Goal: Task Accomplishment & Management: Manage account settings

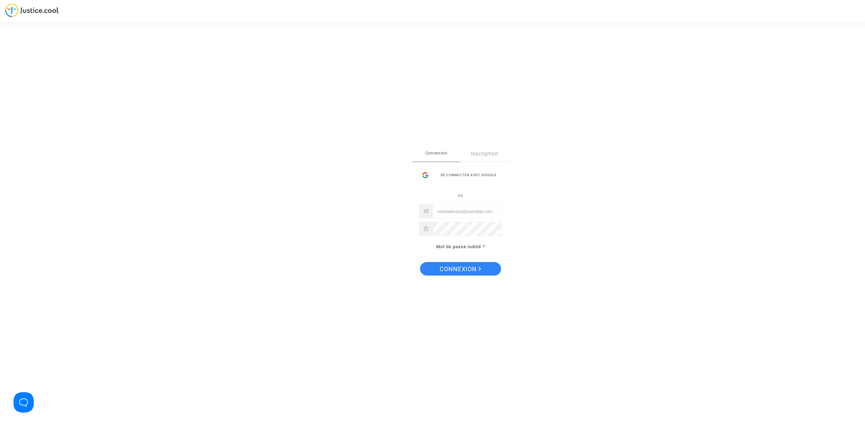
type input "[EMAIL_ADDRESS][DOMAIN_NAME]"
click at [471, 268] on span "Connexion" at bounding box center [461, 269] width 42 height 14
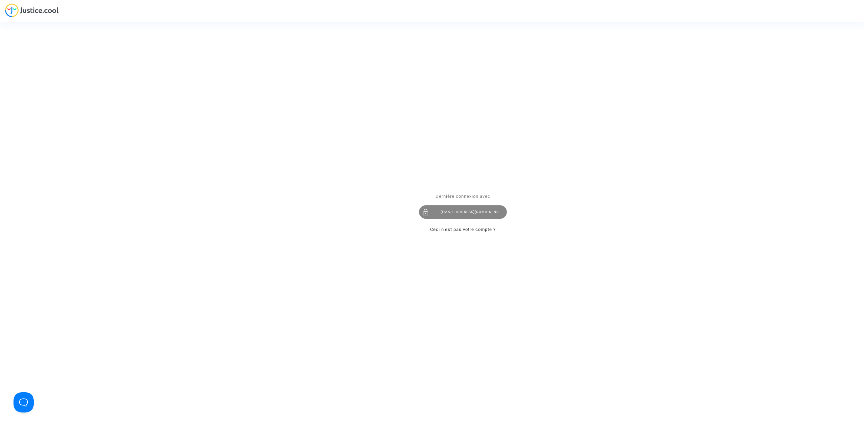
click at [463, 212] on div "[EMAIL_ADDRESS][DOMAIN_NAME]" at bounding box center [463, 213] width 88 height 14
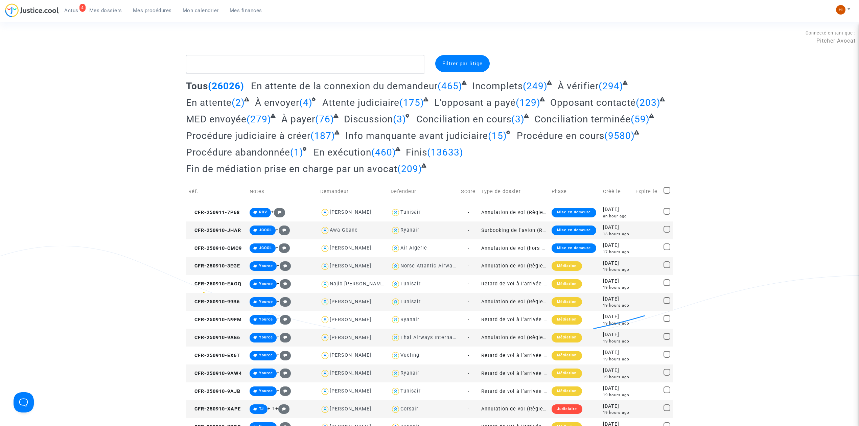
drag, startPoint x: 141, startPoint y: 7, endPoint x: 170, endPoint y: 26, distance: 35.2
click at [140, 7] on span "Mes procédures" at bounding box center [152, 10] width 39 height 6
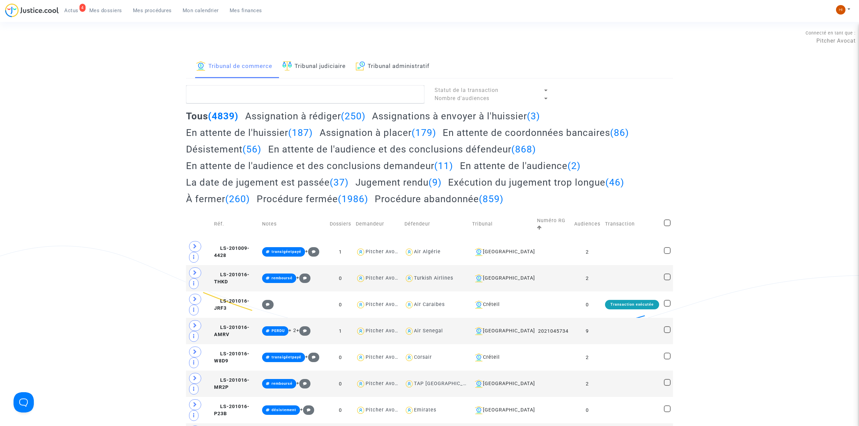
click at [319, 69] on link "Tribunal judiciaire" at bounding box center [313, 66] width 63 height 23
click at [314, 95] on textarea at bounding box center [305, 94] width 238 height 18
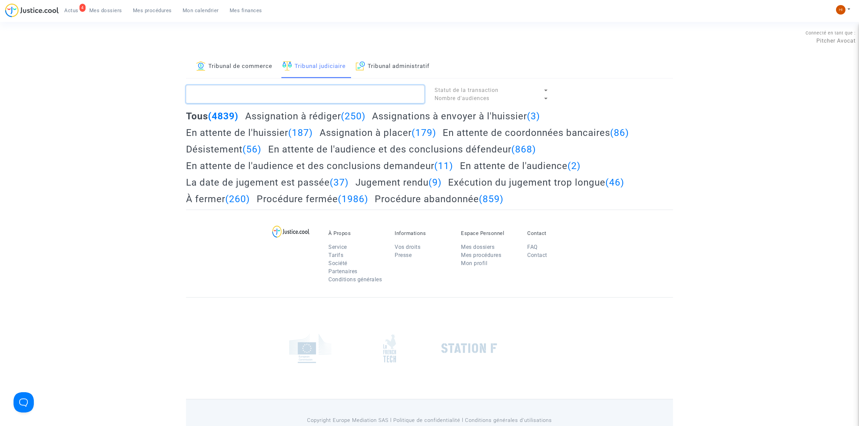
paste textarea "LS-240531-87HU"
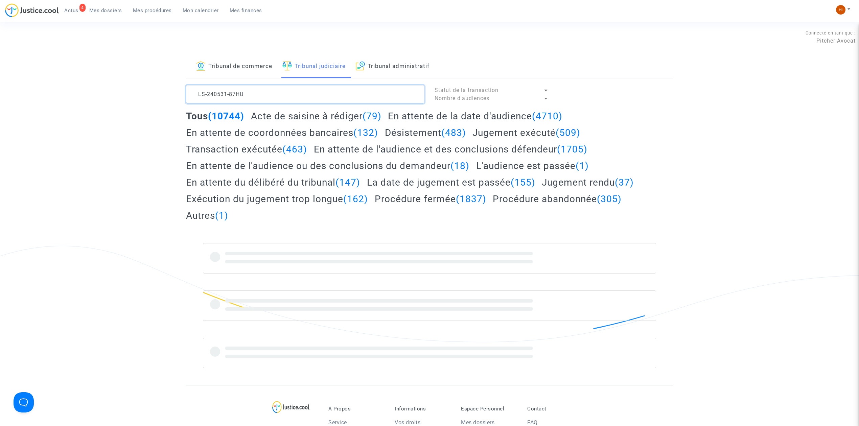
type textarea "LS-240531-87HU"
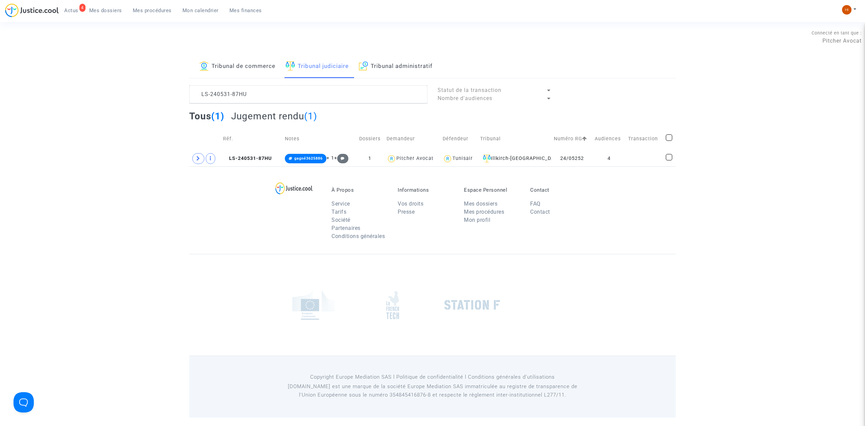
drag, startPoint x: 201, startPoint y: 10, endPoint x: 151, endPoint y: 50, distance: 63.7
click at [201, 10] on span "Mon calendrier" at bounding box center [201, 10] width 36 height 6
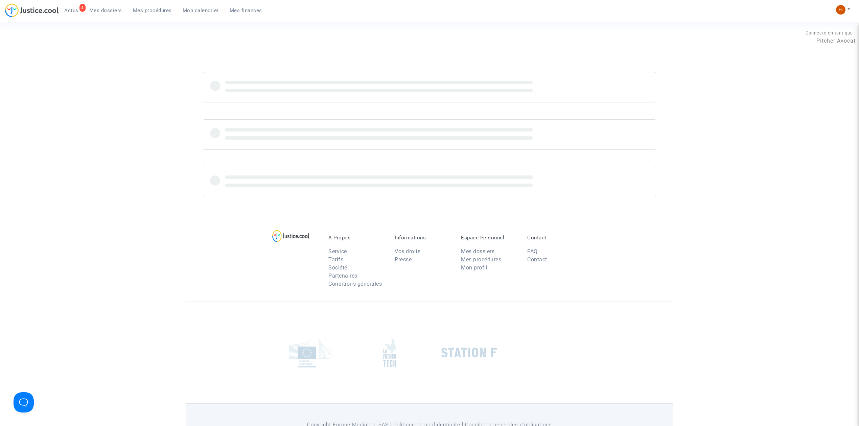
click at [198, 9] on span "Mon calendrier" at bounding box center [201, 10] width 36 height 6
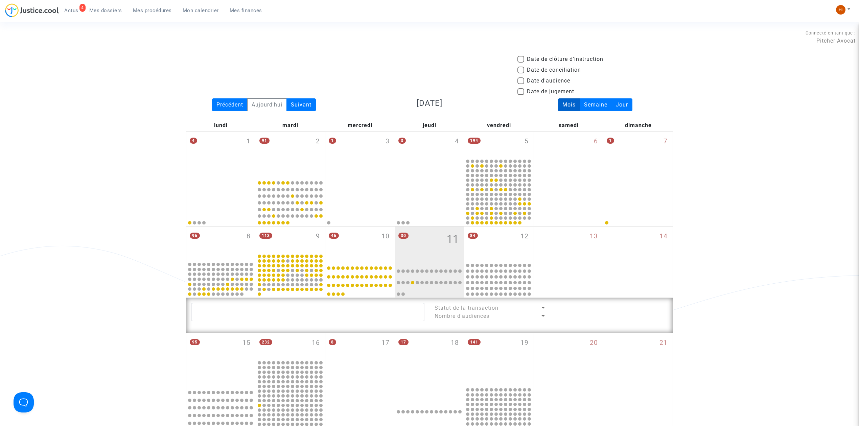
click at [189, 9] on span "Mon calendrier" at bounding box center [201, 10] width 36 height 6
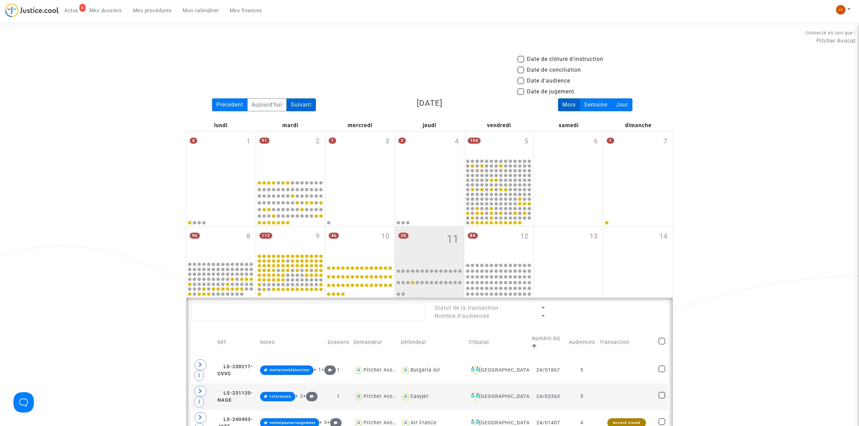
click at [306, 105] on div "Suivant" at bounding box center [300, 104] width 29 height 13
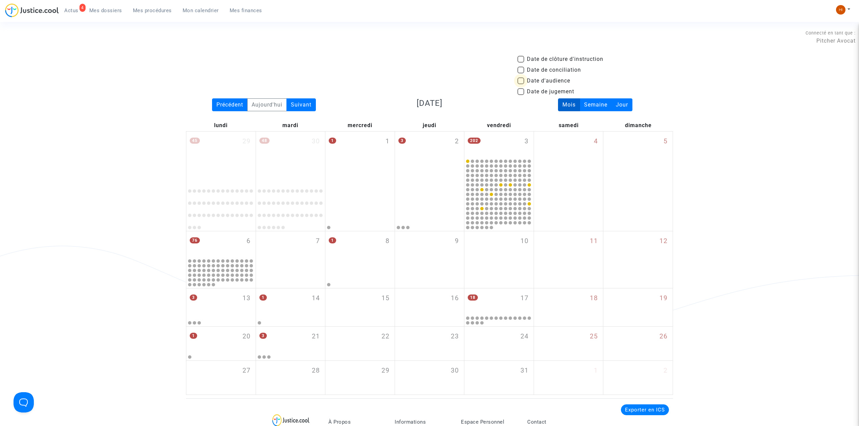
click at [544, 77] on span "Date d'audience" at bounding box center [548, 81] width 43 height 8
click at [521, 84] on input "Date d'audience" at bounding box center [520, 84] width 0 height 0
checkbox input "true"
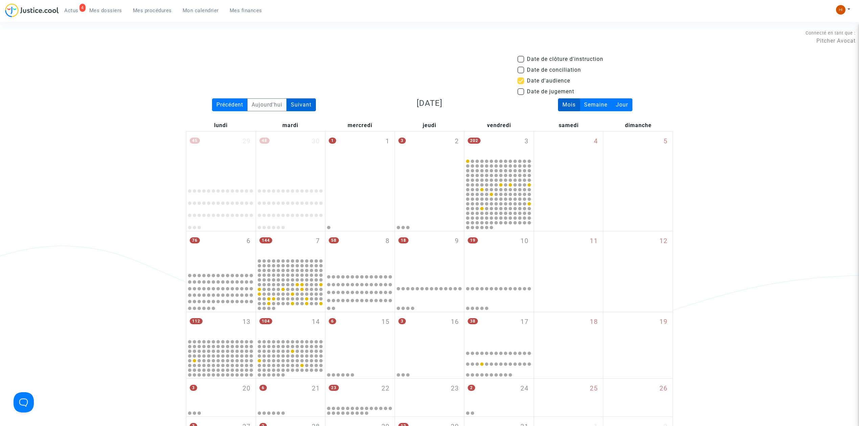
click at [304, 106] on div "Suivant" at bounding box center [300, 104] width 29 height 13
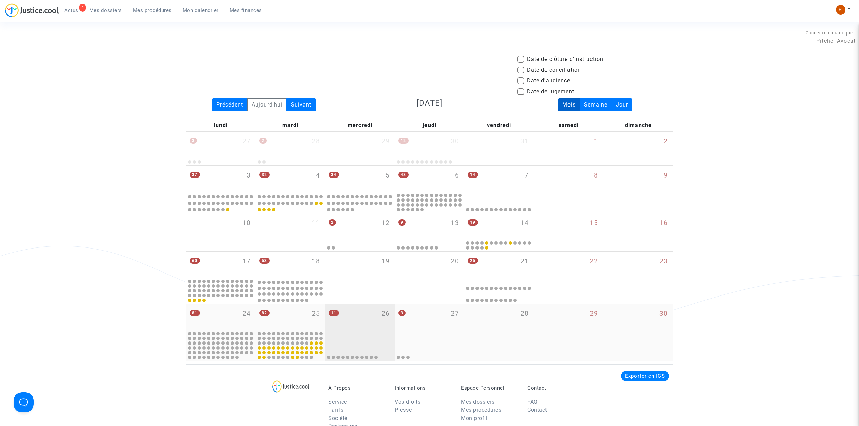
click at [363, 309] on div "11 26" at bounding box center [359, 317] width 69 height 27
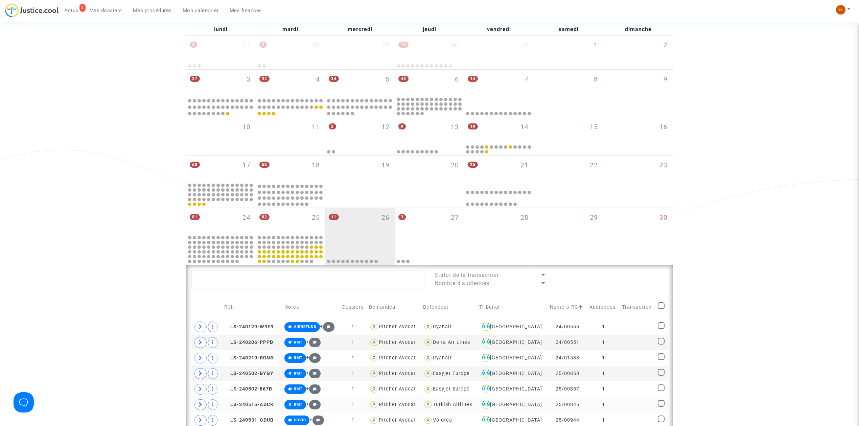
scroll to position [225, 0]
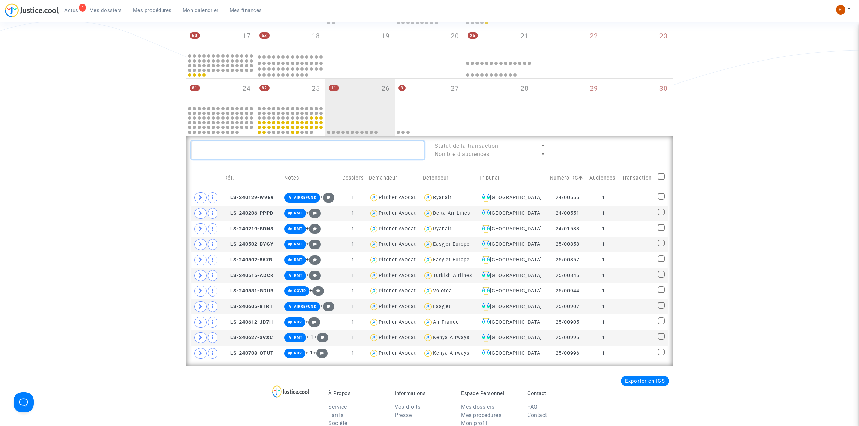
click at [273, 144] on textarea at bounding box center [307, 150] width 233 height 18
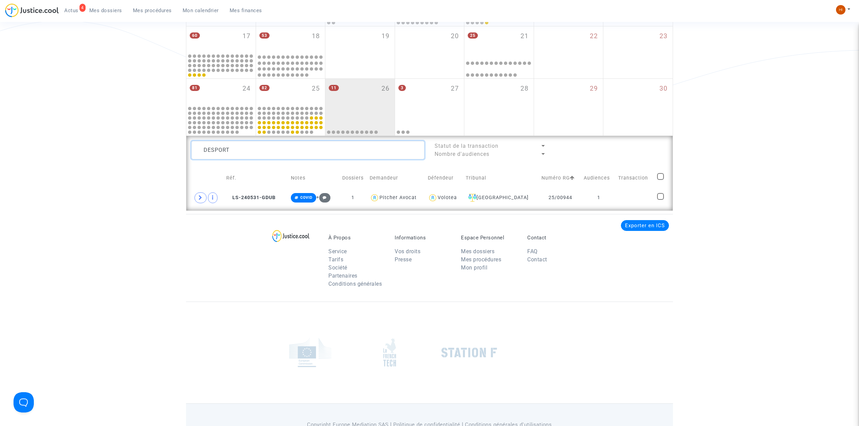
drag, startPoint x: 298, startPoint y: 150, endPoint x: 52, endPoint y: 126, distance: 247.3
click at [52, 126] on div "Date de clôture d'instruction Date de conciliation Date d'audience Date de juge…" at bounding box center [429, 20] width 859 height 381
type textarea "S"
drag, startPoint x: 255, startPoint y: 150, endPoint x: 211, endPoint y: 150, distance: 43.9
click at [211, 150] on textarea at bounding box center [307, 150] width 233 height 18
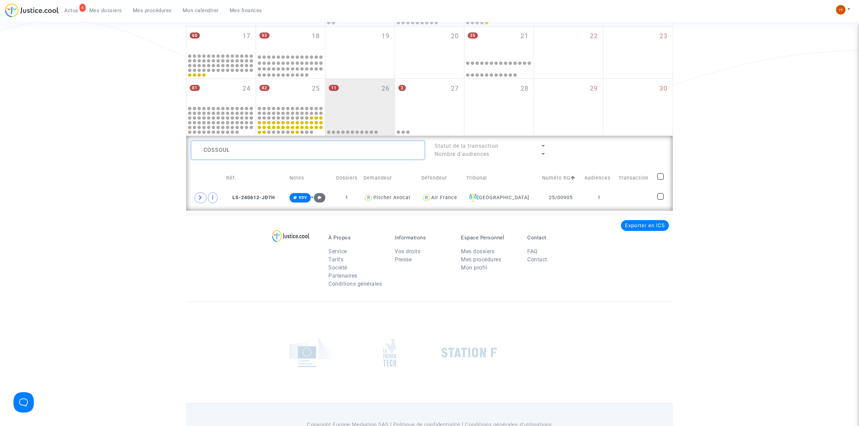
drag, startPoint x: 241, startPoint y: 146, endPoint x: 168, endPoint y: 156, distance: 73.0
click at [168, 156] on div "Date de clôture d'instruction Date de conciliation Date d'audience Date de juge…" at bounding box center [429, 20] width 859 height 381
type textarea "SALKIN"
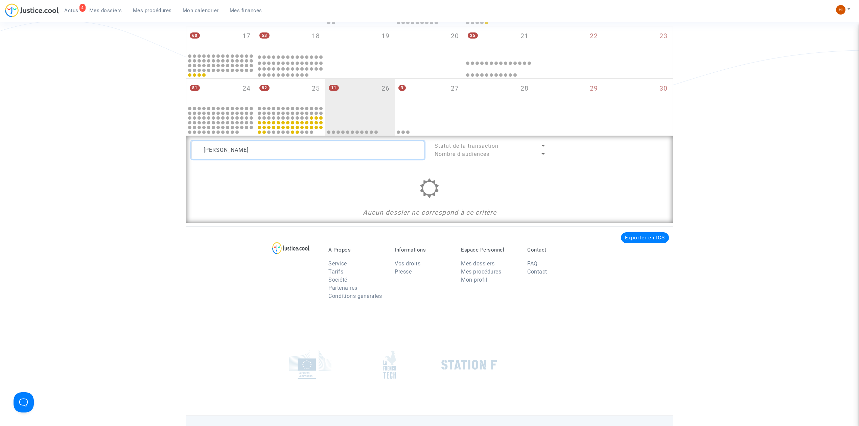
drag, startPoint x: 198, startPoint y: 154, endPoint x: 143, endPoint y: 148, distance: 55.8
click at [146, 148] on div "Date de clôture d'instruction Date de conciliation Date d'audience Date de juge…" at bounding box center [429, 26] width 859 height 393
type textarea "H"
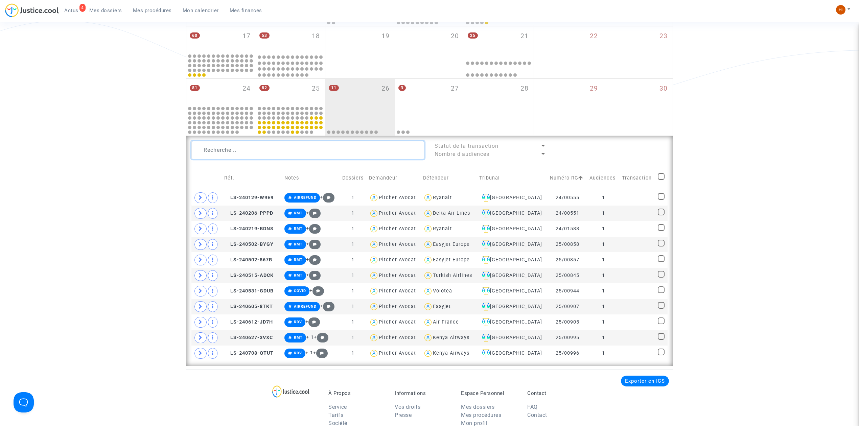
click at [251, 158] on textarea at bounding box center [307, 150] width 233 height 18
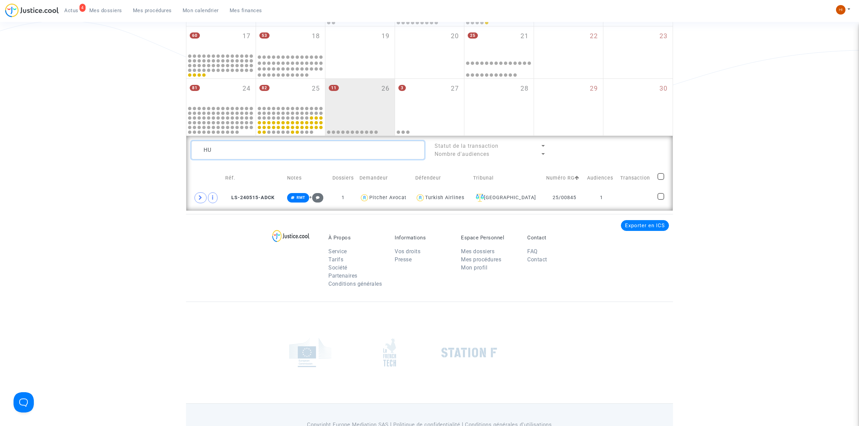
type textarea "H"
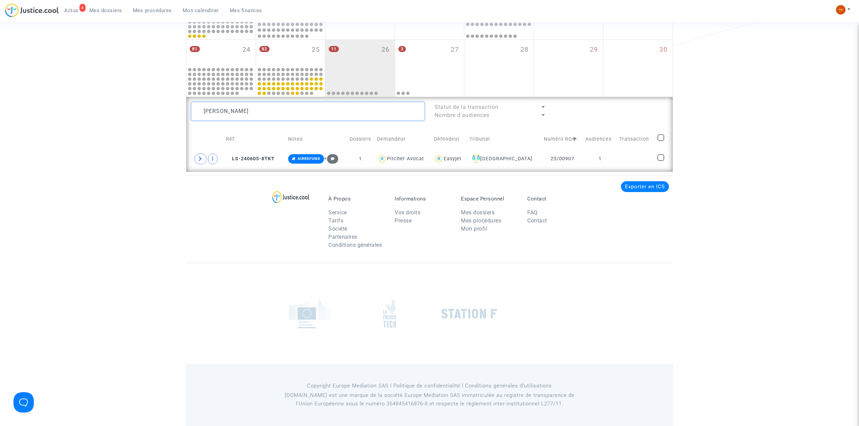
scroll to position [265, 0]
drag, startPoint x: 291, startPoint y: 103, endPoint x: 88, endPoint y: 106, distance: 203.2
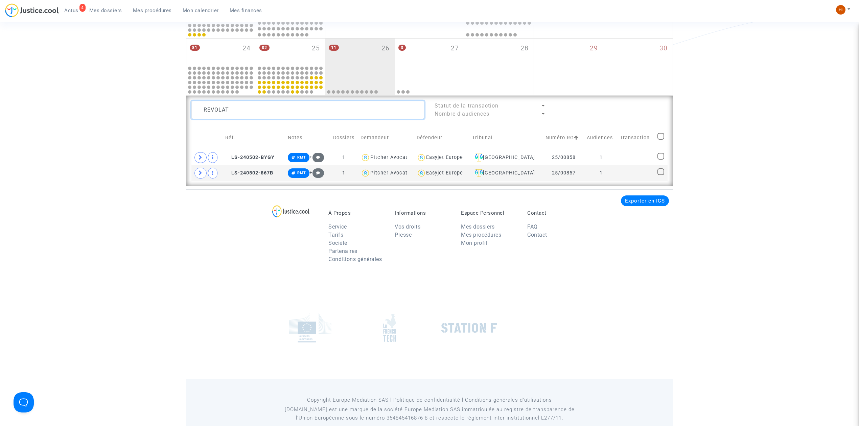
scroll to position [265, 0]
drag, startPoint x: 272, startPoint y: 112, endPoint x: 166, endPoint y: 101, distance: 106.4
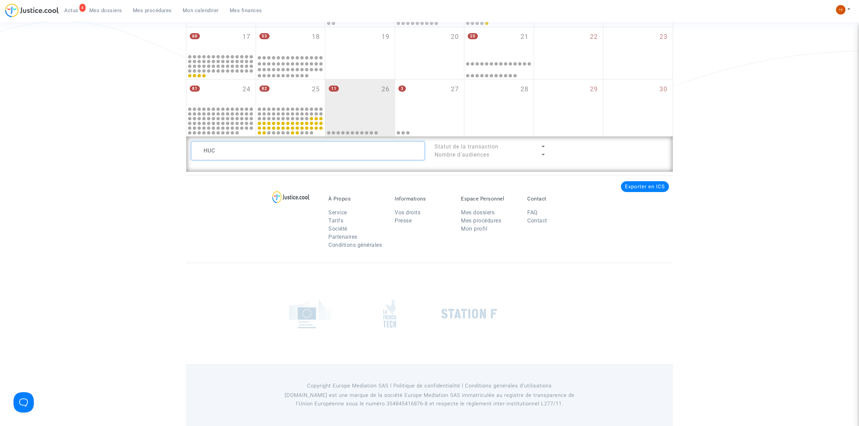
scroll to position [265, 0]
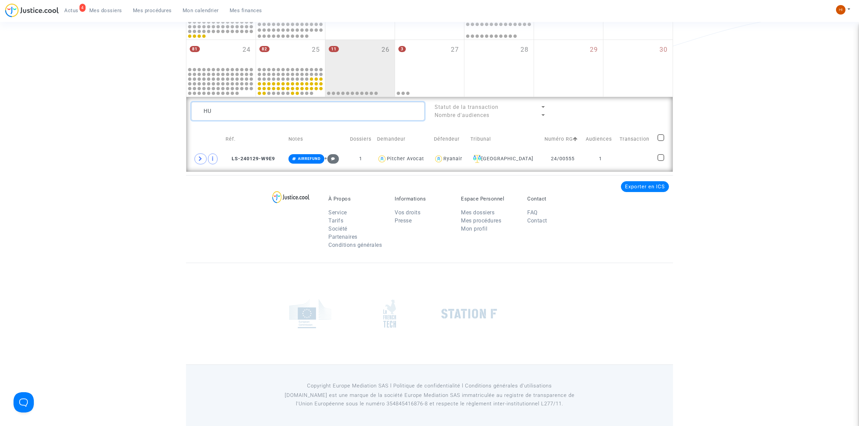
type textarea "H"
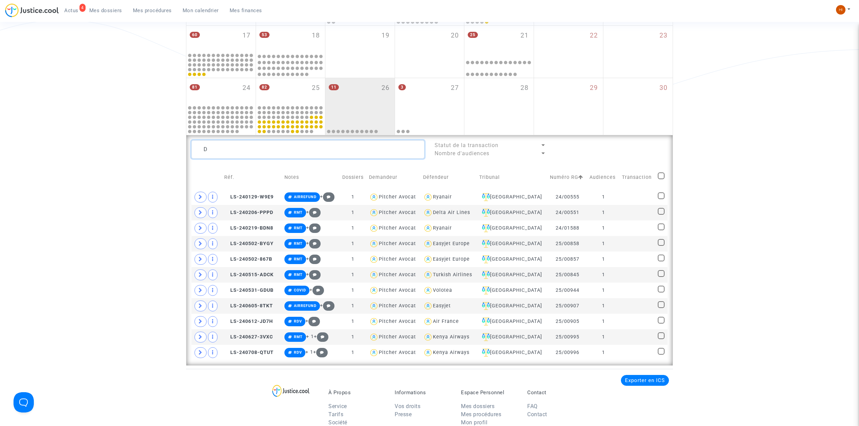
scroll to position [265, 0]
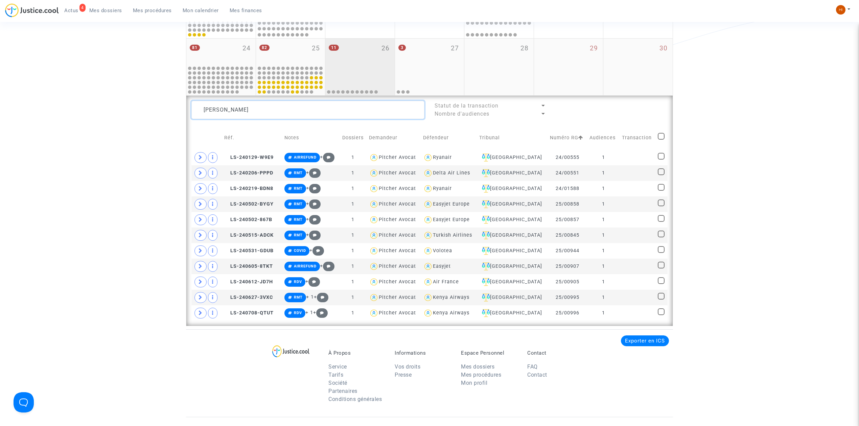
scroll to position [265, 0]
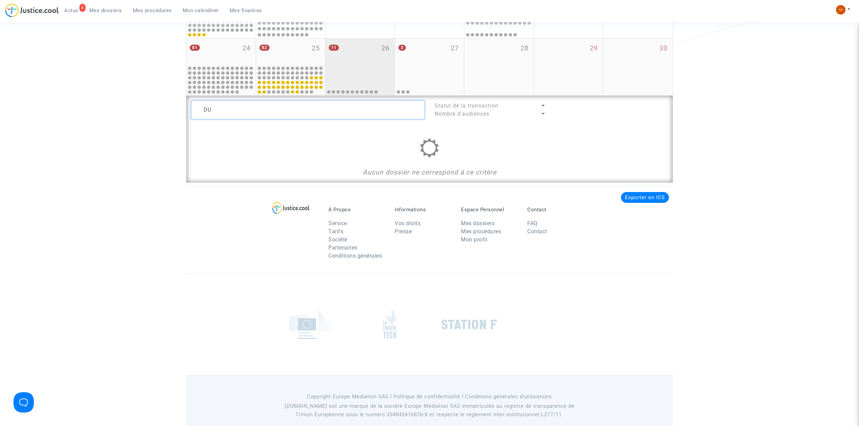
type textarea "D"
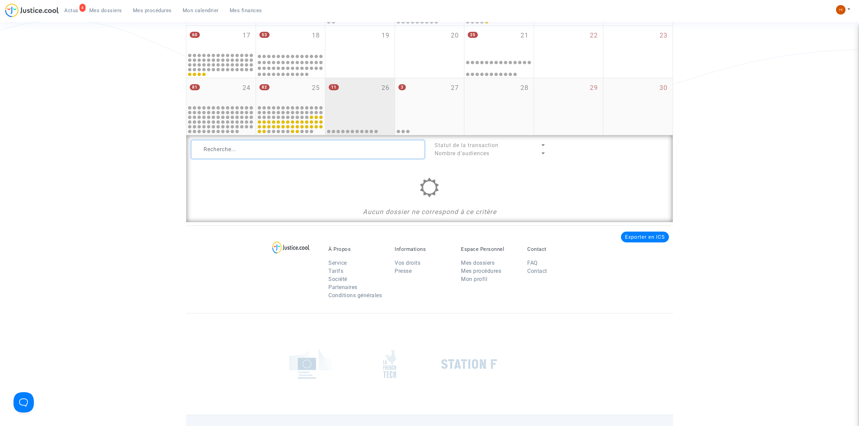
scroll to position [265, 0]
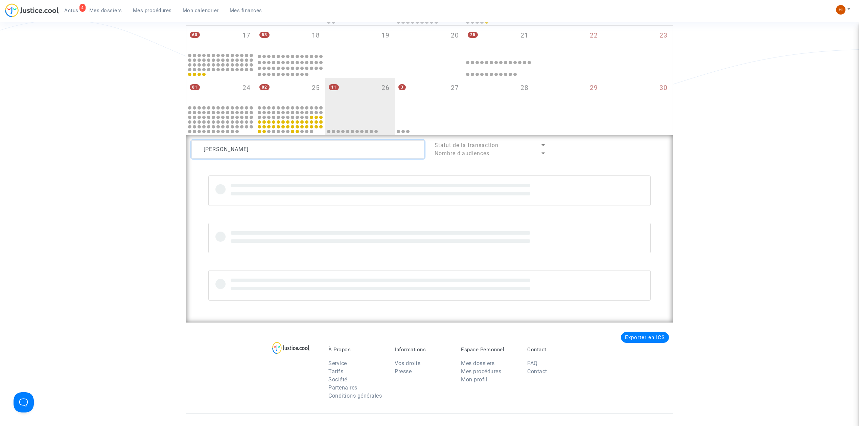
scroll to position [265, 0]
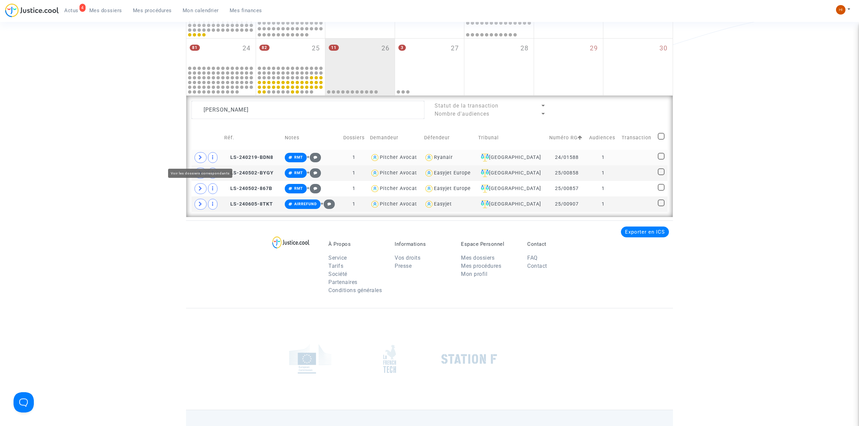
click at [200, 157] on icon at bounding box center [200, 157] width 4 height 5
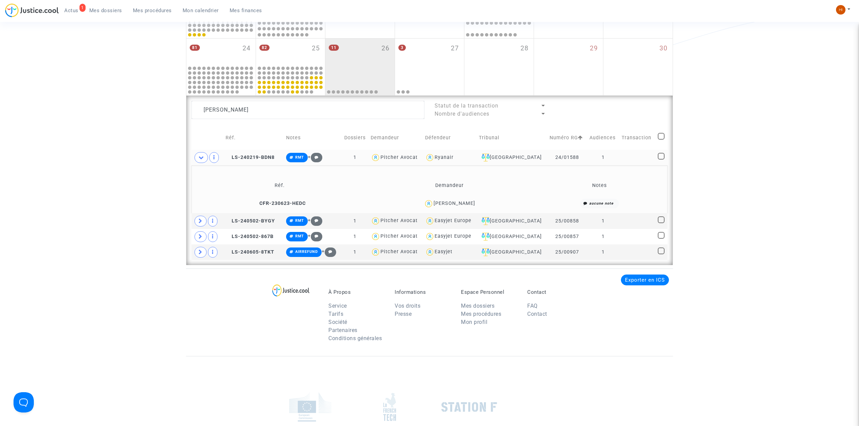
drag, startPoint x: 734, startPoint y: 70, endPoint x: 560, endPoint y: 120, distance: 181.0
click at [735, 70] on div "Date de clôture d'instruction Date de conciliation Date d'audience Date de juge…" at bounding box center [429, 27] width 859 height 475
drag, startPoint x: 310, startPoint y: 112, endPoint x: 197, endPoint y: 100, distance: 112.8
click at [205, 105] on textarea at bounding box center [307, 110] width 233 height 18
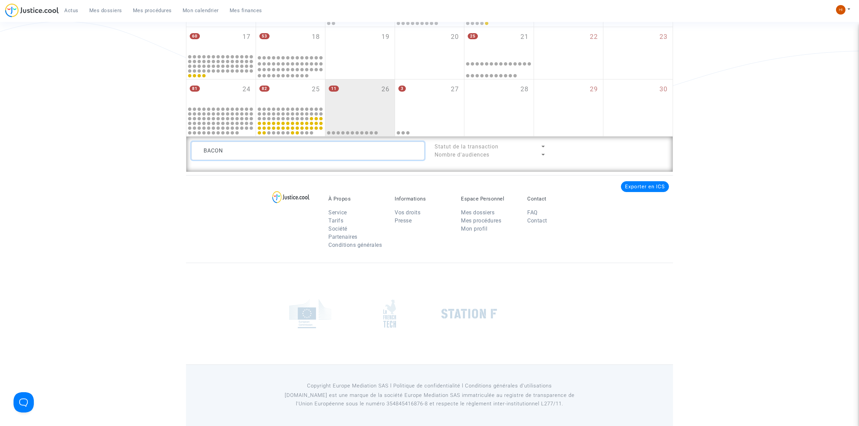
scroll to position [265, 0]
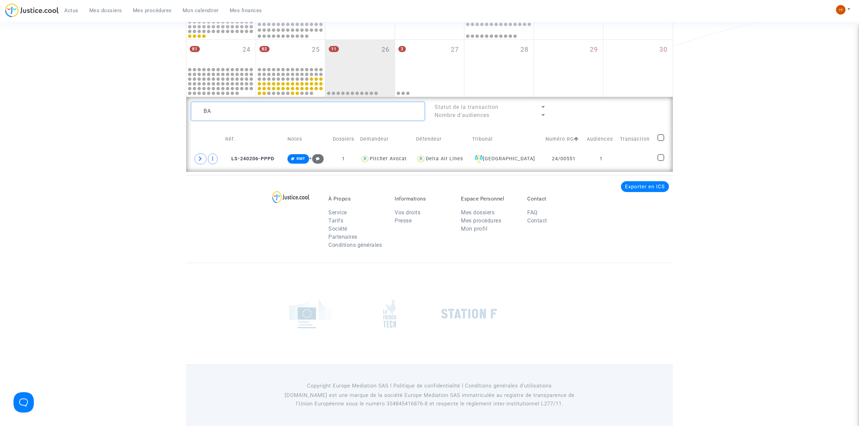
type textarea "B"
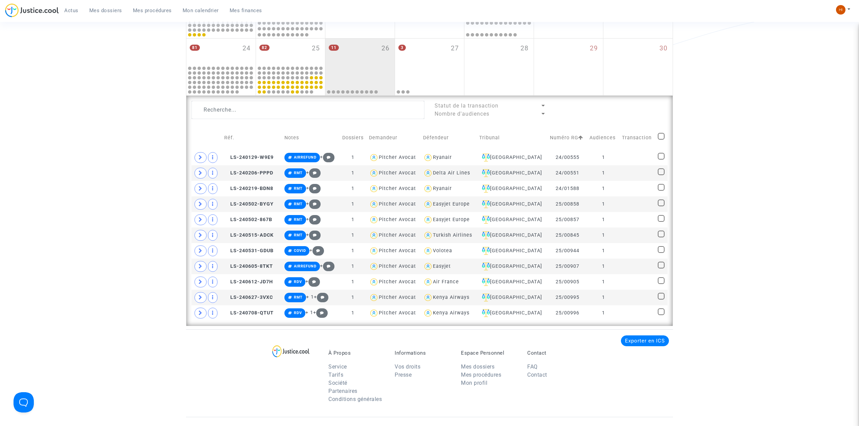
drag, startPoint x: 795, startPoint y: 111, endPoint x: 597, endPoint y: 118, distance: 198.9
click at [795, 111] on div "Date de clôture d'instruction Date de conciliation Date d'audience Date de juge…" at bounding box center [429, 58] width 859 height 536
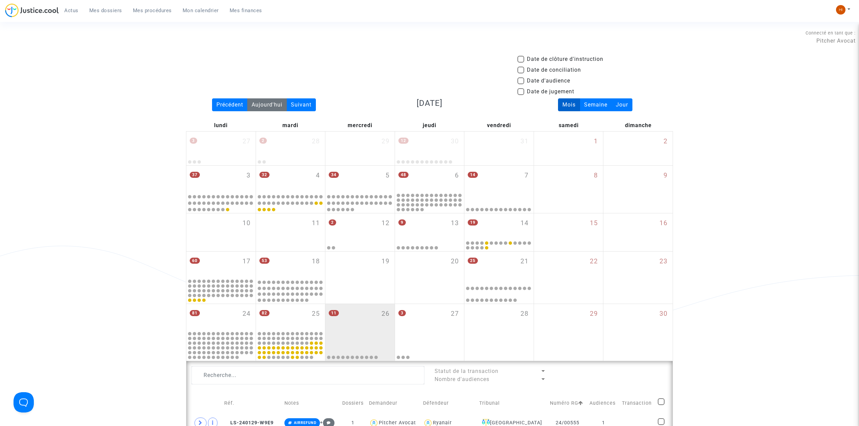
drag, startPoint x: 226, startPoint y: 99, endPoint x: 263, endPoint y: 111, distance: 38.6
click at [226, 99] on div "Précédent" at bounding box center [229, 104] width 35 height 13
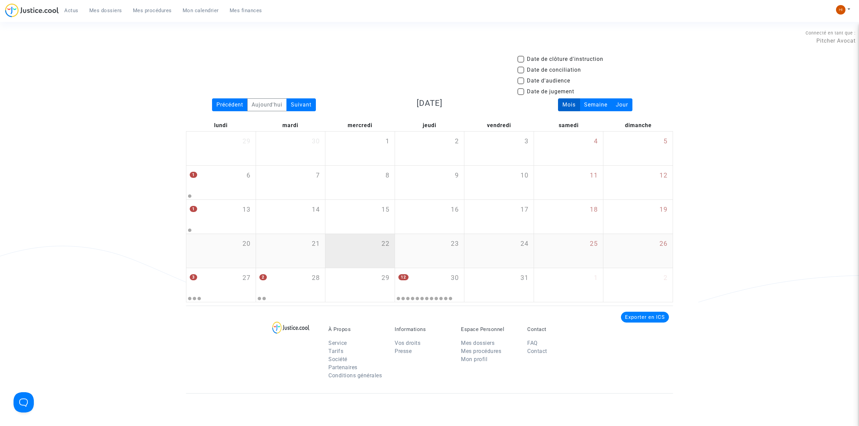
click at [361, 243] on div "22" at bounding box center [359, 251] width 69 height 34
click at [553, 79] on span "Date d'audience" at bounding box center [548, 81] width 43 height 8
click at [521, 84] on input "Date d'audience" at bounding box center [520, 84] width 0 height 0
checkbox input "true"
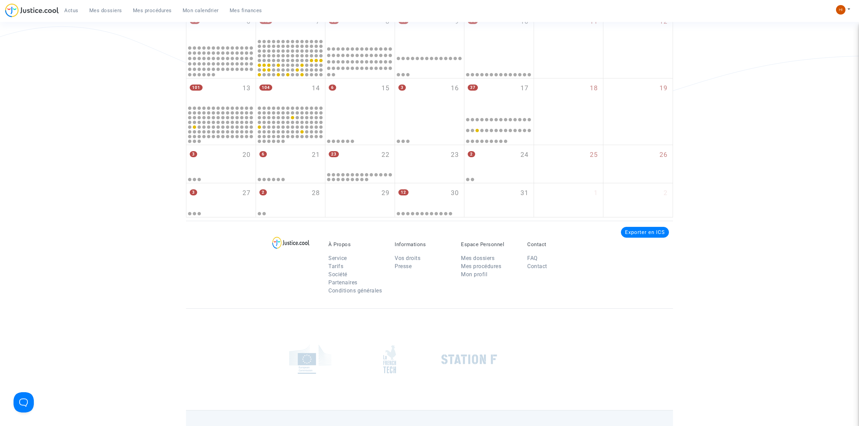
scroll to position [225, 0]
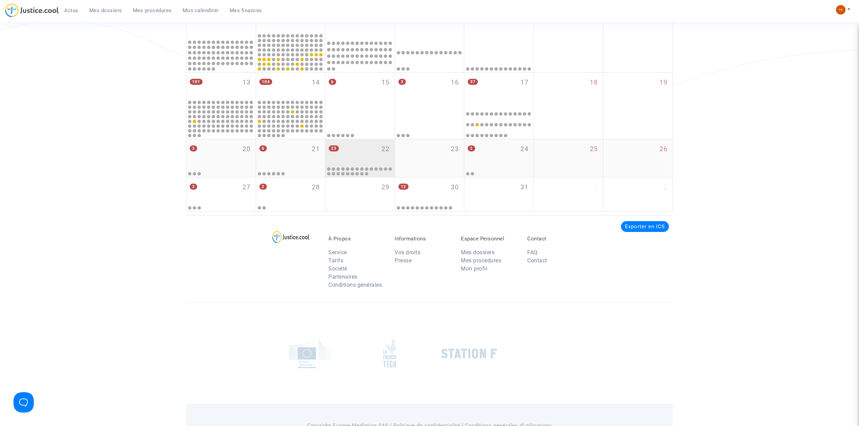
click at [371, 153] on div "23 22" at bounding box center [359, 152] width 69 height 26
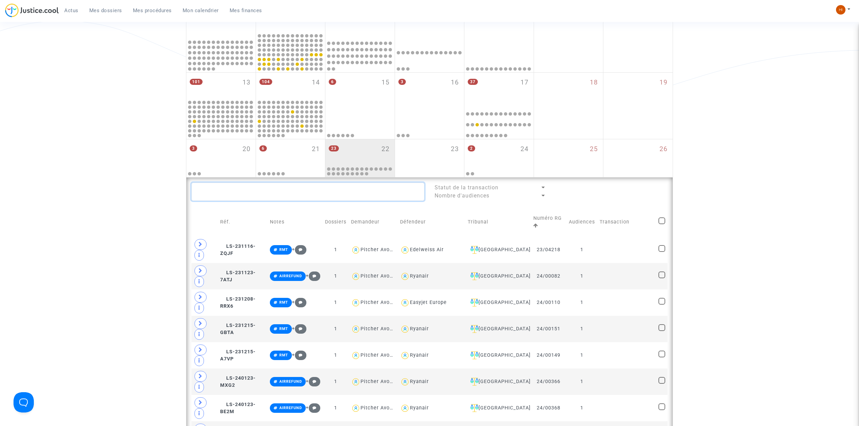
click at [342, 194] on textarea at bounding box center [307, 192] width 233 height 18
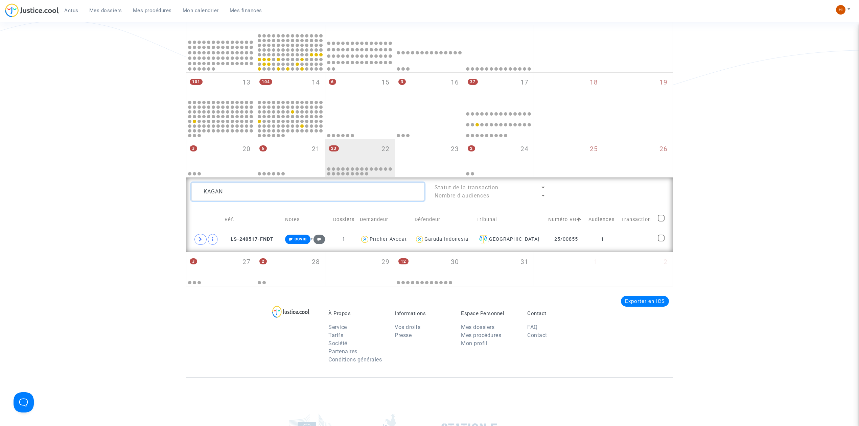
click at [344, 199] on textarea at bounding box center [307, 192] width 233 height 18
click at [341, 195] on textarea at bounding box center [307, 192] width 233 height 18
type textarea "P"
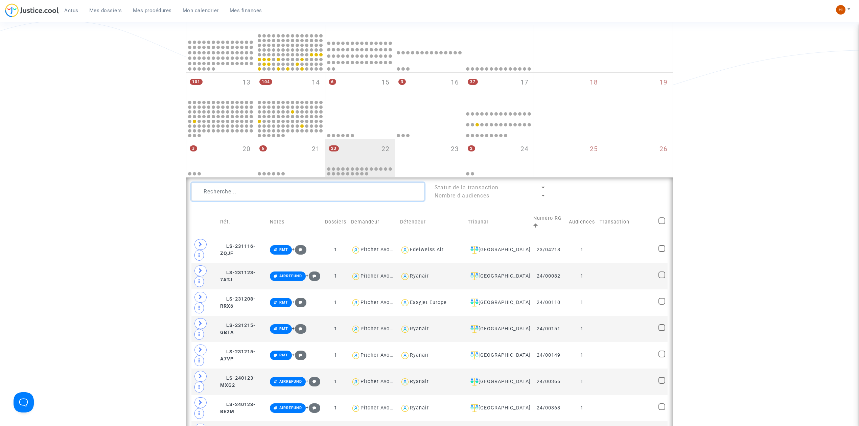
click at [272, 196] on textarea at bounding box center [307, 192] width 233 height 18
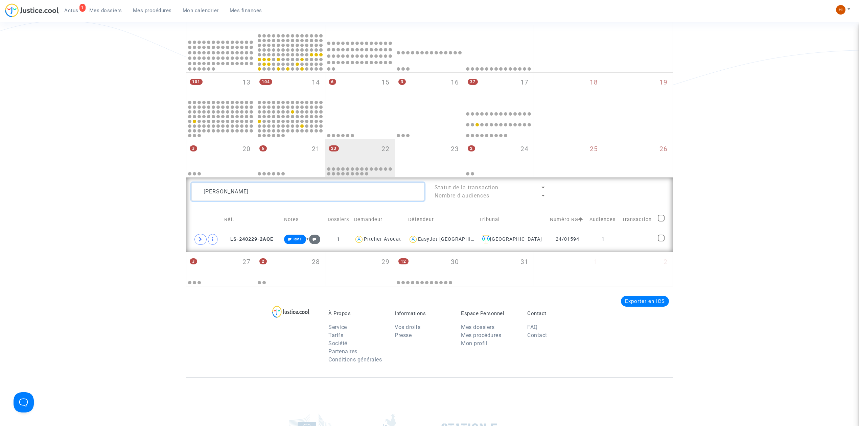
drag, startPoint x: 245, startPoint y: 195, endPoint x: 171, endPoint y: 197, distance: 74.4
click at [171, 197] on div "Date de clôture d'instruction Date de conciliation Date d'audience Date de juge…" at bounding box center [429, 58] width 859 height 456
drag, startPoint x: 292, startPoint y: 195, endPoint x: 92, endPoint y: 179, distance: 200.8
click at [94, 181] on div "Date de clôture d'instruction Date de conciliation Date d'audience Date de juge…" at bounding box center [429, 58] width 859 height 456
type textarea "B"
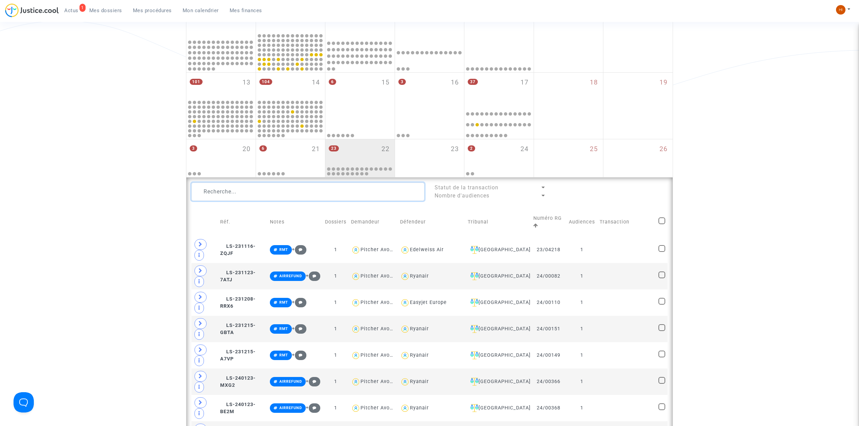
click at [219, 196] on textarea at bounding box center [307, 192] width 233 height 18
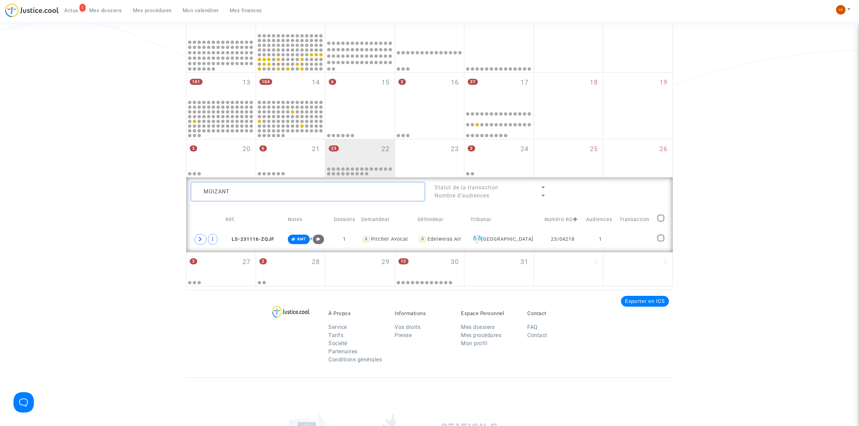
drag, startPoint x: 252, startPoint y: 193, endPoint x: 76, endPoint y: 179, distance: 176.3
click at [76, 179] on div "Date de clôture d'instruction Date de conciliation Date d'audience Date de juge…" at bounding box center [429, 58] width 859 height 456
click at [284, 196] on textarea at bounding box center [307, 192] width 233 height 18
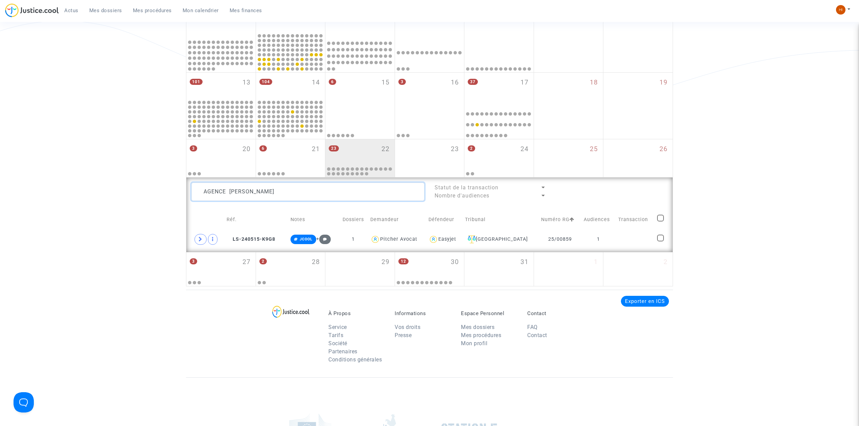
drag, startPoint x: 264, startPoint y: 192, endPoint x: 51, endPoint y: 180, distance: 213.3
click at [51, 180] on div "Date de clôture d'instruction Date de conciliation Date d'audience Date de juge…" at bounding box center [429, 58] width 859 height 456
click at [256, 193] on textarea at bounding box center [307, 192] width 233 height 18
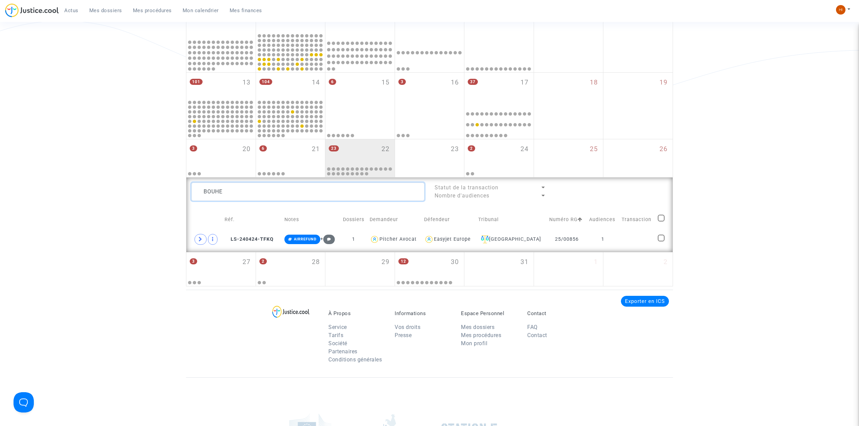
drag, startPoint x: 183, startPoint y: 192, endPoint x: 149, endPoint y: 194, distance: 33.8
click at [149, 194] on div "Date de clôture d'instruction Date de conciliation Date d'audience Date de juge…" at bounding box center [429, 58] width 859 height 456
drag, startPoint x: 247, startPoint y: 194, endPoint x: 161, endPoint y: 199, distance: 86.0
click at [161, 199] on div "Date de clôture d'instruction Date de conciliation Date d'audience Date de juge…" at bounding box center [429, 58] width 859 height 456
click at [270, 238] on span "LS-240308-HEH2" at bounding box center [249, 239] width 49 height 6
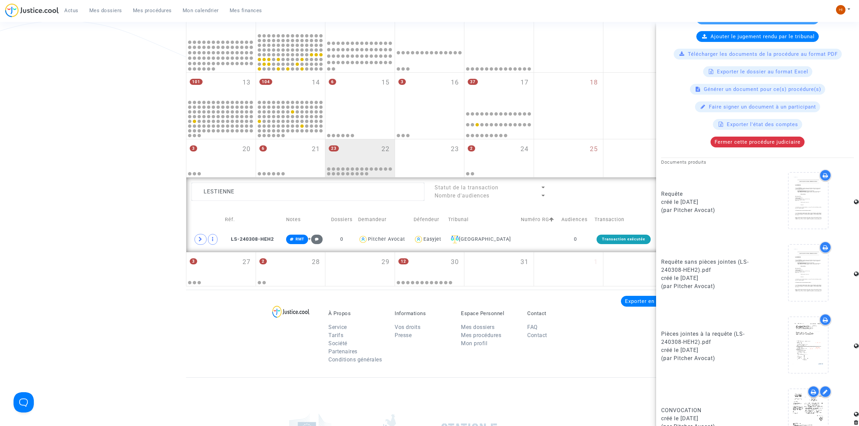
scroll to position [165, 0]
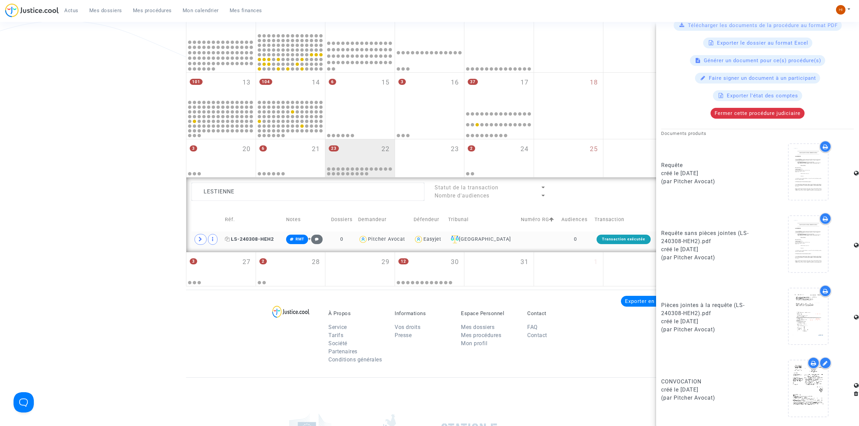
click at [260, 240] on span "LS-240308-HEH2" at bounding box center [249, 239] width 49 height 6
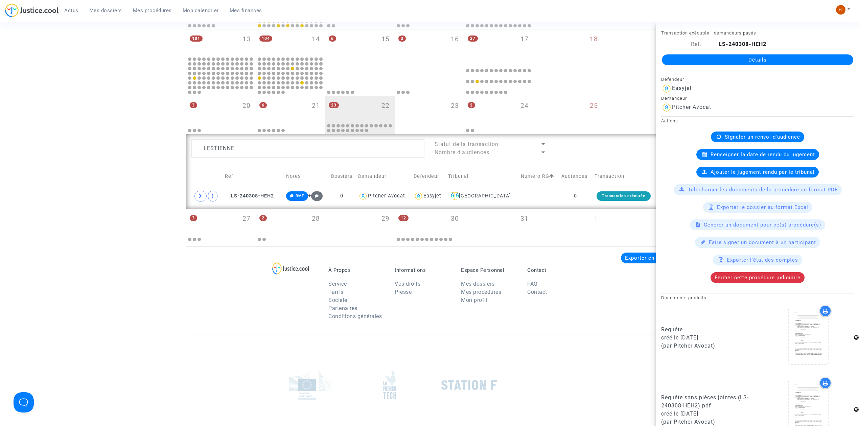
scroll to position [270, 0]
click at [229, 193] on icon at bounding box center [227, 193] width 5 height 5
drag, startPoint x: 279, startPoint y: 152, endPoint x: 117, endPoint y: 141, distance: 162.6
click at [133, 152] on div "Date de clôture d'instruction Date de conciliation Date d'audience Date de juge…" at bounding box center [429, 13] width 859 height 456
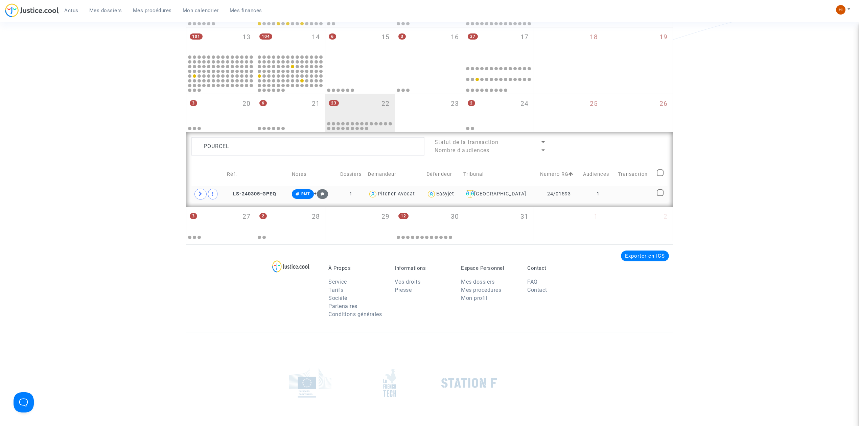
click at [631, 195] on td at bounding box center [634, 194] width 39 height 16
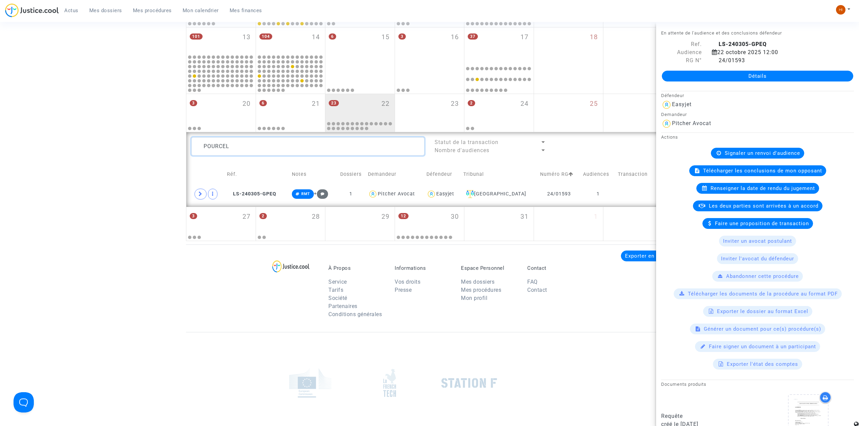
drag, startPoint x: 254, startPoint y: 147, endPoint x: 48, endPoint y: 149, distance: 206.2
click at [49, 149] on div "Date de clôture d'instruction Date de conciliation Date d'audience Date de juge…" at bounding box center [429, 13] width 859 height 456
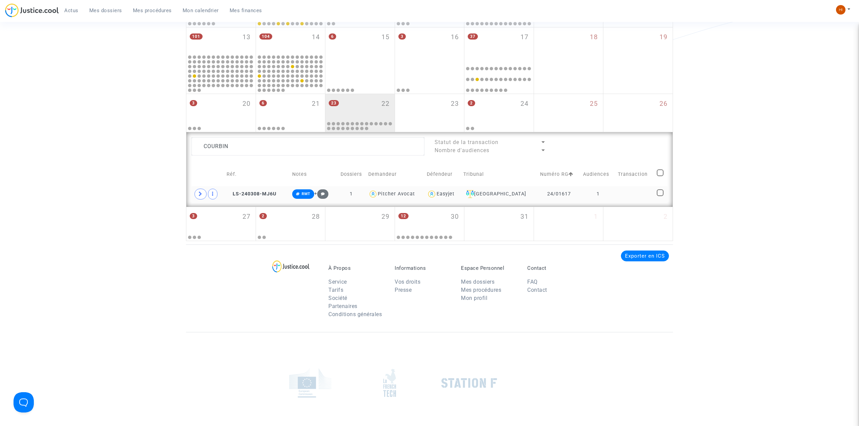
click at [629, 197] on td at bounding box center [634, 194] width 39 height 16
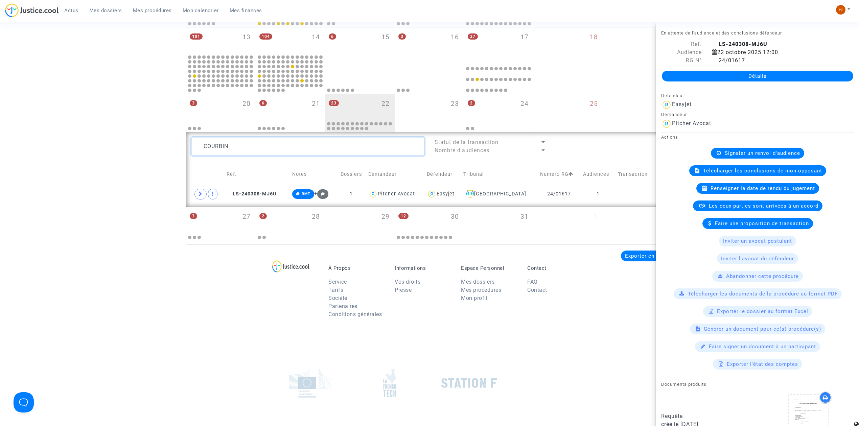
click at [239, 145] on textarea at bounding box center [307, 146] width 233 height 18
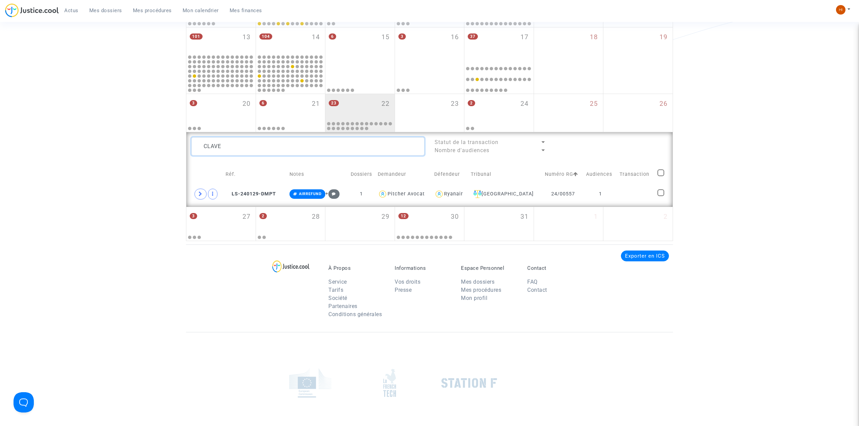
type textarea "CLAVE"
click at [267, 156] on textarea at bounding box center [307, 146] width 233 height 18
drag, startPoint x: 247, startPoint y: 147, endPoint x: -77, endPoint y: 148, distance: 323.5
click at [0, 148] on html "Actus Mes dossiers Mes procédures Mon calendrier Mes finances Mon profil Change…" at bounding box center [429, 113] width 859 height 766
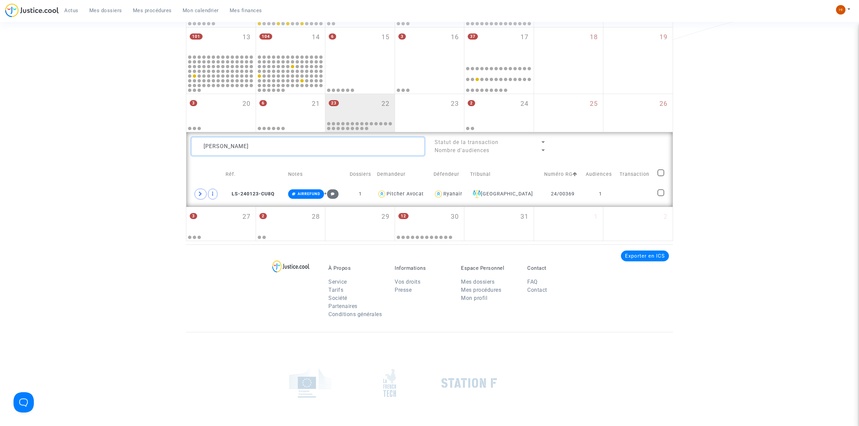
type textarea "LAMOTHE"
click at [291, 148] on textarea at bounding box center [307, 146] width 233 height 18
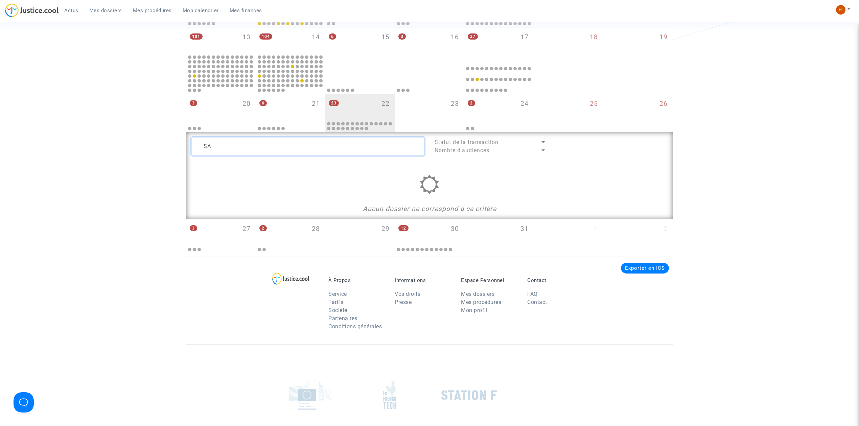
type textarea "S"
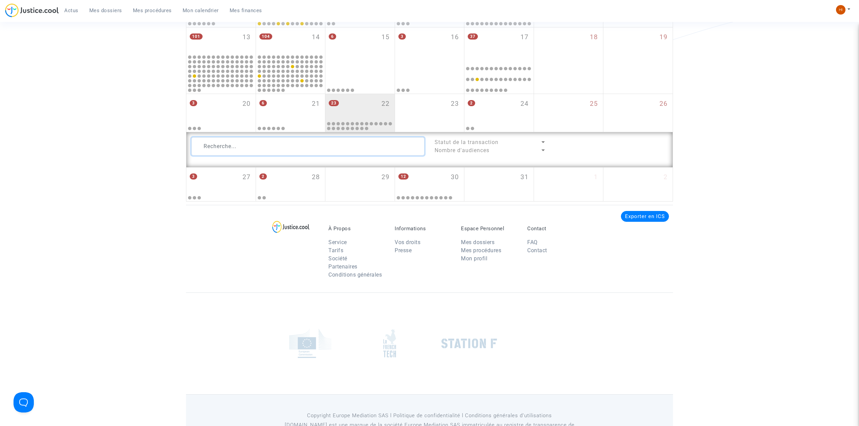
type textarea "A"
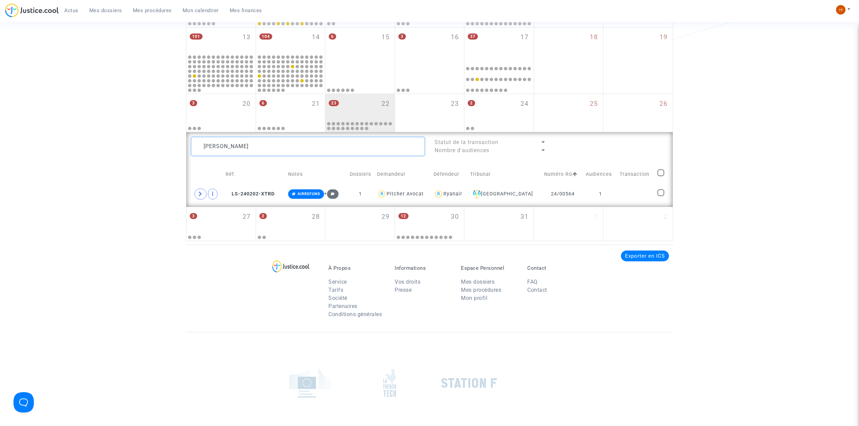
click at [345, 148] on textarea at bounding box center [307, 146] width 233 height 18
click at [275, 151] on textarea at bounding box center [307, 146] width 233 height 18
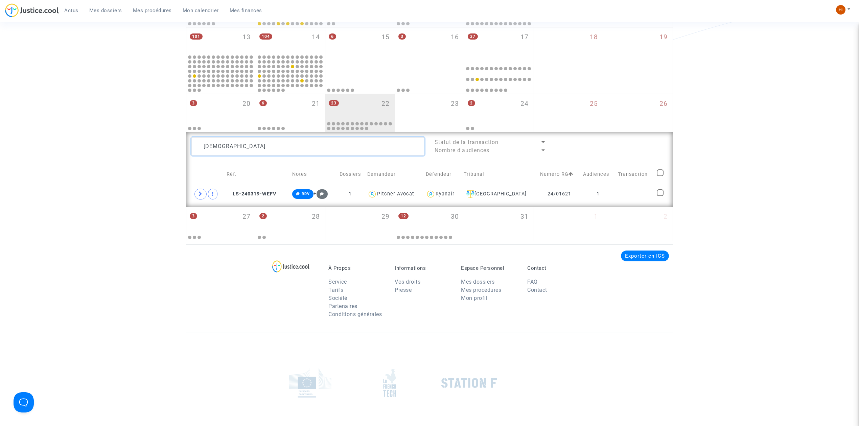
type textarea "KABBAC"
click at [263, 141] on textarea at bounding box center [307, 146] width 233 height 18
type textarea "BAKA"
click at [247, 149] on textarea at bounding box center [307, 146] width 233 height 18
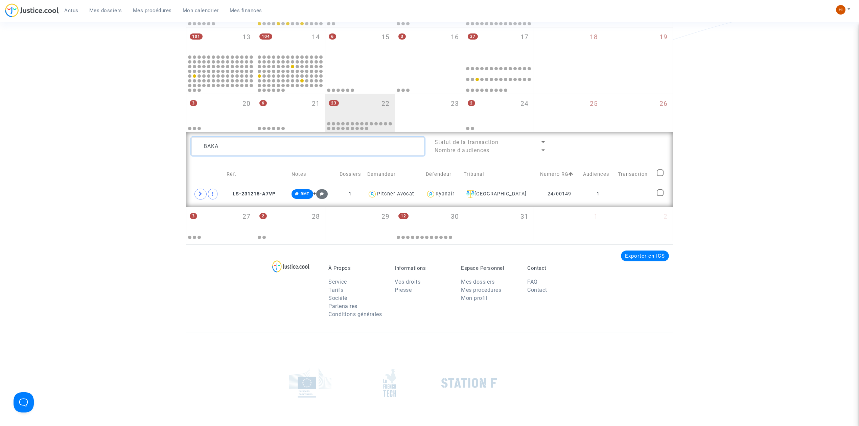
click at [247, 149] on textarea at bounding box center [307, 146] width 233 height 18
type textarea "CHOMETTE"
click at [314, 146] on textarea at bounding box center [307, 146] width 233 height 18
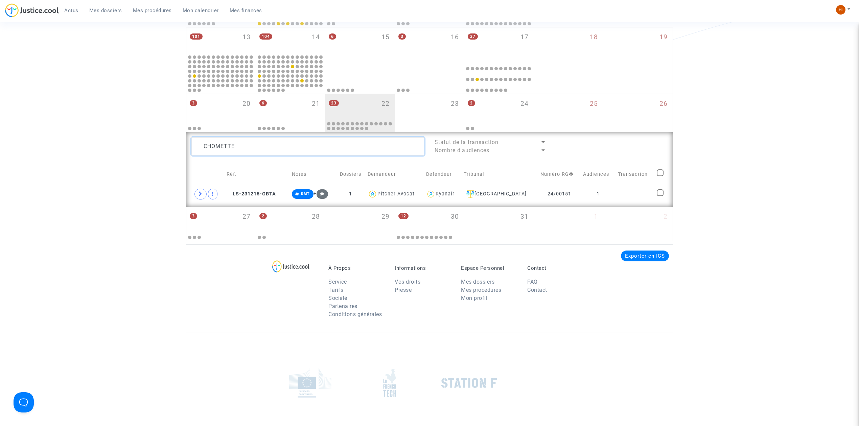
click at [314, 146] on textarea at bounding box center [307, 146] width 233 height 18
drag, startPoint x: 257, startPoint y: 141, endPoint x: 172, endPoint y: 151, distance: 85.5
click at [172, 151] on div "Date de clôture d'instruction Date de conciliation Date d'audience Date de juge…" at bounding box center [429, 13] width 859 height 456
click at [258, 144] on textarea at bounding box center [307, 146] width 233 height 18
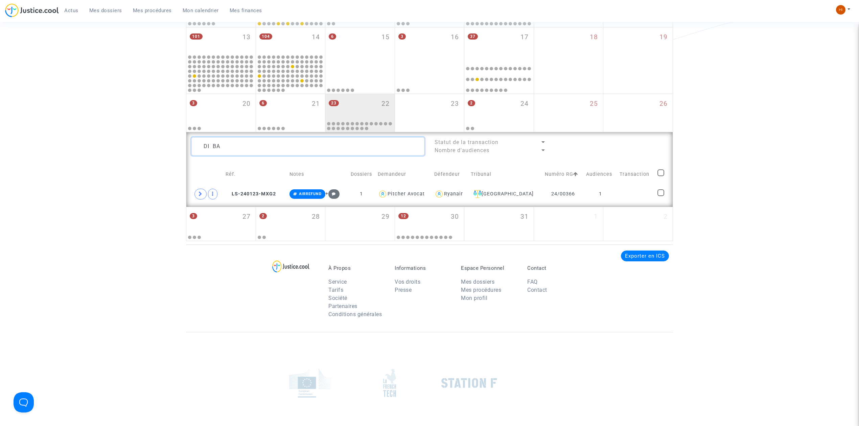
click at [258, 144] on textarea at bounding box center [307, 146] width 233 height 18
type textarea "D"
click at [297, 143] on textarea at bounding box center [307, 146] width 233 height 18
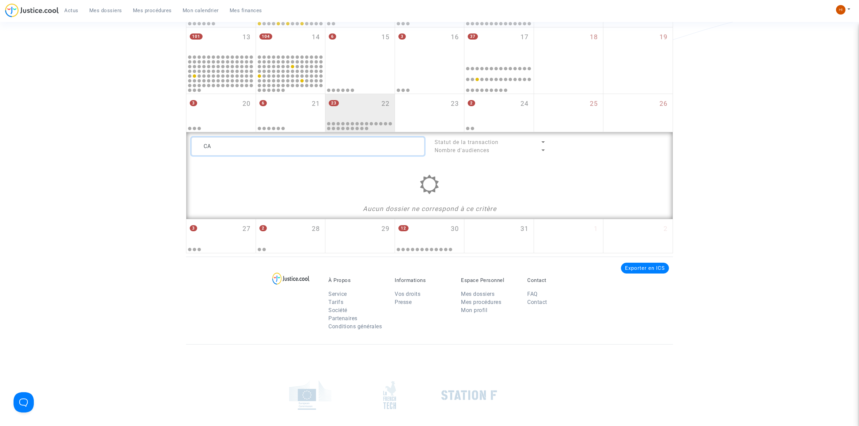
type textarea "C"
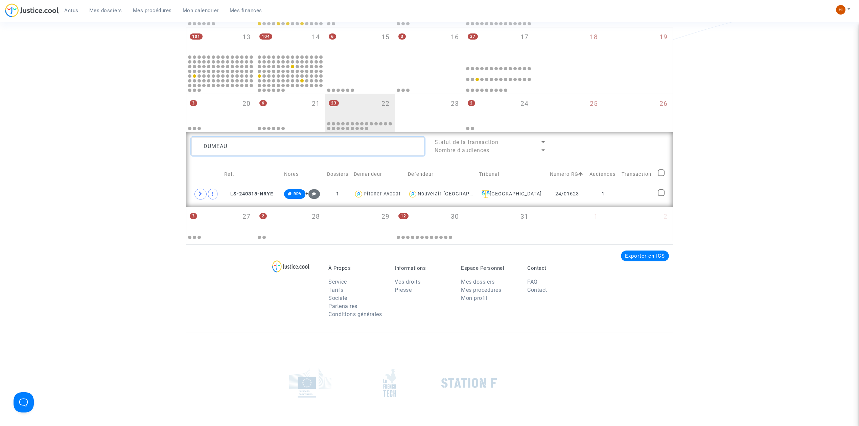
type textarea "DUMEAU"
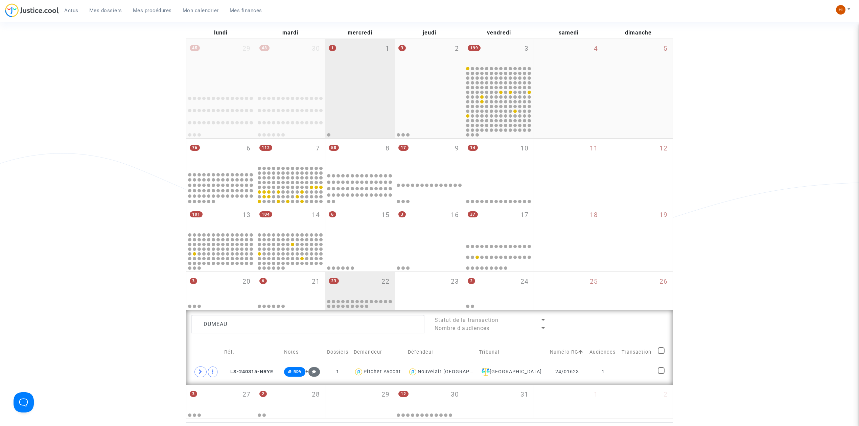
scroll to position [45, 0]
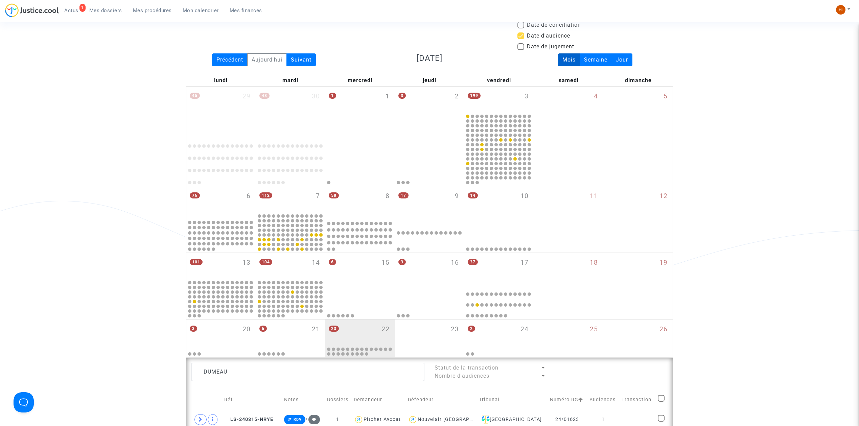
drag, startPoint x: 147, startPoint y: 11, endPoint x: 157, endPoint y: 2, distance: 13.4
click at [148, 11] on span "Mes procédures" at bounding box center [152, 10] width 39 height 6
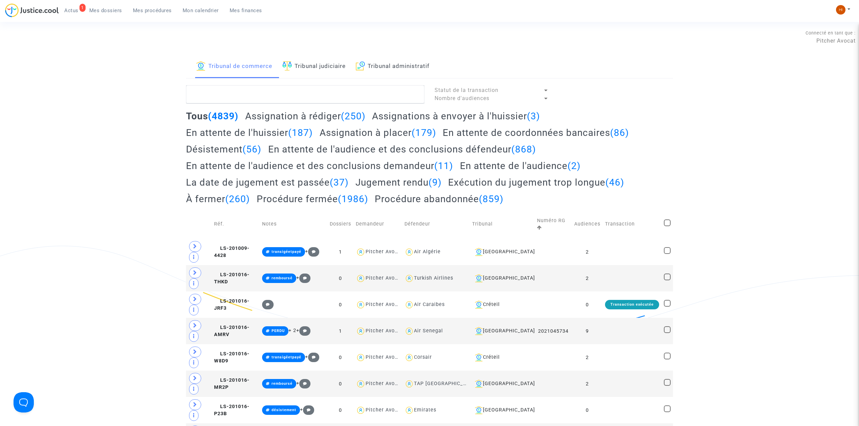
click at [279, 66] on div "Tribunal de commerce Tribunal judiciaire Tribunal administratif" at bounding box center [429, 66] width 487 height 23
click at [317, 62] on link "Tribunal judiciaire" at bounding box center [313, 66] width 63 height 23
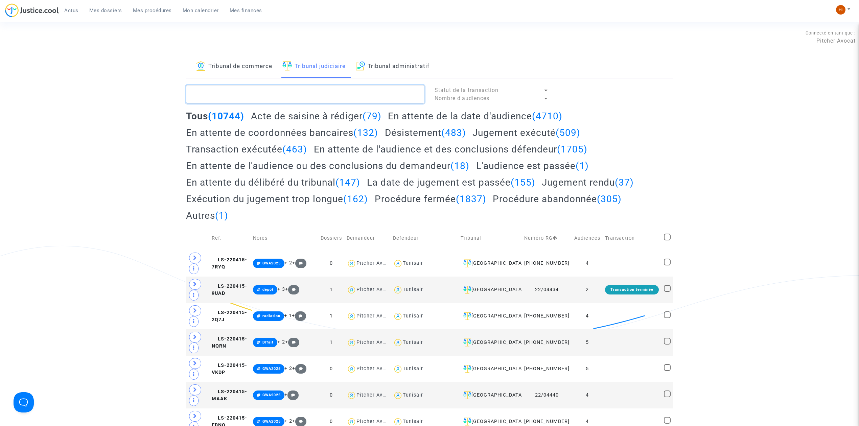
click at [294, 91] on textarea at bounding box center [305, 94] width 238 height 18
click at [275, 101] on textarea at bounding box center [305, 94] width 238 height 18
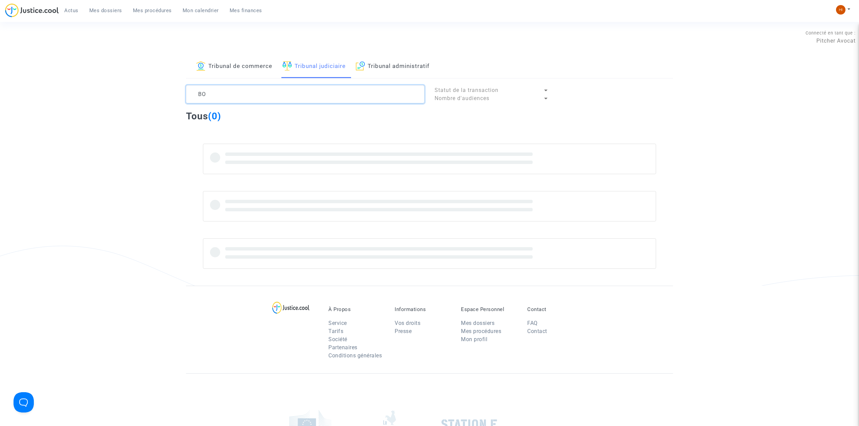
type textarea "B"
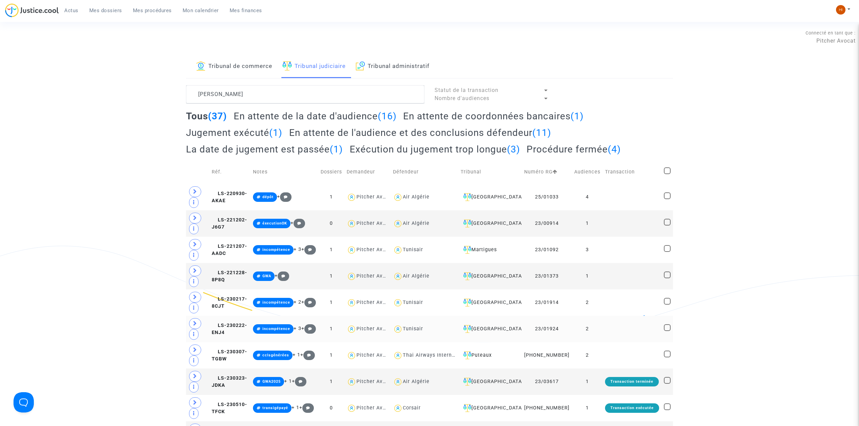
click at [423, 332] on div "Tunisair" at bounding box center [413, 329] width 20 height 6
type textarea "KARIM @Tunisair"
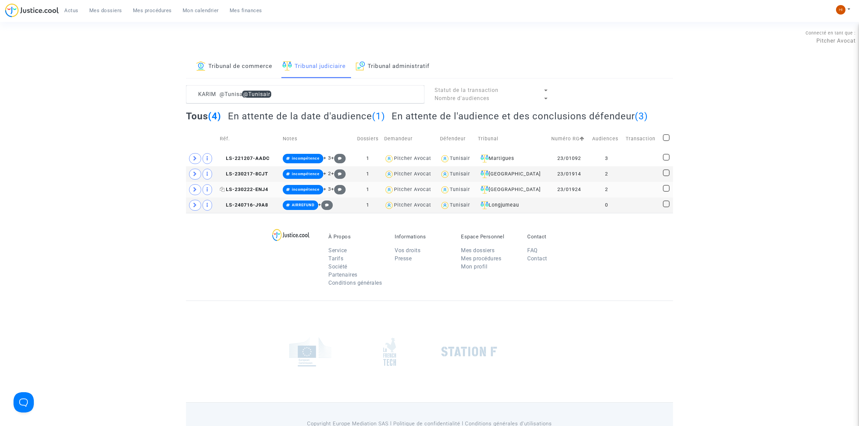
click at [248, 190] on span "LS-230222-ENJ4" at bounding box center [244, 190] width 48 height 6
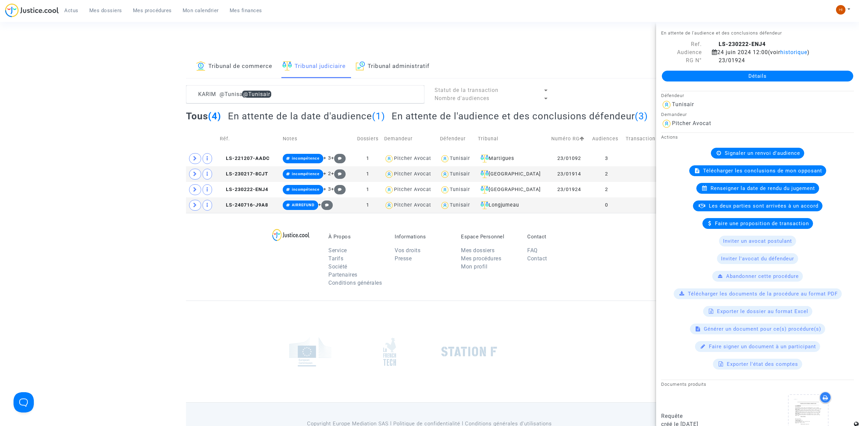
click at [743, 76] on link "Détails" at bounding box center [757, 76] width 191 height 11
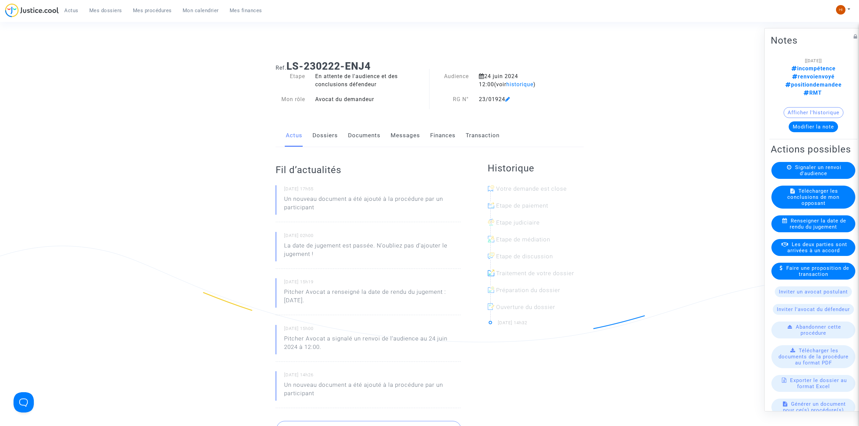
click at [327, 136] on link "Dossiers" at bounding box center [324, 135] width 25 height 22
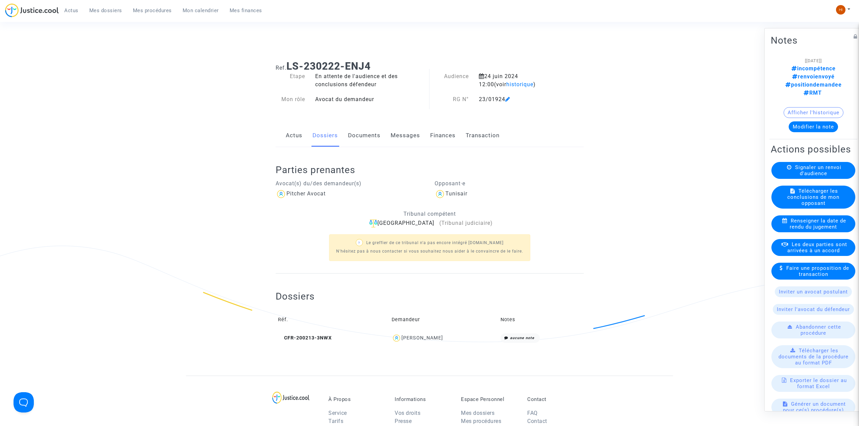
click at [369, 139] on link "Documents" at bounding box center [364, 135] width 32 height 22
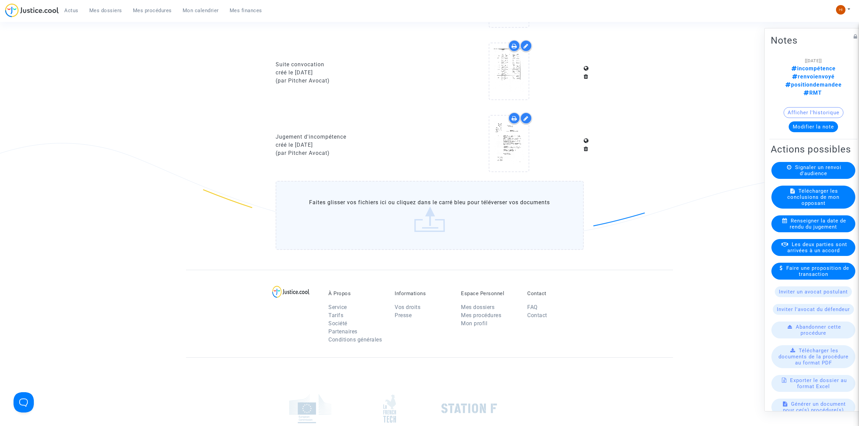
scroll to position [586, 0]
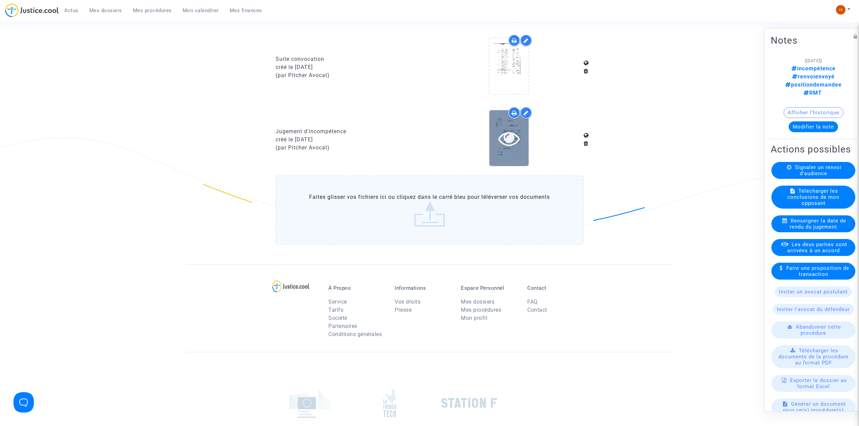
click at [504, 142] on icon at bounding box center [509, 138] width 22 height 22
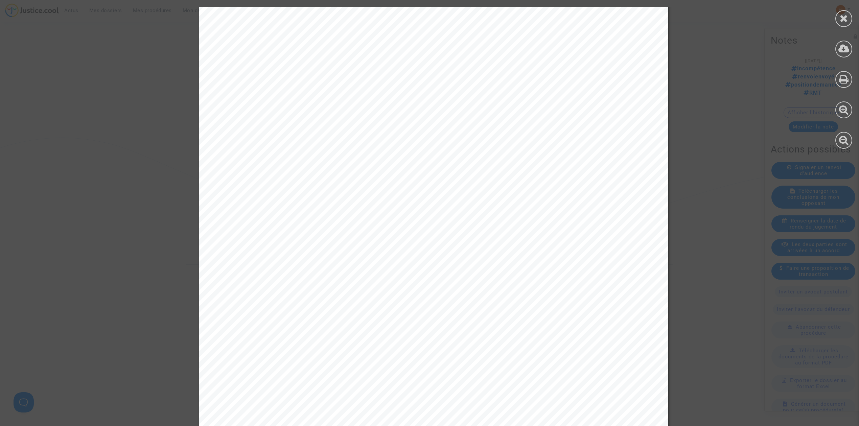
scroll to position [0, 0]
click at [843, 21] on icon at bounding box center [843, 18] width 8 height 10
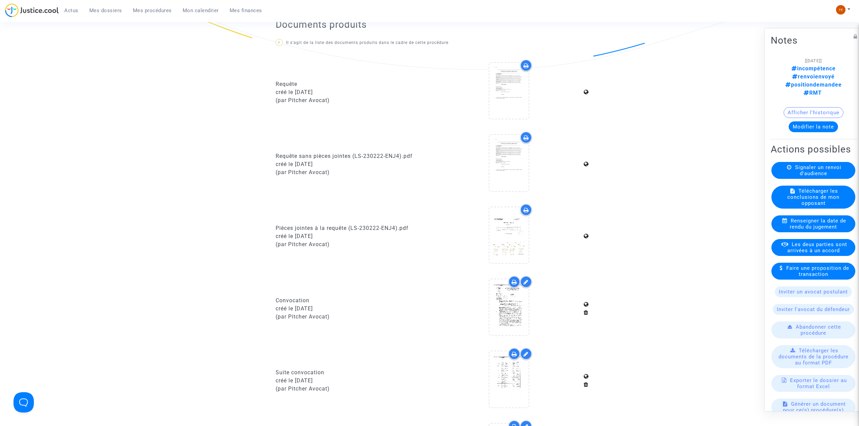
scroll to position [270, 0]
click at [523, 309] on div at bounding box center [508, 310] width 39 height 22
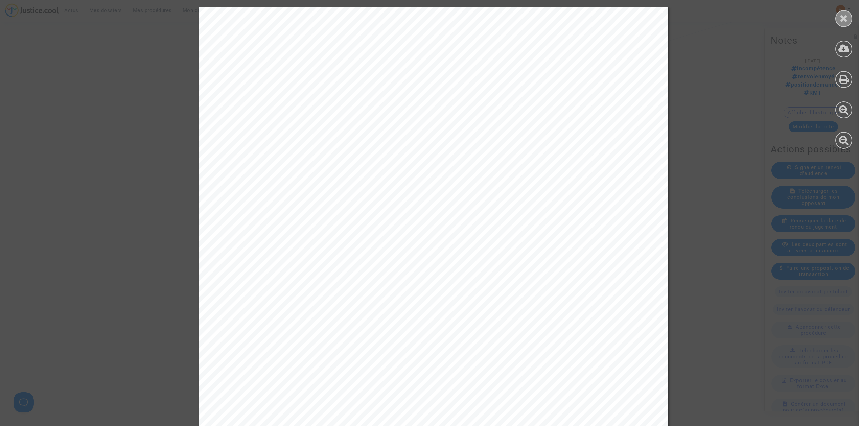
click at [847, 13] on icon at bounding box center [843, 18] width 8 height 10
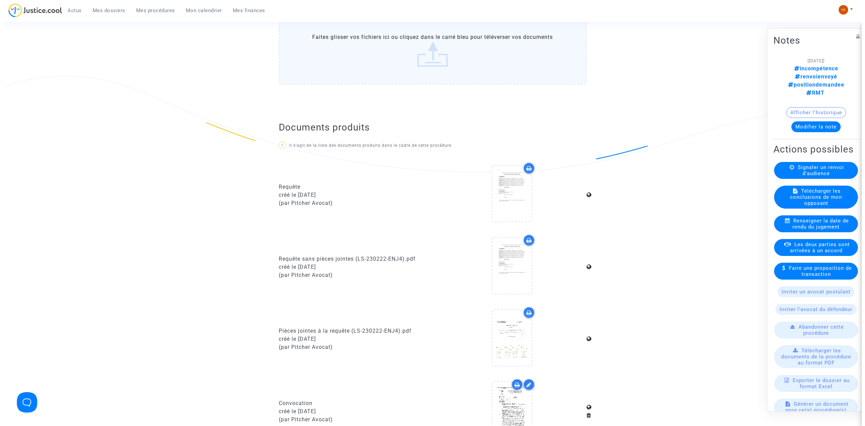
scroll to position [0, 0]
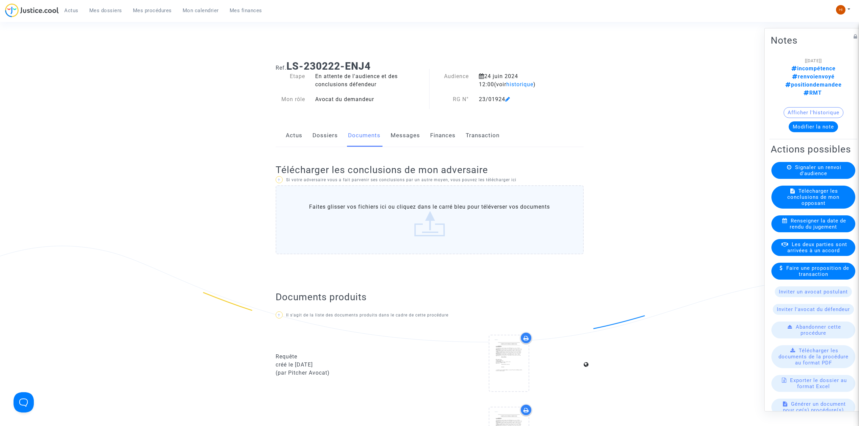
click at [156, 8] on span "Mes procédures" at bounding box center [152, 10] width 39 height 6
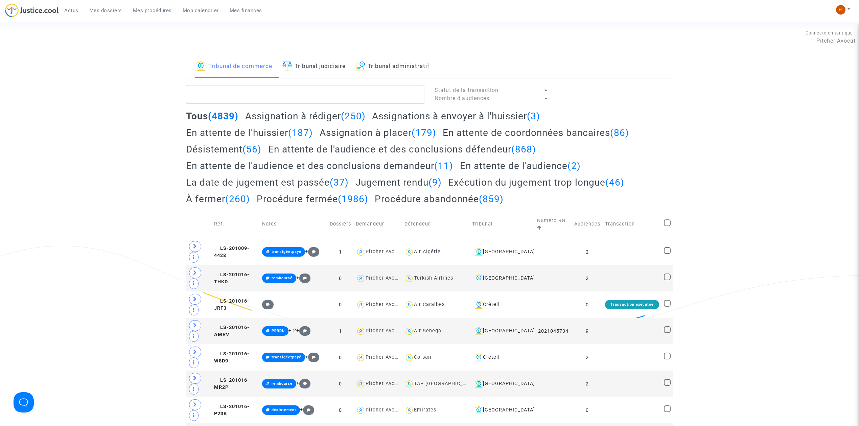
click at [313, 72] on link "Tribunal judiciaire" at bounding box center [313, 66] width 63 height 23
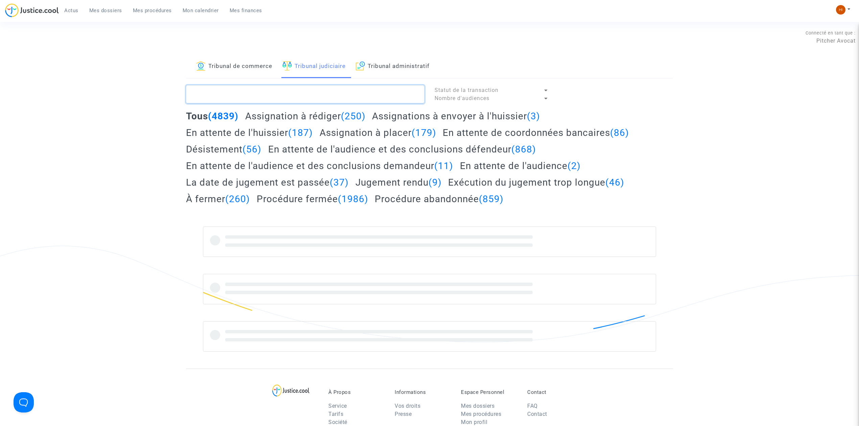
click at [284, 101] on textarea at bounding box center [305, 94] width 238 height 18
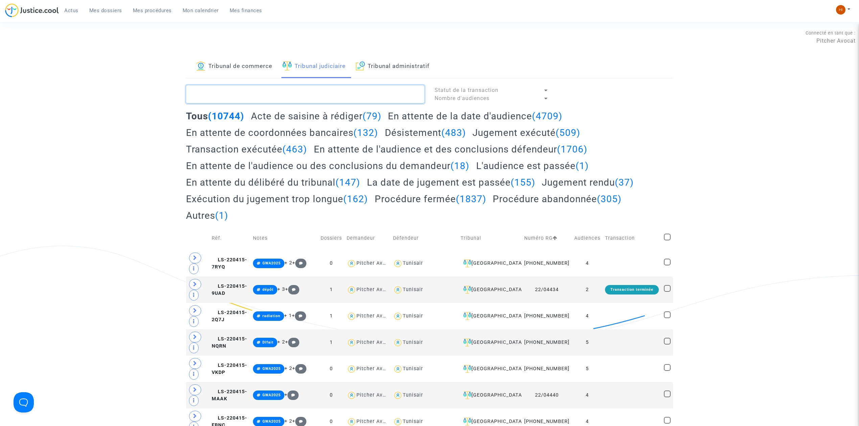
click at [284, 101] on textarea at bounding box center [305, 94] width 238 height 18
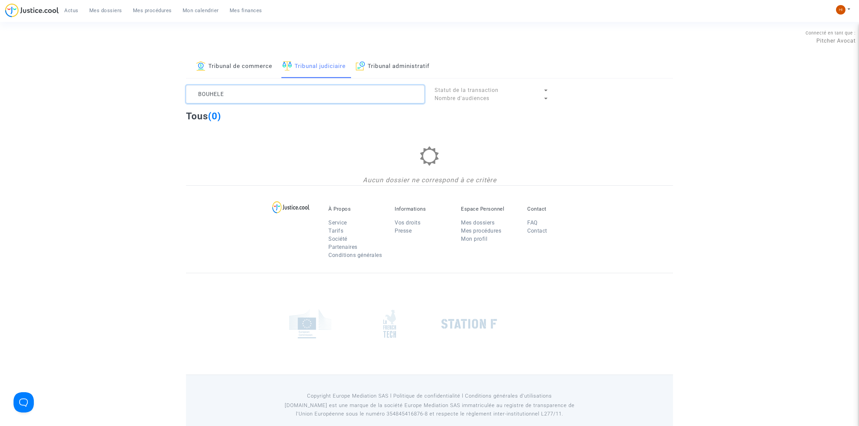
click at [284, 101] on textarea at bounding box center [305, 94] width 238 height 18
drag, startPoint x: 238, startPoint y: 89, endPoint x: 146, endPoint y: 91, distance: 92.3
click at [146, 91] on div "Tribunal de commerce Tribunal judiciaire Tribunal administratif BOUHELE Statut …" at bounding box center [429, 120] width 859 height 130
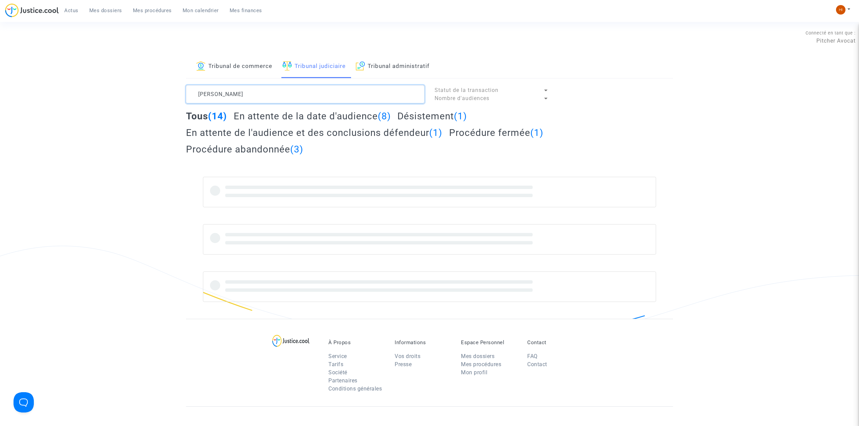
type textarea "alves cecile"
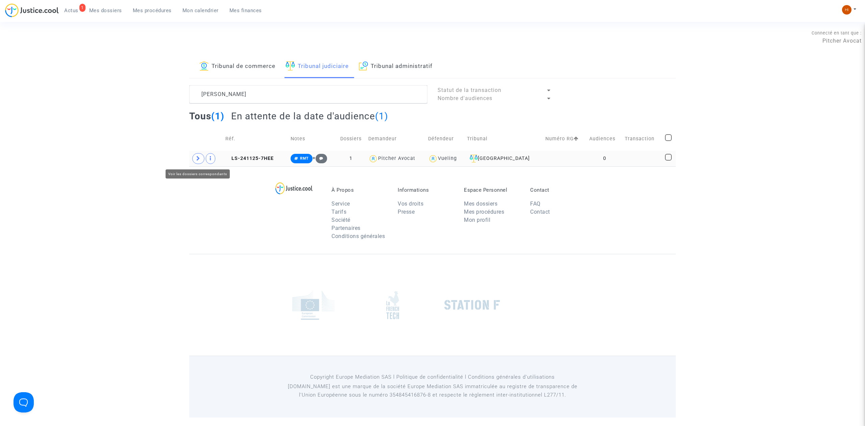
click at [191, 160] on td at bounding box center [206, 159] width 34 height 16
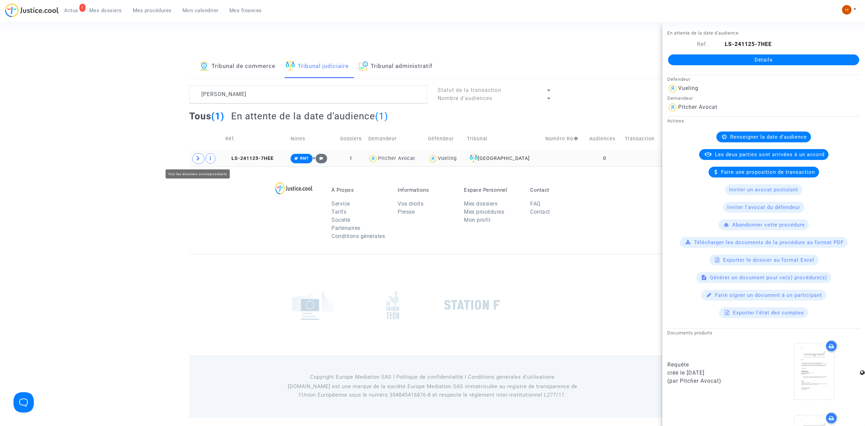
click at [196, 158] on icon at bounding box center [198, 158] width 4 height 5
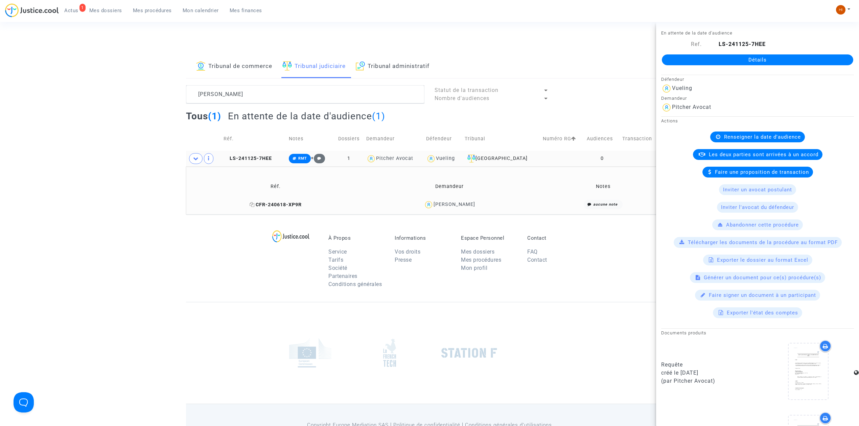
click at [255, 206] on icon at bounding box center [251, 204] width 5 height 5
click at [256, 160] on span "LS-241125-7HEE" at bounding box center [247, 159] width 48 height 6
click at [691, 66] on div "Détails" at bounding box center [757, 59] width 203 height 23
click at [692, 62] on link "Détails" at bounding box center [757, 59] width 191 height 11
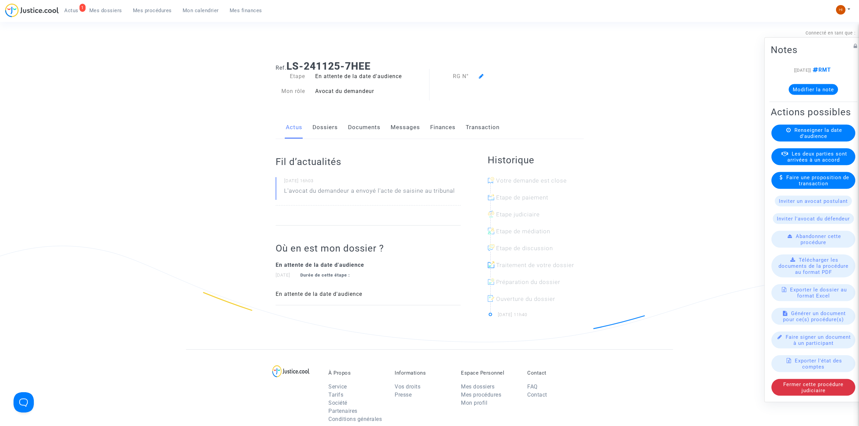
click at [809, 137] on span "Renseigner la date d'audience" at bounding box center [818, 133] width 48 height 12
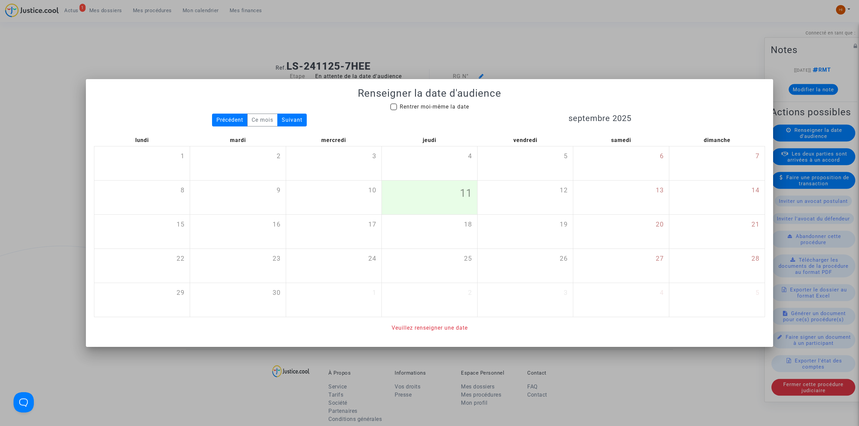
drag, startPoint x: 397, startPoint y: 99, endPoint x: 397, endPoint y: 103, distance: 4.1
click at [397, 99] on div "Renseigner la date d'audience Rentrer moi-même la date Précédent Ce mois Suivan…" at bounding box center [429, 209] width 671 height 245
click at [397, 103] on label "Rentrer moi-même la date" at bounding box center [429, 107] width 79 height 8
click at [393, 110] on input "Rentrer moi-même la date" at bounding box center [393, 110] width 0 height 0
checkbox input "true"
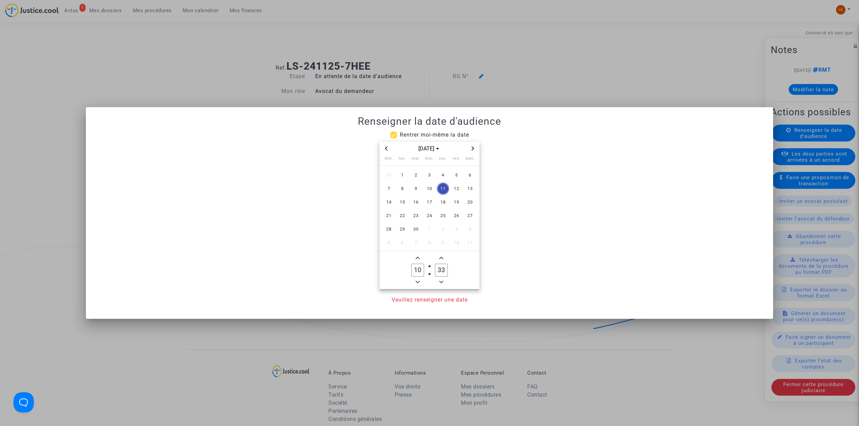
click at [473, 145] on span "Next month" at bounding box center [473, 148] width 8 height 8
drag, startPoint x: 383, startPoint y: 150, endPoint x: 391, endPoint y: 159, distance: 11.7
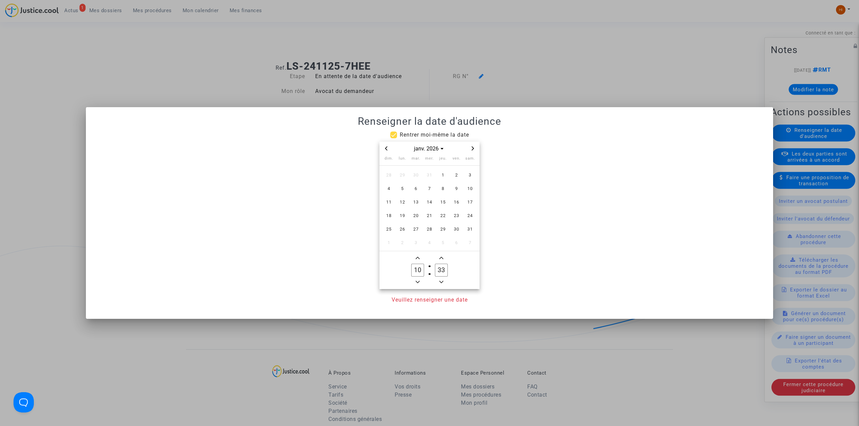
click at [383, 150] on span "Previous month" at bounding box center [386, 148] width 8 height 8
drag, startPoint x: 402, startPoint y: 188, endPoint x: 422, endPoint y: 228, distance: 44.5
click at [400, 188] on span "8" at bounding box center [402, 189] width 12 height 12
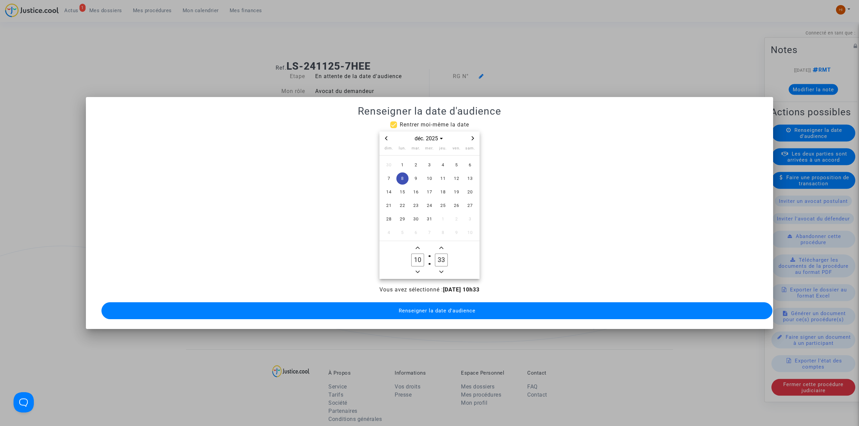
click at [414, 268] on span "Minus a hour" at bounding box center [417, 272] width 8 height 8
type input "09"
click at [439, 271] on icon "Minus a minute" at bounding box center [441, 272] width 4 height 2
click at [443, 270] on icon "Minus a minute" at bounding box center [441, 272] width 4 height 4
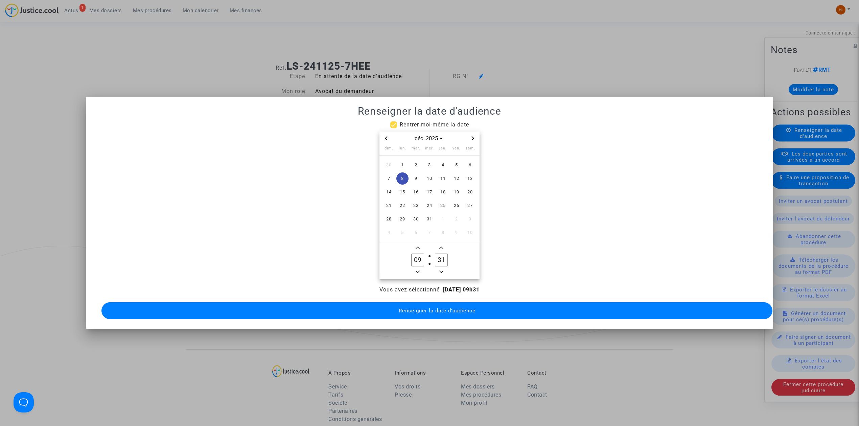
type input "30"
click at [442, 308] on span "Renseigner la date d'audience" at bounding box center [437, 311] width 77 height 6
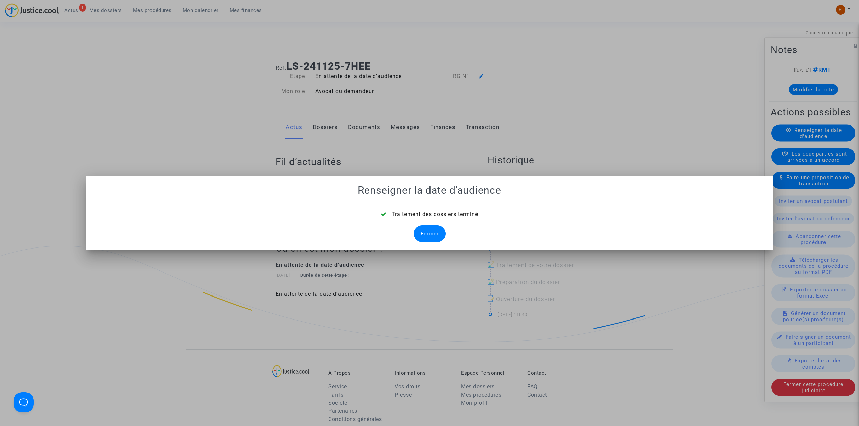
click at [437, 234] on div "Fermer" at bounding box center [429, 233] width 32 height 17
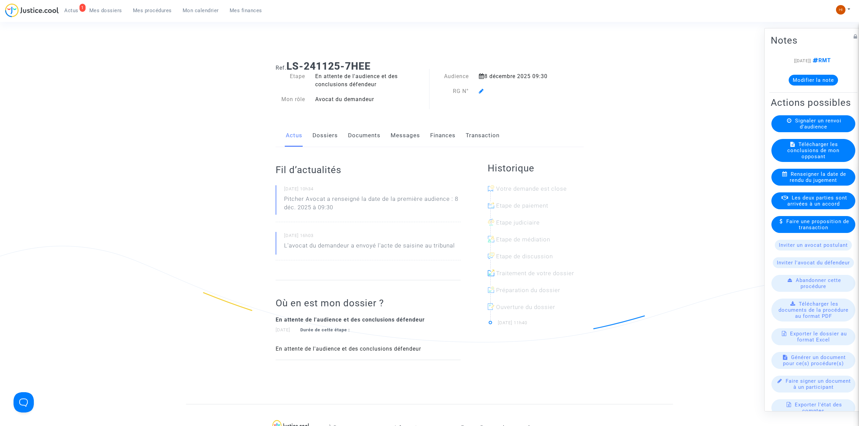
click at [479, 94] on icon at bounding box center [481, 90] width 5 height 5
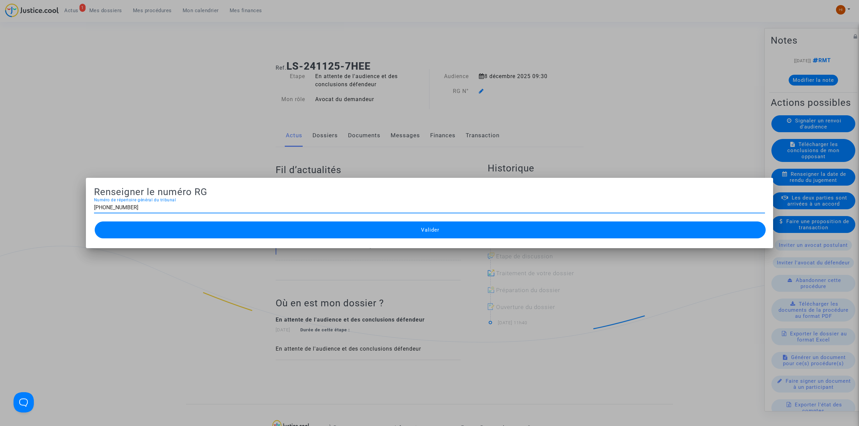
type input "11-24-004111"
click at [364, 225] on button "Valider" at bounding box center [430, 229] width 671 height 17
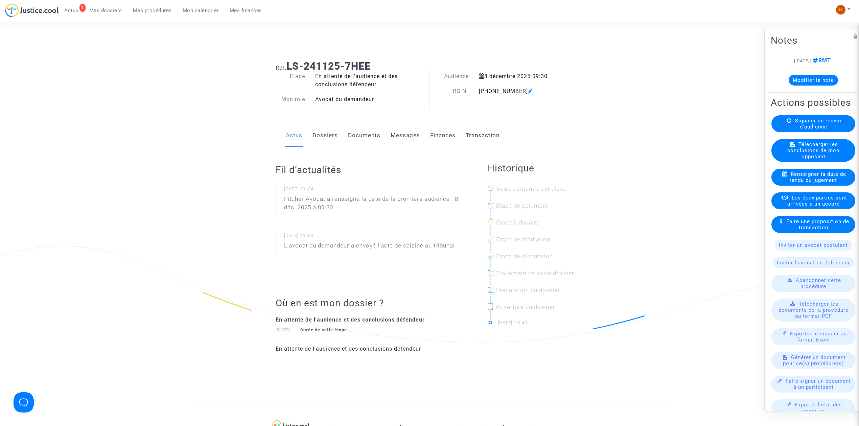
click at [367, 135] on link "Documents" at bounding box center [364, 135] width 32 height 22
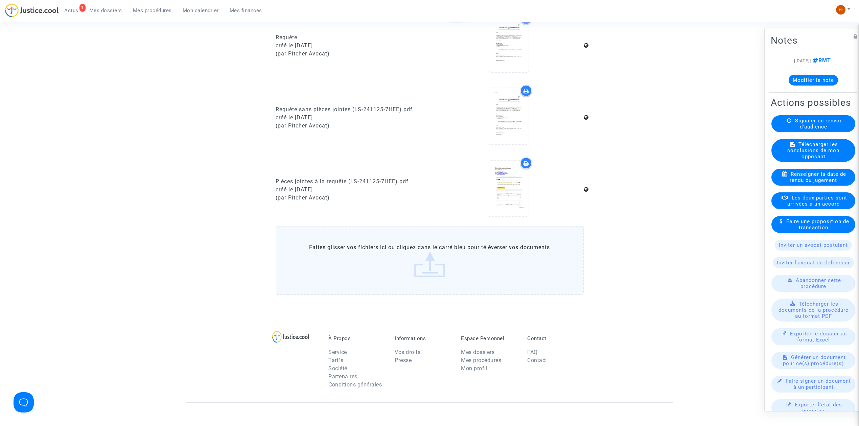
scroll to position [406, 0]
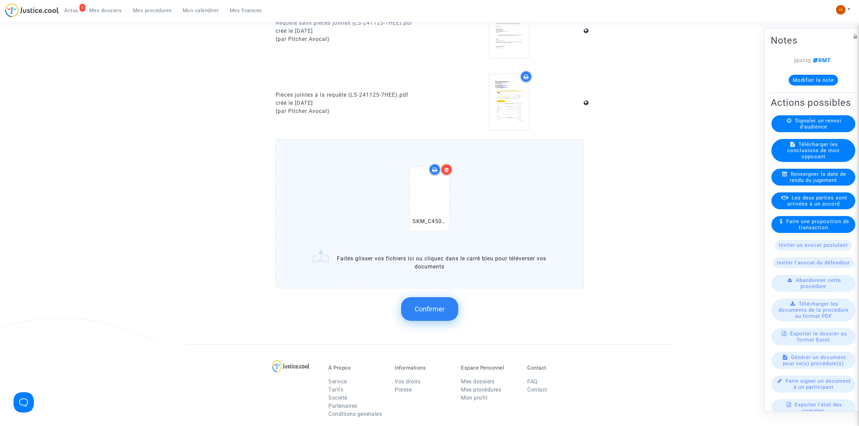
click at [427, 309] on span "Confirmer" at bounding box center [429, 309] width 30 height 8
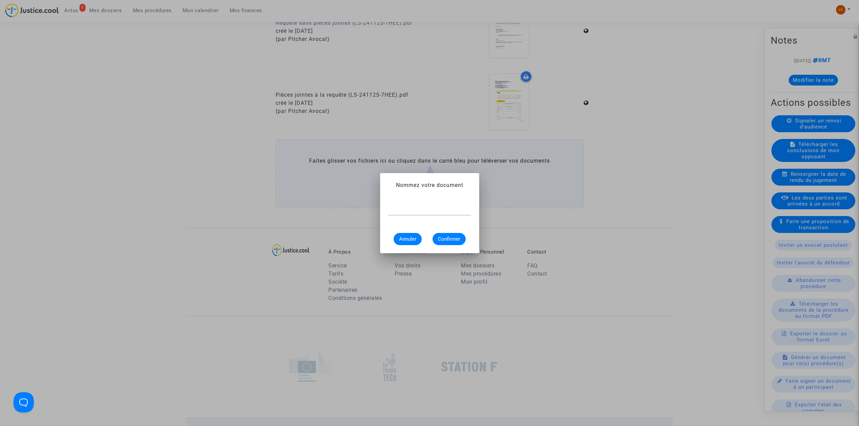
scroll to position [0, 0]
paste input "CONVOCATION"
type input "CONVOCATION"
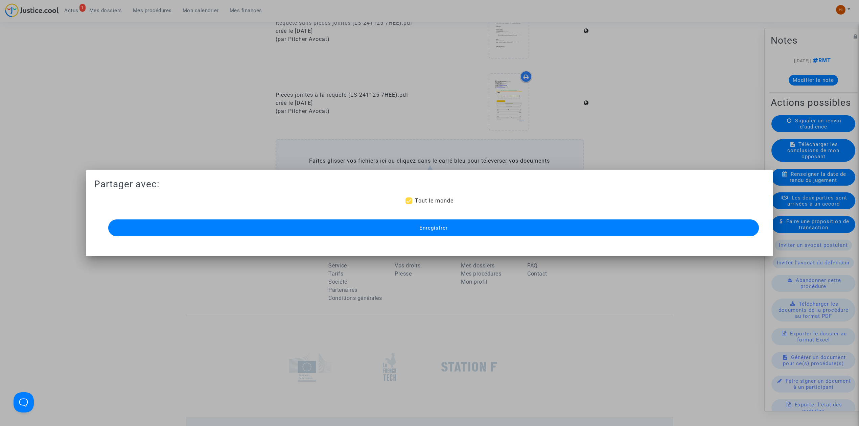
click at [361, 232] on button "Enregistrer" at bounding box center [433, 227] width 650 height 17
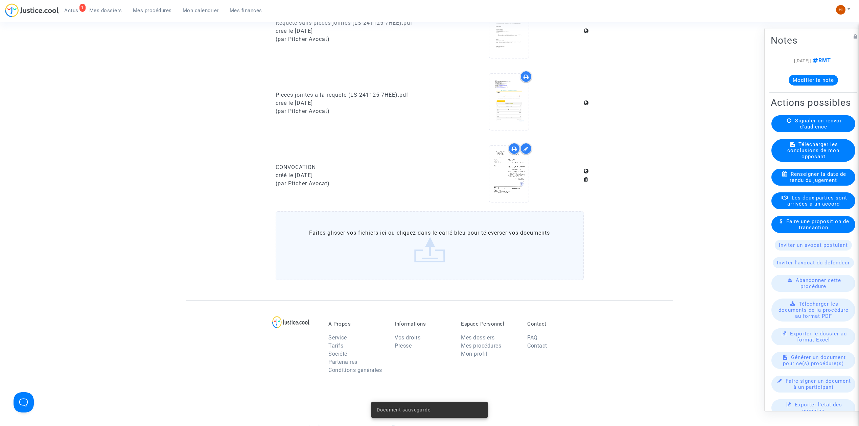
click at [159, 10] on span "Mes procédures" at bounding box center [152, 10] width 39 height 6
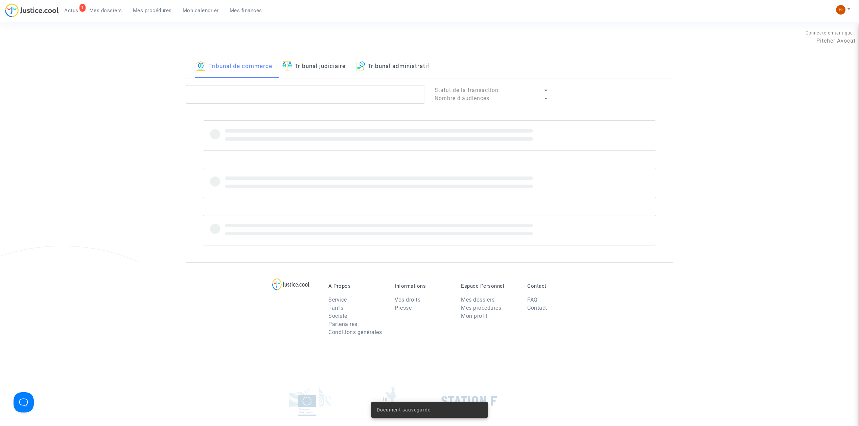
click at [338, 61] on link "Tribunal judiciaire" at bounding box center [313, 66] width 63 height 23
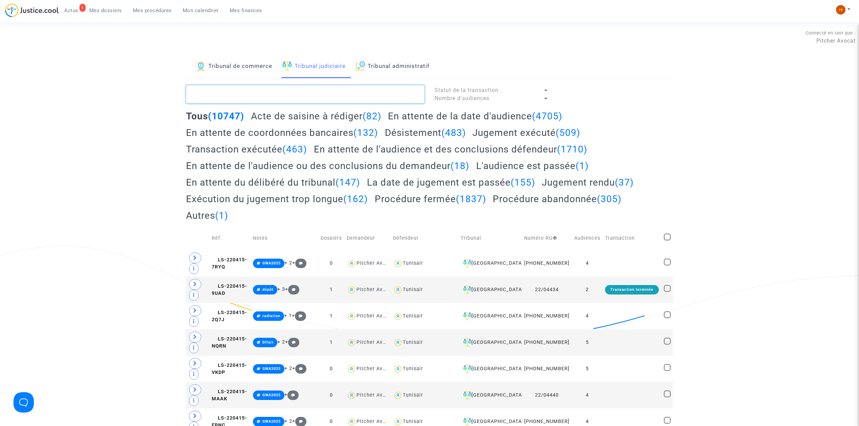
click at [324, 97] on textarea at bounding box center [305, 94] width 238 height 18
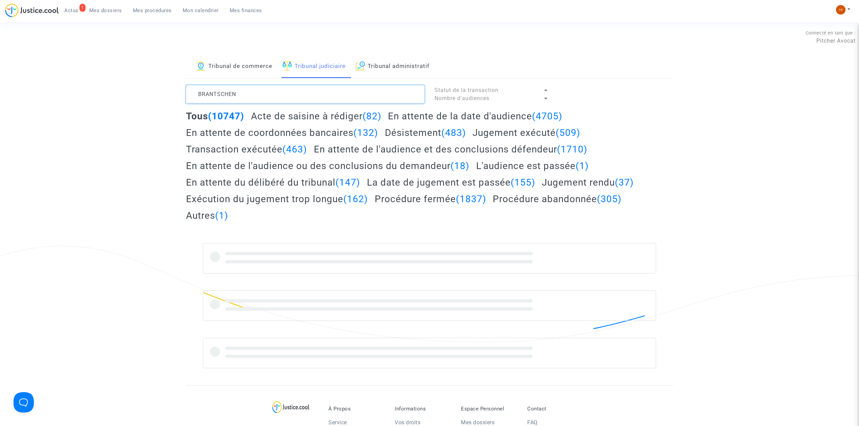
type textarea "BRANTSCHEN"
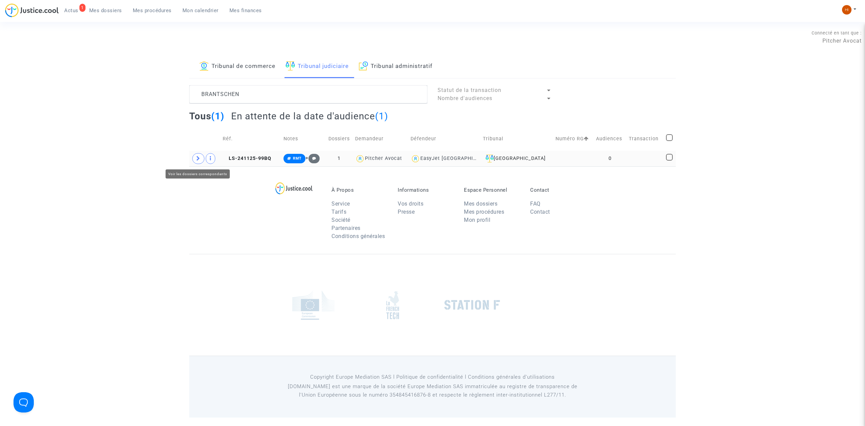
click at [200, 159] on icon at bounding box center [198, 158] width 4 height 5
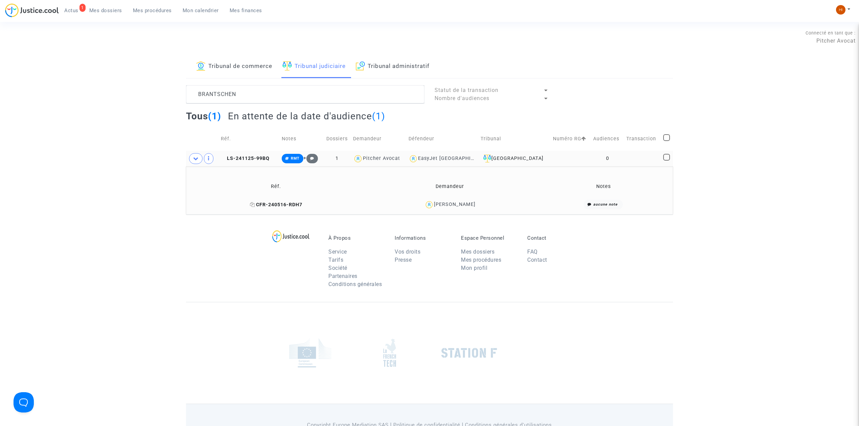
click at [253, 203] on icon at bounding box center [252, 204] width 5 height 5
click at [558, 158] on td at bounding box center [570, 159] width 41 height 16
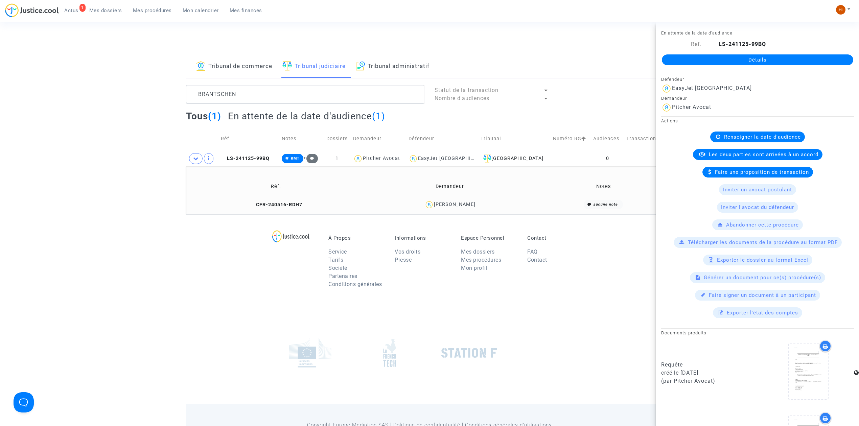
click at [758, 52] on div "Détails" at bounding box center [757, 59] width 203 height 23
click at [759, 59] on link "Détails" at bounding box center [757, 59] width 191 height 11
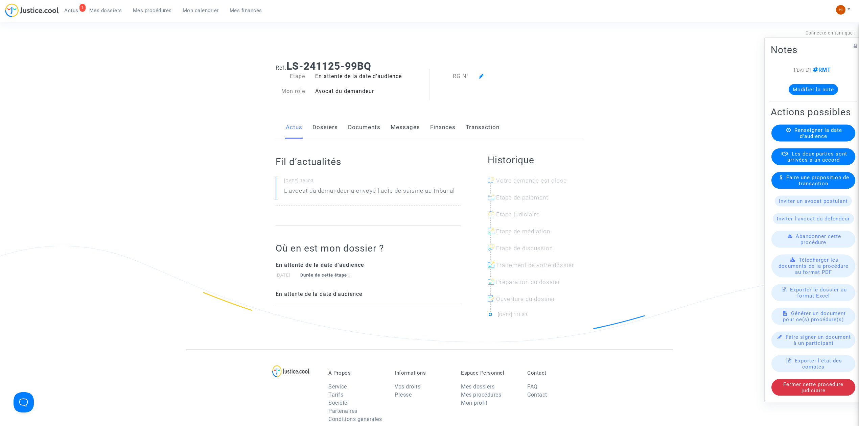
click at [823, 137] on span "Renseigner la date d'audience" at bounding box center [818, 133] width 48 height 12
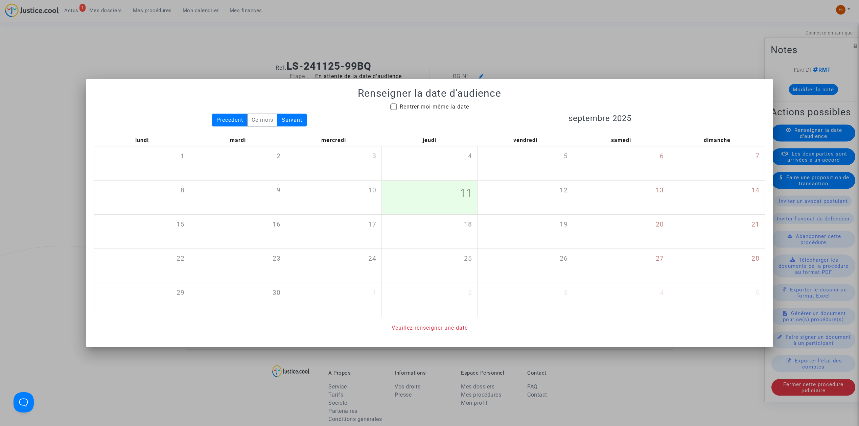
click at [421, 111] on mat-checkbox "Rentrer moi-même la date" at bounding box center [429, 108] width 79 height 11
click at [423, 107] on span "Rentrer moi-même la date" at bounding box center [434, 106] width 69 height 6
click at [393, 110] on input "Rentrer moi-même la date" at bounding box center [393, 110] width 0 height 0
checkbox input "true"
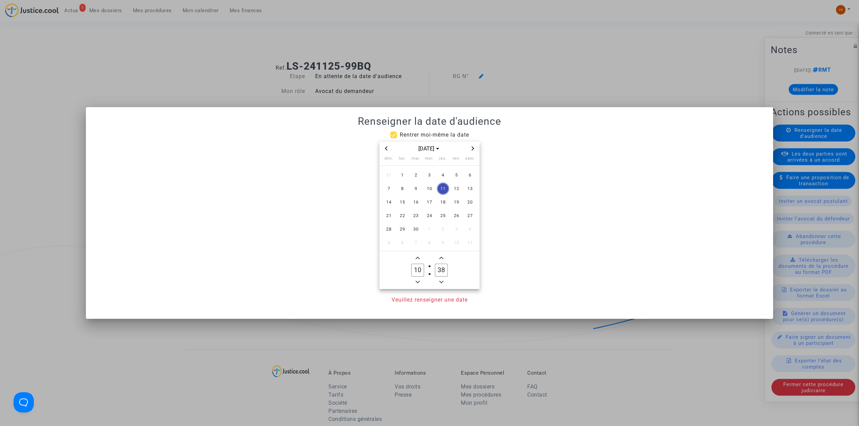
click at [475, 149] on span "Next month" at bounding box center [473, 148] width 8 height 8
click at [380, 151] on div "janv. 2026" at bounding box center [429, 149] width 100 height 14
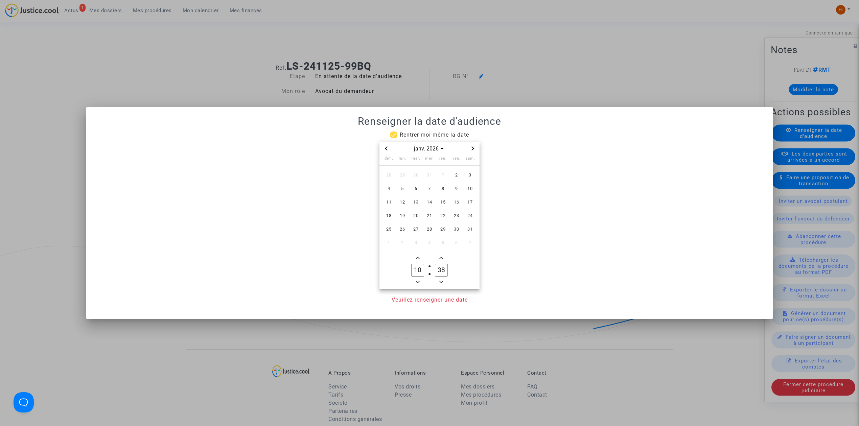
click at [385, 149] on icon "Previous month" at bounding box center [386, 148] width 4 height 4
click at [405, 186] on span "8" at bounding box center [402, 189] width 12 height 12
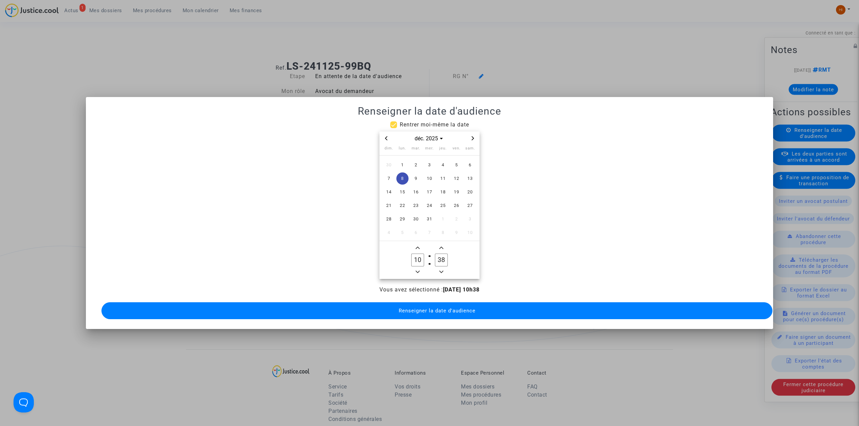
click at [424, 268] on owl-date-time-timer-box "10 Hour" at bounding box center [418, 260] width 24 height 32
click at [414, 268] on button "Minus a hour" at bounding box center [417, 272] width 8 height 8
type input "09"
click at [442, 256] on input "38" at bounding box center [441, 260] width 13 height 13
type input "30"
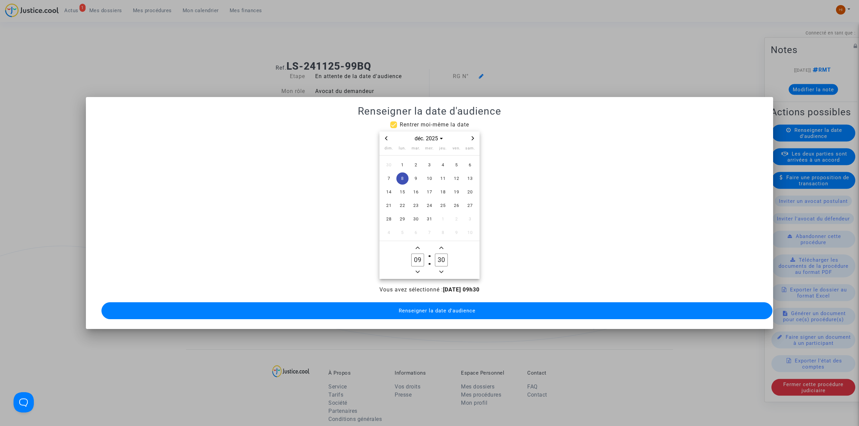
click at [444, 308] on span "Renseigner la date d'audience" at bounding box center [437, 311] width 77 height 6
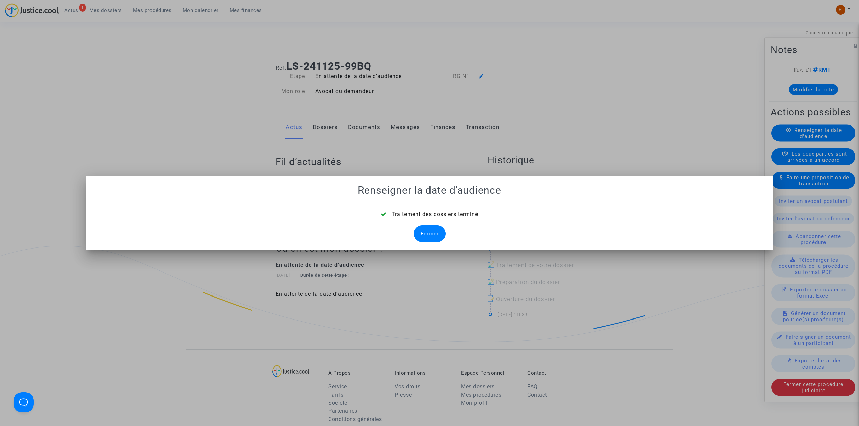
drag, startPoint x: 434, startPoint y: 235, endPoint x: 421, endPoint y: 229, distance: 14.9
click at [429, 235] on div "Fermer" at bounding box center [429, 233] width 32 height 17
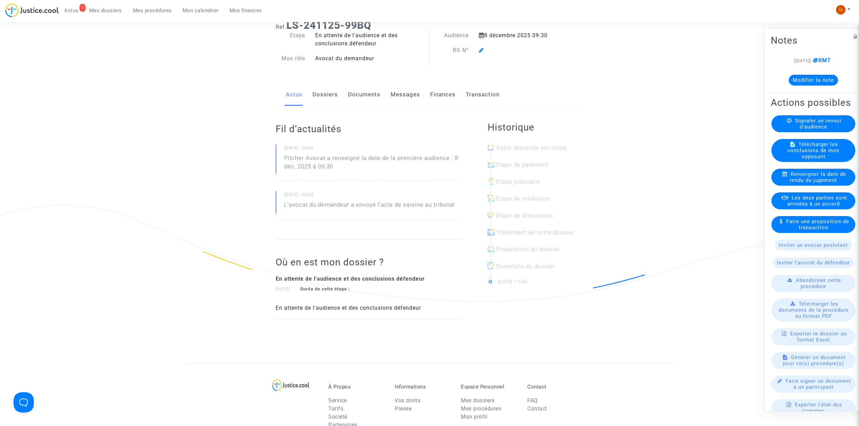
scroll to position [45, 0]
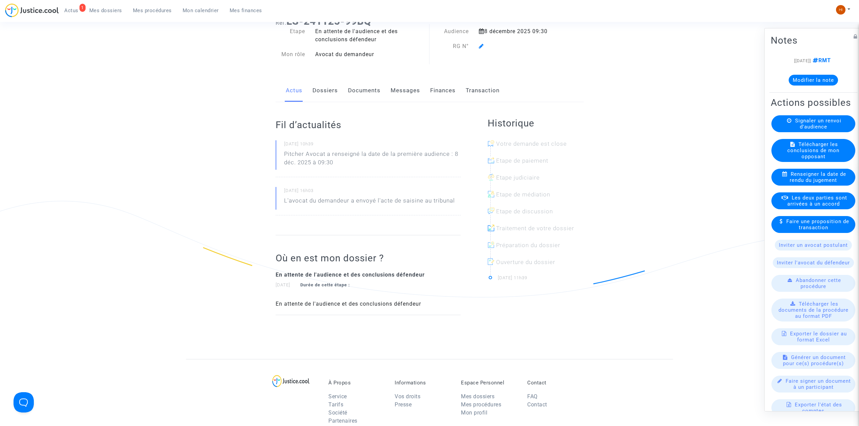
click at [481, 45] on icon at bounding box center [481, 45] width 5 height 5
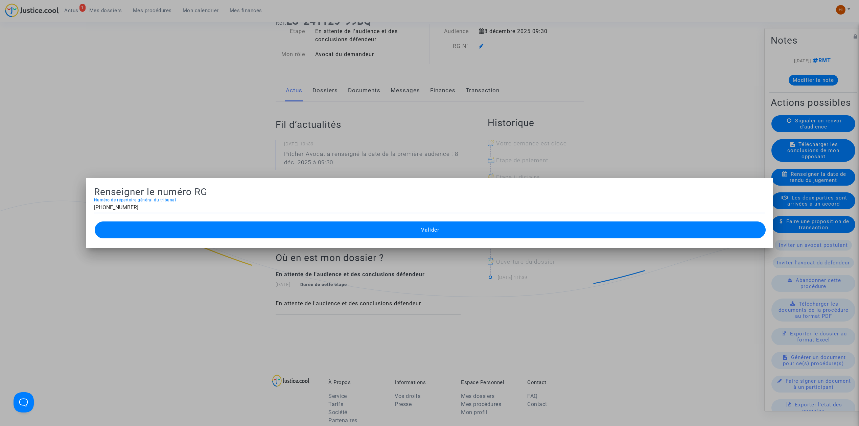
type input "11-24-004112"
click at [418, 232] on button "Valider" at bounding box center [430, 229] width 671 height 17
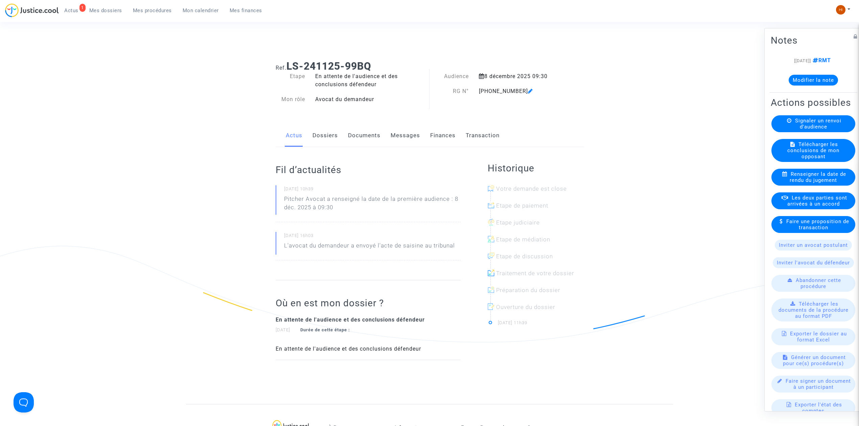
click at [358, 142] on link "Documents" at bounding box center [364, 135] width 32 height 22
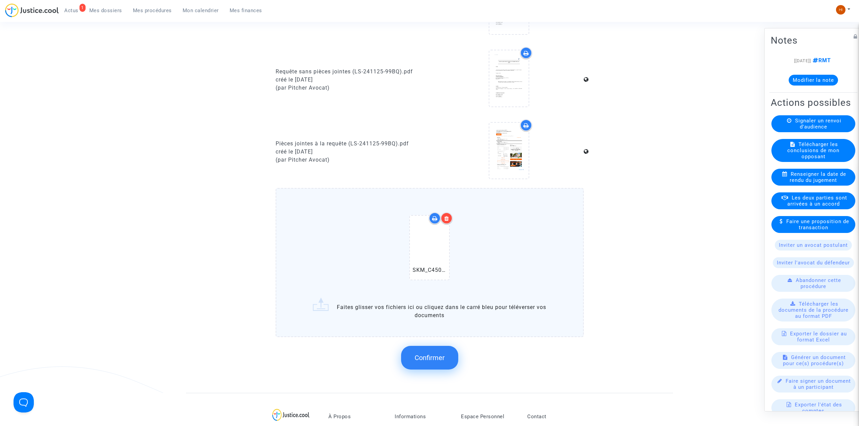
scroll to position [451, 0]
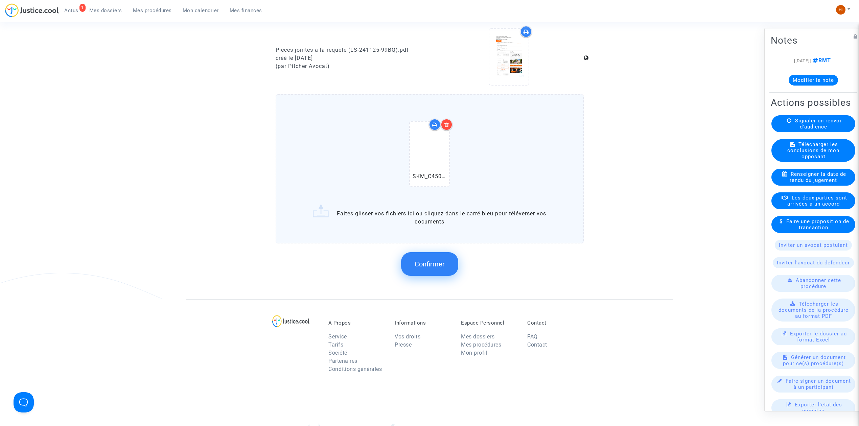
click at [435, 260] on span "Confirmer" at bounding box center [429, 264] width 30 height 8
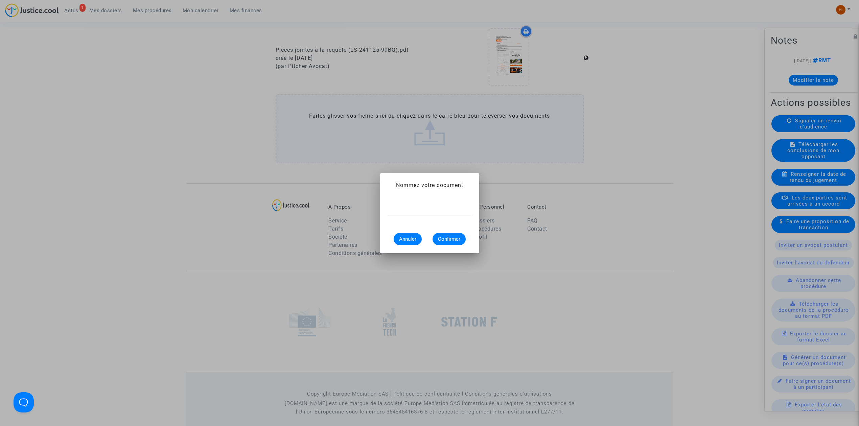
paste input "CONVOCATION"
type input "CONVOCATION"
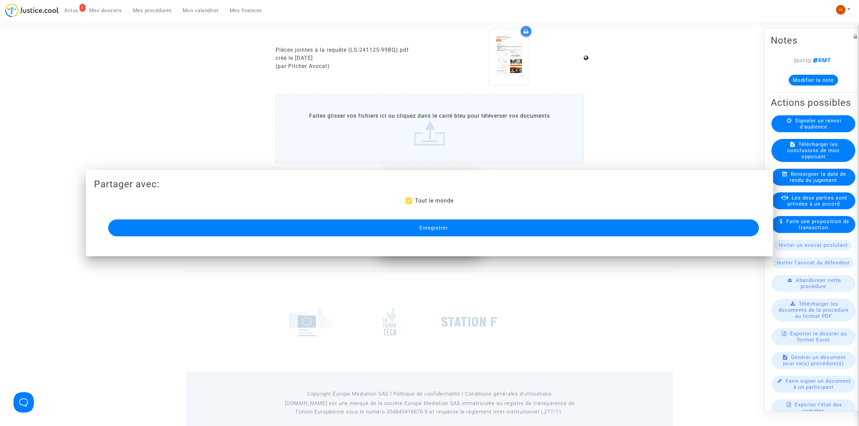
scroll to position [451, 0]
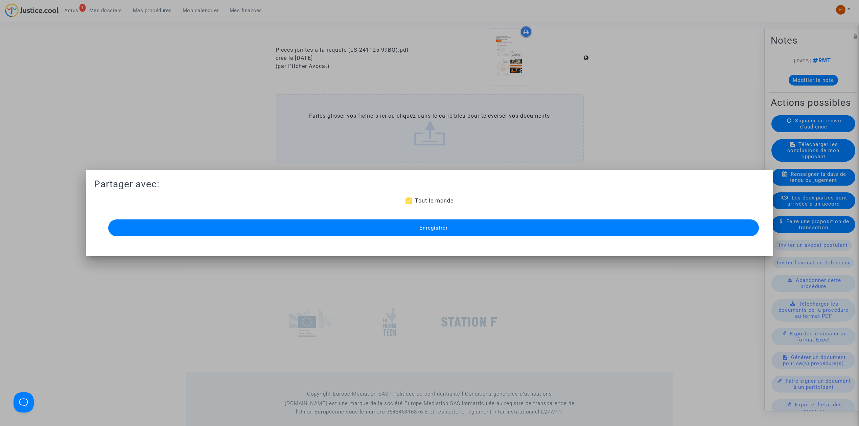
click at [438, 228] on span "Enregistrer" at bounding box center [433, 228] width 28 height 6
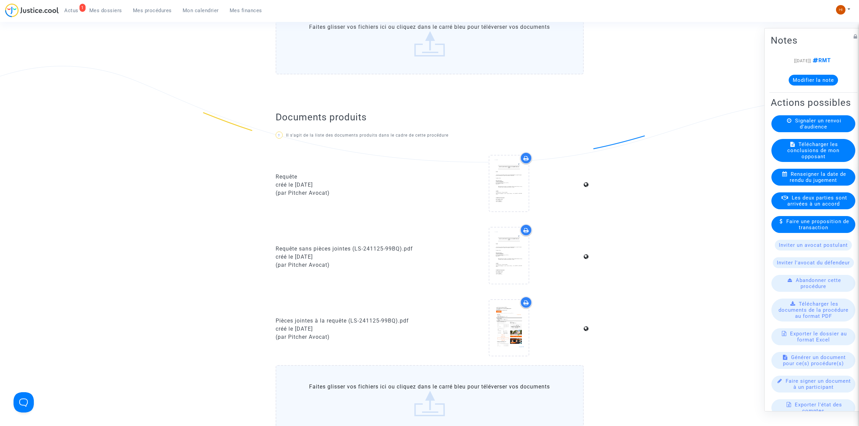
scroll to position [0, 0]
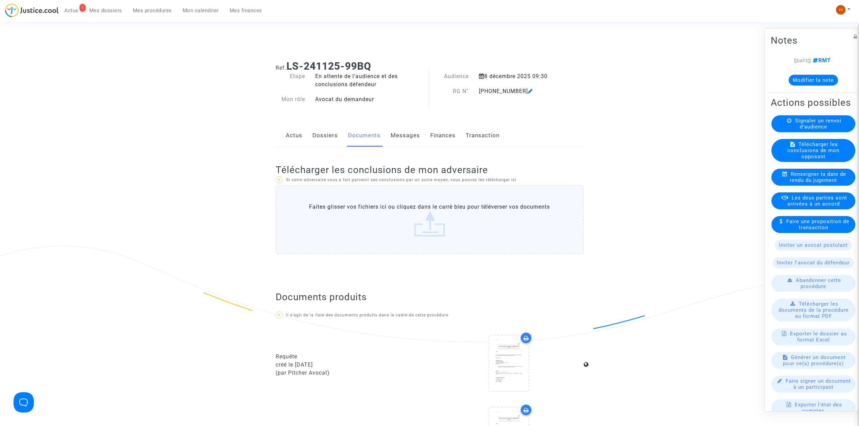
drag, startPoint x: 388, startPoint y: 68, endPoint x: 290, endPoint y: 68, distance: 98.7
click at [290, 68] on h1 "Ref. LS-241125-99BQ" at bounding box center [430, 66] width 308 height 12
copy b "LS-241125-99BQ"
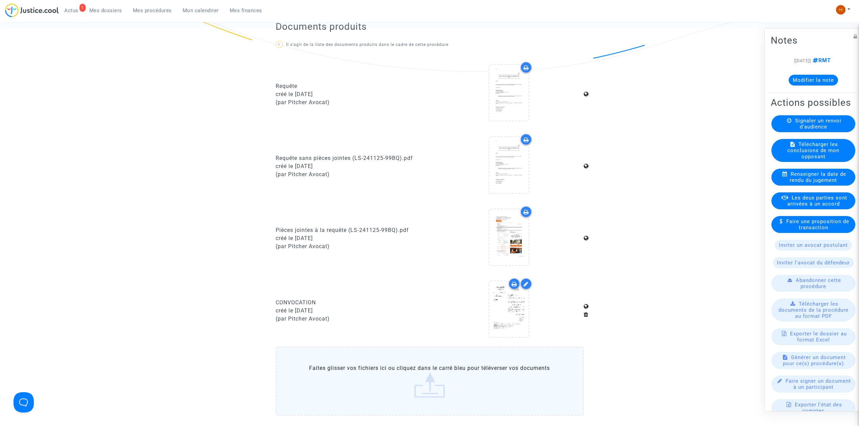
scroll to position [496, 0]
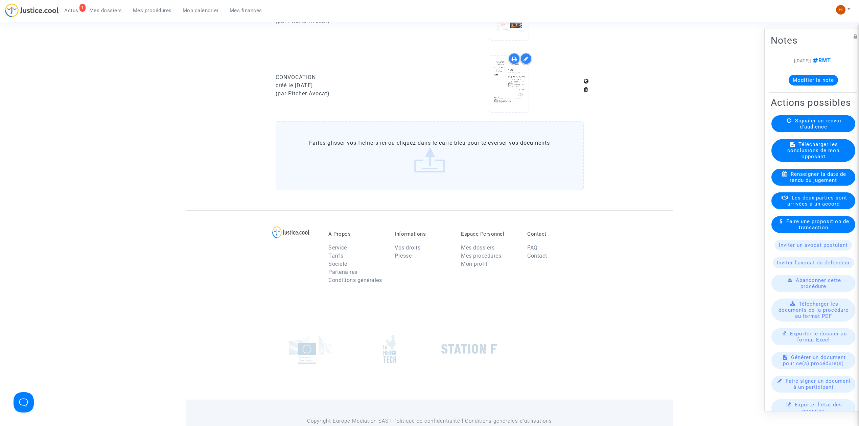
click at [152, 7] on span "Mes procédures" at bounding box center [152, 10] width 39 height 6
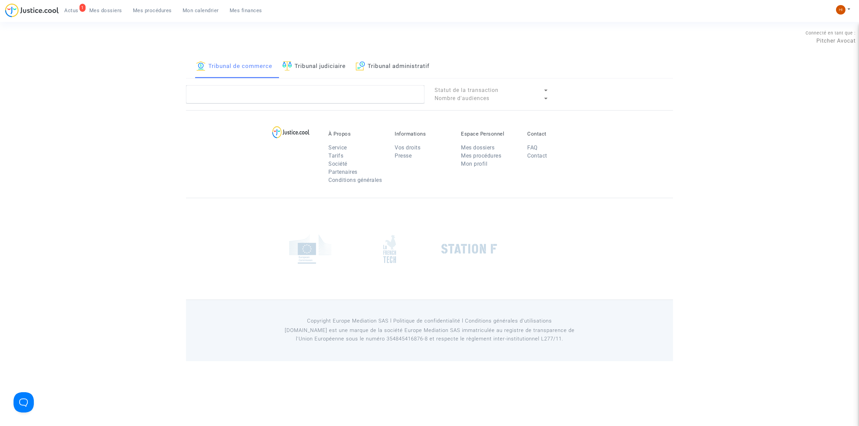
click at [306, 64] on link "Tribunal judiciaire" at bounding box center [313, 66] width 63 height 23
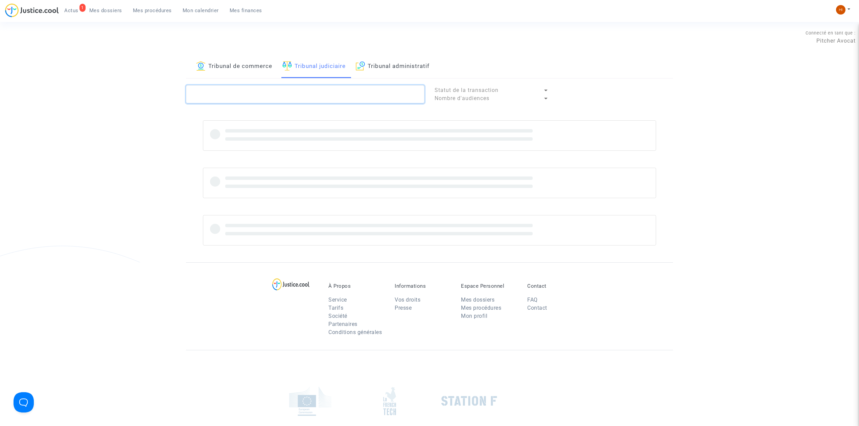
click at [297, 95] on textarea at bounding box center [305, 94] width 238 height 18
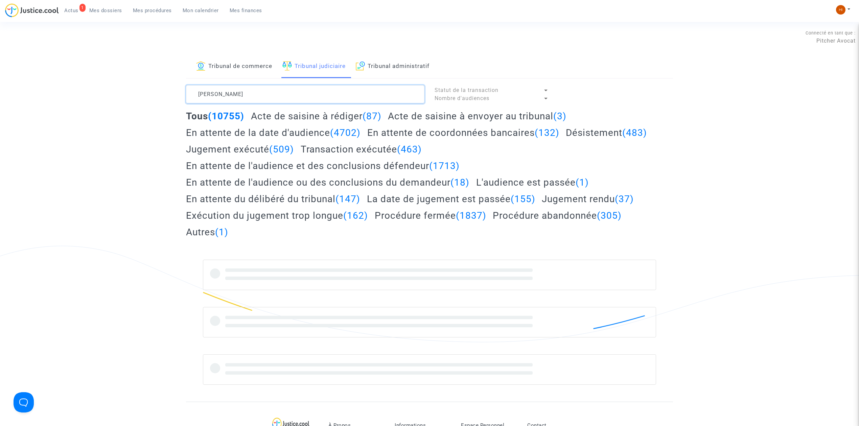
type textarea "TESSIER SYLVIE"
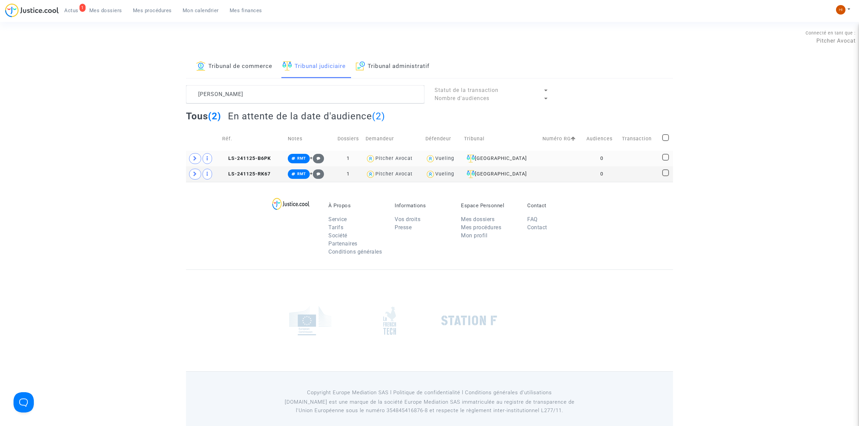
click at [240, 155] on td "LS-241125-B6PK" at bounding box center [253, 159] width 66 height 16
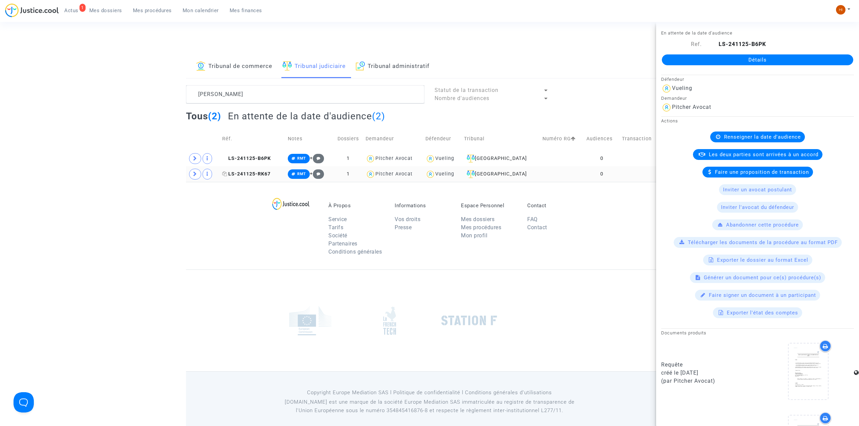
click at [260, 174] on span "LS-241125-RK67" at bounding box center [246, 174] width 48 height 6
click at [256, 159] on span "LS-241125-B6PK" at bounding box center [246, 159] width 49 height 6
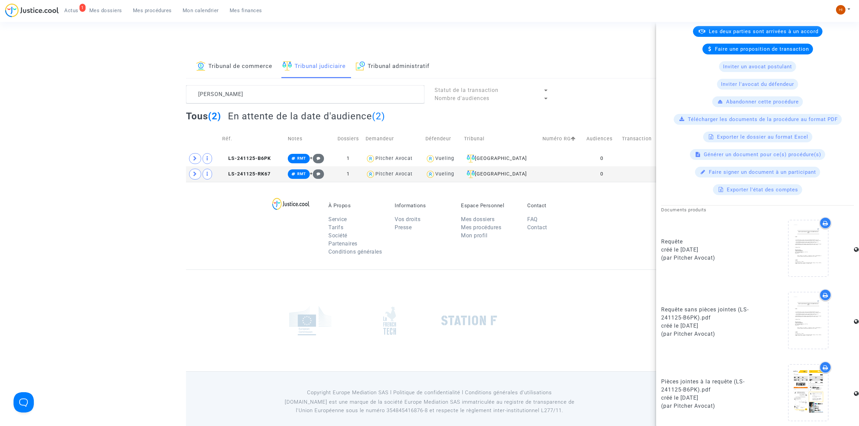
scroll to position [129, 0]
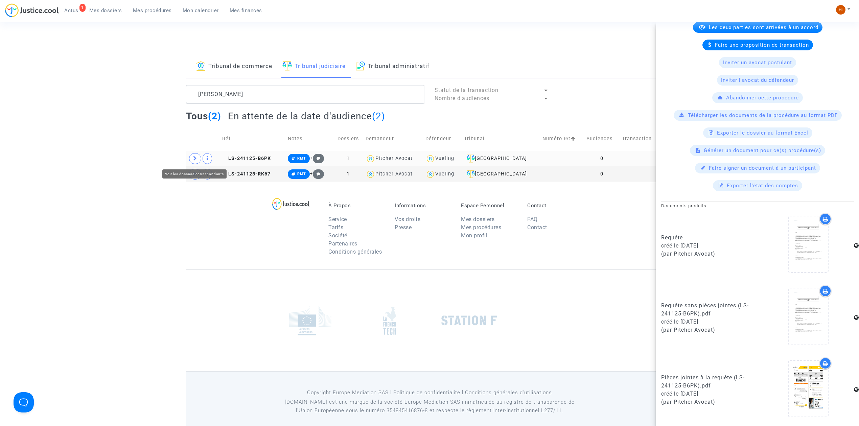
click at [191, 159] on span at bounding box center [195, 158] width 12 height 11
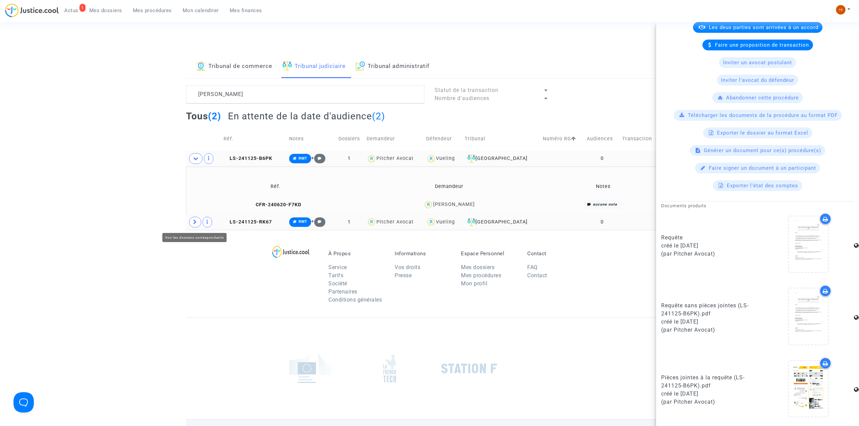
click at [196, 224] on icon at bounding box center [195, 221] width 4 height 5
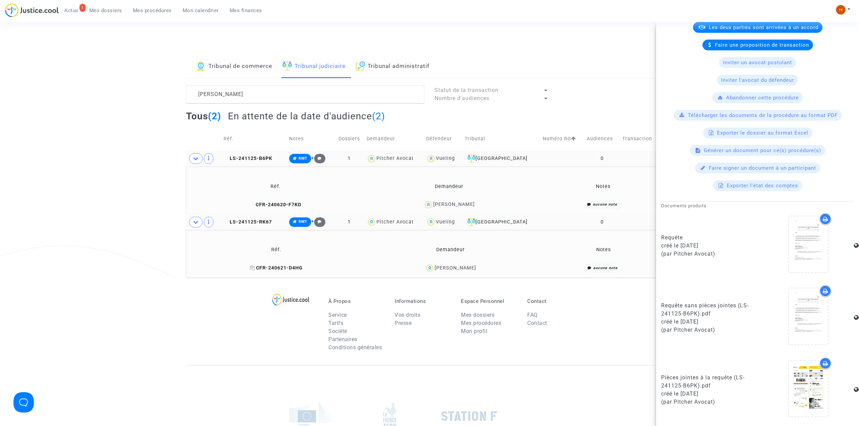
click at [295, 269] on span "CFR-240621-D4HG" at bounding box center [276, 268] width 53 height 6
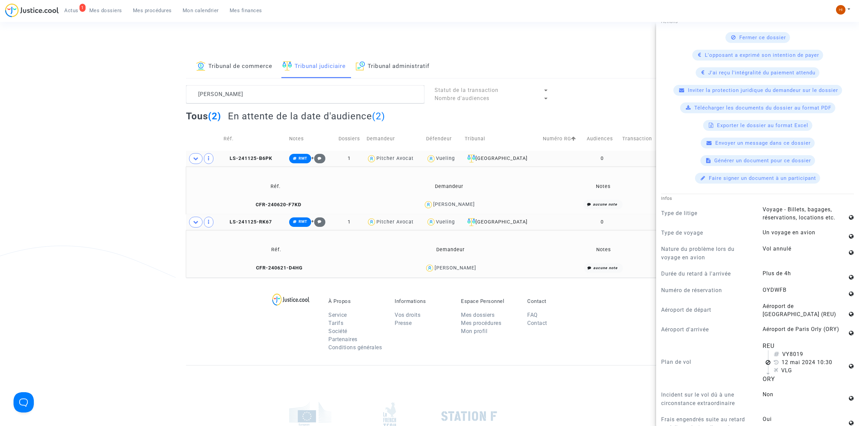
scroll to position [225, 0]
click at [281, 203] on span "CFR-240620-F7KD" at bounding box center [275, 205] width 52 height 6
click at [280, 269] on span "CFR-240621-D4HG" at bounding box center [276, 268] width 53 height 6
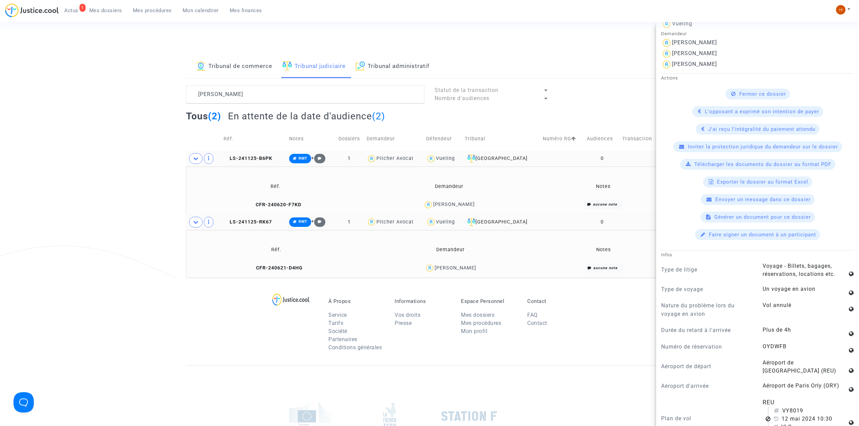
scroll to position [270, 0]
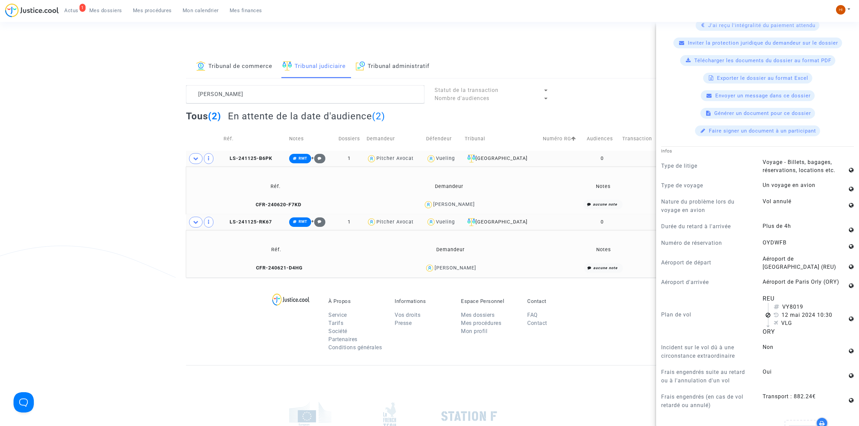
click at [110, 222] on div "Tribunal de commerce Tribunal judiciaire Tribunal administratif TESSIER SYLVIE …" at bounding box center [429, 166] width 859 height 222
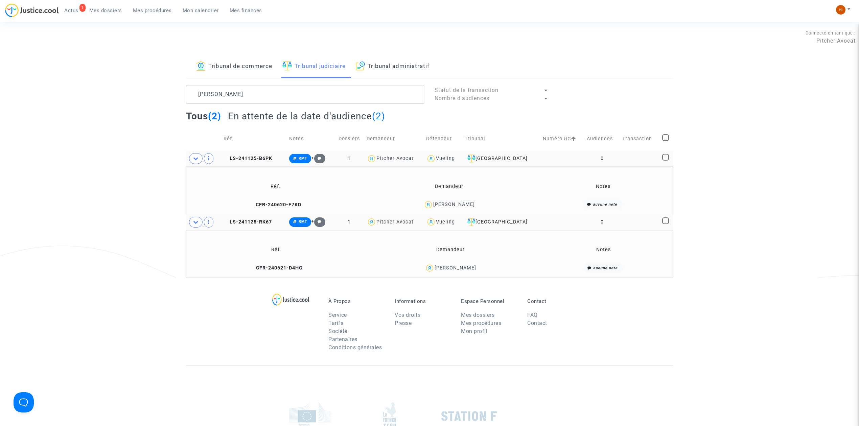
click at [665, 132] on td at bounding box center [666, 139] width 13 height 24
click at [666, 138] on span at bounding box center [665, 137] width 7 height 7
click at [665, 141] on input "checkbox" at bounding box center [665, 141] width 0 height 0
checkbox input "true"
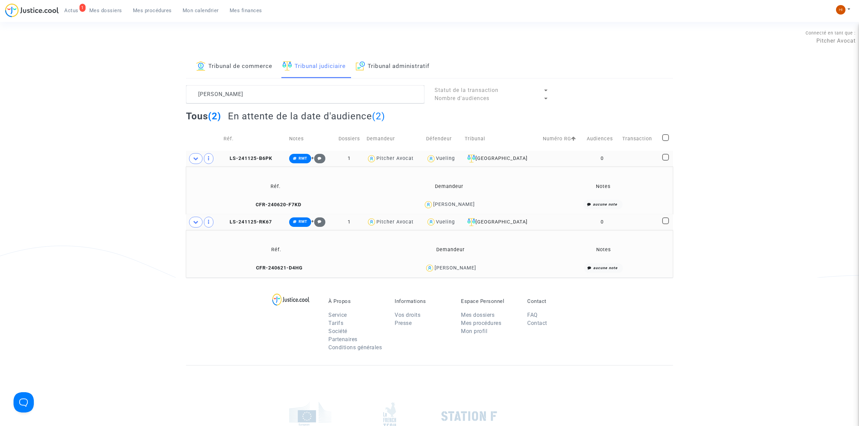
checkbox input "true"
click at [641, 98] on div "Sélection (2)" at bounding box center [646, 93] width 51 height 17
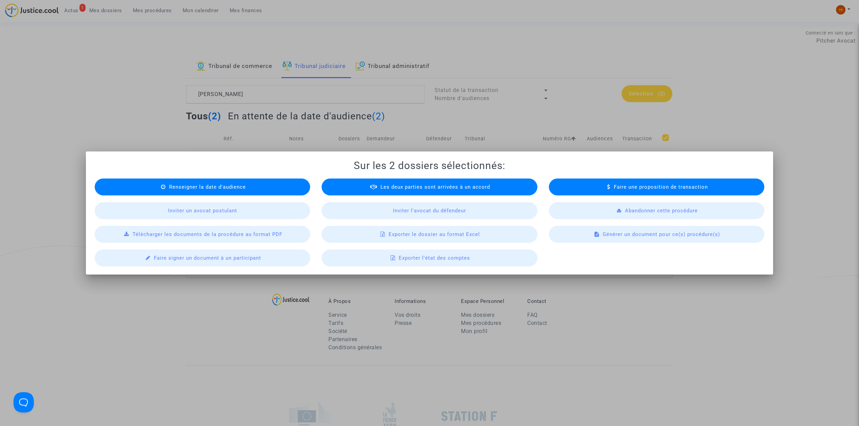
click at [243, 186] on span "Renseigner la date d'audience" at bounding box center [207, 187] width 77 height 6
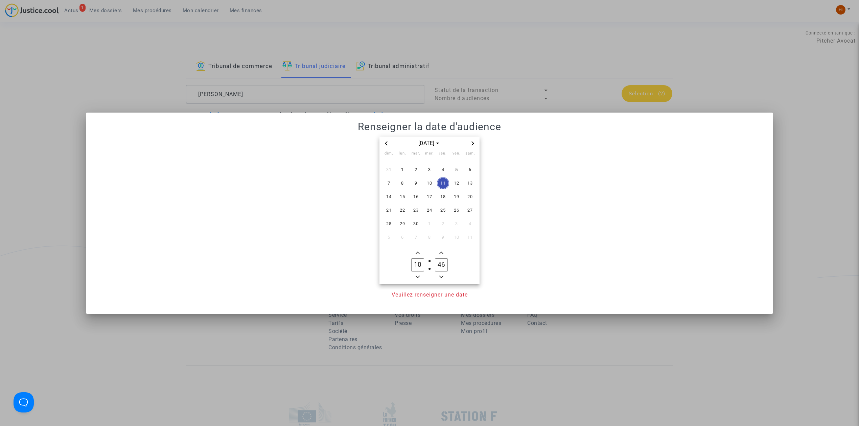
click at [470, 145] on span "Next month" at bounding box center [473, 143] width 8 height 8
click at [398, 186] on span "8" at bounding box center [402, 183] width 12 height 12
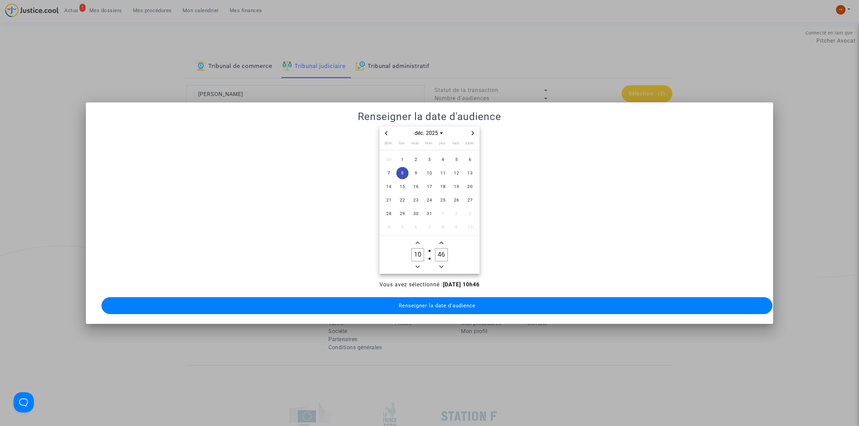
click at [417, 265] on icon "Minus a hour" at bounding box center [417, 266] width 4 height 2
type input "09"
drag, startPoint x: 441, startPoint y: 247, endPoint x: 428, endPoint y: 247, distance: 13.5
click at [429, 247] on owl-date-time-timer-box "46 Minute" at bounding box center [441, 255] width 24 height 32
click at [446, 249] on input "36" at bounding box center [441, 254] width 13 height 13
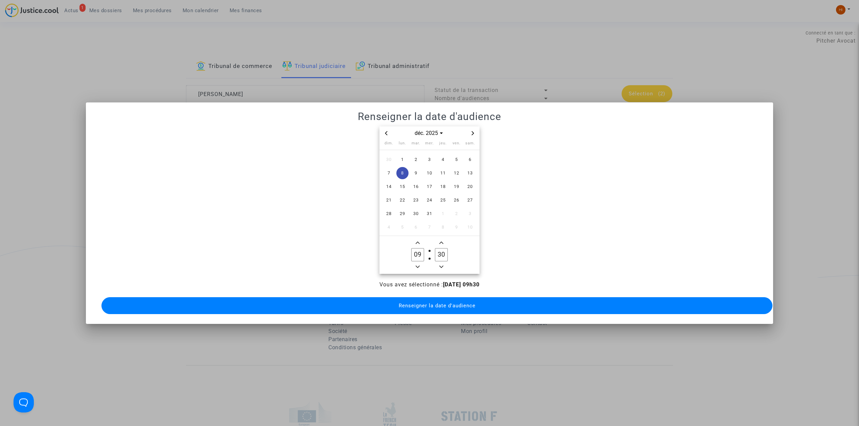
type input "30"
click at [456, 298] on button "Renseigner la date d'audience" at bounding box center [436, 305] width 671 height 17
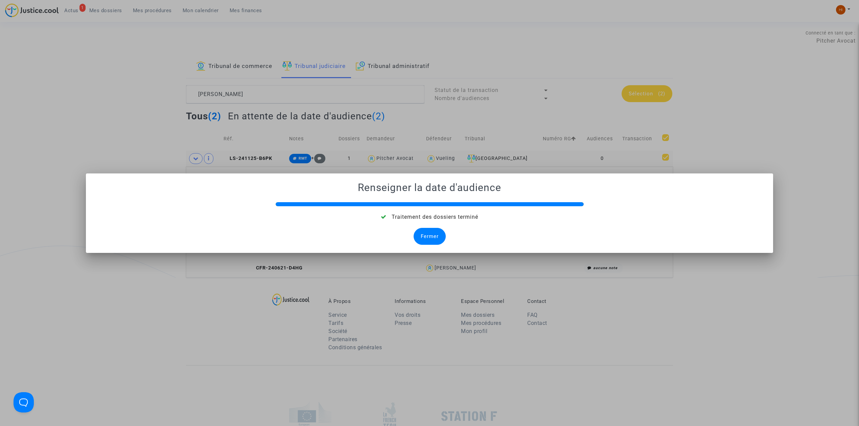
click at [433, 237] on div "Fermer" at bounding box center [429, 236] width 32 height 17
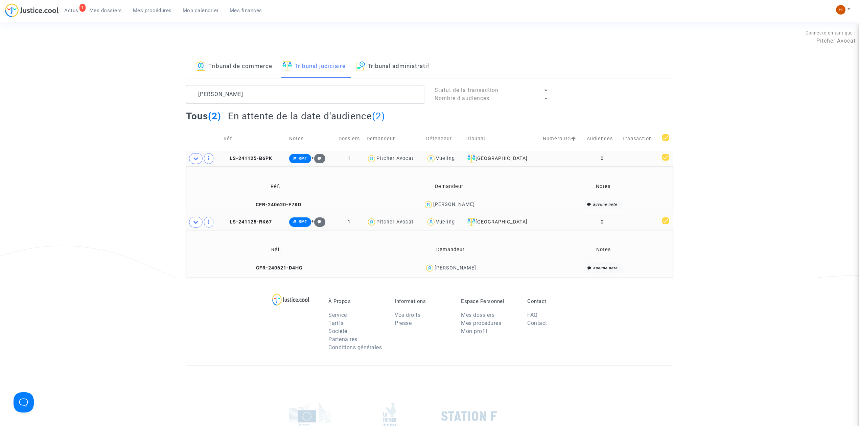
drag, startPoint x: 228, startPoint y: 156, endPoint x: 227, endPoint y: 163, distance: 6.8
click at [227, 159] on span "LS-241125-B6PK" at bounding box center [247, 159] width 49 height 6
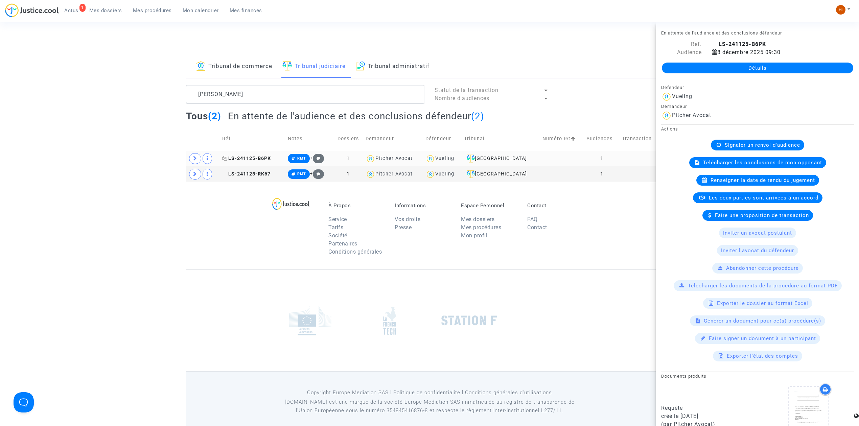
click at [226, 161] on icon at bounding box center [224, 158] width 5 height 5
click at [224, 175] on icon at bounding box center [224, 173] width 5 height 5
drag, startPoint x: 258, startPoint y: 95, endPoint x: 110, endPoint y: 80, distance: 148.1
click at [110, 80] on div "Tribunal de commerce Tribunal judiciaire Tribunal administratif TESSIER SYLVIE …" at bounding box center [429, 118] width 859 height 127
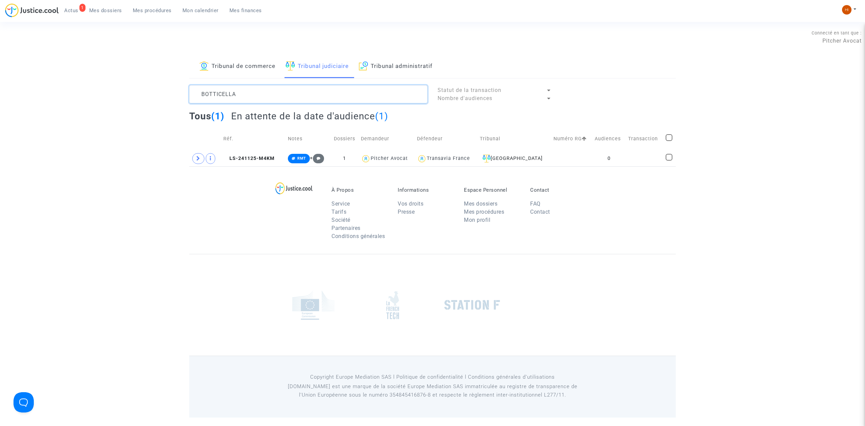
type textarea "BOTTICELLA"
click at [196, 160] on icon at bounding box center [198, 158] width 4 height 5
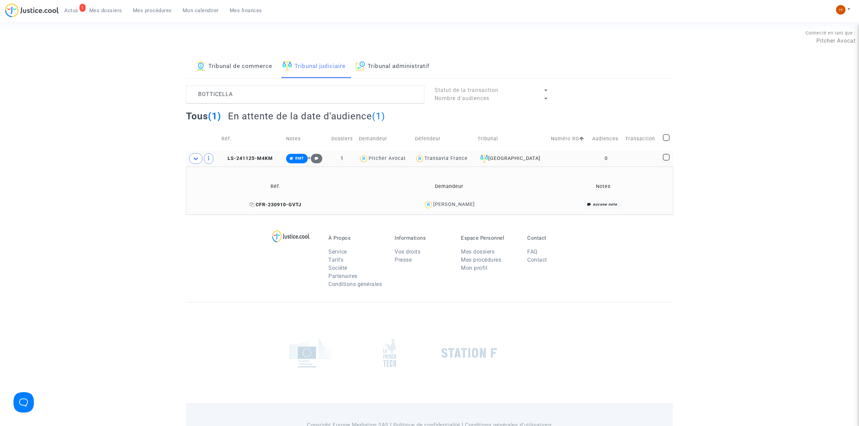
click at [252, 205] on icon at bounding box center [251, 204] width 5 height 5
drag, startPoint x: 640, startPoint y: 152, endPoint x: 865, endPoint y: 77, distance: 236.9
click at [672, 146] on table "Réf. Notes Dossiers Demandeur Défendeur Tribunal Numéro RG Audiences Transactio…" at bounding box center [429, 171] width 487 height 88
click at [621, 153] on td "0" at bounding box center [606, 159] width 33 height 16
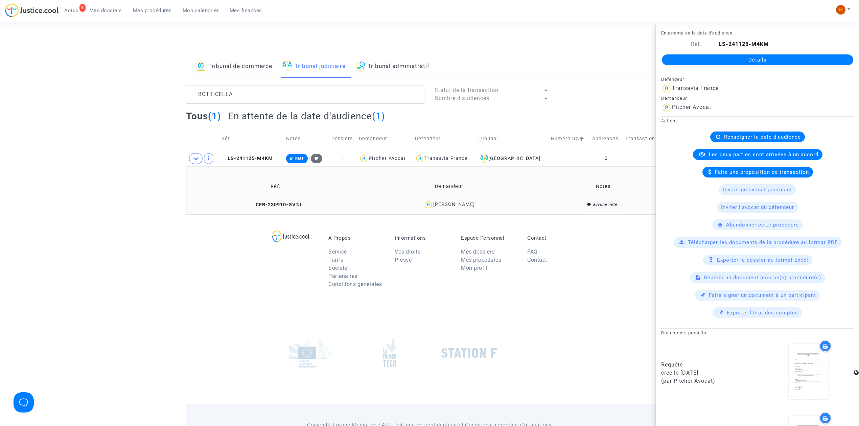
click at [733, 53] on div "Détails" at bounding box center [757, 59] width 203 height 23
click at [794, 55] on link "Détails" at bounding box center [757, 59] width 191 height 11
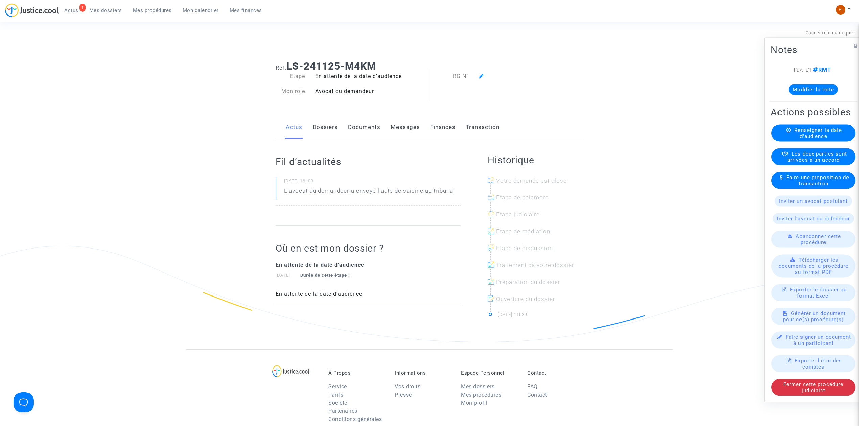
click at [808, 132] on span "Renseigner la date d'audience" at bounding box center [818, 133] width 48 height 12
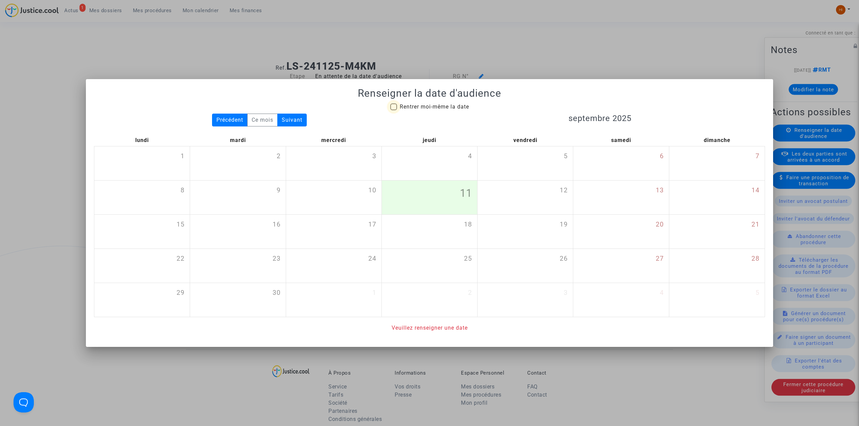
click at [423, 107] on span "Rentrer moi-même la date" at bounding box center [434, 106] width 69 height 6
click at [393, 110] on input "Rentrer moi-même la date" at bounding box center [393, 110] width 0 height 0
checkbox input "true"
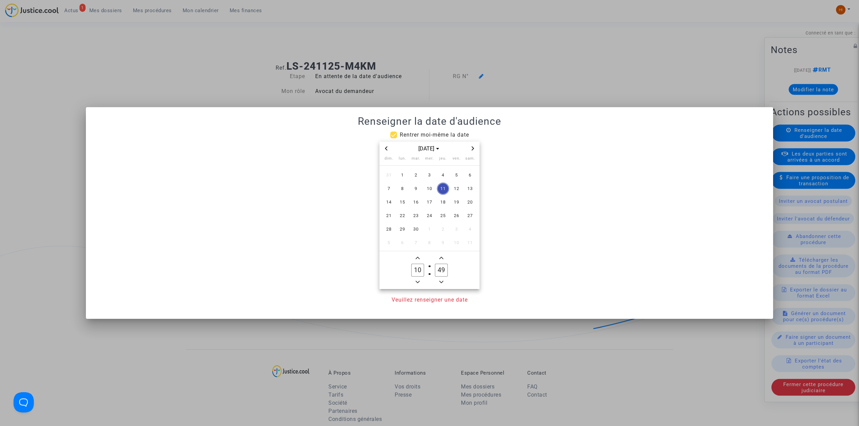
click at [471, 146] on icon "Next month" at bounding box center [473, 148] width 4 height 4
click at [402, 187] on span "8" at bounding box center [402, 189] width 12 height 12
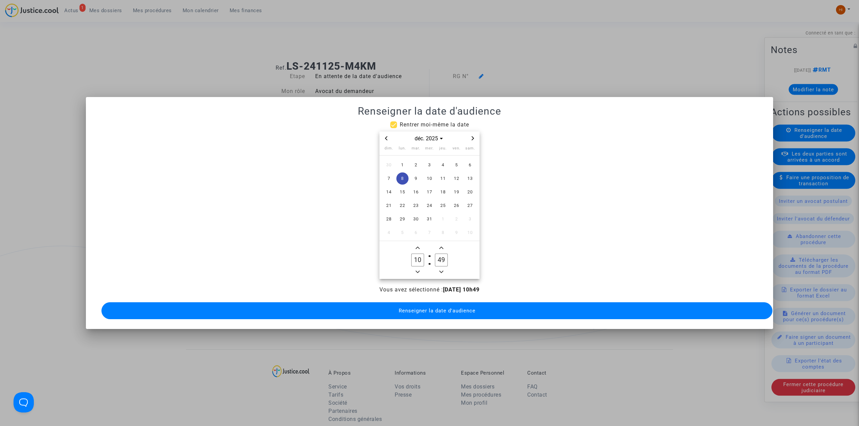
click at [414, 268] on span "Minus a hour" at bounding box center [417, 272] width 8 height 8
type input "09"
drag, startPoint x: 443, startPoint y: 253, endPoint x: 434, endPoint y: 254, distance: 8.8
click at [434, 254] on label "49 Minute" at bounding box center [441, 260] width 24 height 14
click at [440, 256] on input "03" at bounding box center [441, 260] width 13 height 13
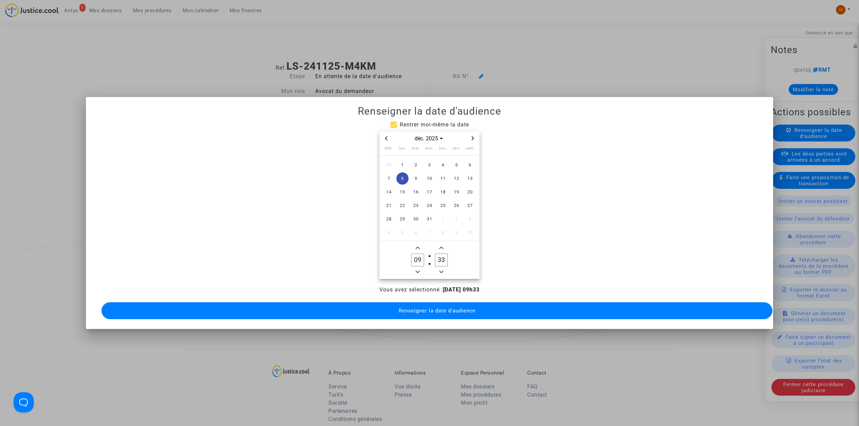
click at [443, 268] on span "Minus a minute" at bounding box center [441, 272] width 8 height 8
type input "30"
click at [445, 310] on span "Renseigner la date d'audience" at bounding box center [437, 311] width 77 height 6
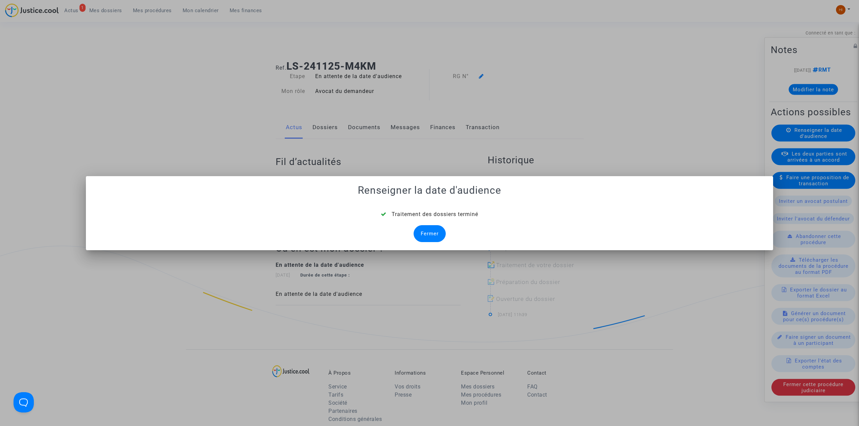
click at [441, 229] on div "Fermer" at bounding box center [429, 233] width 32 height 17
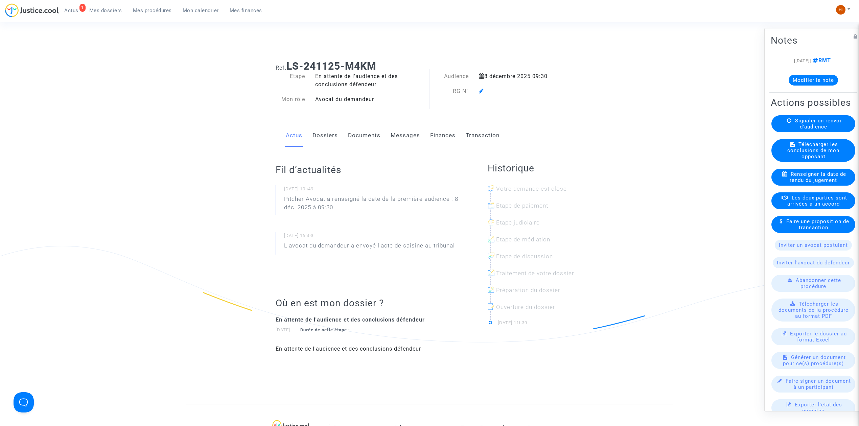
click at [481, 92] on icon at bounding box center [481, 90] width 5 height 5
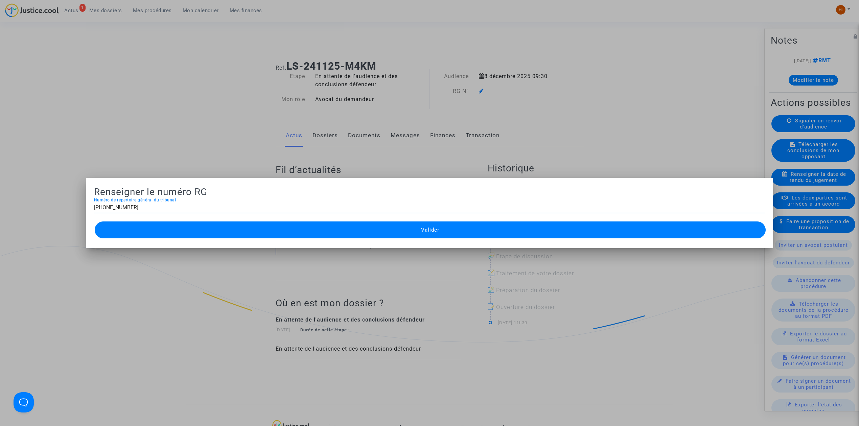
type input "11-24-004135"
click at [380, 233] on button "Valider" at bounding box center [430, 229] width 671 height 17
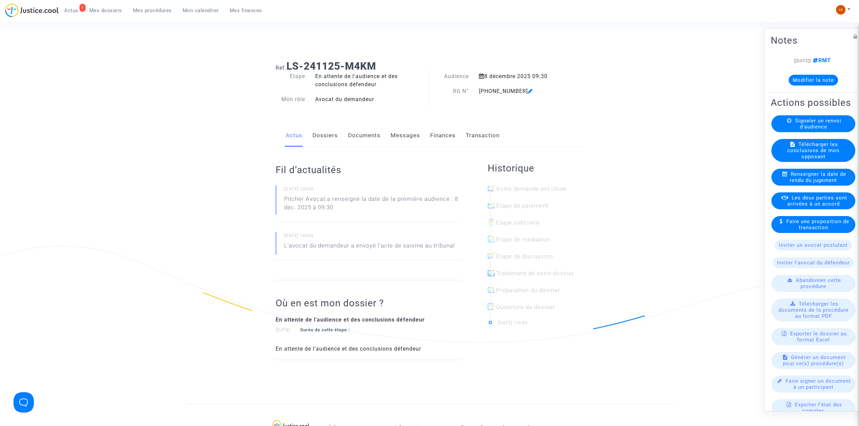
click at [362, 136] on link "Documents" at bounding box center [364, 135] width 32 height 22
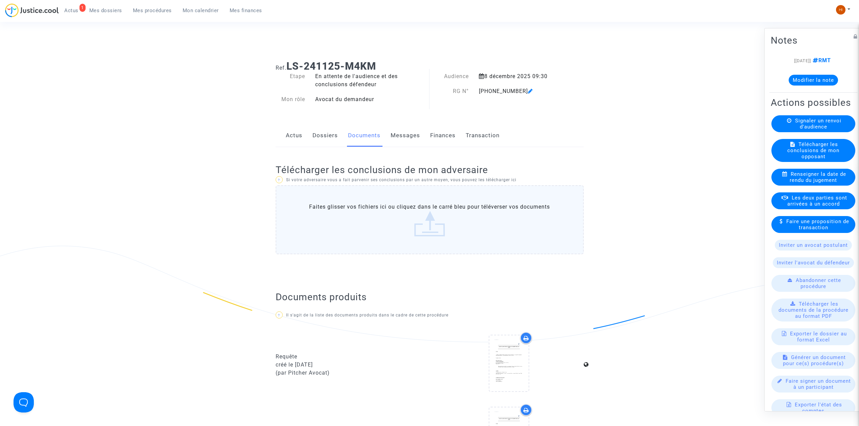
scroll to position [360, 0]
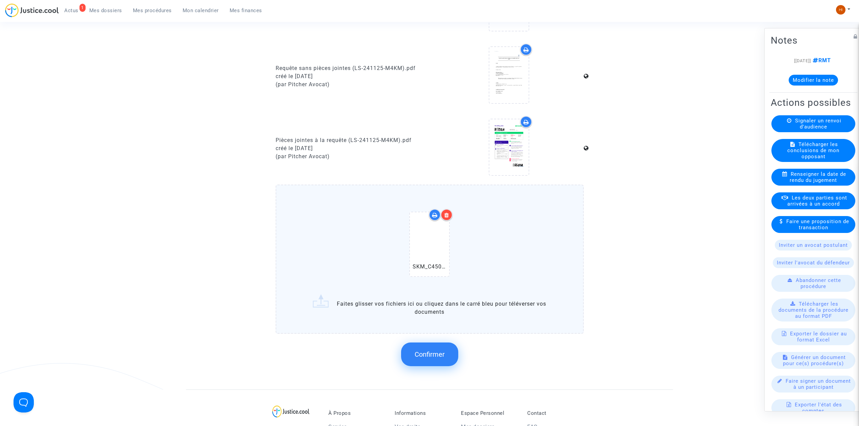
click at [434, 355] on span "Confirmer" at bounding box center [429, 354] width 30 height 8
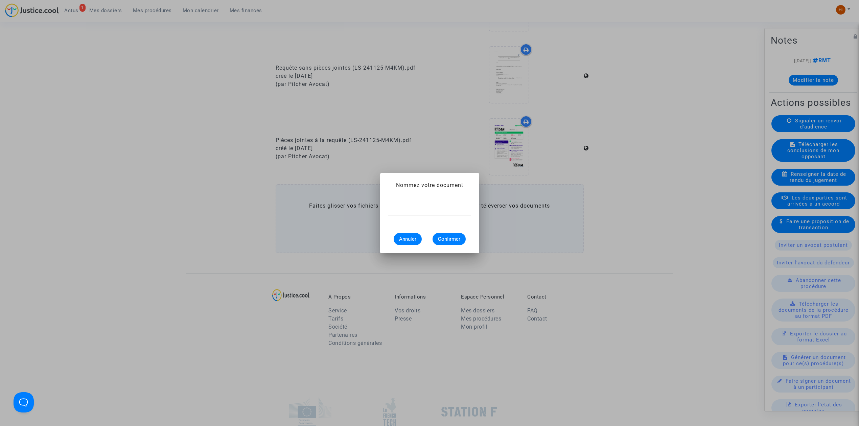
scroll to position [0, 0]
type input "CONVOCATION"
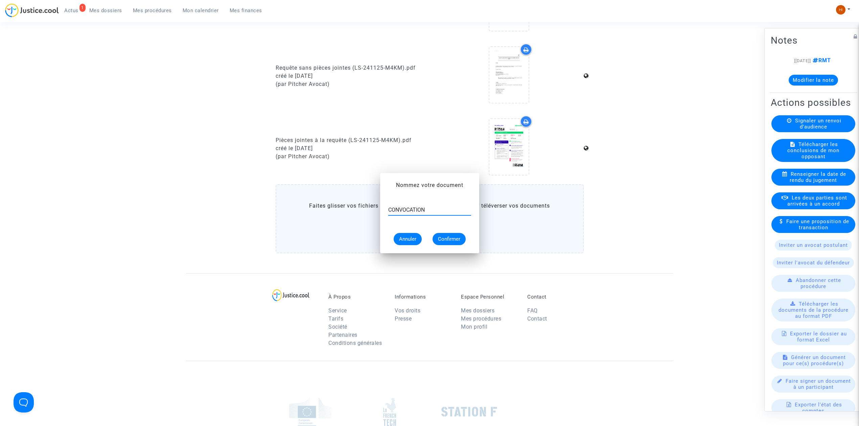
scroll to position [360, 0]
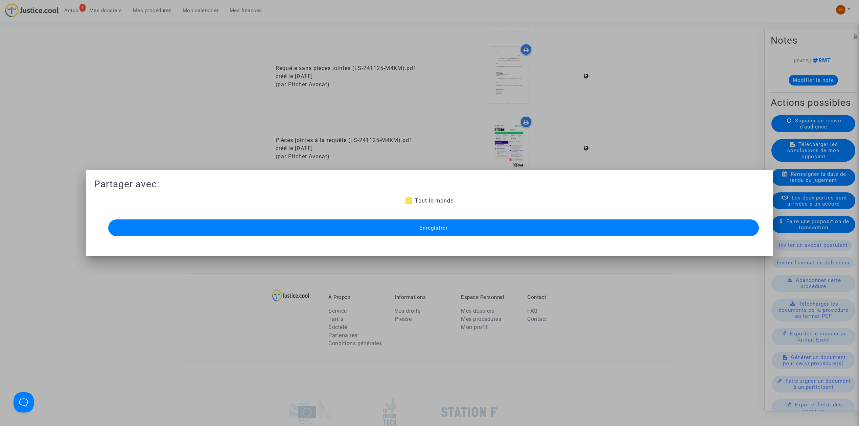
drag, startPoint x: 488, startPoint y: 228, endPoint x: 252, endPoint y: 157, distance: 247.1
click at [488, 228] on button "Enregistrer" at bounding box center [433, 227] width 650 height 17
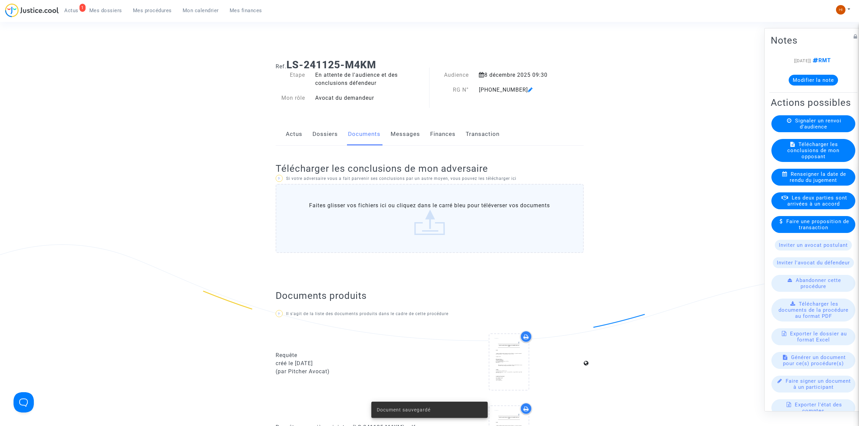
scroll to position [0, 0]
drag, startPoint x: 375, startPoint y: 63, endPoint x: 287, endPoint y: 62, distance: 87.9
click at [287, 62] on h1 "Ref. LS-241125-M4KM" at bounding box center [430, 66] width 308 height 12
copy b "LS-241125-M4KM"
click at [327, 130] on link "Dossiers" at bounding box center [324, 135] width 25 height 22
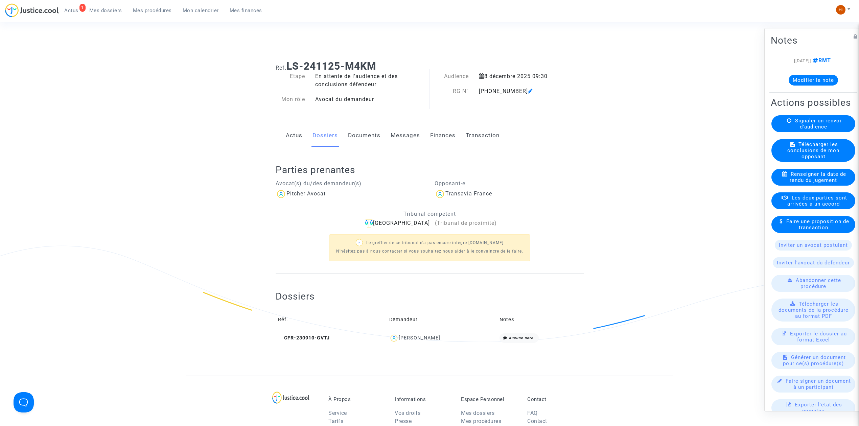
click at [152, 11] on span "Mes procédures" at bounding box center [152, 10] width 39 height 6
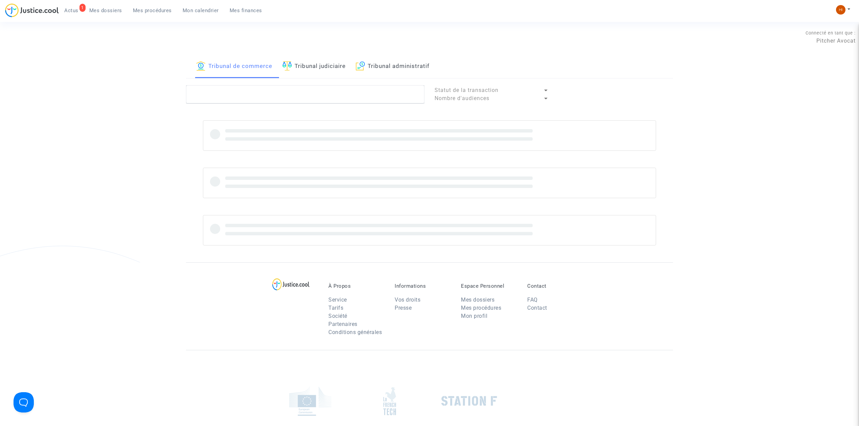
click at [306, 62] on link "Tribunal judiciaire" at bounding box center [313, 66] width 63 height 23
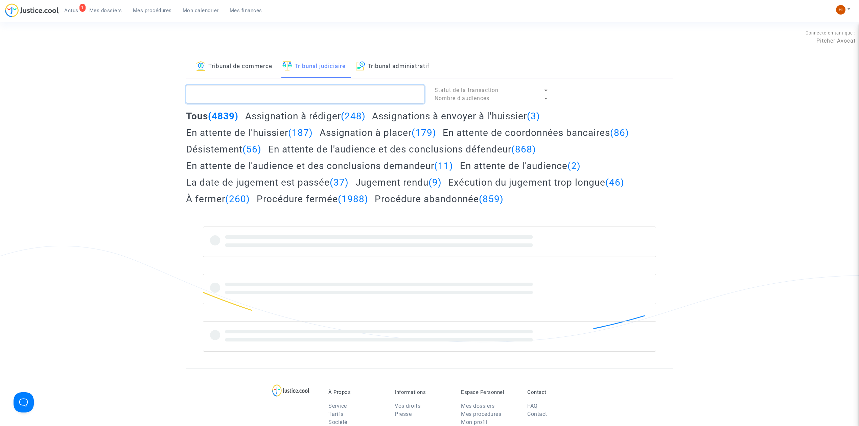
click at [300, 99] on textarea at bounding box center [305, 94] width 238 height 18
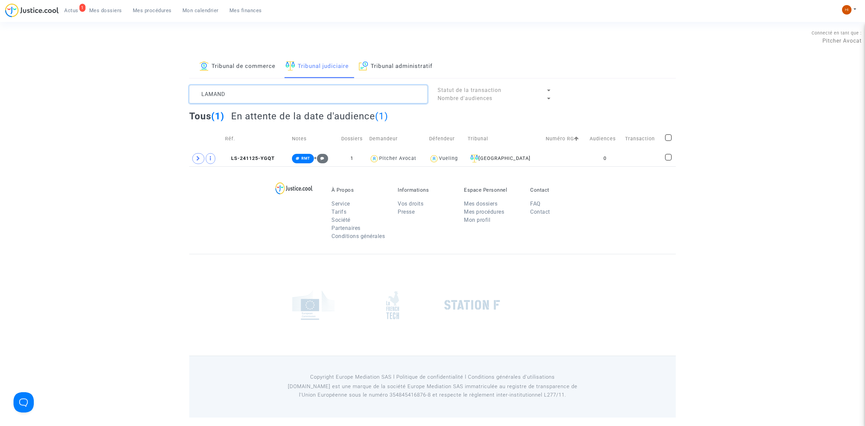
type textarea "LAMAND"
click at [202, 164] on td at bounding box center [205, 159] width 33 height 16
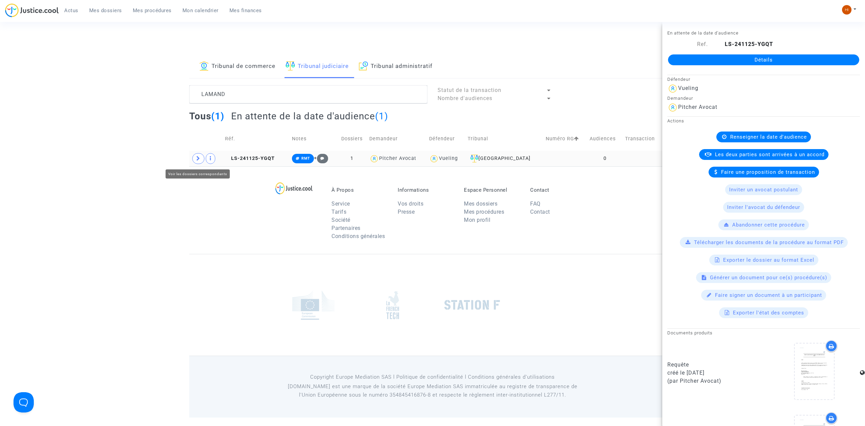
click at [198, 164] on span at bounding box center [198, 158] width 12 height 11
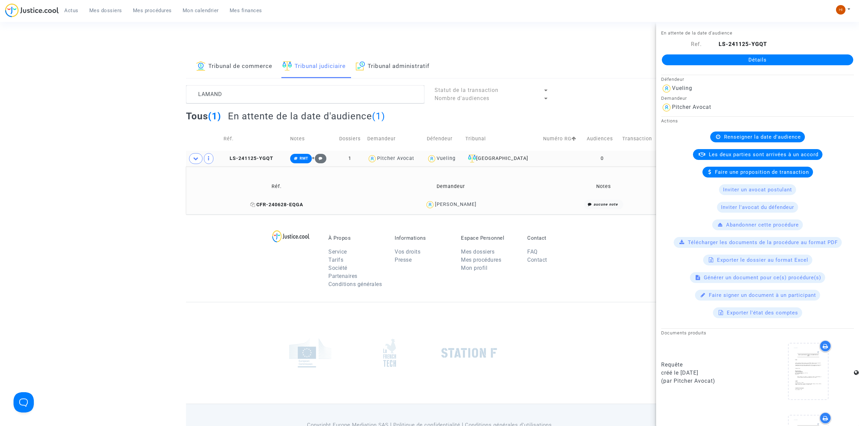
click at [254, 205] on icon at bounding box center [252, 204] width 5 height 5
click at [702, 60] on link "Détails" at bounding box center [757, 59] width 191 height 11
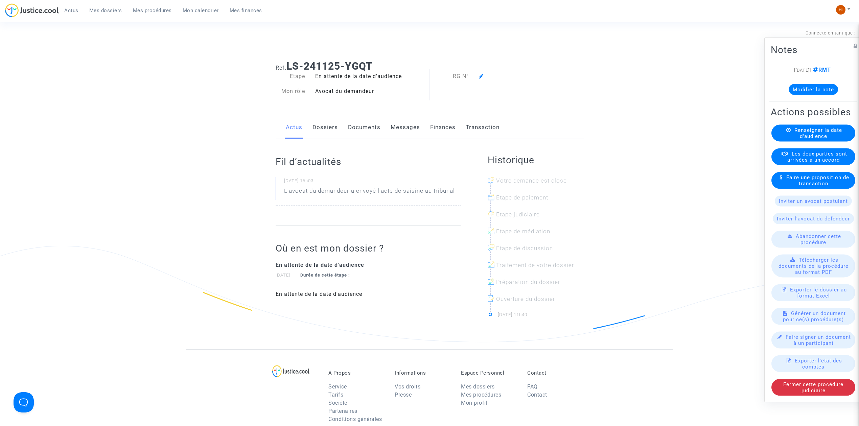
click at [821, 134] on span "Renseigner la date d'audience" at bounding box center [818, 133] width 48 height 12
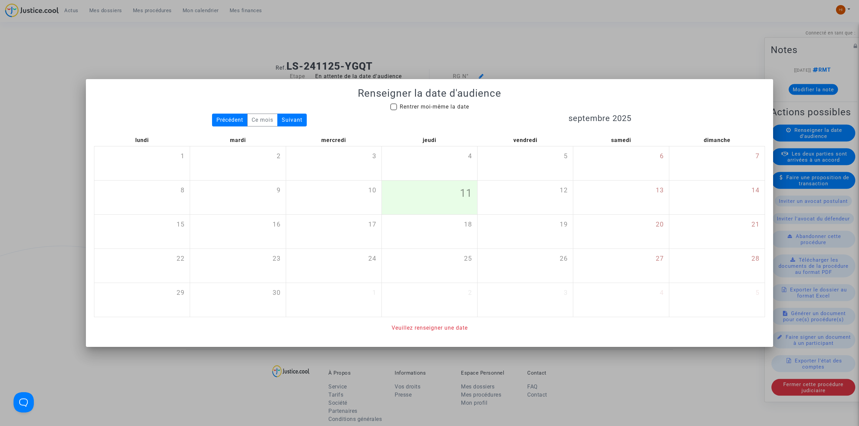
click at [433, 103] on span "Rentrer moi-même la date" at bounding box center [434, 106] width 69 height 6
click at [393, 110] on input "Rentrer moi-même la date" at bounding box center [393, 110] width 0 height 0
checkbox input "true"
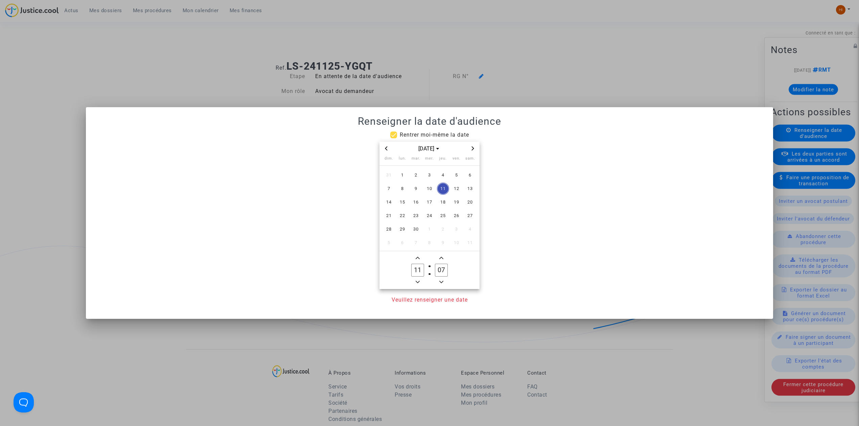
click at [474, 149] on icon "Next month" at bounding box center [473, 148] width 4 height 4
click at [401, 187] on span "8" at bounding box center [402, 189] width 12 height 12
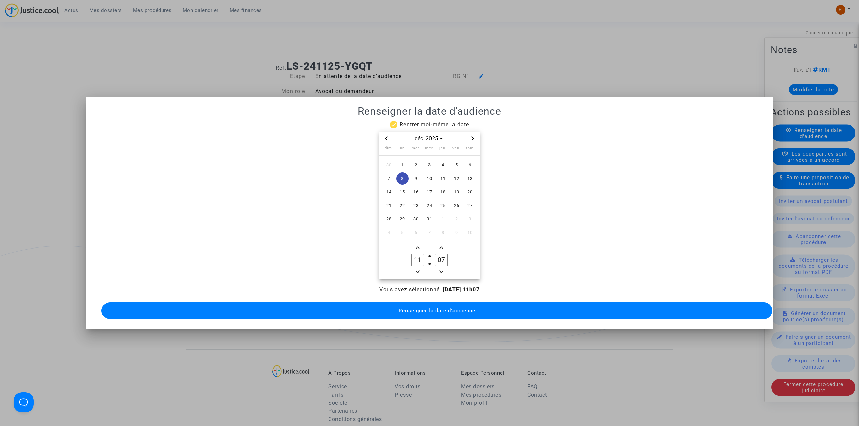
click at [417, 270] on icon "Minus a hour" at bounding box center [417, 272] width 4 height 4
click at [416, 261] on input "10" at bounding box center [417, 260] width 13 height 13
click at [417, 270] on icon "Minus a hour" at bounding box center [417, 272] width 4 height 4
type input "09"
drag, startPoint x: 441, startPoint y: 255, endPoint x: 430, endPoint y: 255, distance: 10.5
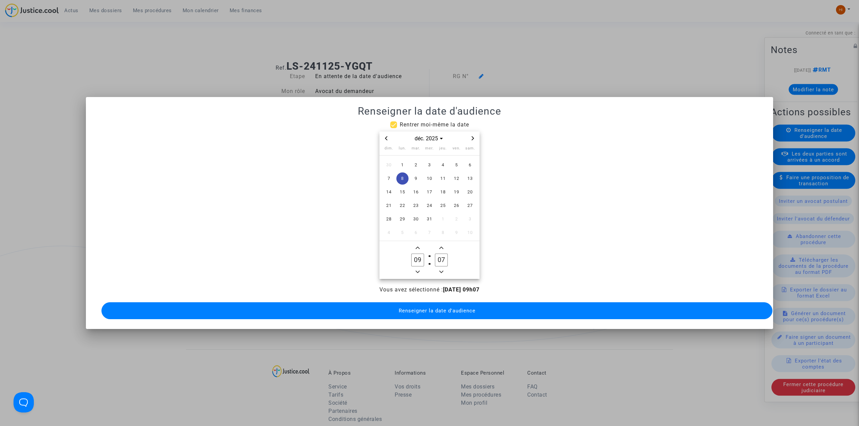
click at [430, 255] on owl-date-time-timer-box "07 Minute" at bounding box center [441, 260] width 24 height 32
drag, startPoint x: 448, startPoint y: 258, endPoint x: 441, endPoint y: 256, distance: 6.6
click at [441, 256] on input "37" at bounding box center [441, 260] width 13 height 13
type input "30"
click at [455, 315] on button "Renseigner la date d'audience" at bounding box center [436, 310] width 671 height 17
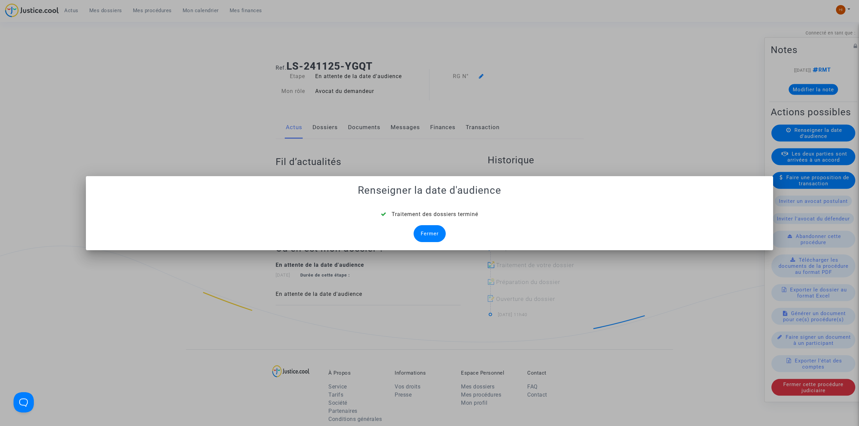
click at [427, 233] on div "Fermer" at bounding box center [429, 233] width 32 height 17
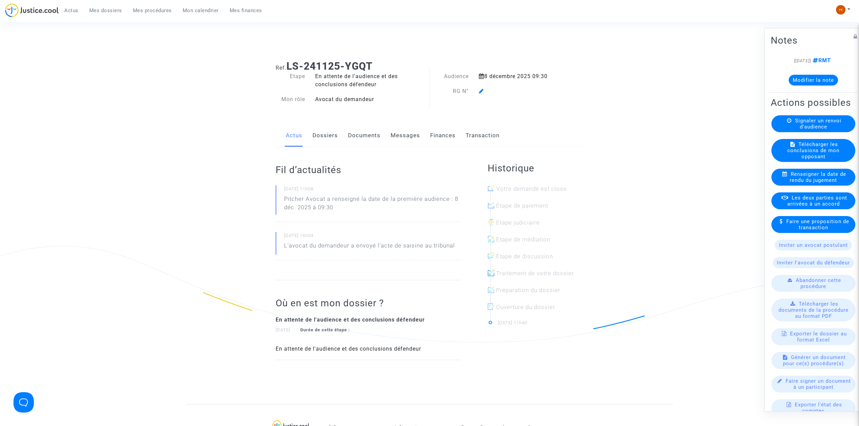
click at [480, 91] on icon at bounding box center [481, 90] width 5 height 5
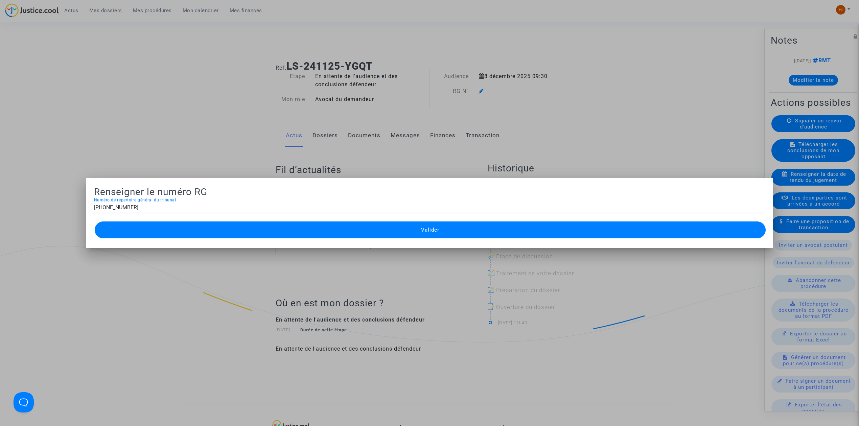
type input "11-24-004143"
click at [341, 232] on button "Valider" at bounding box center [430, 229] width 671 height 17
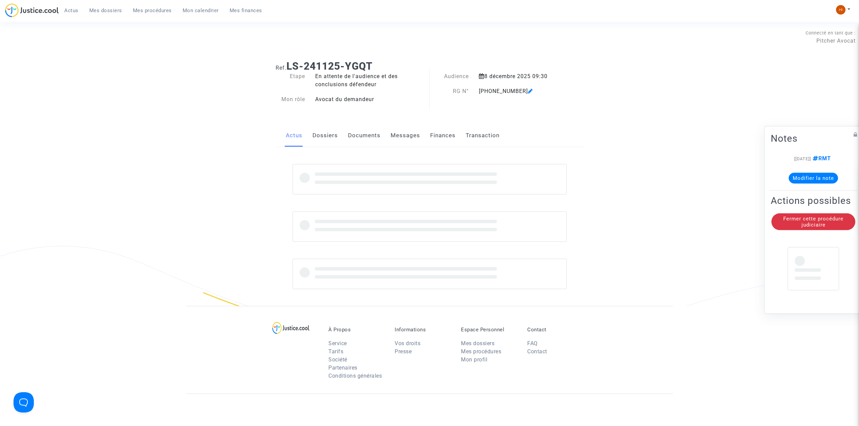
click at [371, 137] on link "Documents" at bounding box center [364, 135] width 32 height 22
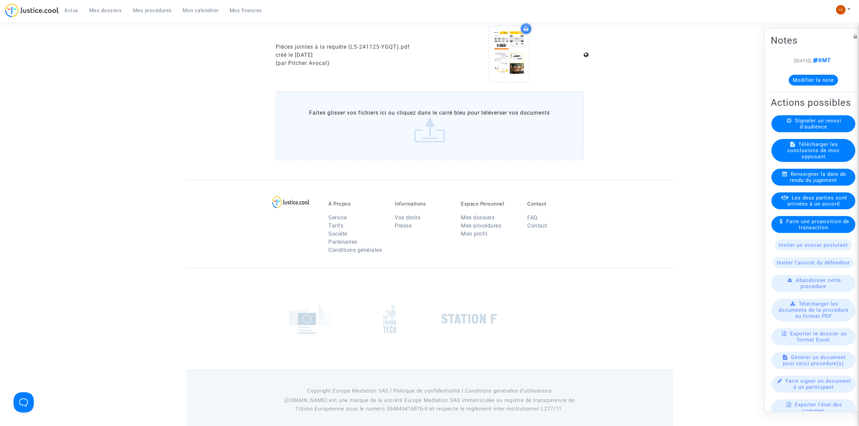
scroll to position [457, 0]
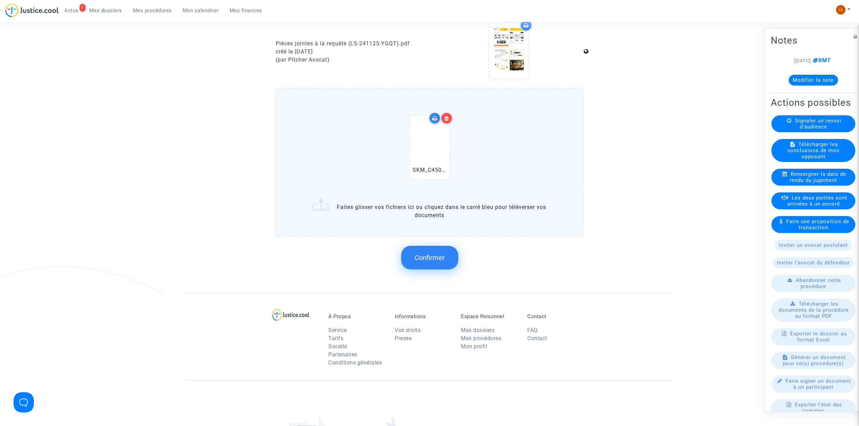
click at [430, 254] on span "Confirmer" at bounding box center [429, 258] width 30 height 8
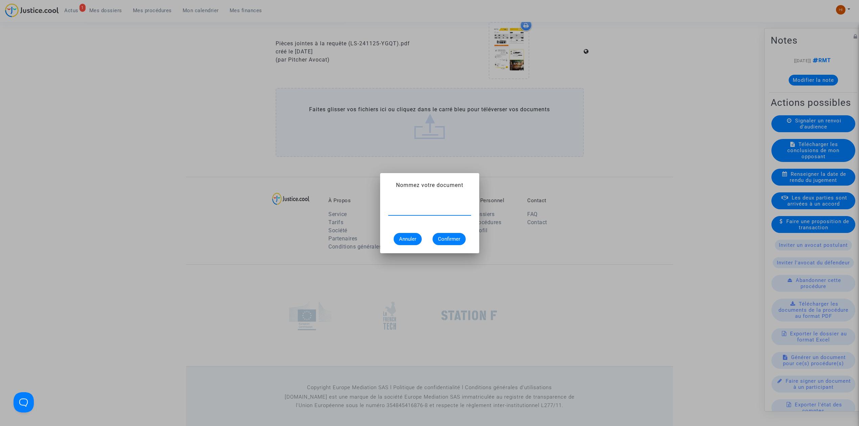
paste input "CONVOCATION"
type input "CONVOCATION"
click at [455, 239] on span "Confirmer" at bounding box center [449, 239] width 22 height 6
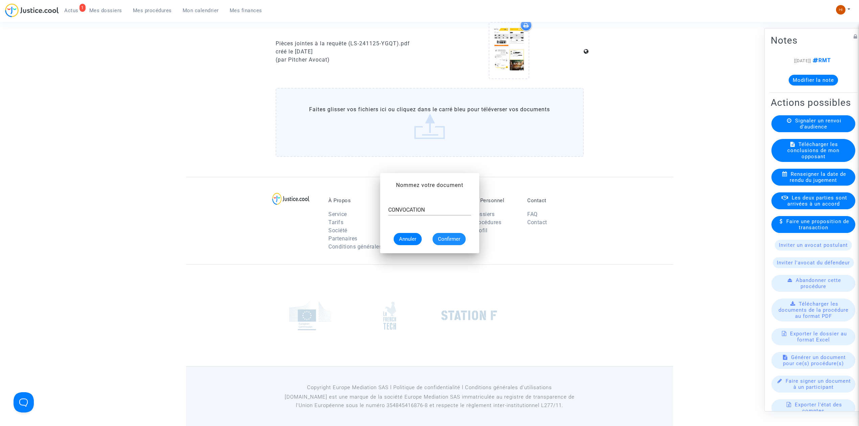
scroll to position [457, 0]
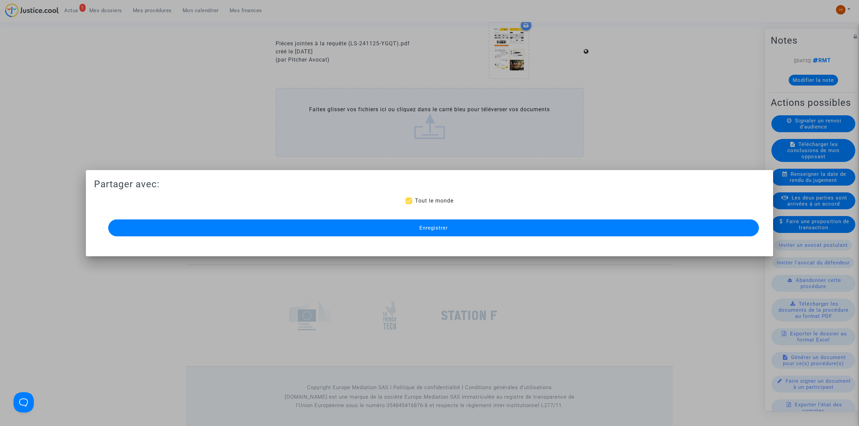
click at [469, 229] on button "Enregistrer" at bounding box center [433, 227] width 650 height 17
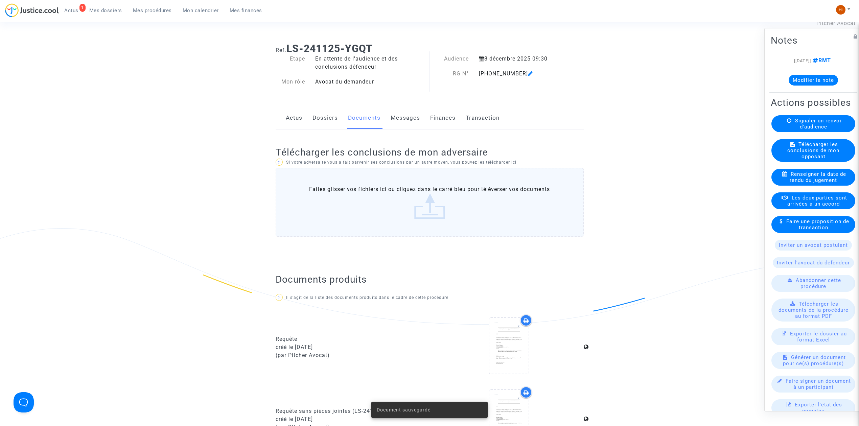
scroll to position [0, 0]
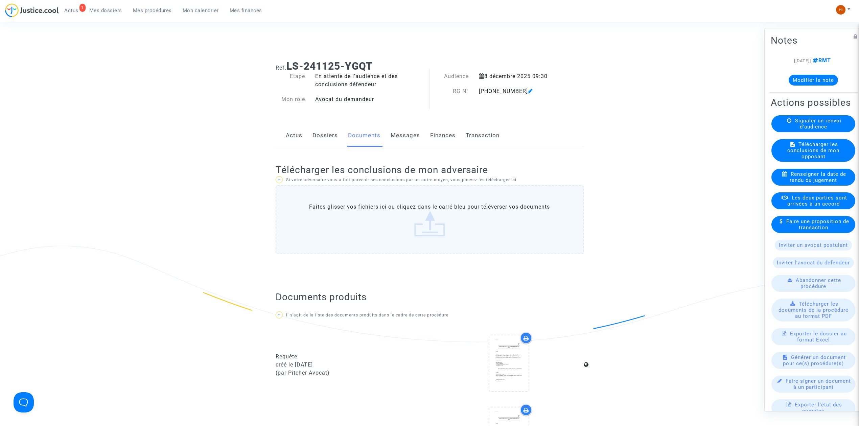
drag, startPoint x: 381, startPoint y: 57, endPoint x: 289, endPoint y: 61, distance: 92.7
click at [289, 61] on div "Ref. LS-241125-YGQT" at bounding box center [429, 63] width 318 height 17
copy b "LS-241125-YGQT"
click at [148, 11] on span "Mes procédures" at bounding box center [152, 10] width 39 height 6
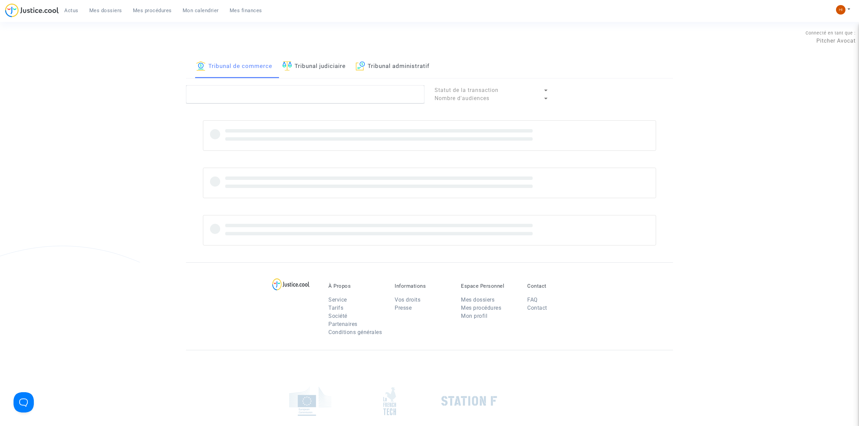
click at [310, 65] on link "Tribunal judiciaire" at bounding box center [313, 66] width 63 height 23
click at [309, 90] on textarea at bounding box center [305, 94] width 238 height 18
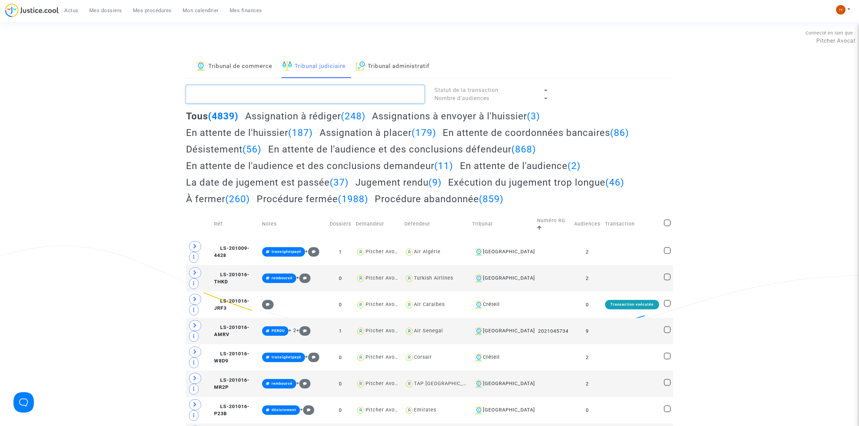
click at [310, 92] on textarea at bounding box center [305, 94] width 238 height 18
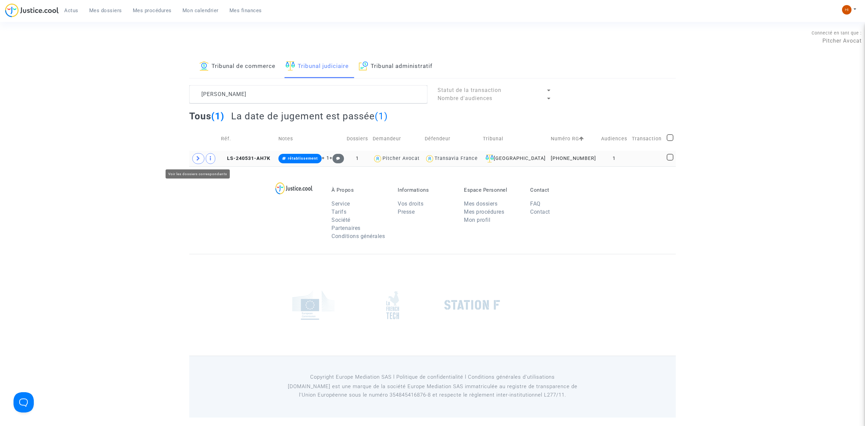
click at [195, 158] on span at bounding box center [198, 158] width 12 height 11
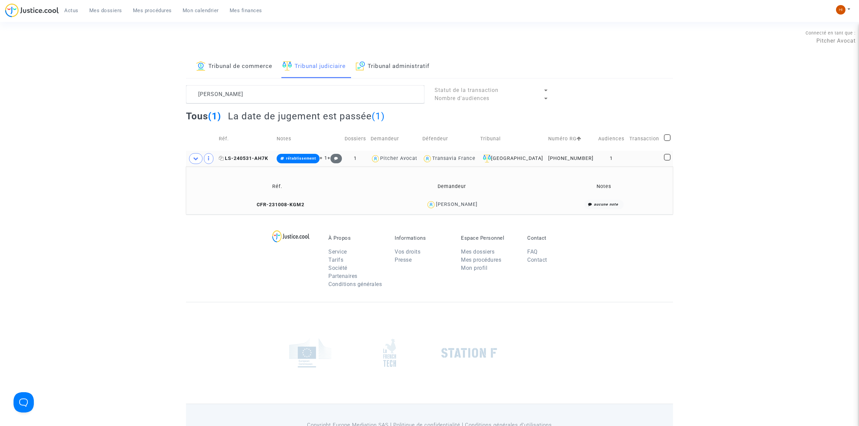
click at [257, 157] on span "LS-240531-AH7K" at bounding box center [243, 159] width 49 height 6
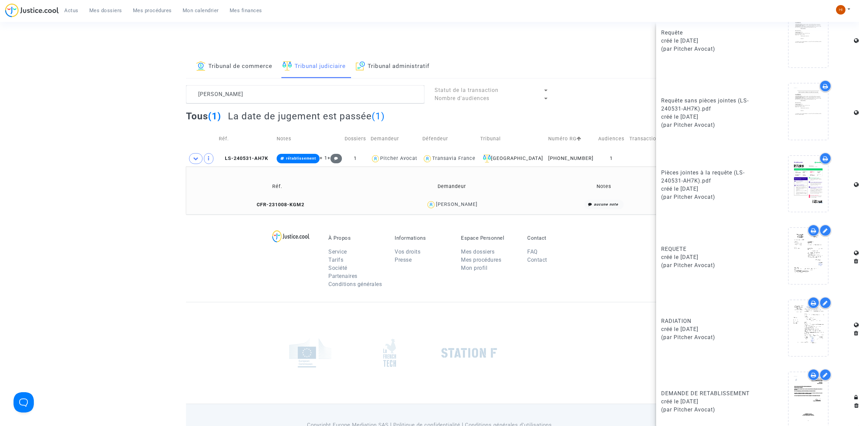
scroll to position [386, 0]
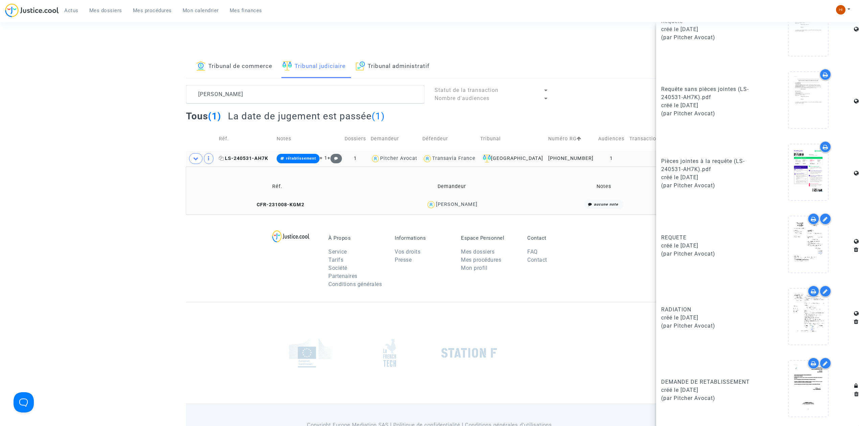
click at [224, 160] on icon at bounding box center [221, 158] width 5 height 5
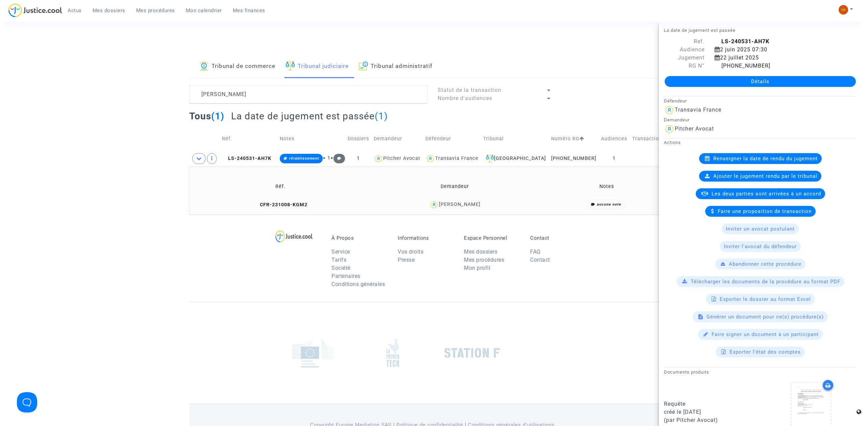
scroll to position [0, 0]
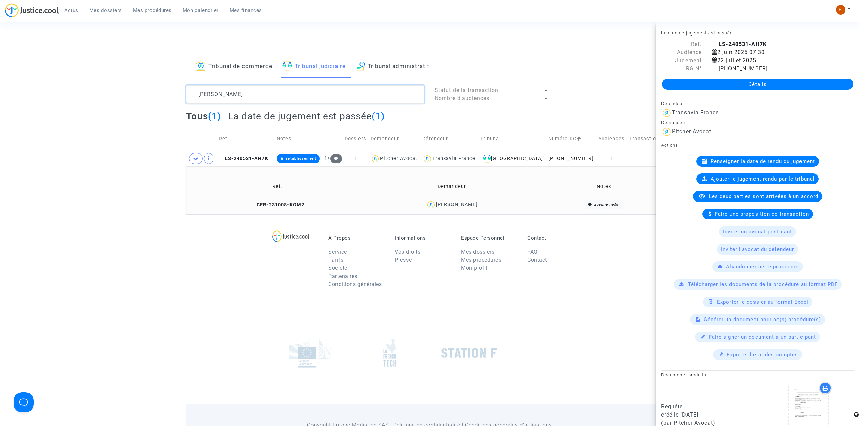
drag, startPoint x: 263, startPoint y: 97, endPoint x: 99, endPoint y: 61, distance: 167.8
click at [99, 61] on div "Tribunal de commerce Tribunal judiciaire Tribunal administratif RATNESH Statut …" at bounding box center [429, 134] width 859 height 159
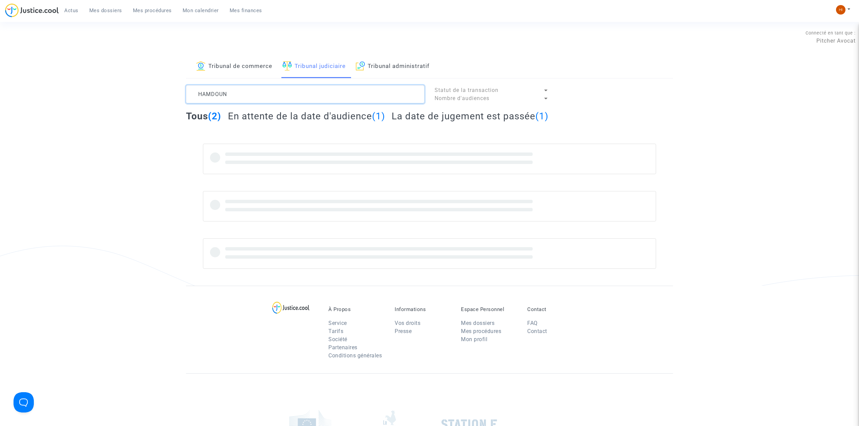
type textarea "HAMDOUN"
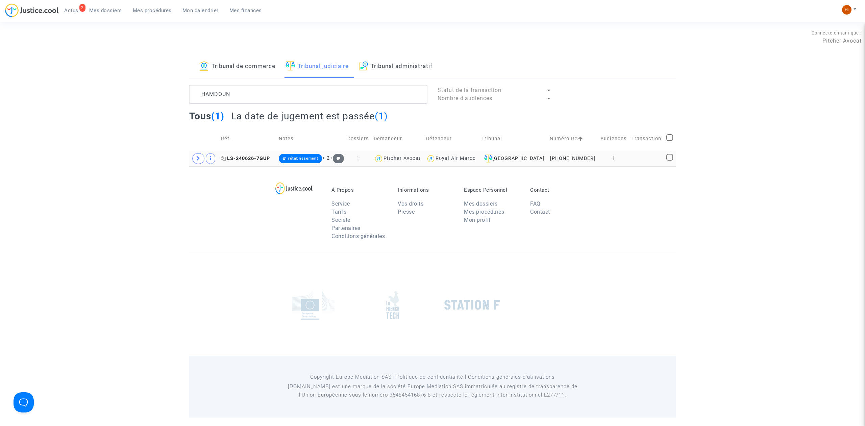
click at [254, 156] on span "LS-240626-7GUP" at bounding box center [245, 159] width 49 height 6
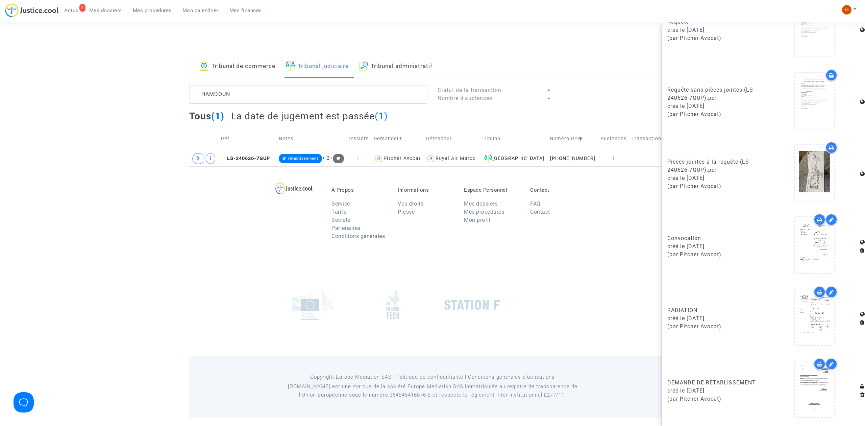
scroll to position [386, 0]
drag, startPoint x: 254, startPoint y: 104, endPoint x: 116, endPoint y: 91, distance: 139.3
click at [99, 100] on div "Tribunal de commerce Tribunal judiciaire Tribunal administratif HAMDOUN Statut …" at bounding box center [432, 110] width 865 height 111
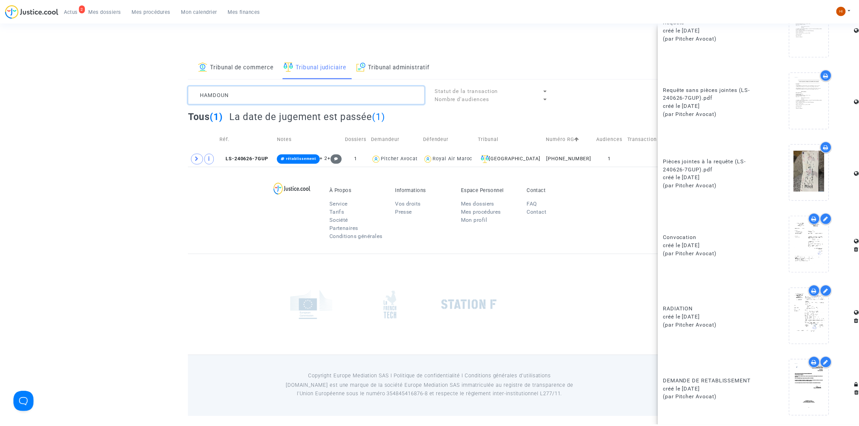
scroll to position [0, 0]
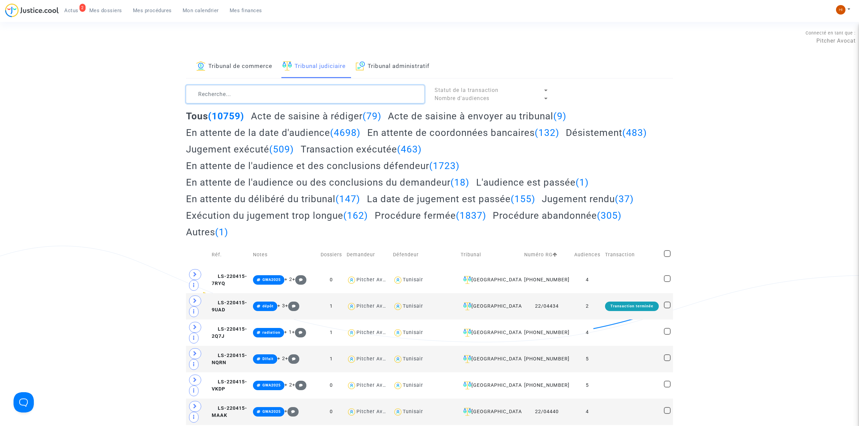
click at [286, 90] on textarea at bounding box center [305, 94] width 238 height 18
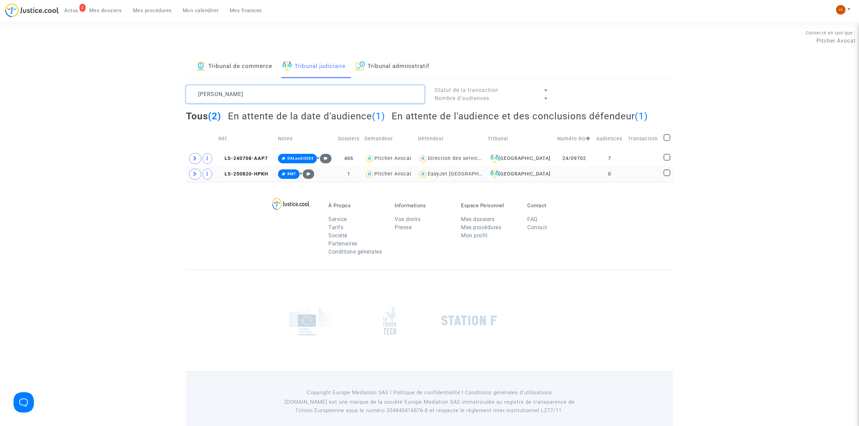
type textarea "ALBERT JESSICA"
click at [594, 171] on td "0" at bounding box center [610, 174] width 32 height 16
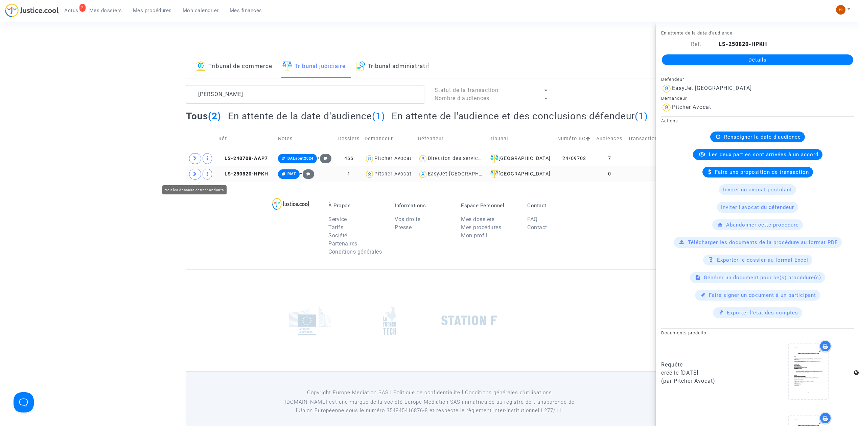
click at [194, 175] on icon at bounding box center [195, 173] width 4 height 5
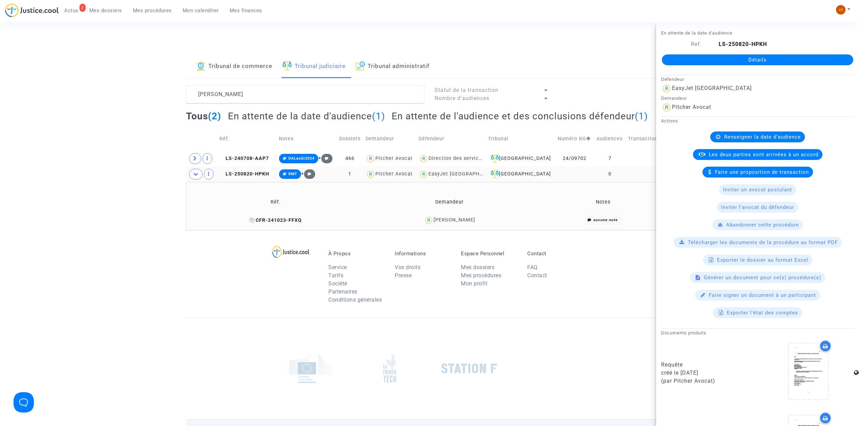
click at [255, 222] on icon at bounding box center [251, 220] width 5 height 5
drag, startPoint x: 261, startPoint y: 174, endPoint x: 337, endPoint y: 179, distance: 75.9
click at [261, 174] on span "LS-250820-HPKH" at bounding box center [244, 174] width 50 height 6
click at [794, 57] on link "Détails" at bounding box center [757, 59] width 191 height 11
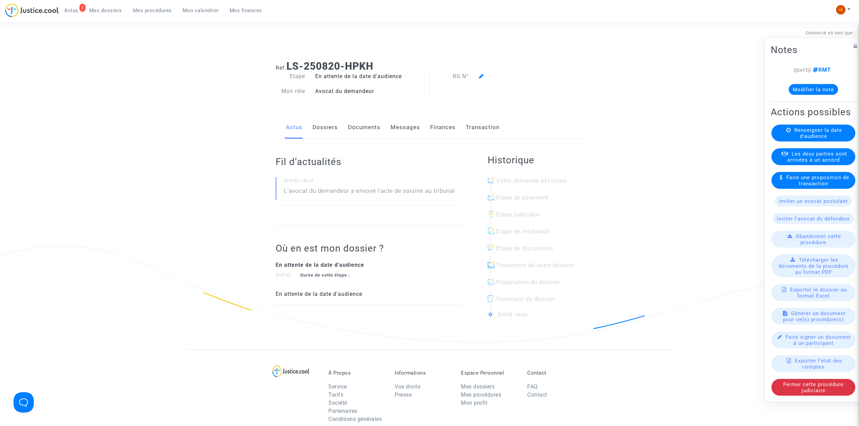
click at [815, 133] on span "Renseigner la date d'audience" at bounding box center [818, 133] width 48 height 12
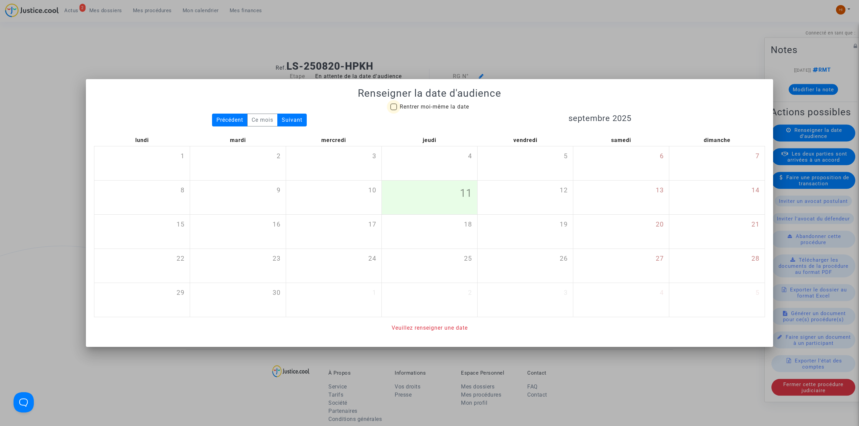
click at [459, 104] on span "Rentrer moi-même la date" at bounding box center [434, 106] width 69 height 6
click at [393, 110] on input "Rentrer moi-même la date" at bounding box center [393, 110] width 0 height 0
checkbox input "true"
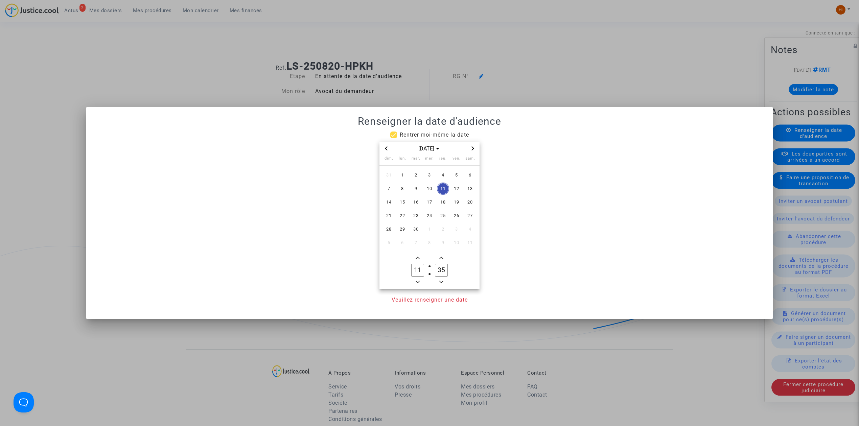
click at [476, 146] on span "Next month" at bounding box center [473, 148] width 8 height 8
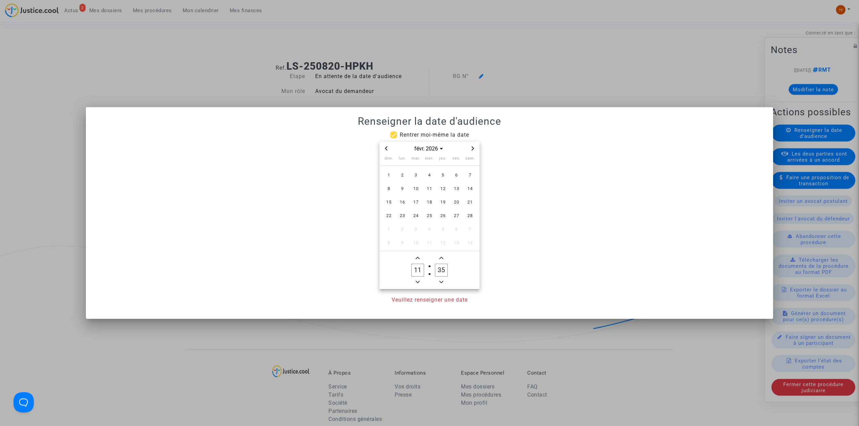
click at [476, 146] on span "Next month" at bounding box center [473, 148] width 8 height 8
click at [414, 173] on span "3" at bounding box center [416, 175] width 12 height 12
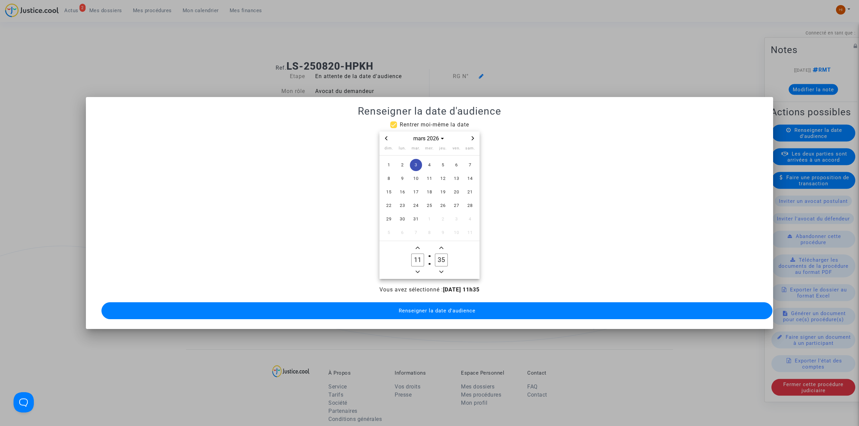
click at [421, 268] on span "Minus a hour" at bounding box center [417, 272] width 8 height 8
type input "09"
click at [443, 259] on input "35" at bounding box center [441, 260] width 13 height 13
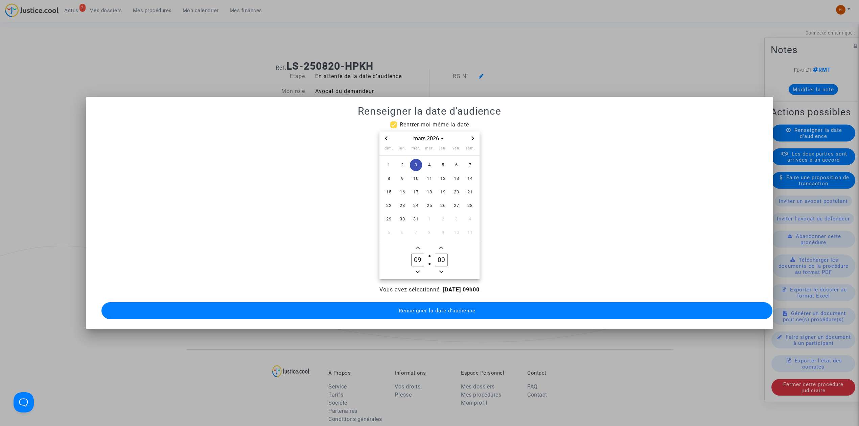
type input "00"
click at [454, 312] on button "Renseigner la date d'audience" at bounding box center [436, 310] width 671 height 17
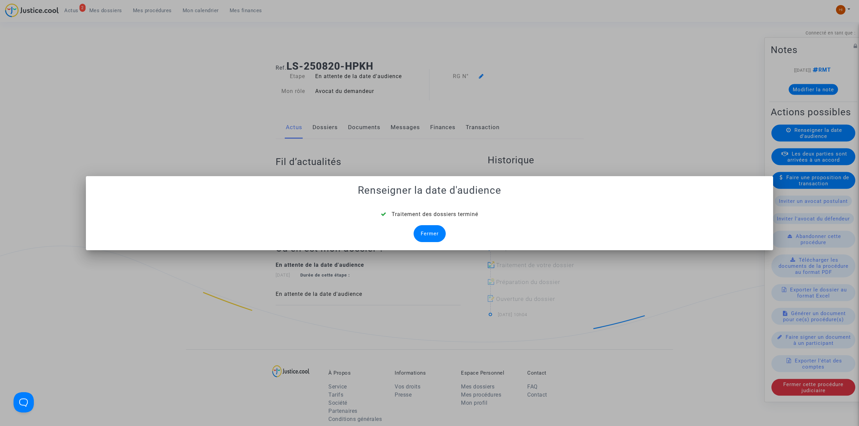
drag, startPoint x: 416, startPoint y: 233, endPoint x: 423, endPoint y: 236, distance: 8.0
click at [421, 235] on div "Fermer" at bounding box center [429, 233] width 32 height 17
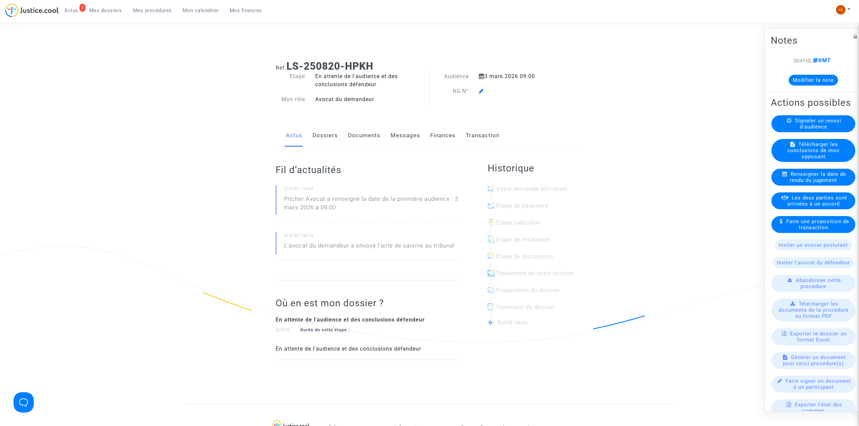
click at [479, 91] on icon at bounding box center [481, 90] width 5 height 5
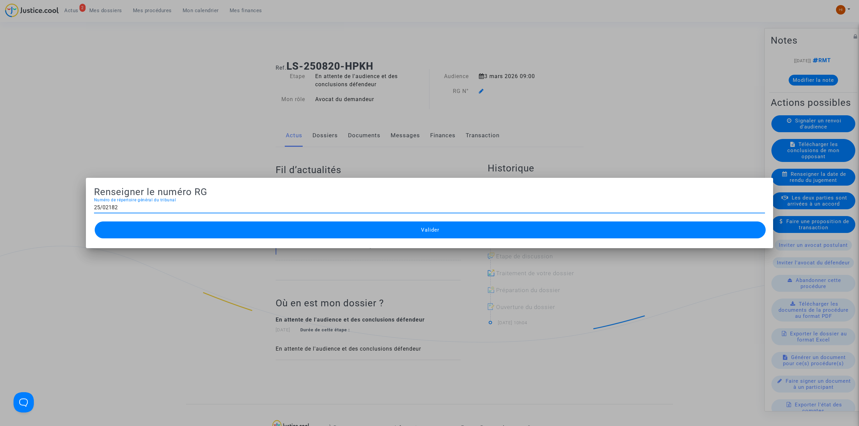
type input "25/02182"
click at [392, 216] on div "25/02182 Numéro de répertoire général du tribunal" at bounding box center [429, 209] width 671 height 22
click at [395, 237] on button "Valider" at bounding box center [430, 229] width 671 height 17
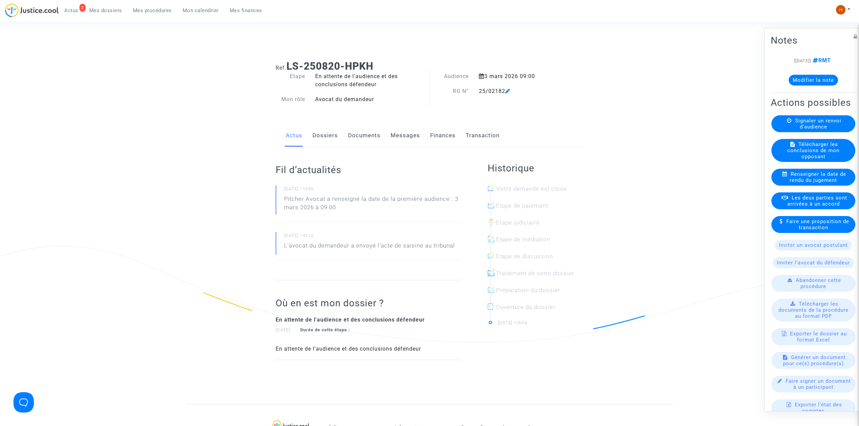
click at [364, 134] on link "Documents" at bounding box center [364, 135] width 32 height 22
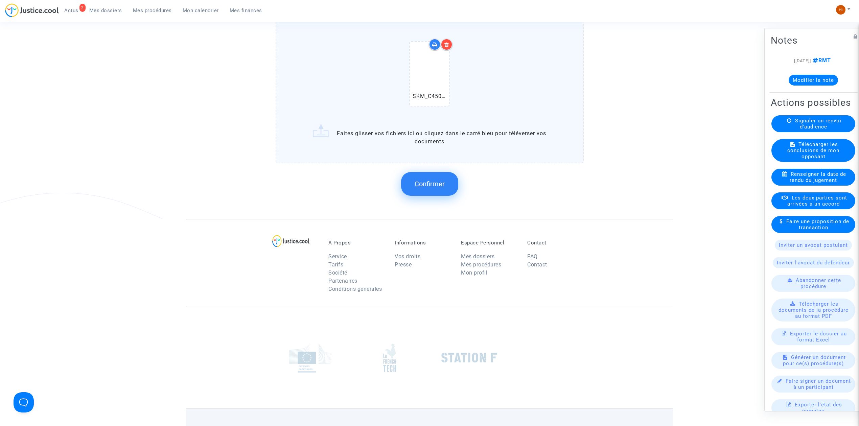
scroll to position [573, 0]
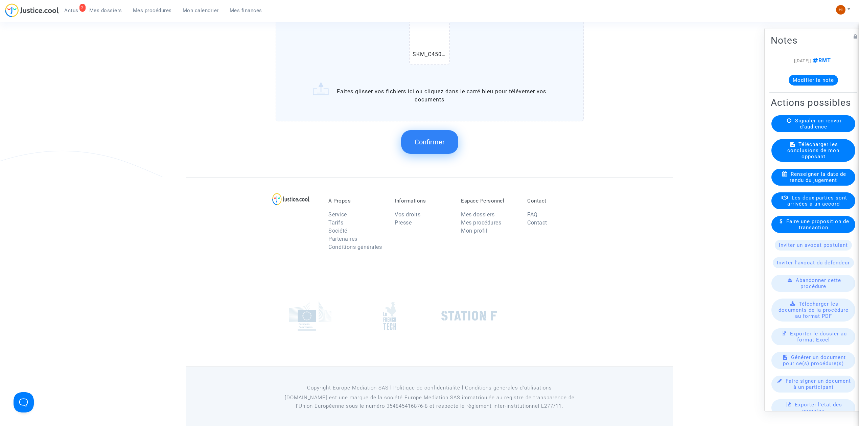
click at [436, 138] on span "Confirmer" at bounding box center [429, 142] width 30 height 8
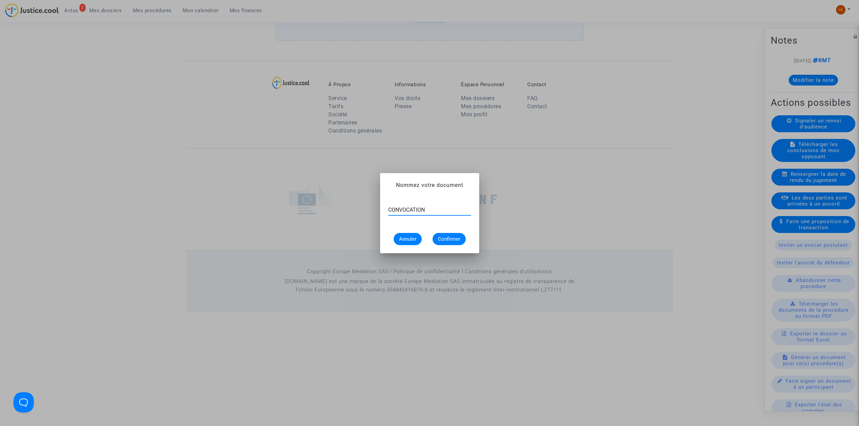
type input "CONVOCATION"
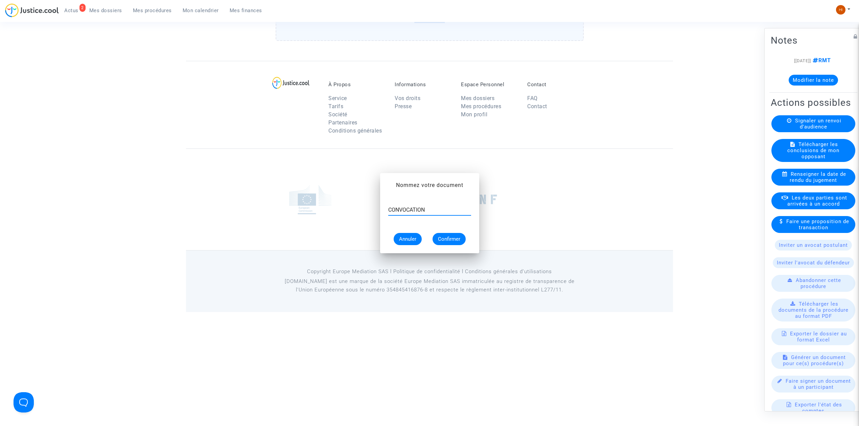
scroll to position [457, 0]
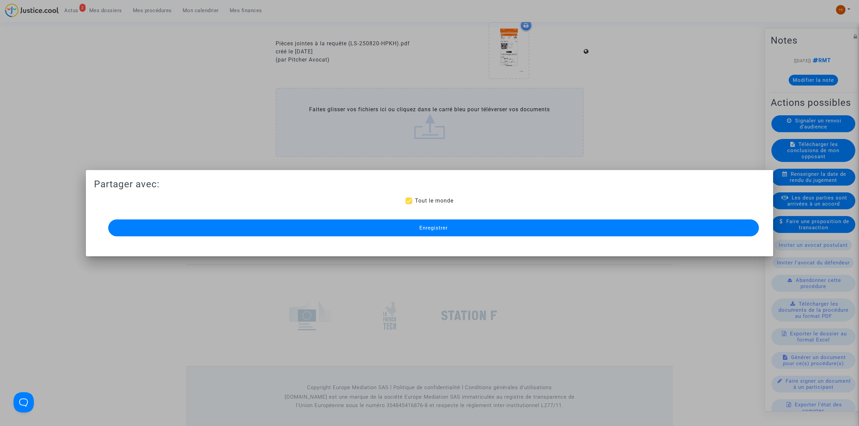
drag, startPoint x: 407, startPoint y: 232, endPoint x: 37, endPoint y: 271, distance: 372.6
click at [406, 232] on button "Enregistrer" at bounding box center [433, 227] width 650 height 17
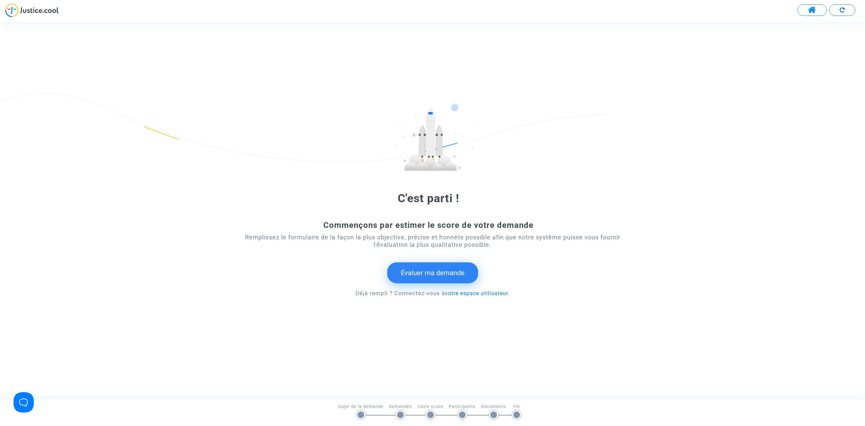
click at [803, 11] on button at bounding box center [812, 9] width 29 height 11
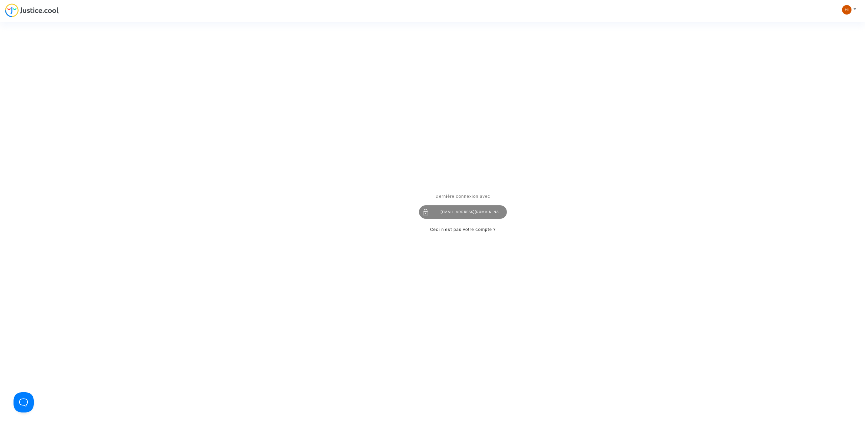
click at [451, 214] on div "[EMAIL_ADDRESS][DOMAIN_NAME]" at bounding box center [463, 213] width 88 height 14
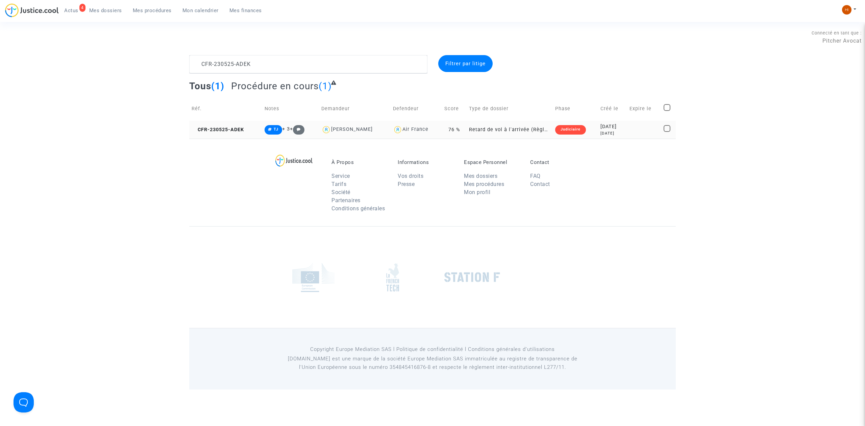
type textarea "CFR-230525-ADEK"
drag, startPoint x: 245, startPoint y: 126, endPoint x: 295, endPoint y: 114, distance: 51.2
click at [245, 126] on td "CFR-230525-ADEK" at bounding box center [225, 130] width 73 height 18
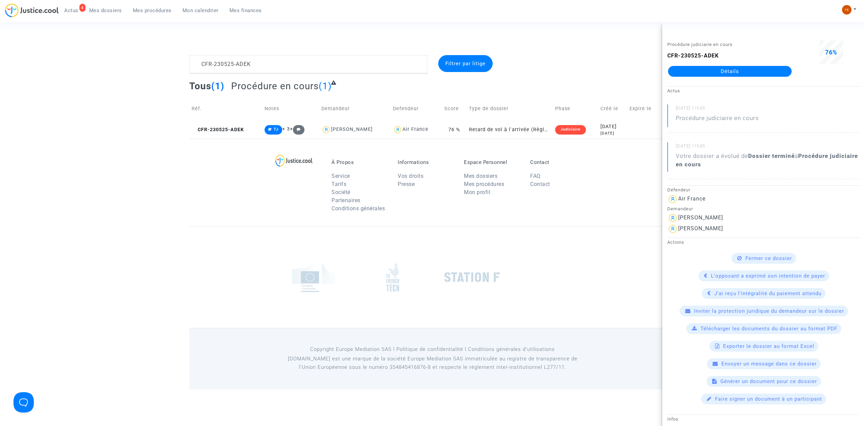
click at [703, 68] on link "Détails" at bounding box center [730, 71] width 124 height 11
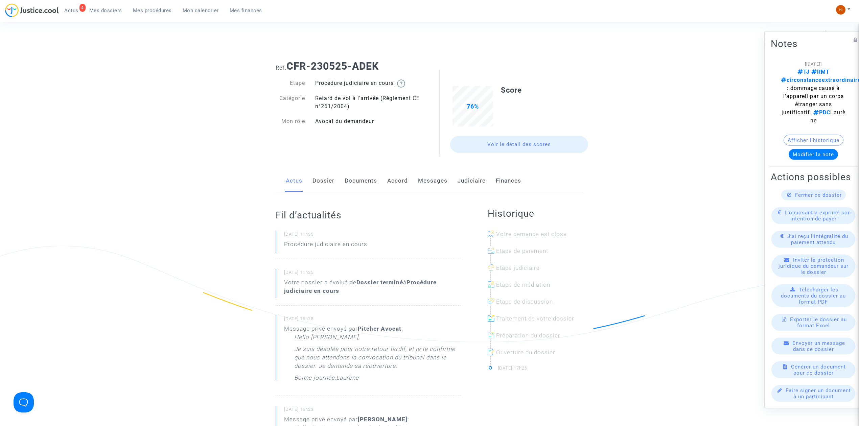
click at [474, 181] on link "Judiciaire" at bounding box center [471, 181] width 28 height 22
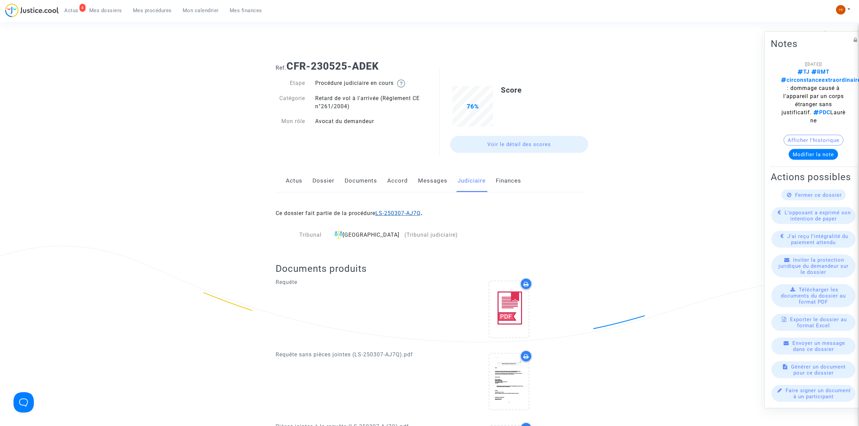
click at [401, 214] on link "LS-250307-AJ7Q" at bounding box center [397, 213] width 45 height 6
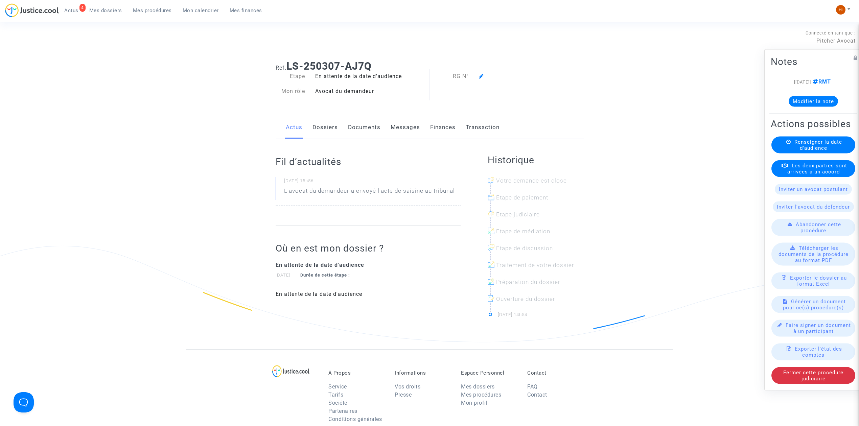
click at [353, 127] on link "Documents" at bounding box center [364, 127] width 32 height 22
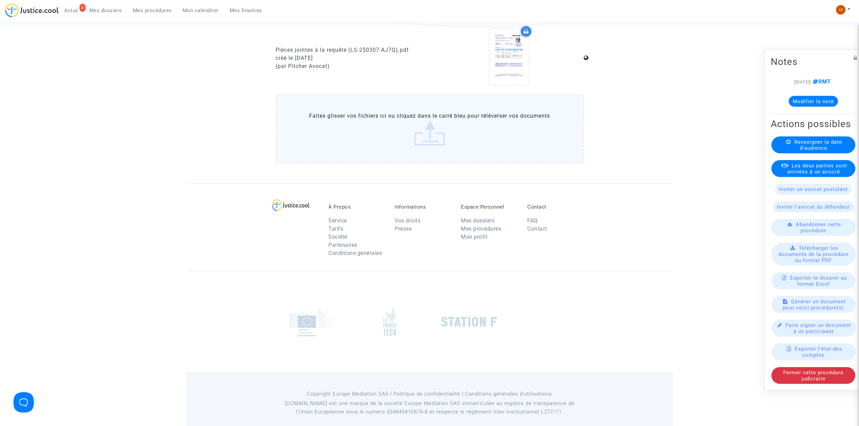
scroll to position [322, 0]
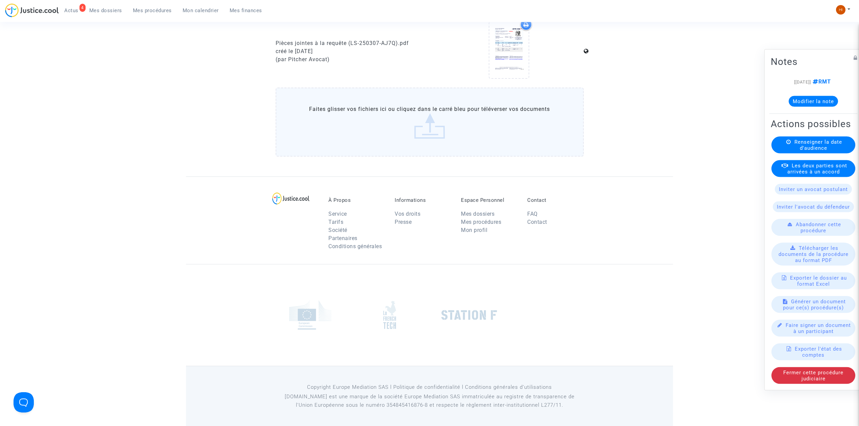
drag, startPoint x: 676, startPoint y: 81, endPoint x: 591, endPoint y: 11, distance: 110.5
click at [144, 11] on span "Mes procédures" at bounding box center [152, 10] width 39 height 6
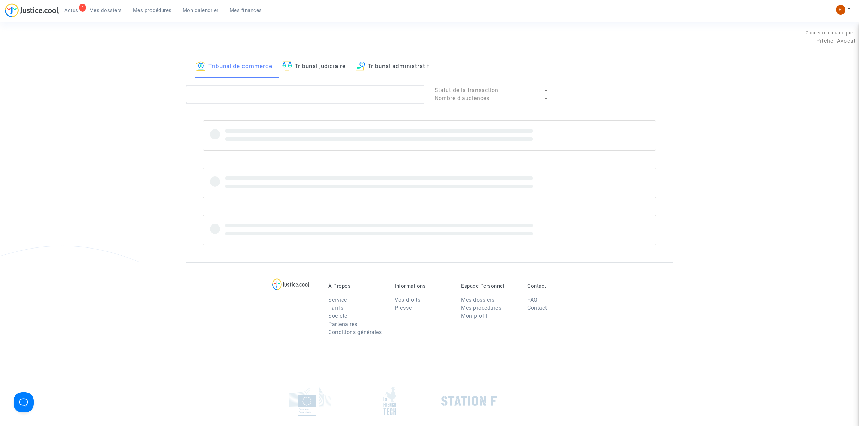
click at [354, 63] on div "Tribunal de commerce Tribunal judiciaire Tribunal administratif" at bounding box center [429, 66] width 487 height 23
drag, startPoint x: 343, startPoint y: 71, endPoint x: 343, endPoint y: 78, distance: 6.8
click at [343, 71] on link "Tribunal judiciaire" at bounding box center [313, 66] width 63 height 23
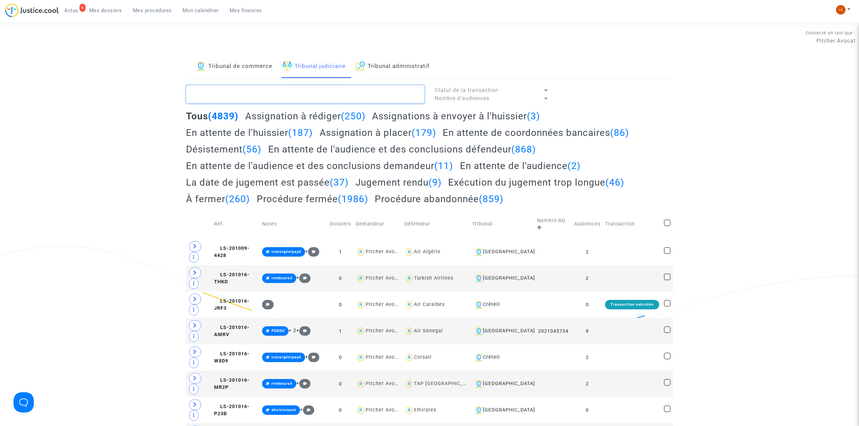
click at [348, 97] on textarea at bounding box center [305, 94] width 238 height 18
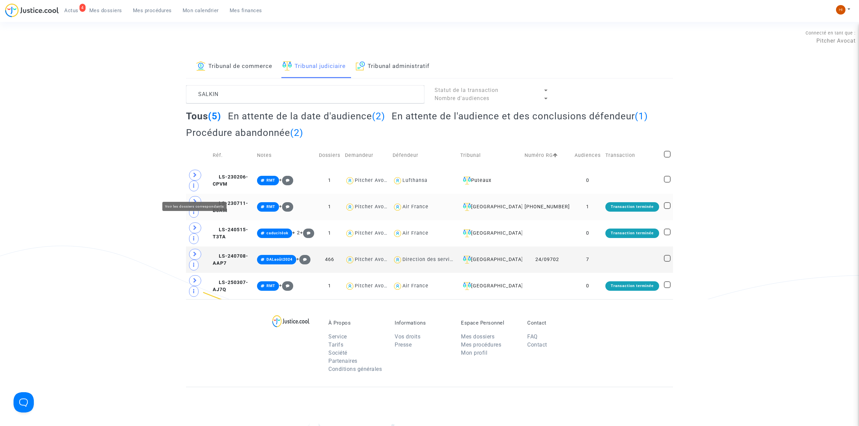
click at [194, 199] on icon at bounding box center [195, 201] width 4 height 5
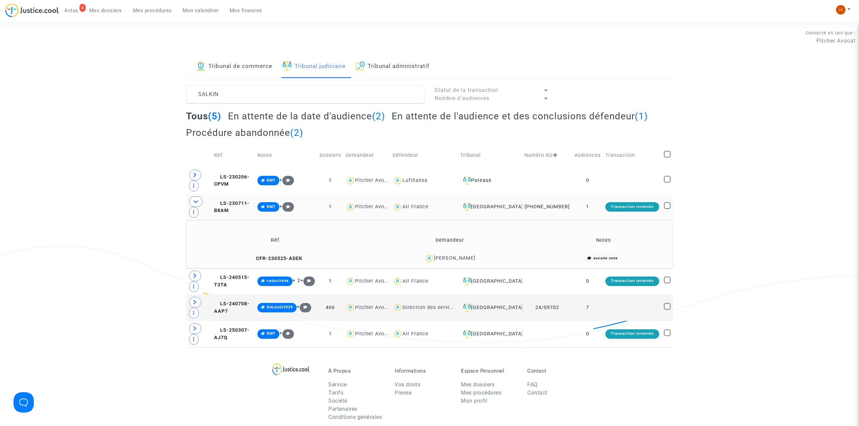
click at [591, 194] on td "1" at bounding box center [587, 207] width 31 height 26
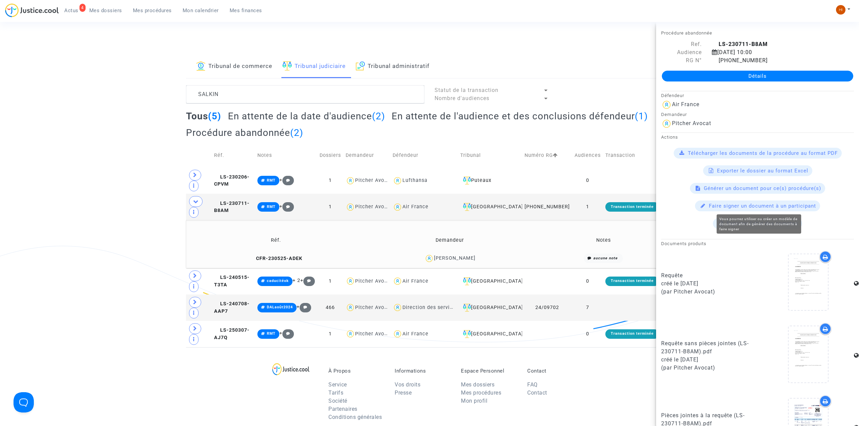
scroll to position [110, 0]
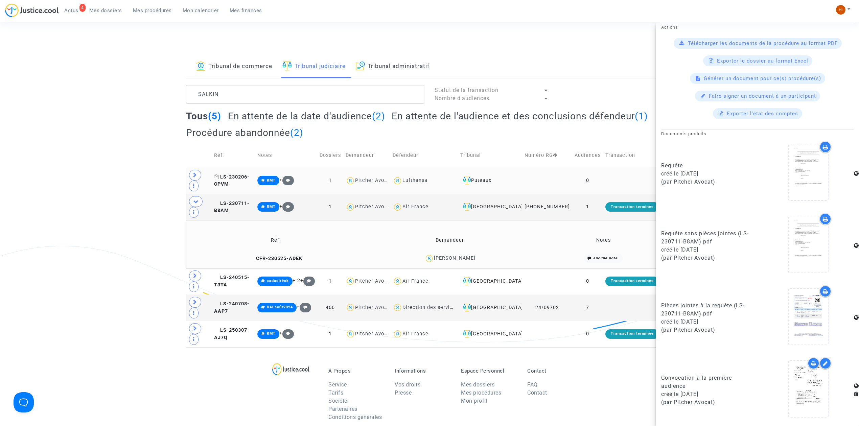
click at [249, 174] on span "LS-230206-CPVM" at bounding box center [231, 180] width 35 height 13
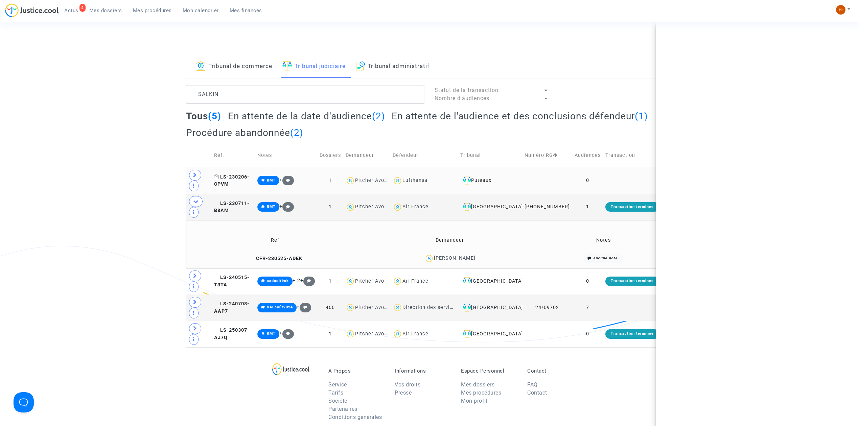
scroll to position [0, 0]
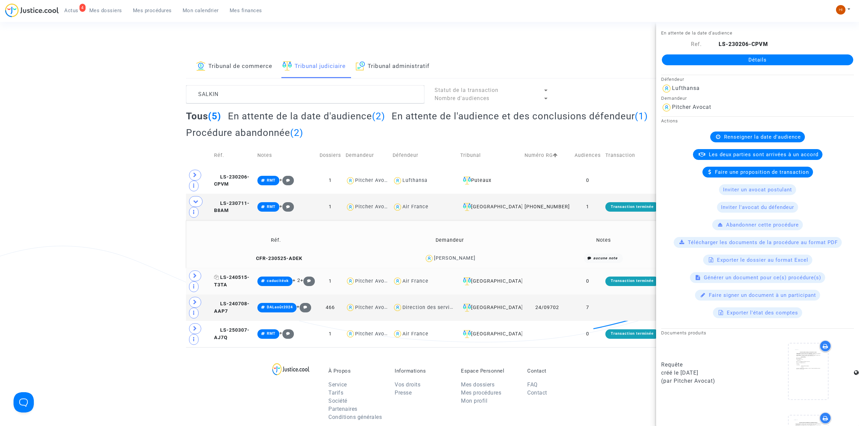
click at [237, 275] on span "LS-240515-T3TA" at bounding box center [231, 281] width 35 height 13
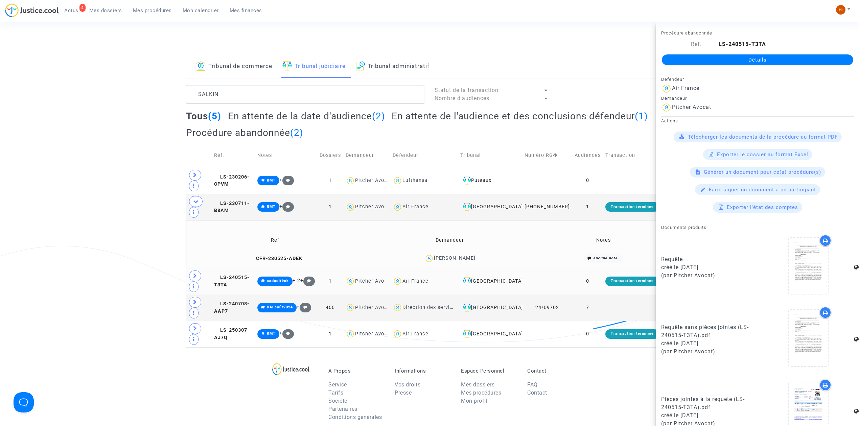
click at [247, 275] on copy "LS-240515-T3TA" at bounding box center [231, 281] width 35 height 13
click at [249, 275] on span "LS-240515-T3TA" at bounding box center [231, 281] width 35 height 13
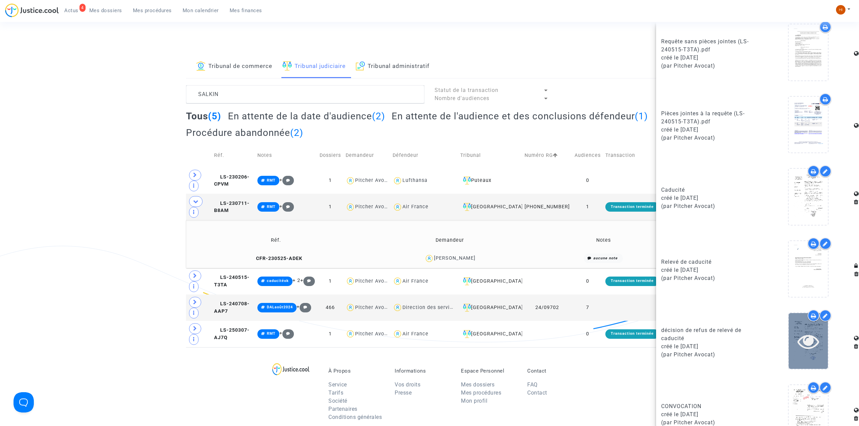
scroll to position [309, 0]
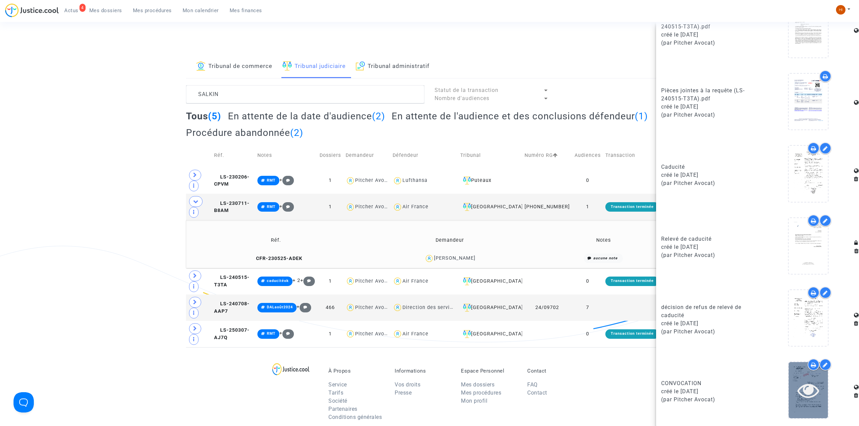
click at [803, 390] on icon at bounding box center [808, 390] width 22 height 22
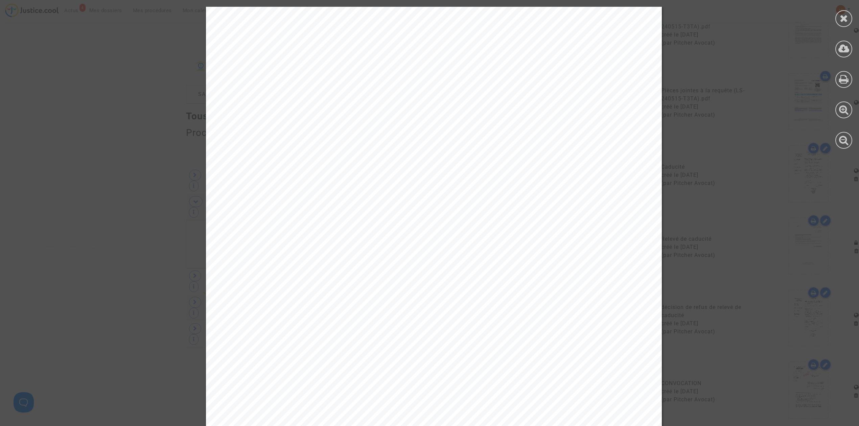
click at [121, 164] on div at bounding box center [433, 329] width 867 height 645
click at [844, 17] on icon at bounding box center [843, 18] width 8 height 10
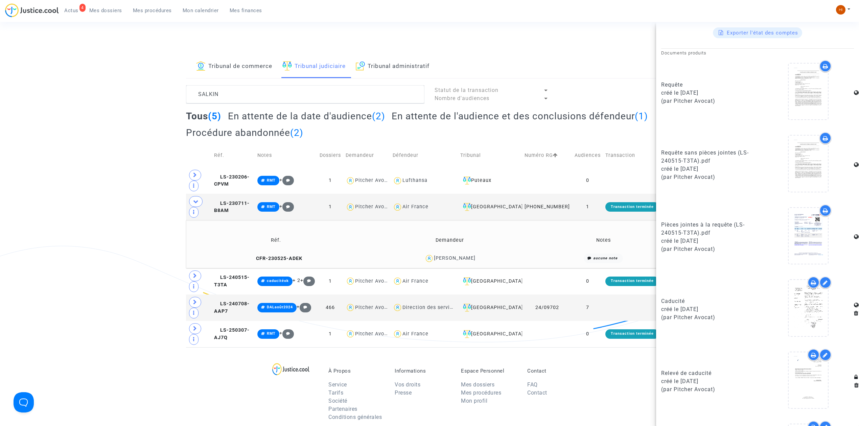
scroll to position [173, 0]
click at [811, 92] on icon at bounding box center [808, 93] width 22 height 22
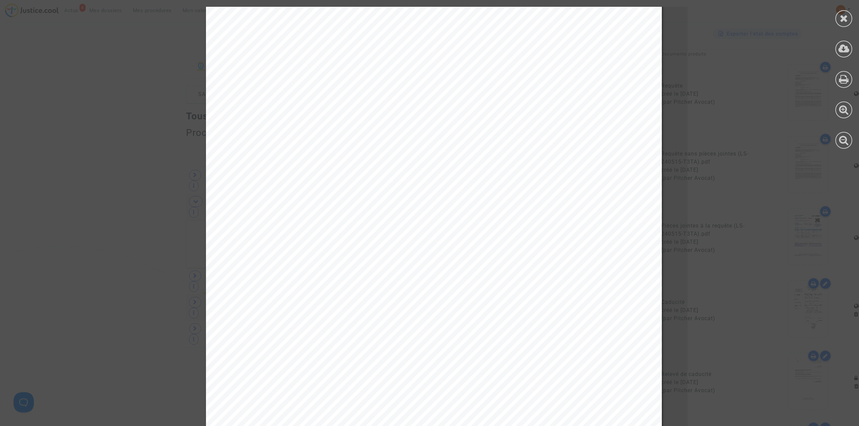
scroll to position [45, 0]
click at [844, 16] on icon at bounding box center [843, 18] width 8 height 10
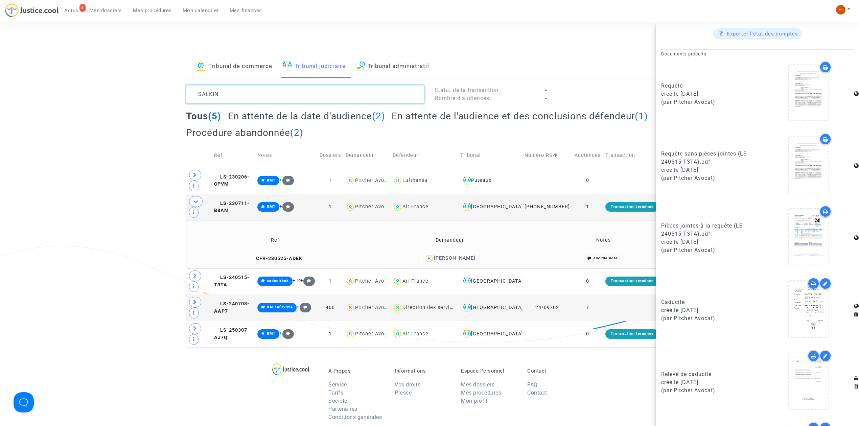
click at [287, 92] on textarea at bounding box center [305, 94] width 238 height 18
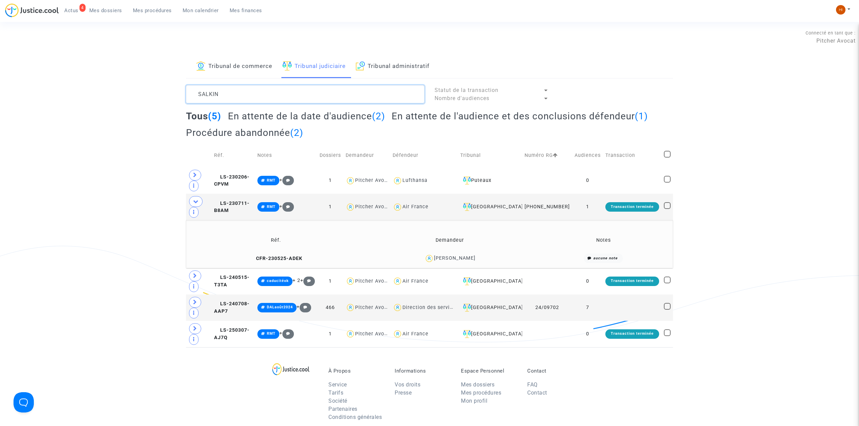
scroll to position [0, 0]
click at [287, 92] on textarea at bounding box center [305, 94] width 238 height 18
click at [252, 98] on textarea at bounding box center [305, 94] width 238 height 18
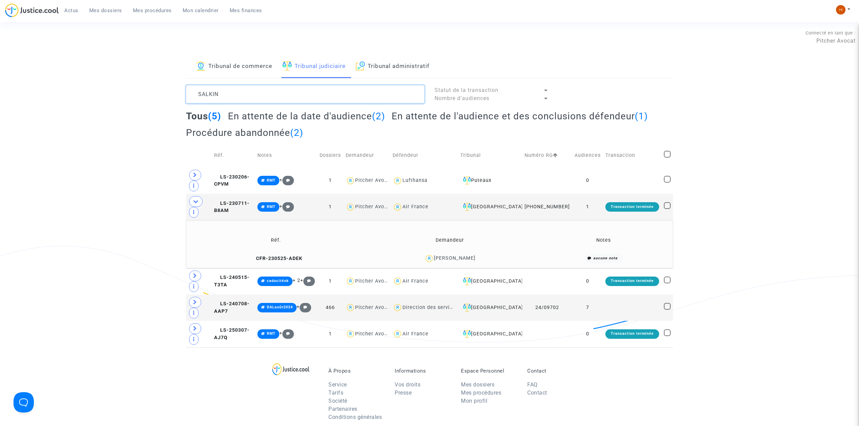
drag, startPoint x: 252, startPoint y: 97, endPoint x: 220, endPoint y: 92, distance: 32.8
click at [220, 92] on textarea at bounding box center [305, 94] width 238 height 18
paste textarea "LS-240308-HEH2"
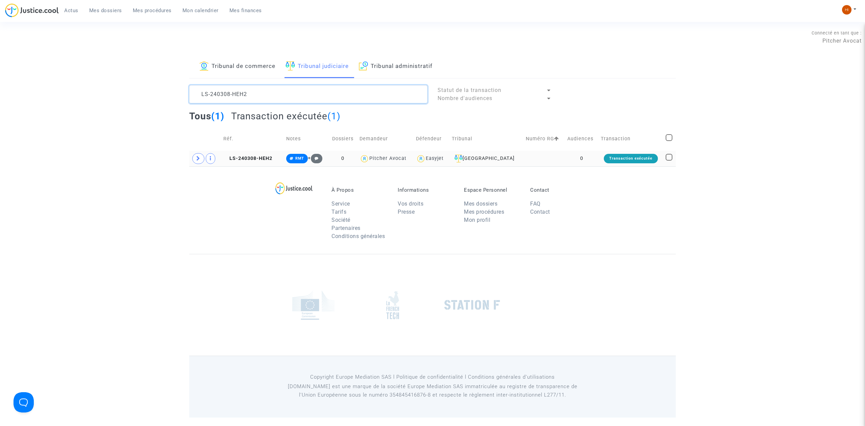
type textarea "LS-240308-HEH2"
click at [272, 156] on copy "LS-240308-HEH2" at bounding box center [247, 159] width 49 height 6
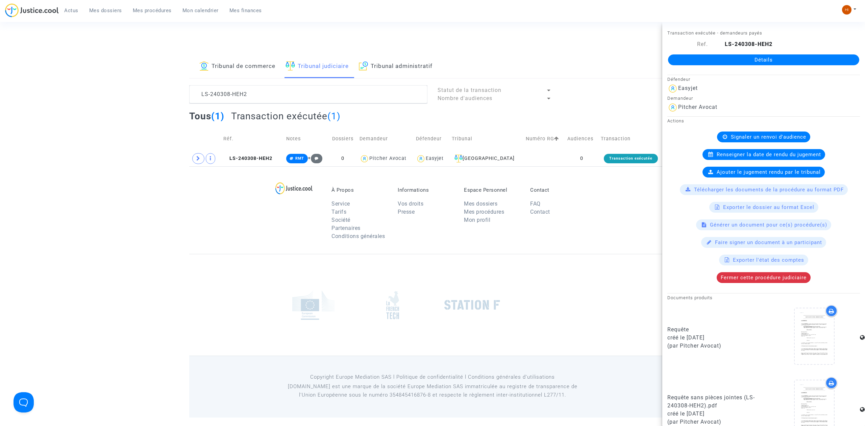
click at [769, 60] on link "Détails" at bounding box center [763, 59] width 191 height 11
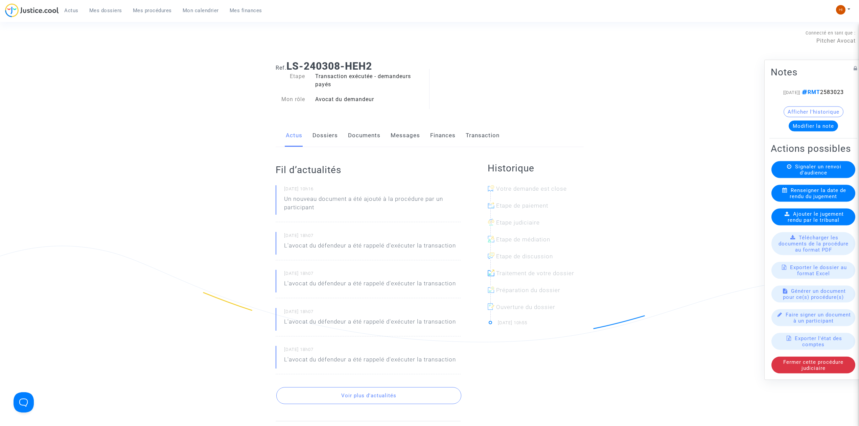
click at [334, 136] on link "Dossiers" at bounding box center [324, 135] width 25 height 22
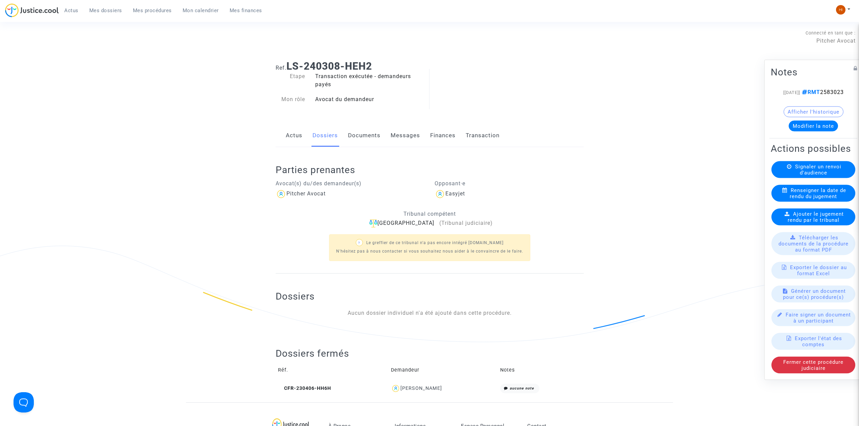
click at [361, 127] on link "Documents" at bounding box center [364, 135] width 32 height 22
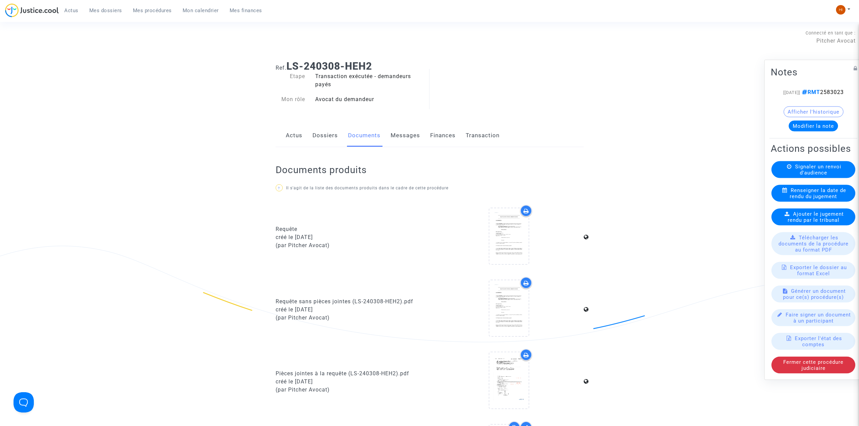
click at [333, 134] on link "Dossiers" at bounding box center [324, 135] width 25 height 22
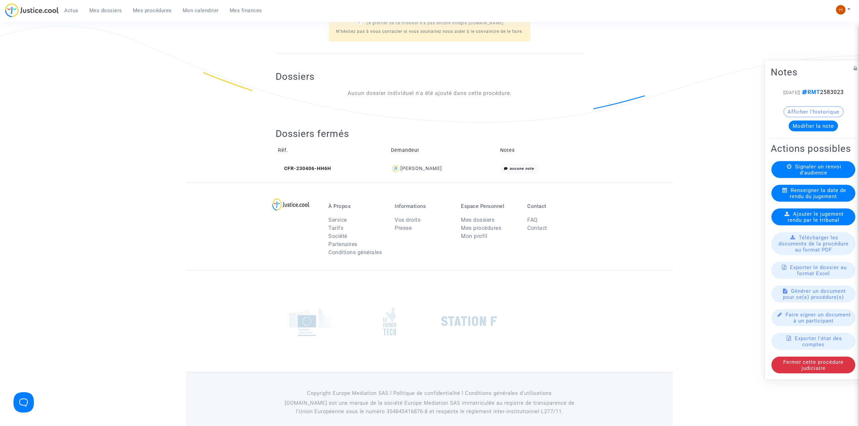
scroll to position [229, 0]
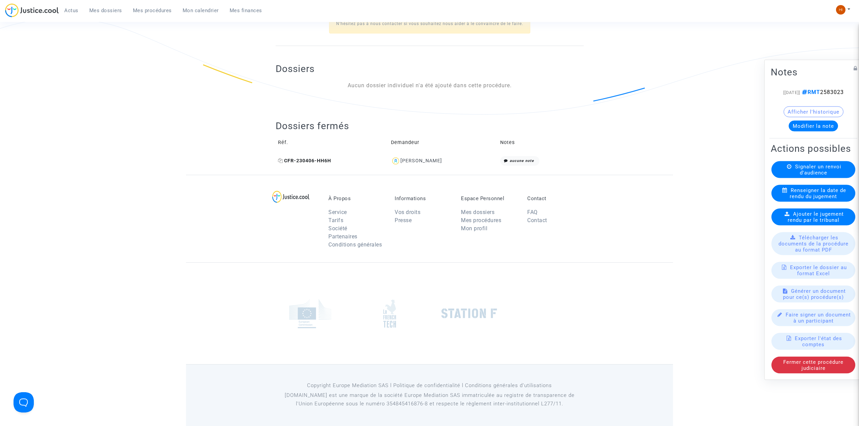
click at [281, 160] on icon at bounding box center [280, 160] width 5 height 5
click at [150, 16] on div "1 Actus Mes dossiers Mes procédures Mon calendrier Mes finances" at bounding box center [136, 12] width 262 height 19
click at [138, 11] on span "Mes procédures" at bounding box center [152, 10] width 39 height 6
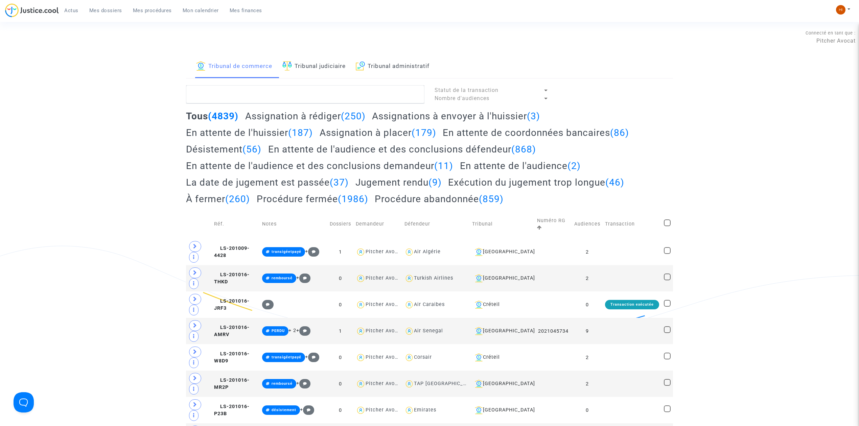
click at [316, 70] on link "Tribunal judiciaire" at bounding box center [313, 66] width 63 height 23
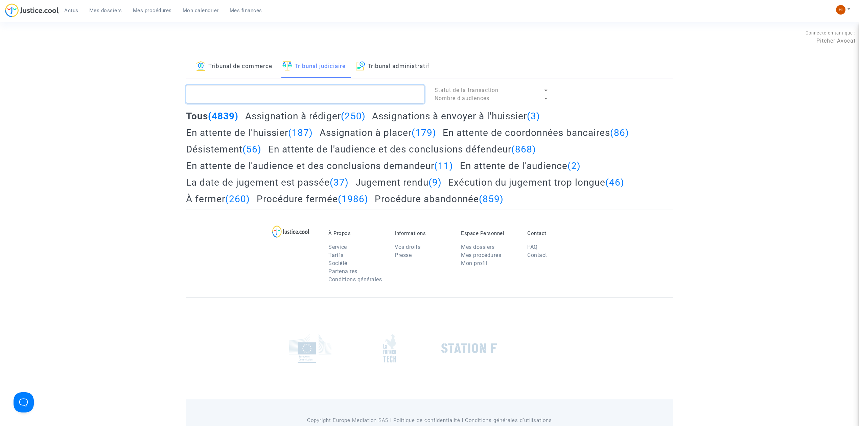
drag, startPoint x: 309, startPoint y: 91, endPoint x: 305, endPoint y: 89, distance: 4.2
click at [306, 89] on textarea at bounding box center [305, 94] width 238 height 18
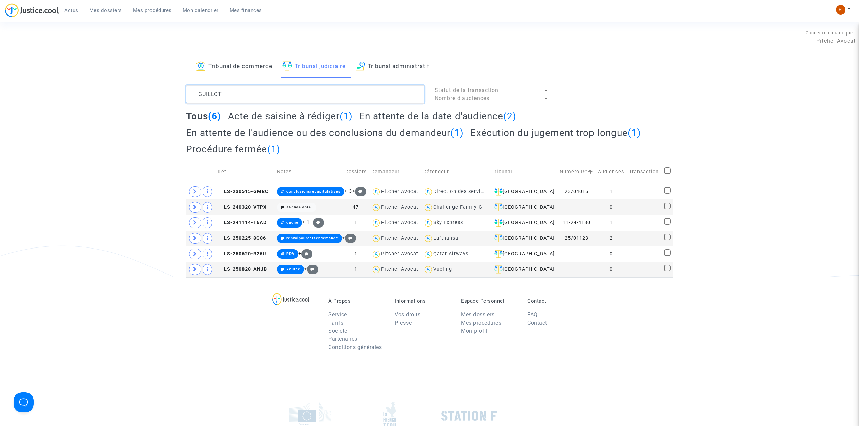
type textarea "GUILLOT"
click at [533, 236] on div "[GEOGRAPHIC_DATA]" at bounding box center [524, 238] width 64 height 8
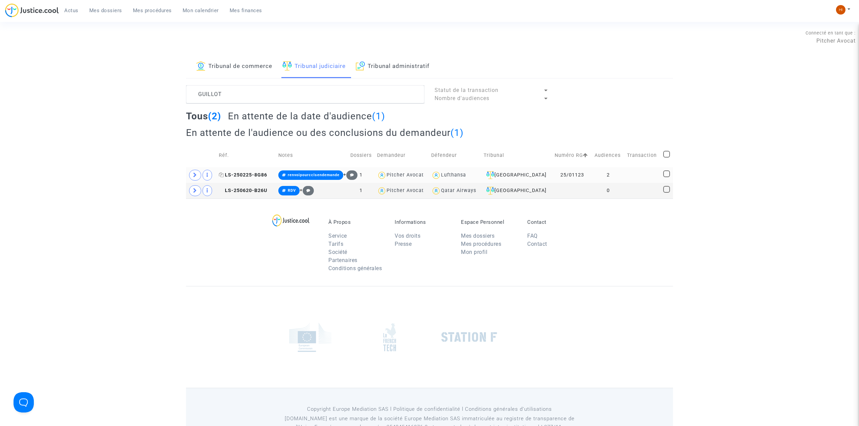
click at [246, 173] on span "LS-250225-8G86" at bounding box center [243, 175] width 48 height 6
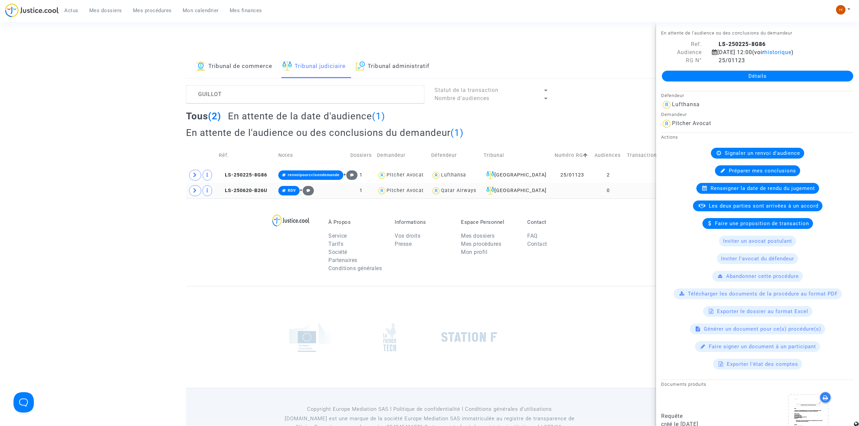
click at [237, 187] on td "LS-250620-B26U" at bounding box center [245, 191] width 59 height 16
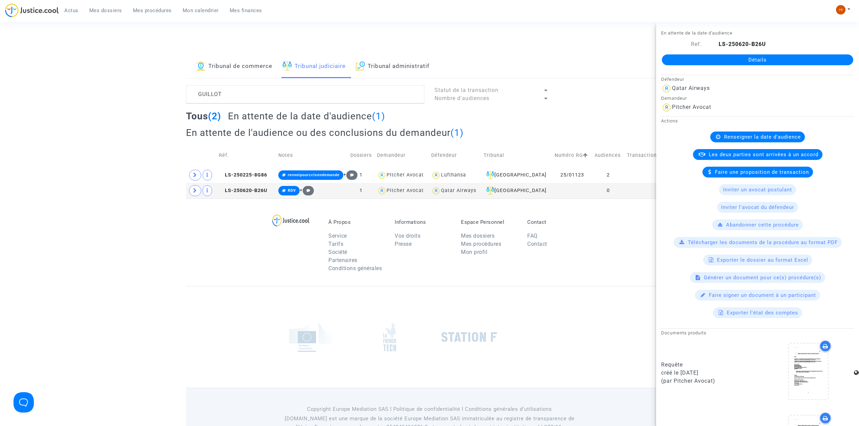
drag, startPoint x: 786, startPoint y: 50, endPoint x: 782, endPoint y: 58, distance: 8.9
click at [786, 50] on div "Détails" at bounding box center [757, 59] width 203 height 23
click at [782, 59] on link "Détails" at bounding box center [757, 59] width 191 height 11
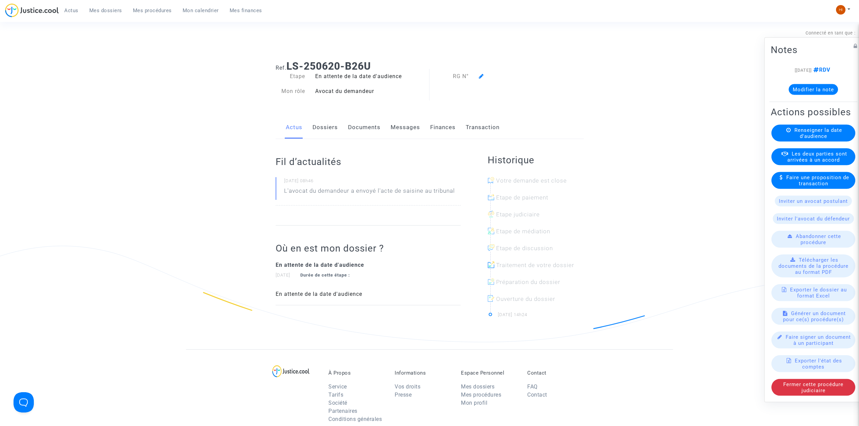
click at [356, 121] on link "Documents" at bounding box center [364, 127] width 32 height 22
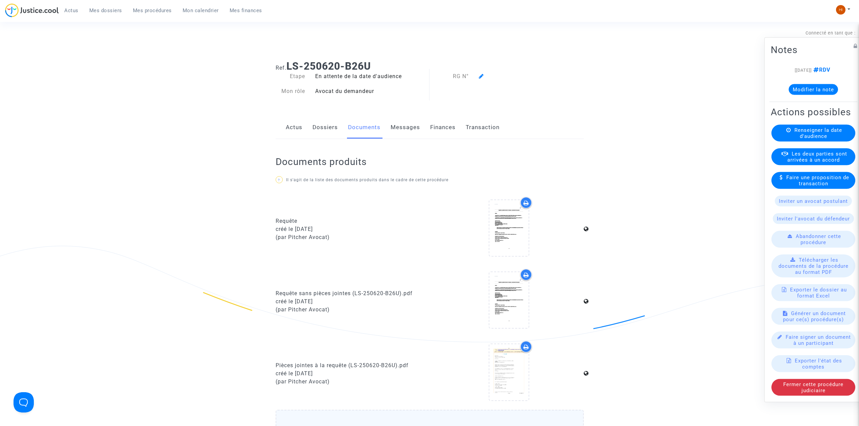
click at [798, 133] on span "Renseigner la date d'audience" at bounding box center [818, 133] width 48 height 12
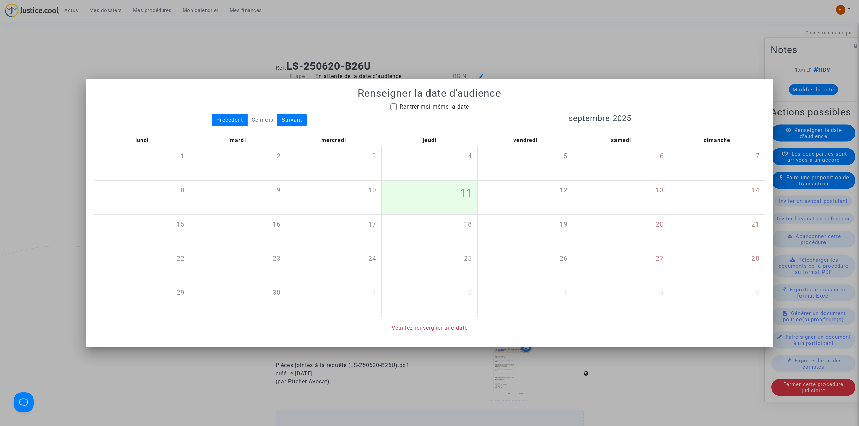
click at [432, 105] on span "Rentrer moi-même la date" at bounding box center [434, 106] width 69 height 6
click at [393, 110] on input "Rentrer moi-même la date" at bounding box center [393, 110] width 0 height 0
checkbox input "true"
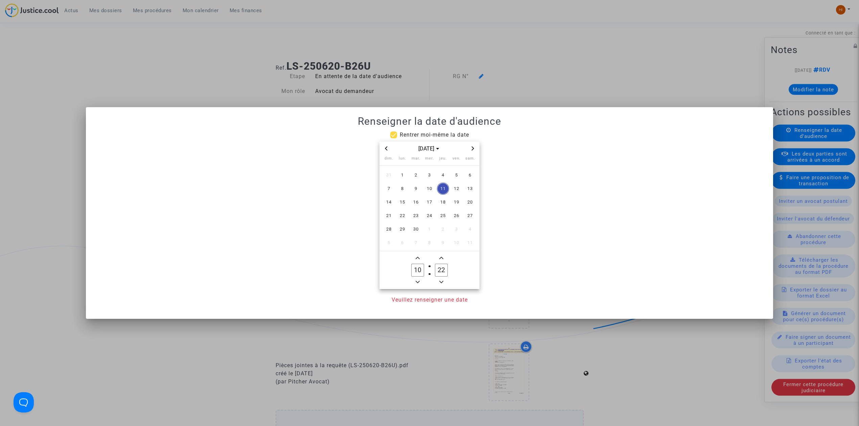
click at [473, 147] on icon "Next month" at bounding box center [473, 148] width 4 height 4
click at [428, 168] on td "3" at bounding box center [430, 175] width 14 height 14
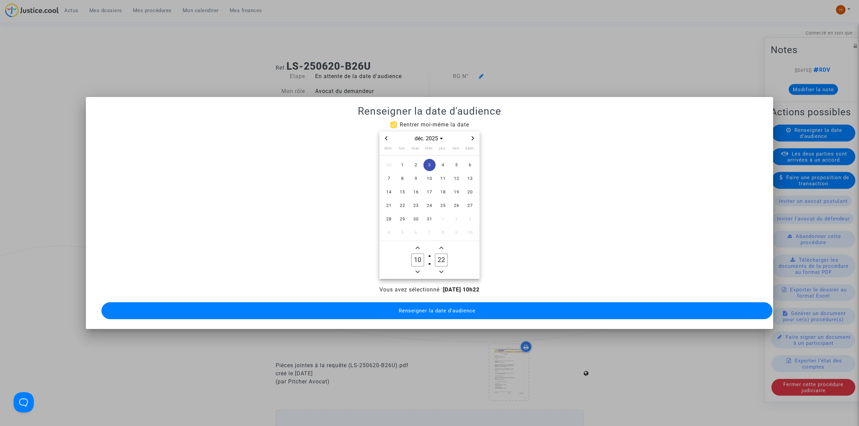
click at [421, 244] on span "Add a hour" at bounding box center [417, 248] width 8 height 8
click at [417, 247] on span "Add a hour" at bounding box center [417, 248] width 8 height 8
type input "14"
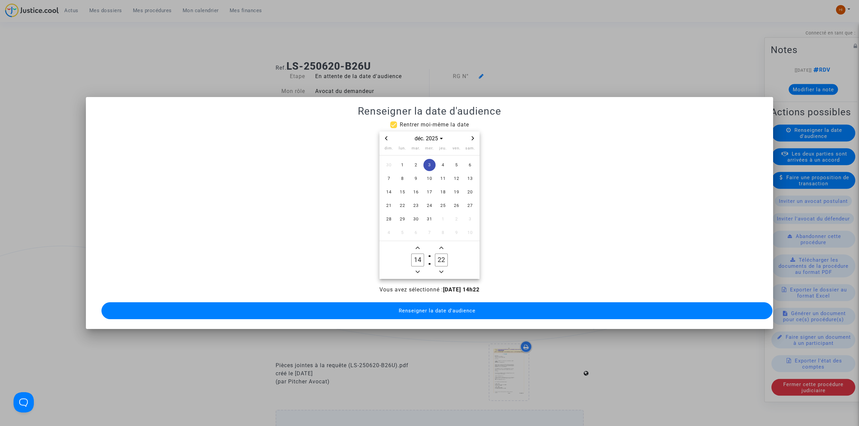
click at [445, 255] on input "22" at bounding box center [441, 260] width 13 height 13
type input "00"
click at [421, 308] on span "Renseigner la date d'audience" at bounding box center [437, 311] width 77 height 6
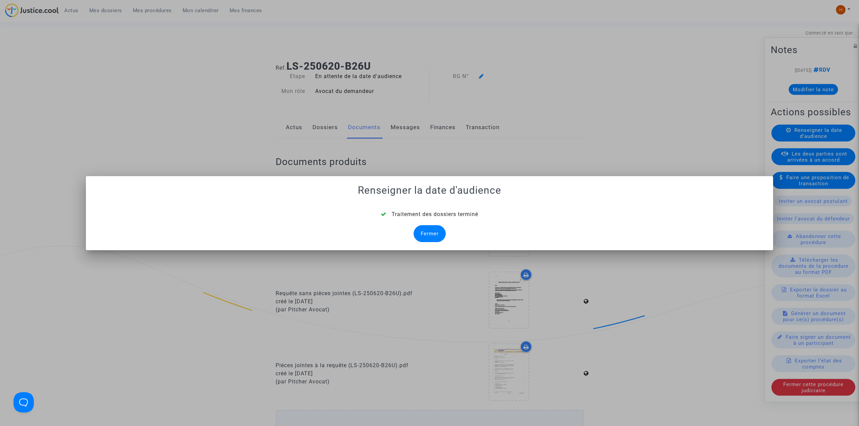
click at [431, 232] on div "Fermer" at bounding box center [429, 233] width 32 height 17
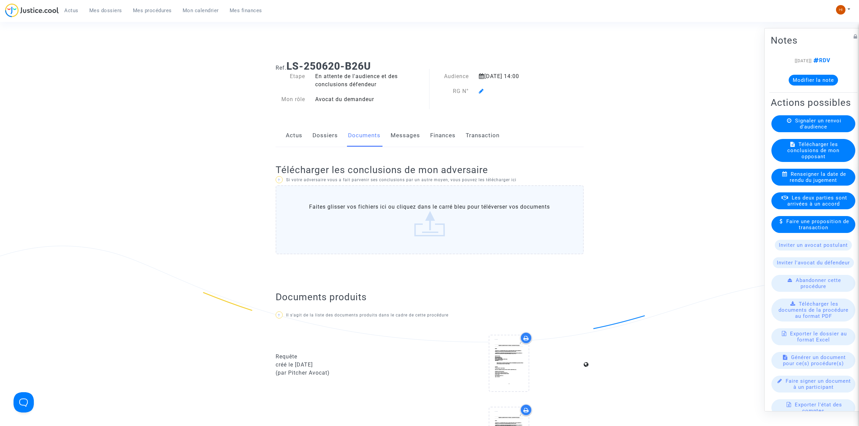
click at [482, 90] on icon at bounding box center [481, 90] width 5 height 5
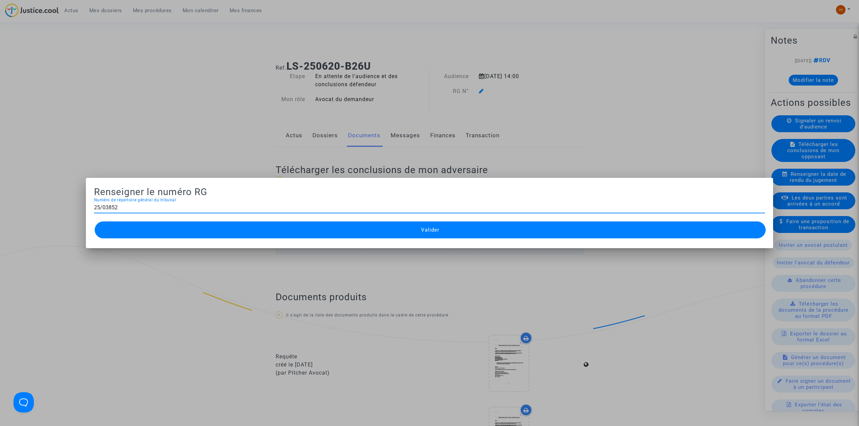
type input "25/03852"
click at [334, 232] on button "Valider" at bounding box center [430, 229] width 671 height 17
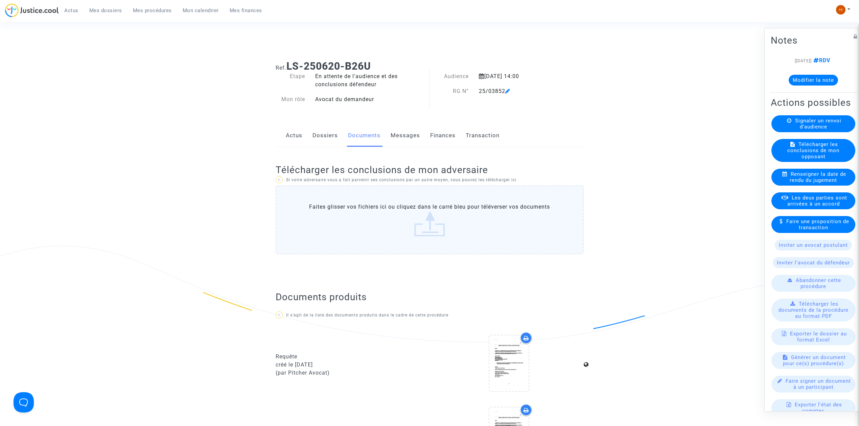
click at [320, 139] on link "Dossiers" at bounding box center [324, 135] width 25 height 22
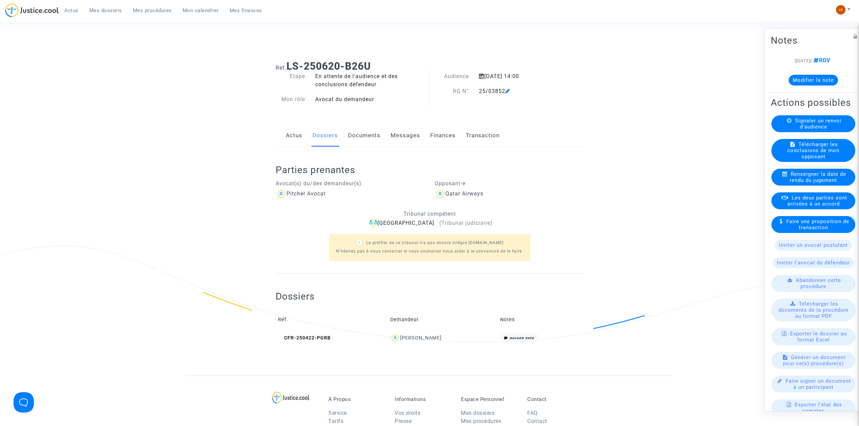
click at [369, 128] on link "Documents" at bounding box center [364, 135] width 32 height 22
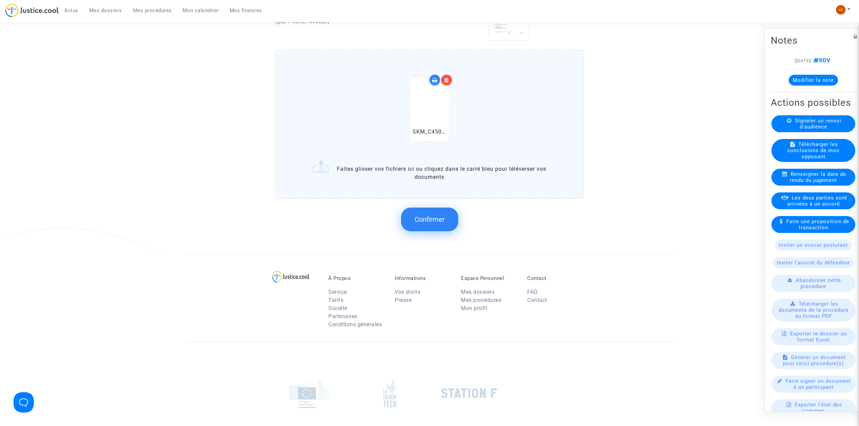
scroll to position [496, 0]
click at [416, 218] on span "Confirmer" at bounding box center [429, 219] width 30 height 8
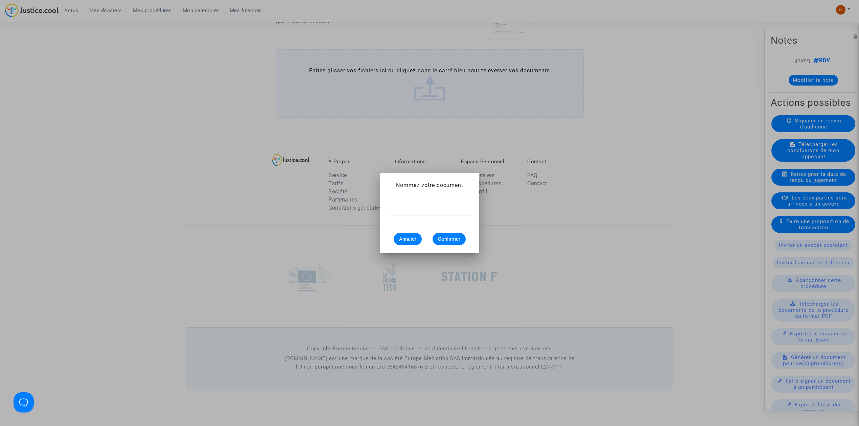
scroll to position [0, 0]
type input "CONVOCATION"
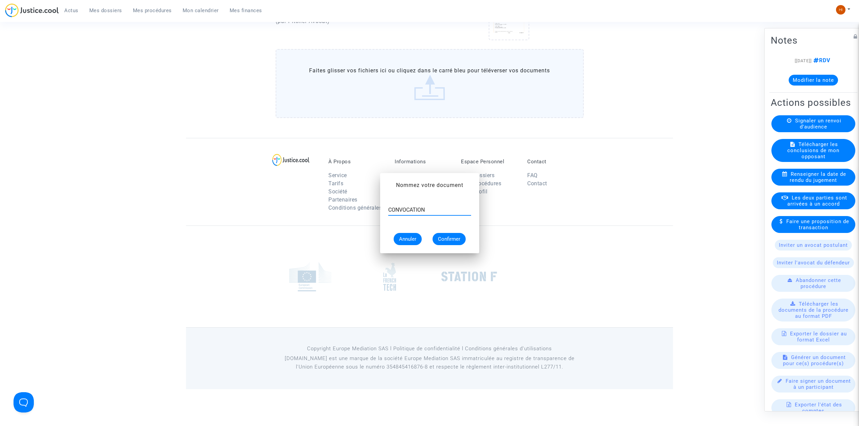
scroll to position [457, 0]
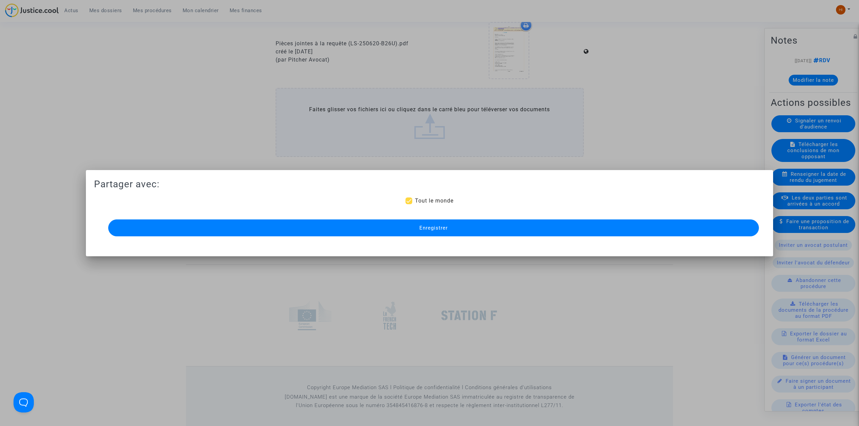
click at [424, 236] on button "Enregistrer" at bounding box center [433, 227] width 650 height 17
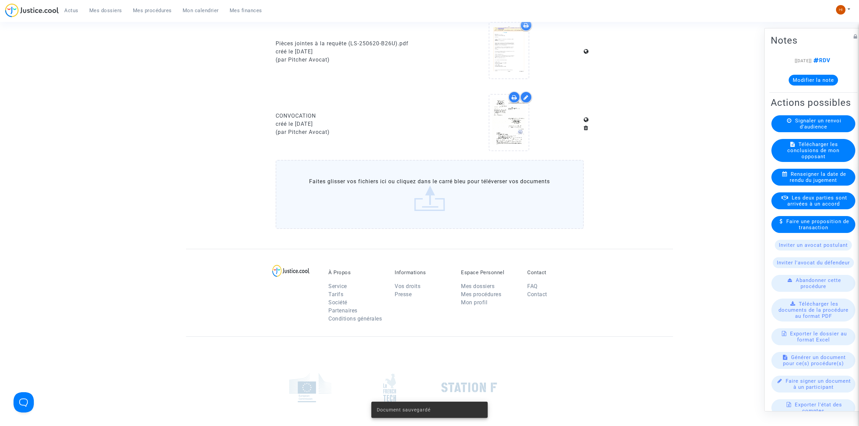
click at [156, 14] on link "Mes procédures" at bounding box center [152, 10] width 50 height 10
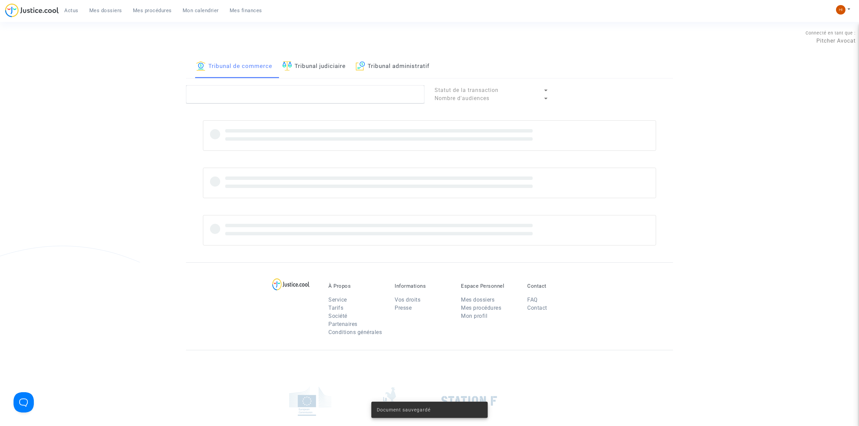
click at [311, 63] on link "Tribunal judiciaire" at bounding box center [313, 66] width 63 height 23
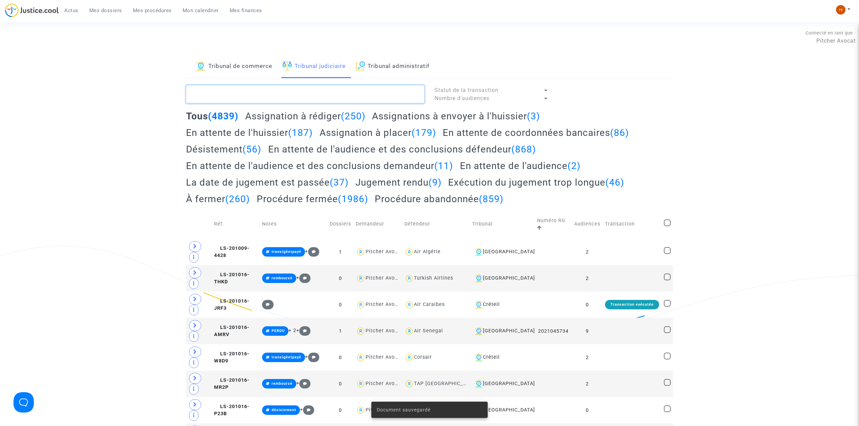
click at [289, 95] on textarea at bounding box center [305, 94] width 238 height 18
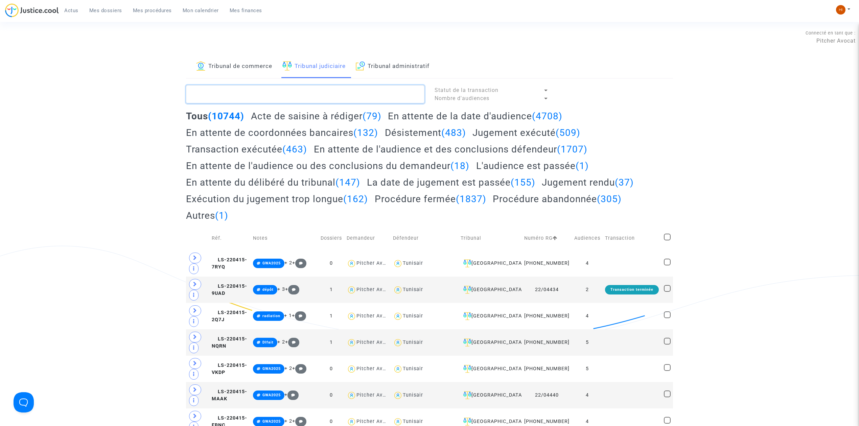
click at [237, 96] on textarea at bounding box center [305, 94] width 238 height 18
paste textarea "LS-241125-NRDG"
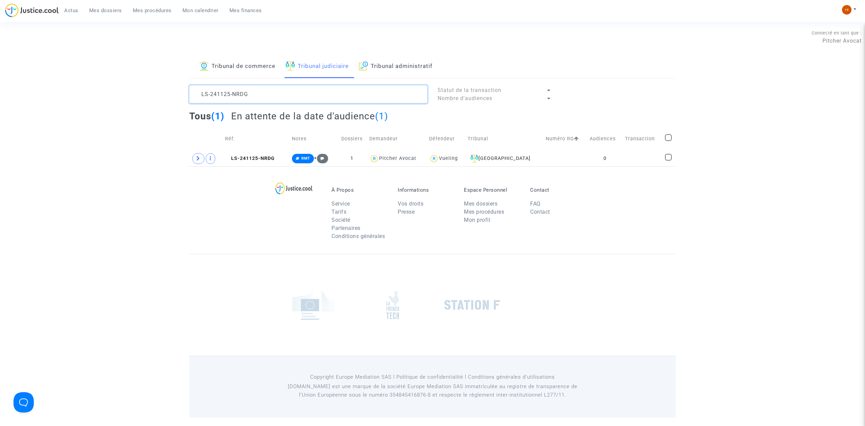
type textarea "LS-241125-NRDG"
click at [244, 157] on span "LS-241125-NRDG" at bounding box center [250, 159] width 50 height 6
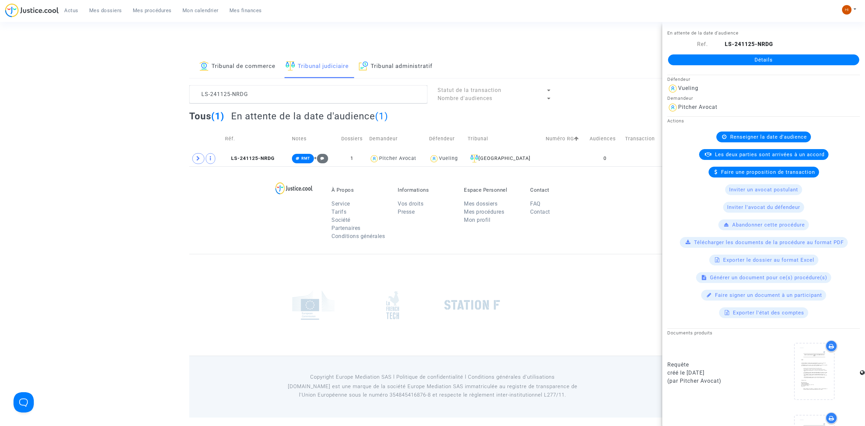
click at [721, 57] on link "Détails" at bounding box center [763, 59] width 191 height 11
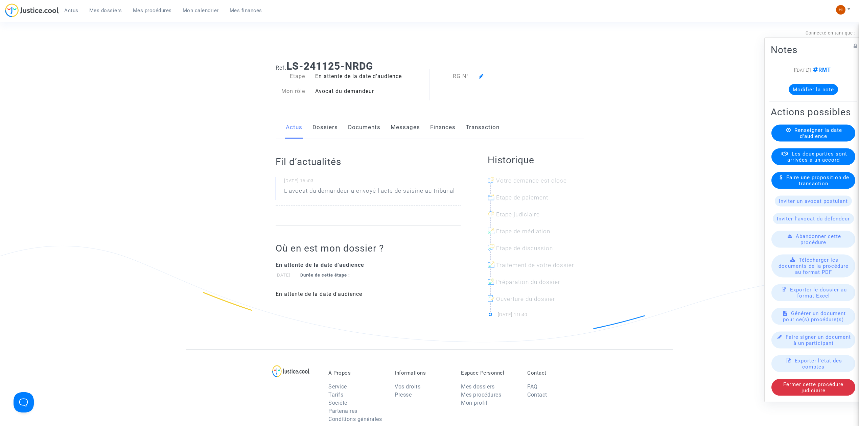
click at [356, 124] on link "Documents" at bounding box center [364, 127] width 32 height 22
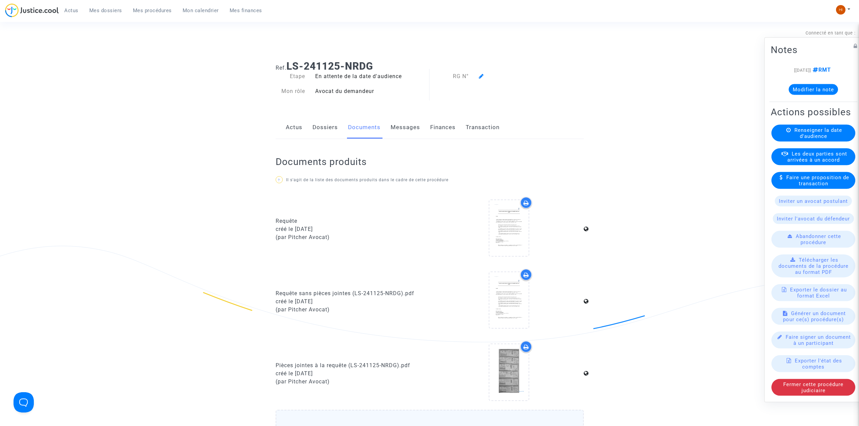
click at [803, 132] on span "Renseigner la date d'audience" at bounding box center [818, 133] width 48 height 12
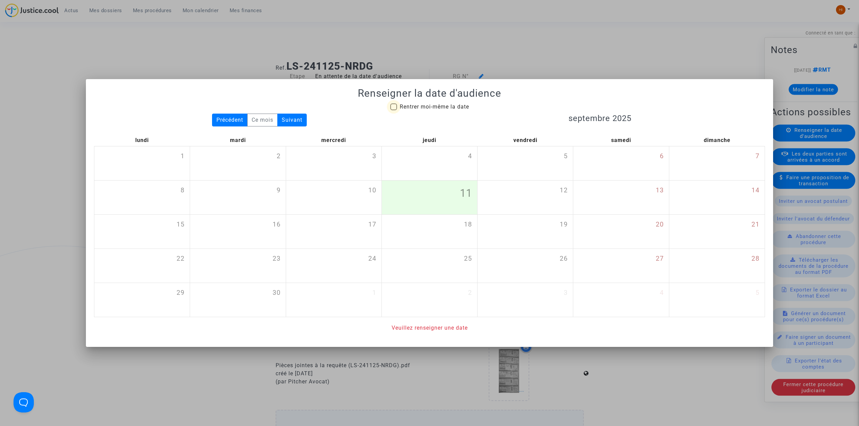
click at [434, 103] on span "Rentrer moi-même la date" at bounding box center [434, 106] width 69 height 6
click at [393, 110] on input "Rentrer moi-même la date" at bounding box center [393, 110] width 0 height 0
checkbox input "true"
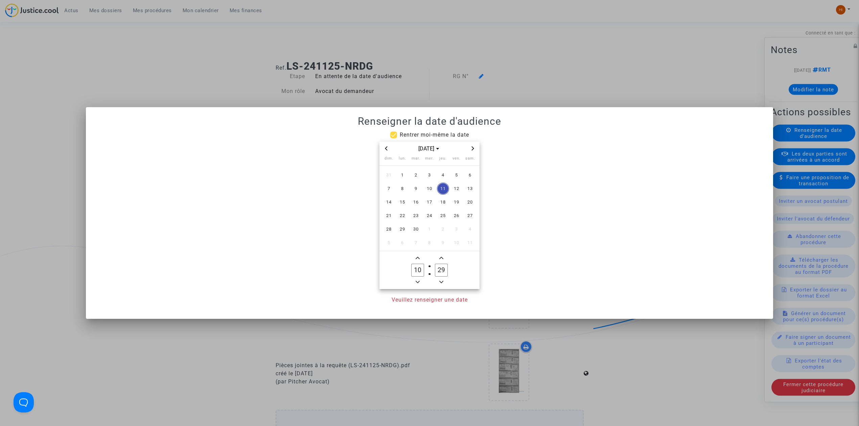
click at [474, 148] on icon "Next month" at bounding box center [473, 148] width 4 height 4
click at [402, 189] on span "8" at bounding box center [402, 189] width 12 height 12
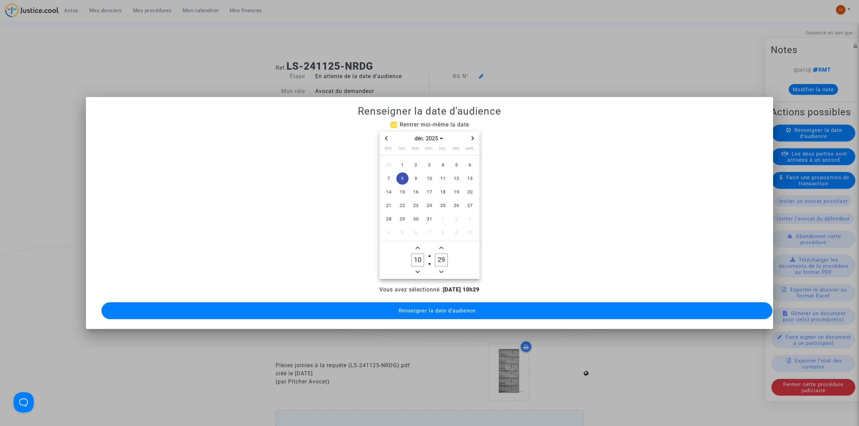
click at [416, 270] on icon "Minus a hour" at bounding box center [417, 272] width 4 height 4
click at [421, 244] on span "Add a hour" at bounding box center [417, 248] width 8 height 8
type input "09"
click at [441, 246] on icon "Add a minute" at bounding box center [441, 248] width 4 height 4
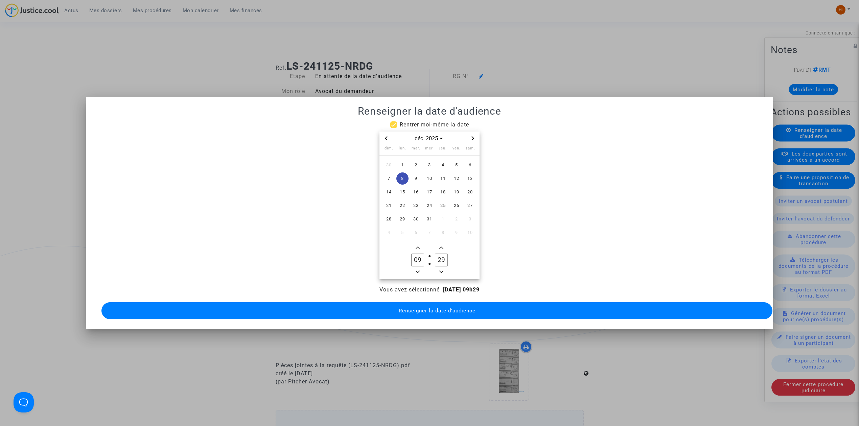
type input "30"
click at [446, 302] on button "Renseigner la date d'audience" at bounding box center [436, 310] width 671 height 17
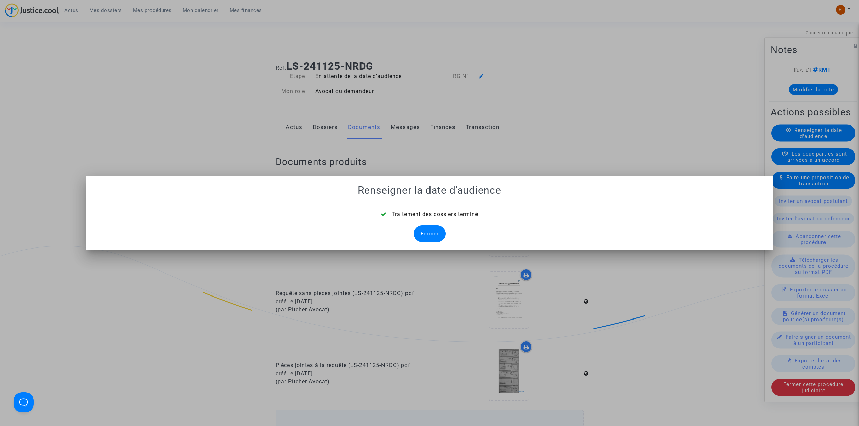
click at [435, 225] on div "Fermer" at bounding box center [429, 233] width 32 height 17
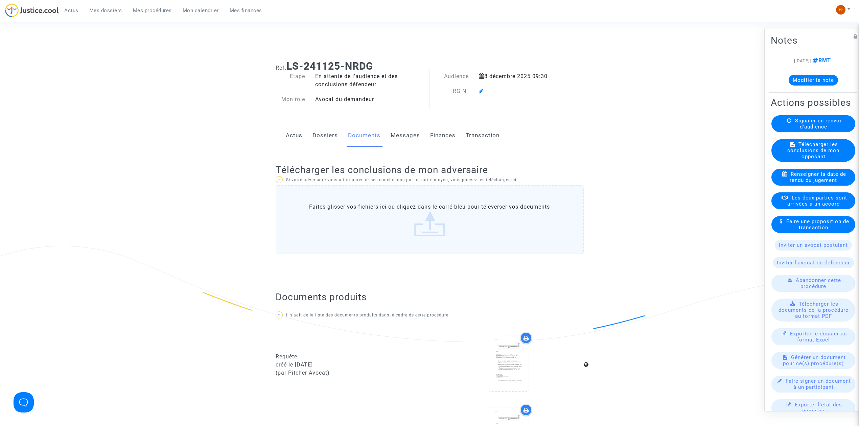
click at [324, 140] on link "Dossiers" at bounding box center [324, 135] width 25 height 22
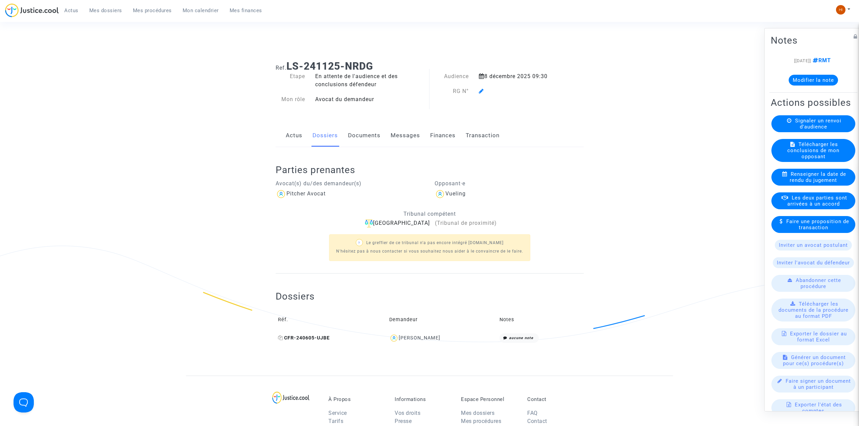
click at [279, 339] on icon at bounding box center [280, 337] width 5 height 5
click at [479, 91] on icon at bounding box center [481, 90] width 5 height 5
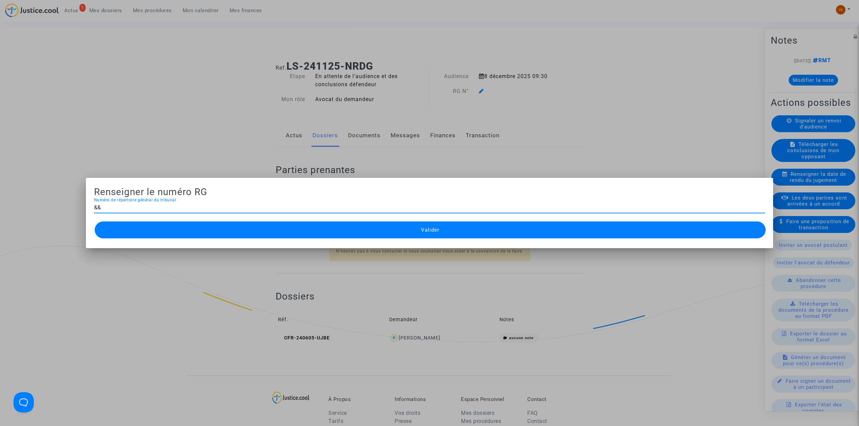
type input "&"
type input "11-24-004150"
click at [434, 230] on span "Valider" at bounding box center [430, 230] width 18 height 6
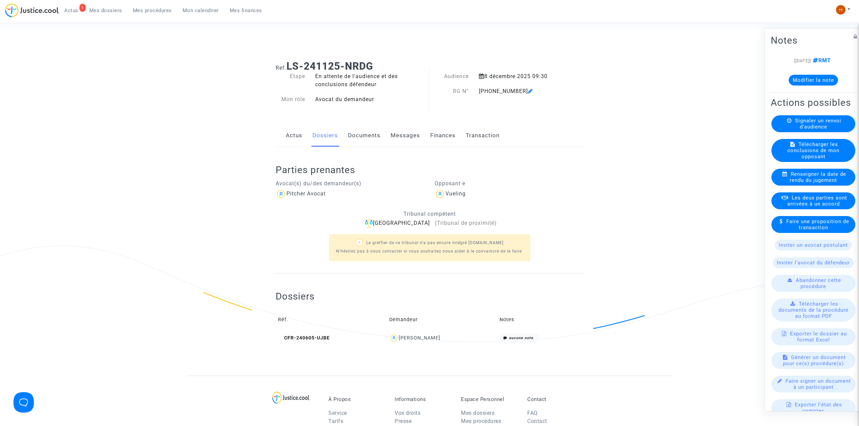
click at [359, 137] on link "Documents" at bounding box center [364, 135] width 32 height 22
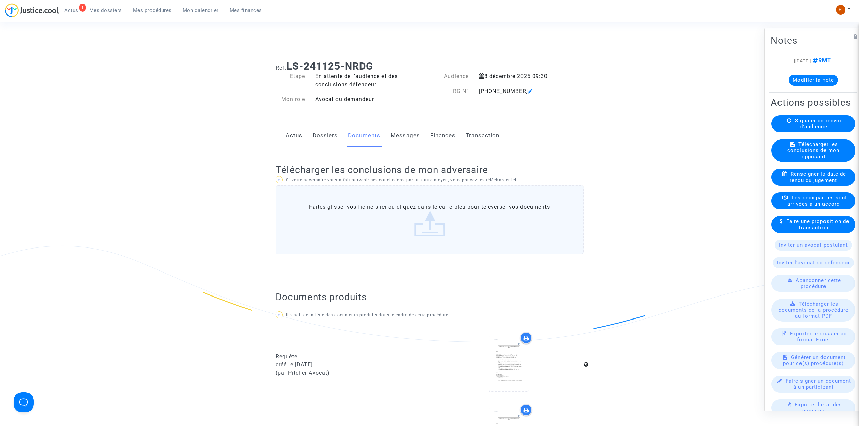
drag, startPoint x: 531, startPoint y: 99, endPoint x: 476, endPoint y: 95, distance: 54.6
click at [476, 95] on div "Audience 8 décembre 2025 09:30 RG N° 11-24-004150" at bounding box center [495, 91] width 133 height 38
copy div "11-24-004150"
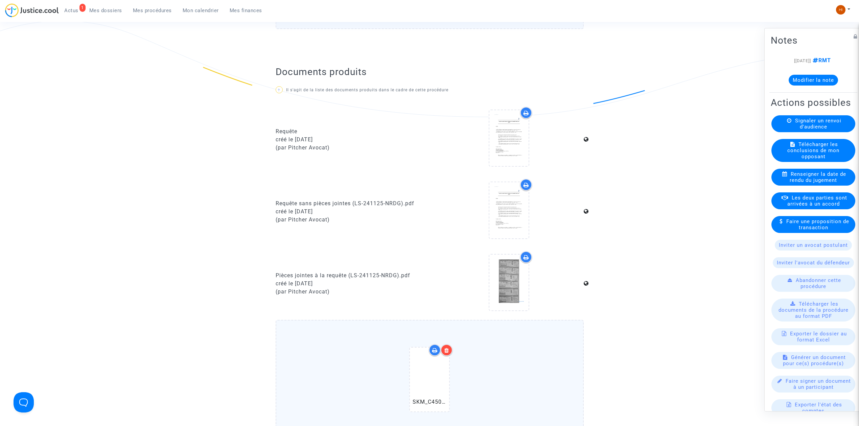
scroll to position [451, 0]
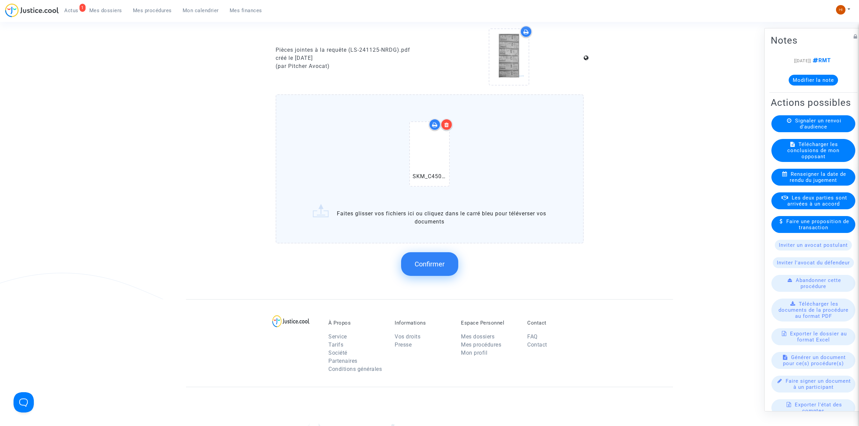
click at [439, 269] on button "Confirmer" at bounding box center [429, 264] width 57 height 24
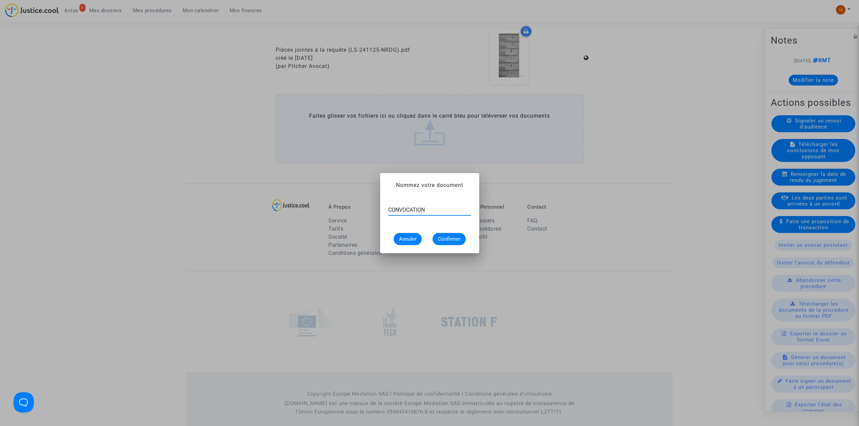
type input "CONVOCATION"
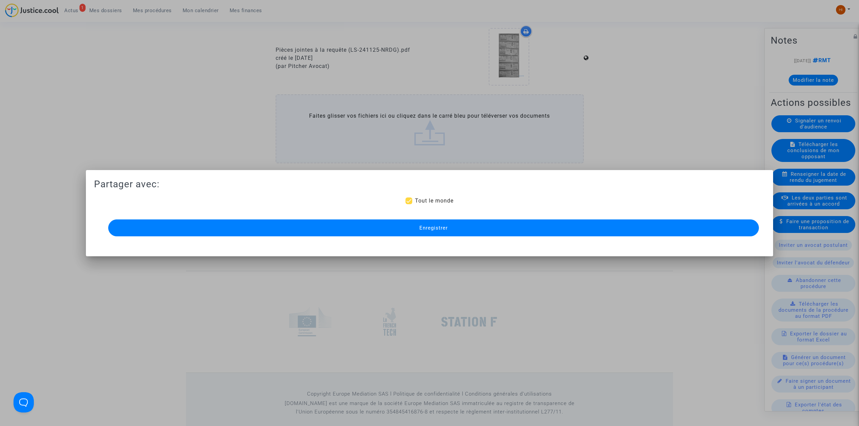
click at [353, 222] on button "Enregistrer" at bounding box center [433, 227] width 650 height 17
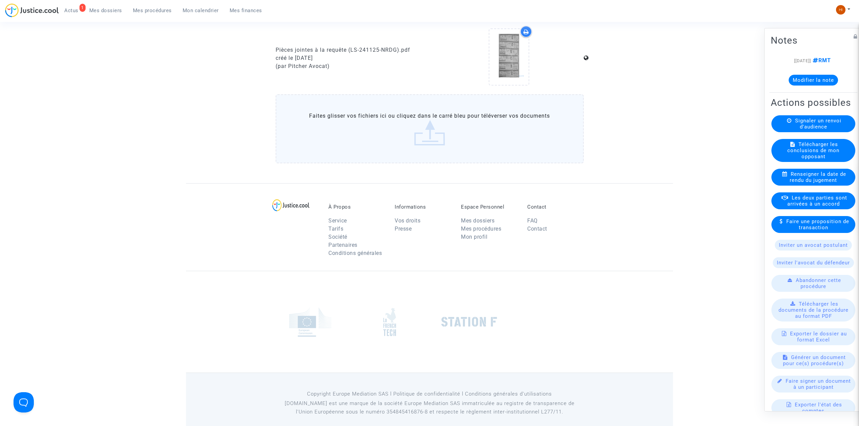
click at [158, 7] on link "Mes procédures" at bounding box center [152, 10] width 50 height 10
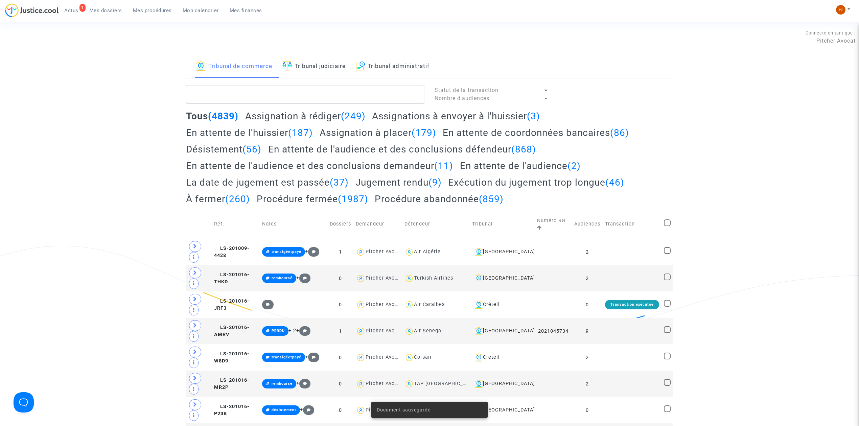
click at [324, 64] on link "Tribunal judiciaire" at bounding box center [313, 66] width 63 height 23
click at [333, 94] on textarea at bounding box center [305, 94] width 238 height 18
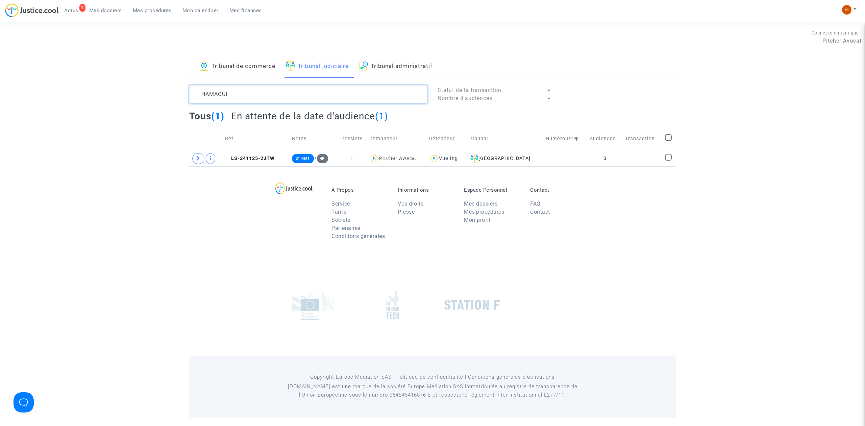
type textarea "HAMAOUI"
click at [195, 160] on span at bounding box center [198, 158] width 12 height 11
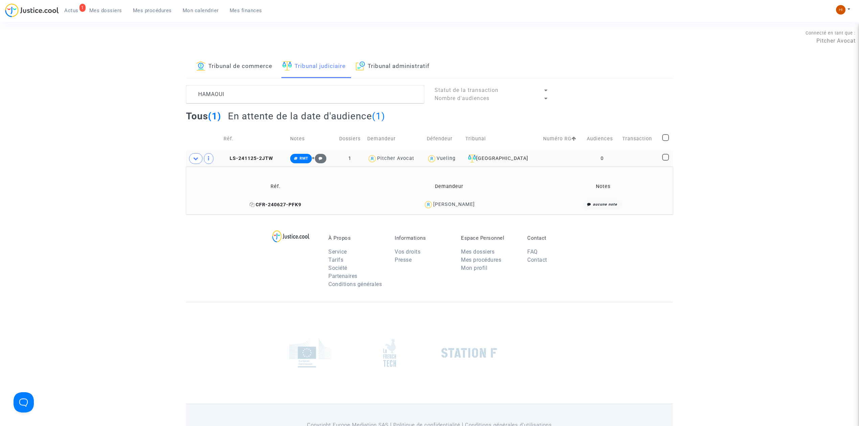
click at [255, 204] on icon at bounding box center [251, 204] width 5 height 5
click at [246, 160] on span "LS-241125-2JTW" at bounding box center [248, 159] width 50 height 6
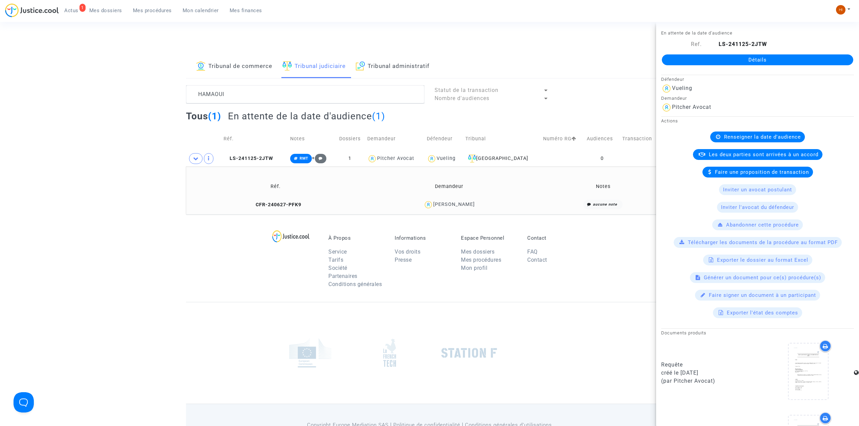
click at [715, 57] on link "Détails" at bounding box center [757, 59] width 191 height 11
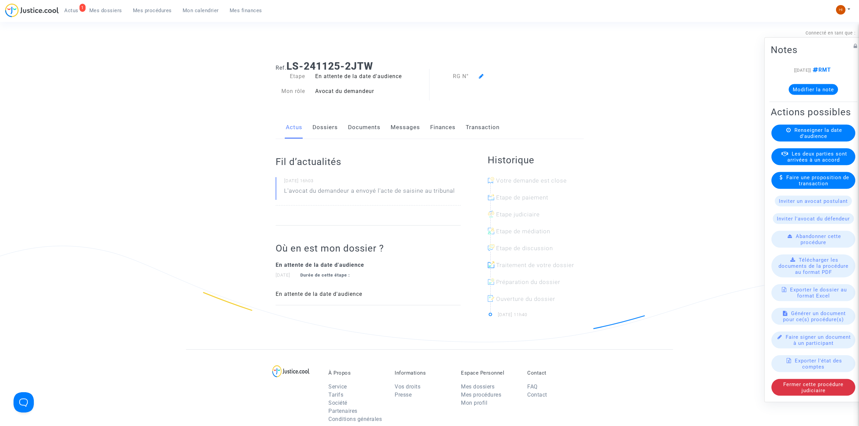
click at [819, 127] on div "Renseigner la date d'audience" at bounding box center [813, 133] width 84 height 17
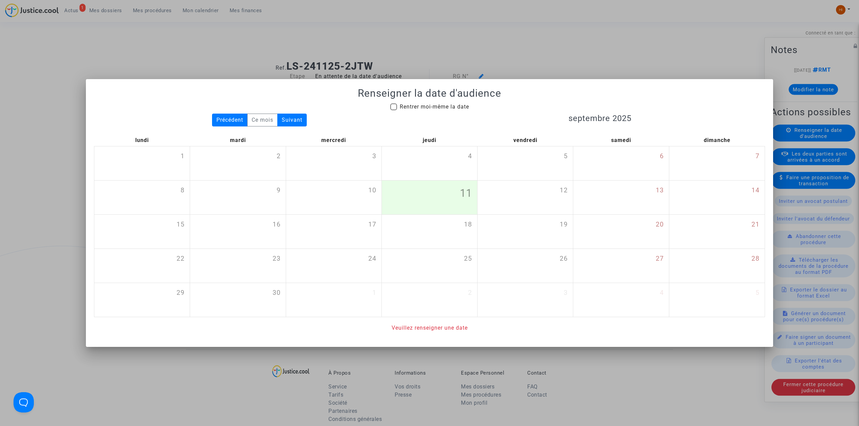
click at [464, 108] on span "Rentrer moi-même la date" at bounding box center [434, 106] width 69 height 6
click at [393, 110] on input "Rentrer moi-même la date" at bounding box center [393, 110] width 0 height 0
checkbox input "true"
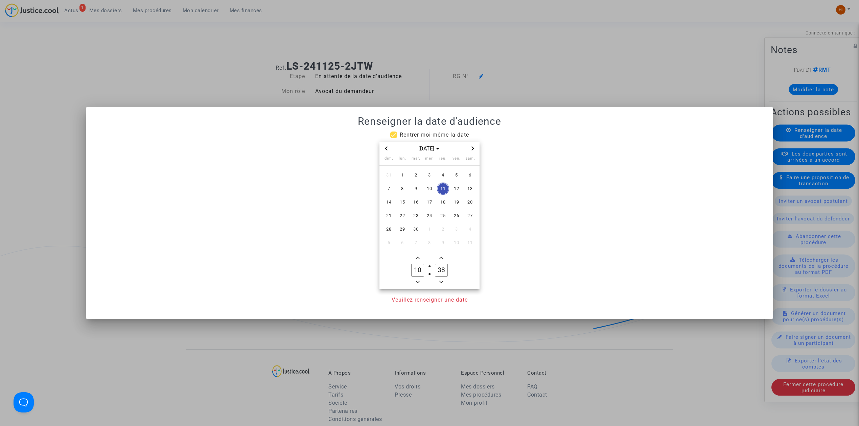
click at [471, 145] on span "Next month" at bounding box center [473, 148] width 8 height 8
drag, startPoint x: 402, startPoint y: 192, endPoint x: 406, endPoint y: 216, distance: 23.8
click at [401, 192] on span "8" at bounding box center [402, 189] width 12 height 12
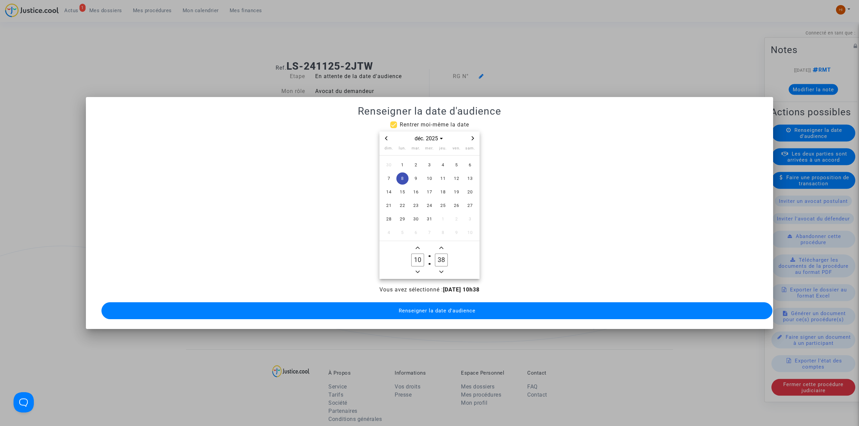
click at [420, 272] on button "Minus a hour" at bounding box center [417, 272] width 8 height 8
type input "09"
click at [438, 270] on span "Minus a minute" at bounding box center [441, 272] width 8 height 8
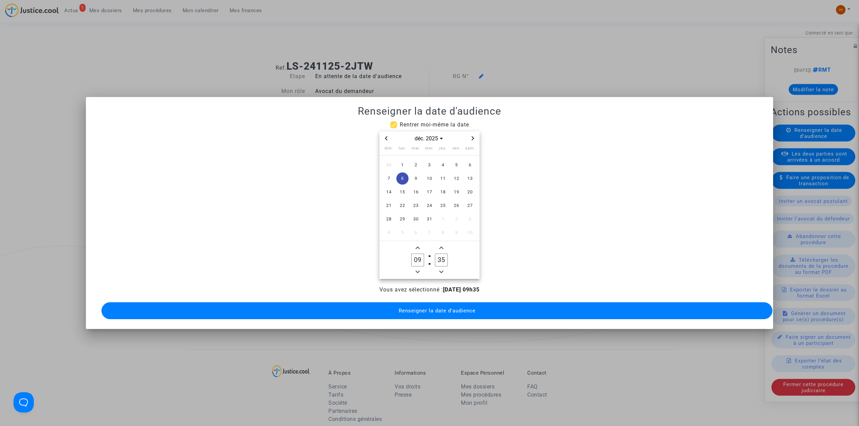
click at [438, 270] on span "Minus a minute" at bounding box center [441, 272] width 8 height 8
click at [438, 271] on span "Minus a minute" at bounding box center [441, 272] width 8 height 8
click at [440, 270] on icon "Minus a minute" at bounding box center [441, 272] width 4 height 4
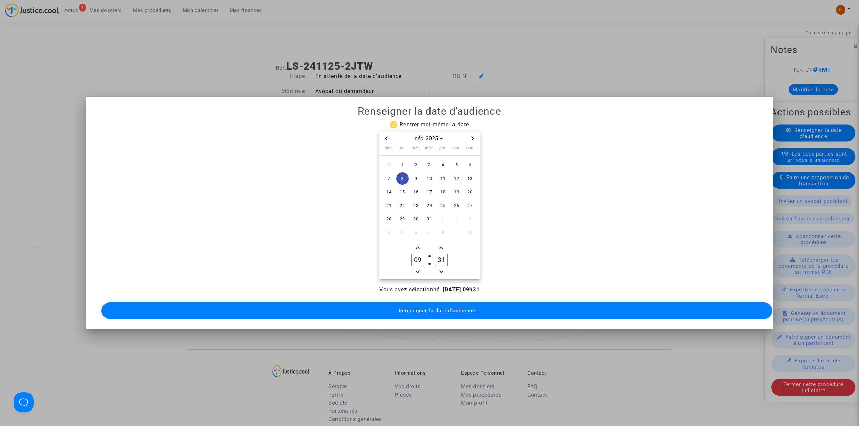
type input "30"
click at [437, 310] on button "Renseigner la date d'audience" at bounding box center [436, 310] width 671 height 17
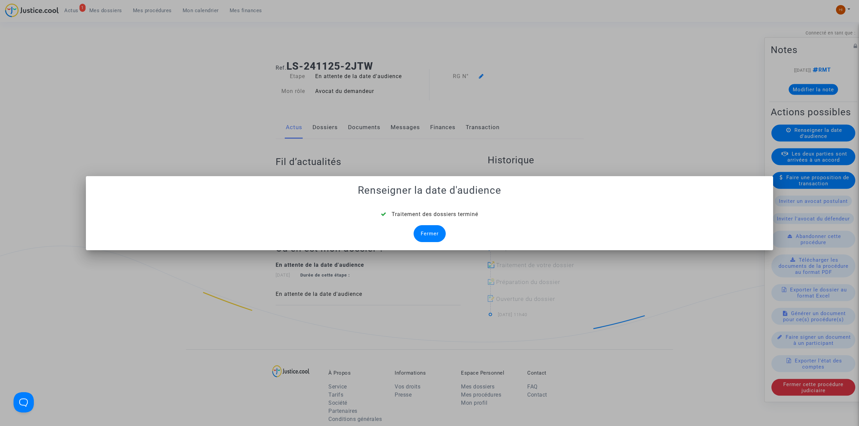
click at [437, 238] on div "Fermer" at bounding box center [429, 233] width 32 height 17
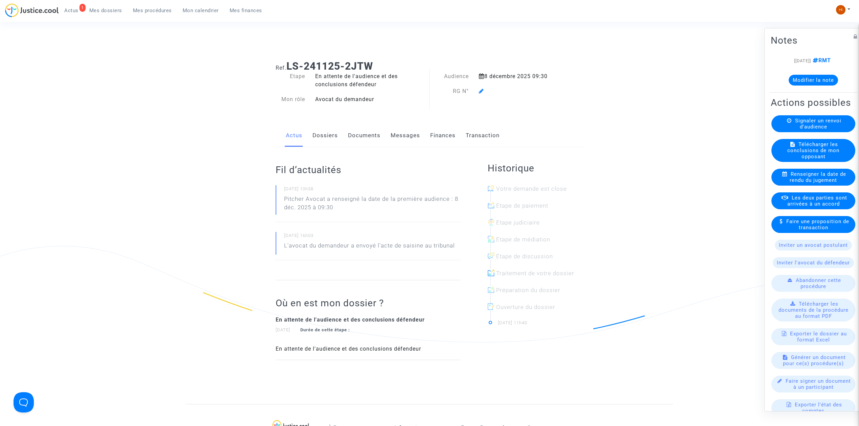
click at [483, 91] on icon at bounding box center [481, 90] width 5 height 5
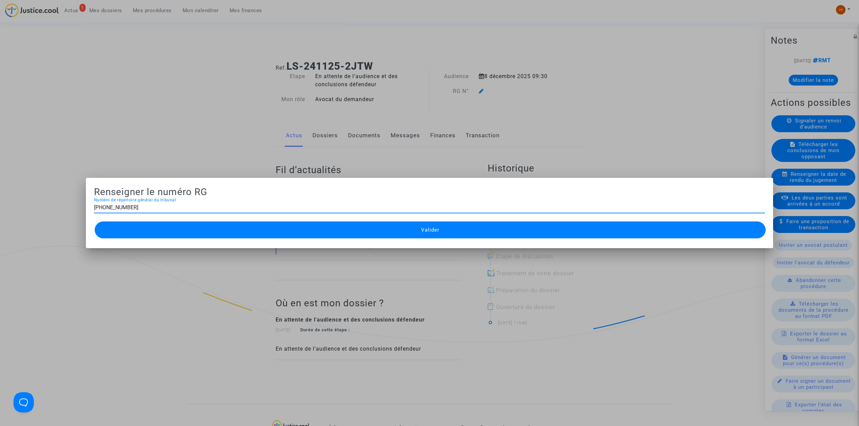
type input "11-24-004116"
drag, startPoint x: 321, startPoint y: 229, endPoint x: 326, endPoint y: 184, distance: 45.2
click at [324, 228] on button "Valider" at bounding box center [430, 229] width 671 height 17
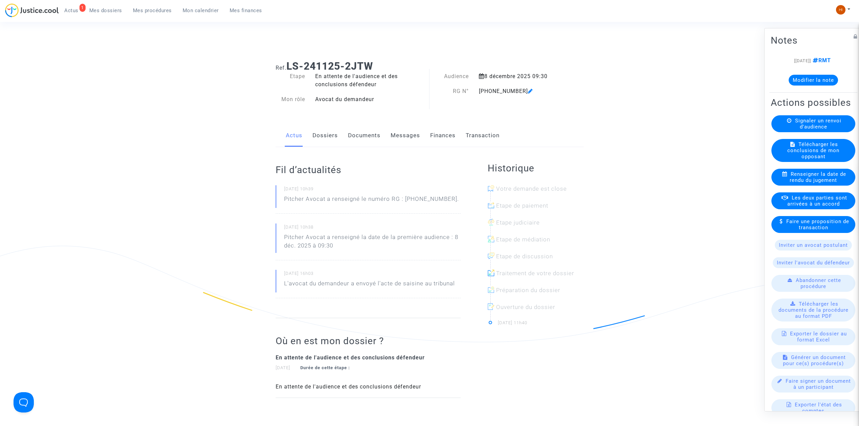
click at [366, 137] on link "Documents" at bounding box center [364, 135] width 32 height 22
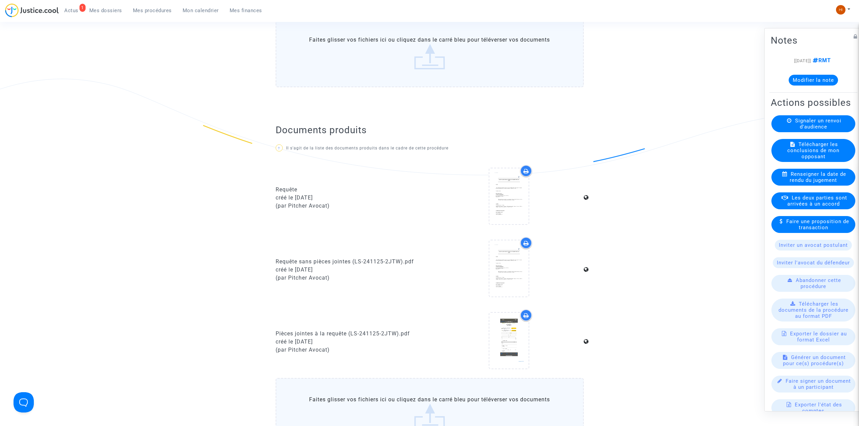
scroll to position [315, 0]
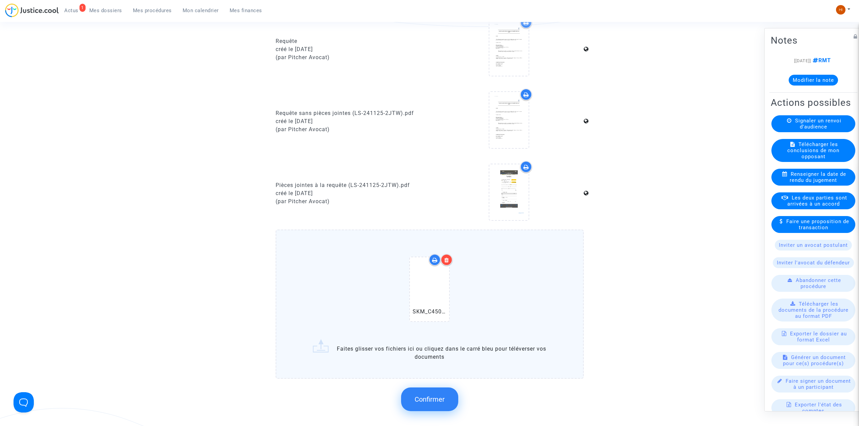
click at [437, 395] on span "Confirmer" at bounding box center [429, 399] width 30 height 8
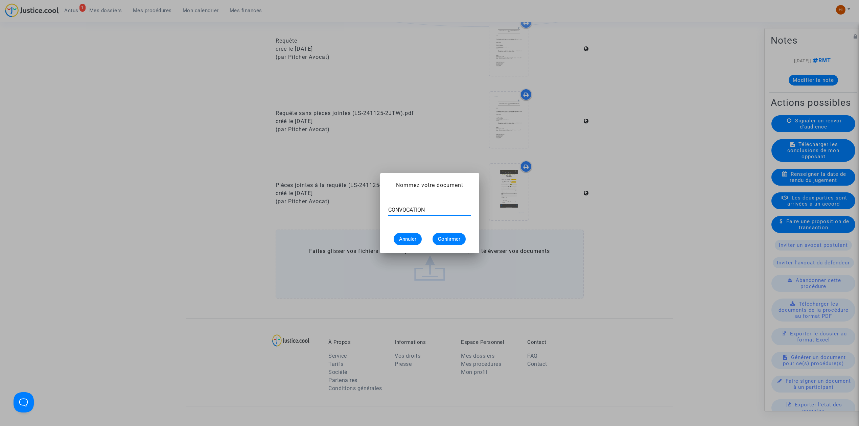
type input "CONVOCATION"
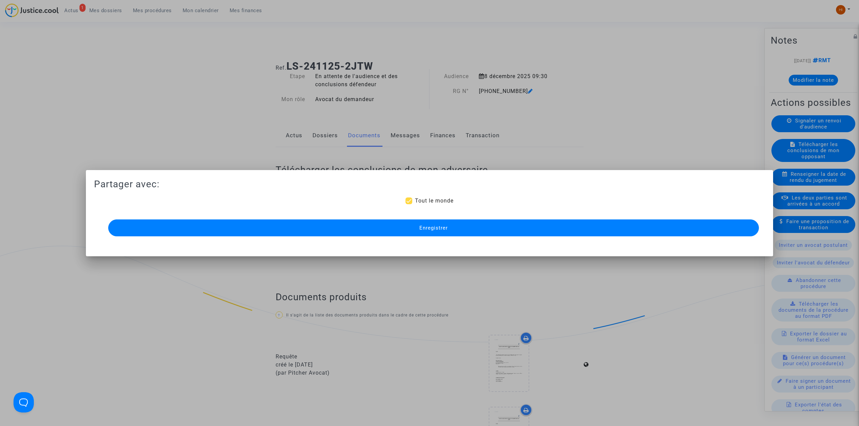
scroll to position [315, 0]
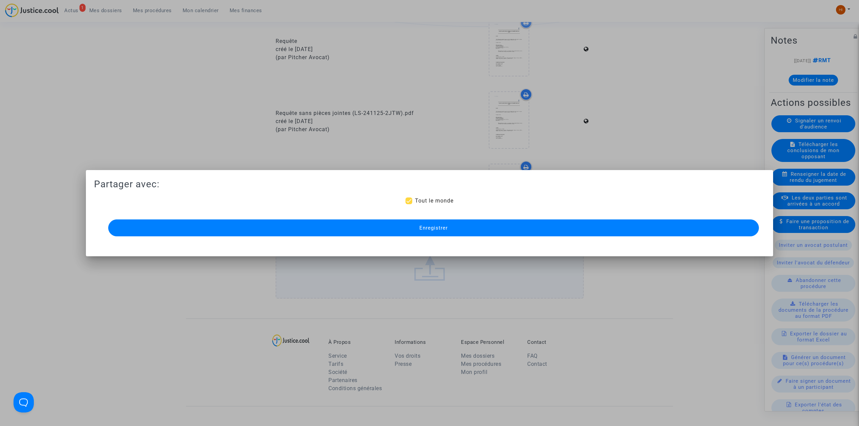
click at [352, 223] on button "Enregistrer" at bounding box center [433, 227] width 650 height 17
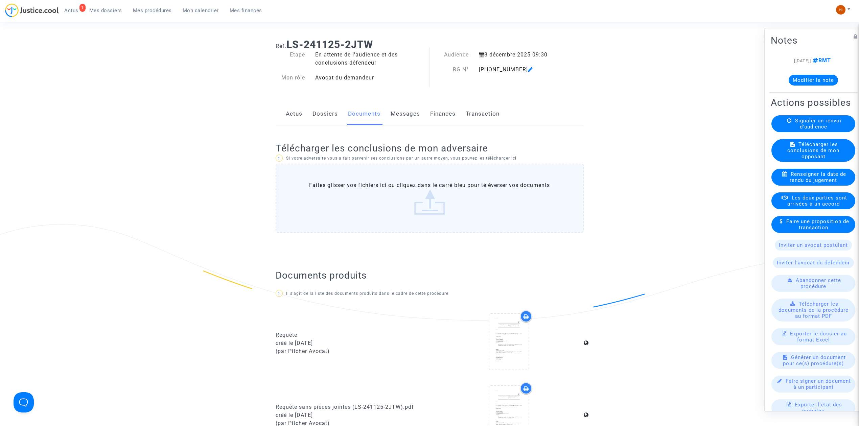
scroll to position [0, 0]
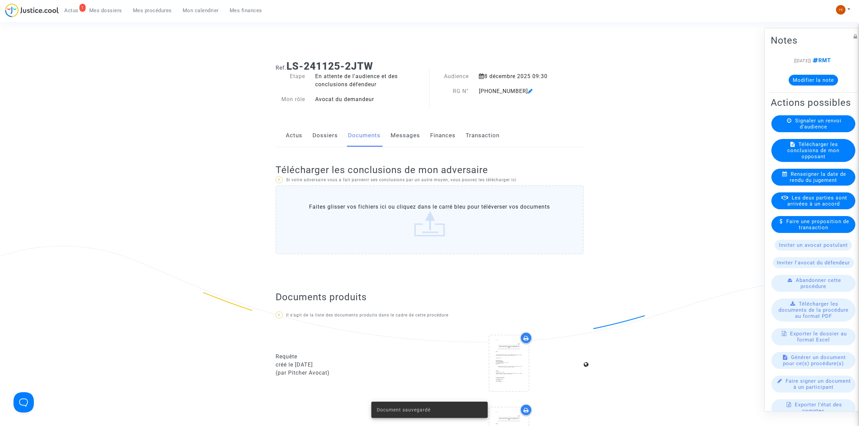
drag, startPoint x: 377, startPoint y: 67, endPoint x: 289, endPoint y: 70, distance: 87.9
click at [289, 70] on h1 "Ref. LS-241125-2JTW" at bounding box center [430, 66] width 308 height 12
copy b "LS-241125-2JTW"
click at [154, 11] on span "Mes procédures" at bounding box center [152, 10] width 39 height 6
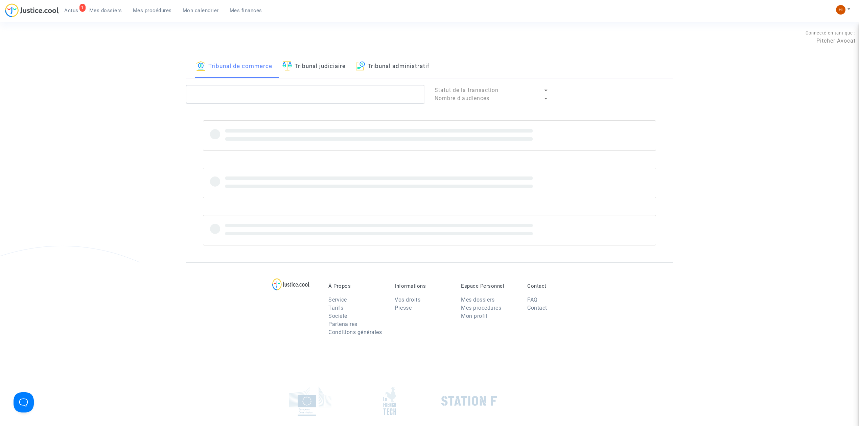
click at [338, 63] on link "Tribunal judiciaire" at bounding box center [313, 66] width 63 height 23
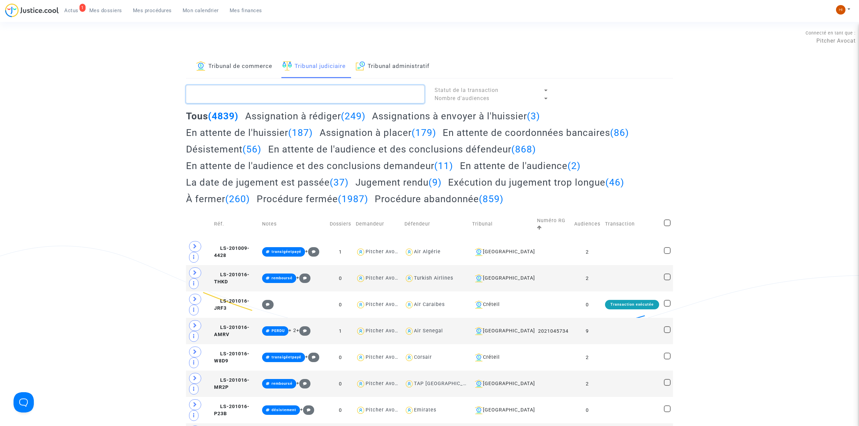
click at [316, 91] on textarea at bounding box center [305, 94] width 238 height 18
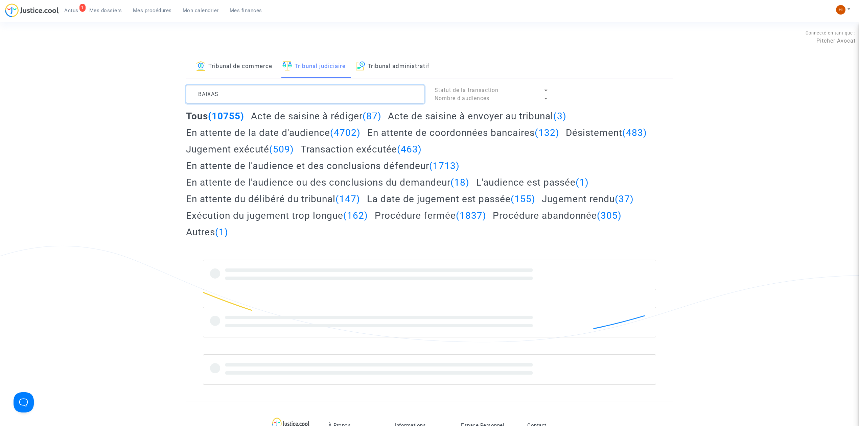
type textarea "BAIXAS"
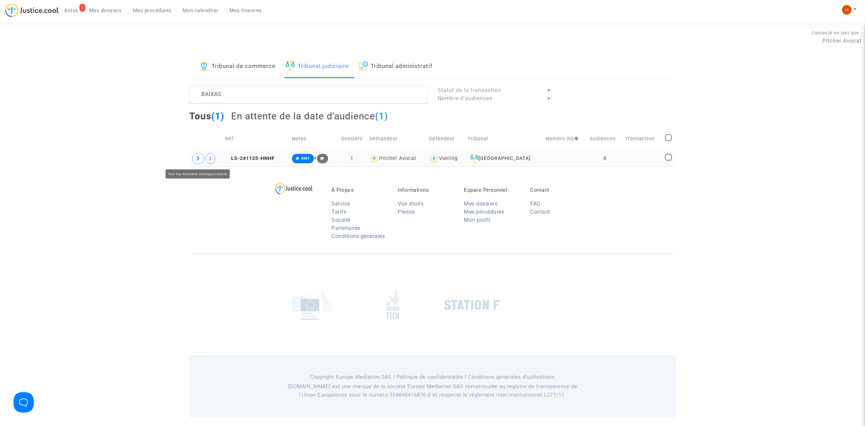
click at [194, 164] on td at bounding box center [205, 159] width 33 height 16
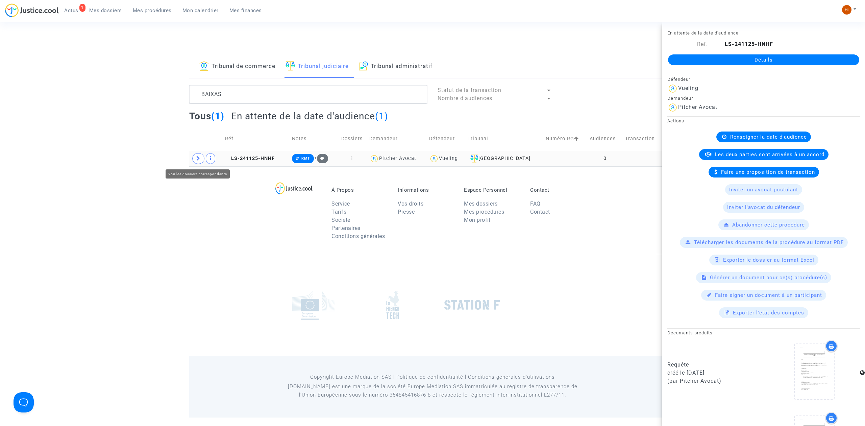
click at [199, 163] on span at bounding box center [198, 158] width 12 height 11
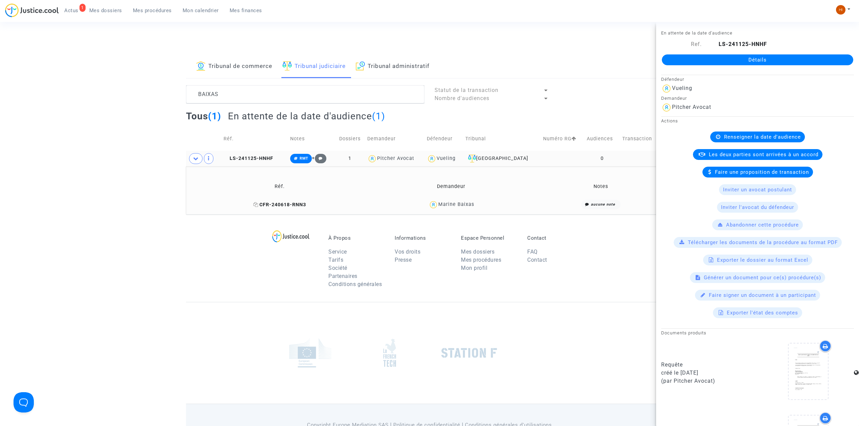
click at [257, 206] on icon at bounding box center [255, 204] width 5 height 5
click at [245, 161] on span "LS-241125-HNHF" at bounding box center [248, 159] width 50 height 6
drag, startPoint x: 829, startPoint y: 60, endPoint x: 830, endPoint y: 76, distance: 16.3
click at [829, 61] on link "Détails" at bounding box center [757, 59] width 191 height 11
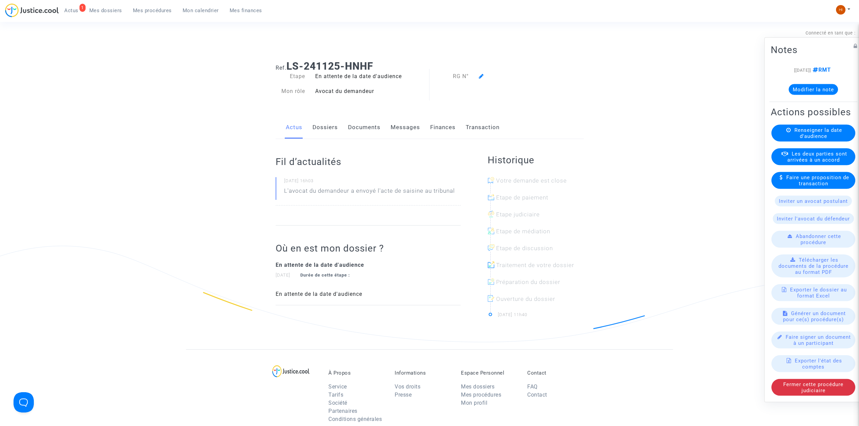
click at [796, 139] on span "Renseigner la date d'audience" at bounding box center [818, 133] width 48 height 12
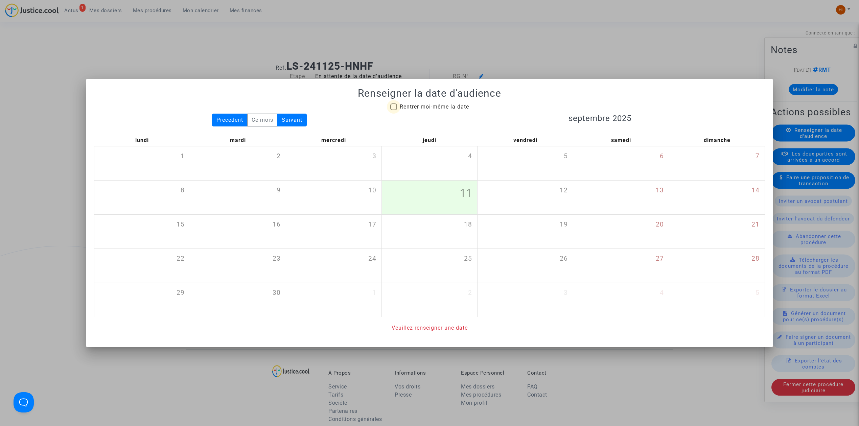
click at [448, 107] on span "Rentrer moi-même la date" at bounding box center [434, 106] width 69 height 6
click at [393, 110] on input "Rentrer moi-même la date" at bounding box center [393, 110] width 0 height 0
checkbox input "true"
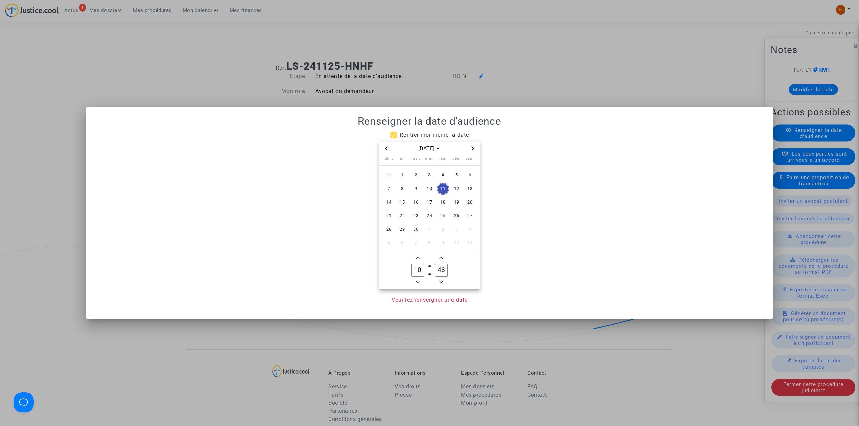
click at [475, 150] on span "Next month" at bounding box center [473, 148] width 8 height 8
click at [406, 187] on span "8" at bounding box center [402, 189] width 12 height 12
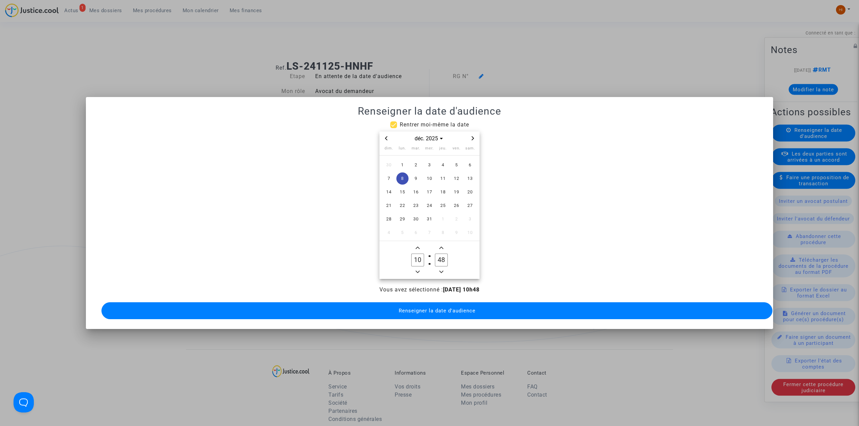
click at [419, 268] on span "Minus a hour" at bounding box center [417, 272] width 8 height 8
type input "09"
drag, startPoint x: 442, startPoint y: 259, endPoint x: 423, endPoint y: 259, distance: 18.9
click at [423, 259] on owl-date-time-timer "09 Hour 48 Minute" at bounding box center [429, 260] width 100 height 38
drag, startPoint x: 446, startPoint y: 256, endPoint x: 442, endPoint y: 255, distance: 4.1
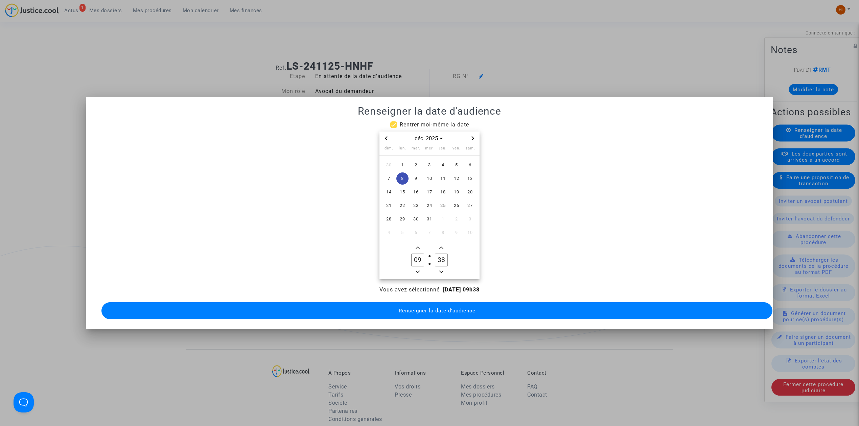
click at [442, 255] on input "38" at bounding box center [441, 260] width 13 height 13
type input "30"
click at [446, 308] on span "Renseigner la date d'audience" at bounding box center [437, 311] width 77 height 6
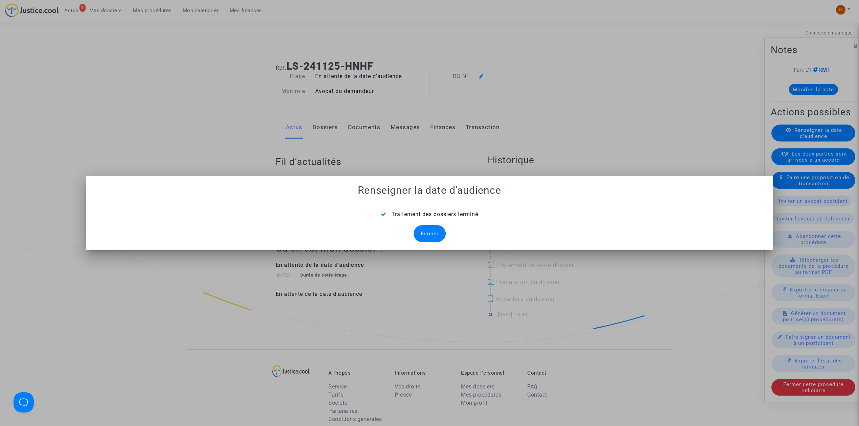
drag, startPoint x: 433, startPoint y: 235, endPoint x: 466, endPoint y: 137, distance: 103.7
click at [433, 233] on div "Fermer" at bounding box center [429, 233] width 32 height 17
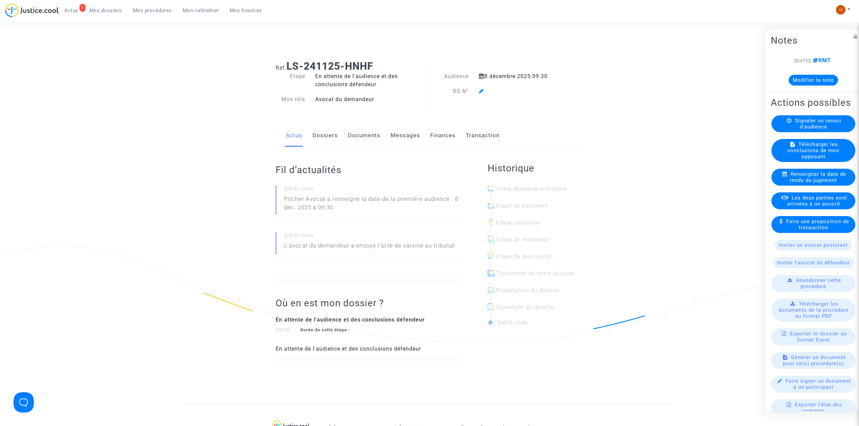
click at [479, 92] on icon at bounding box center [481, 90] width 5 height 5
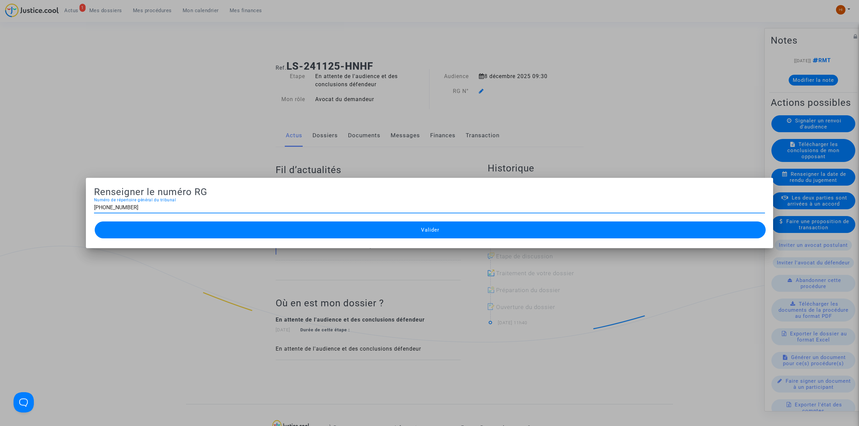
type input "11-24-004124"
click at [328, 222] on button "Valider" at bounding box center [430, 229] width 671 height 17
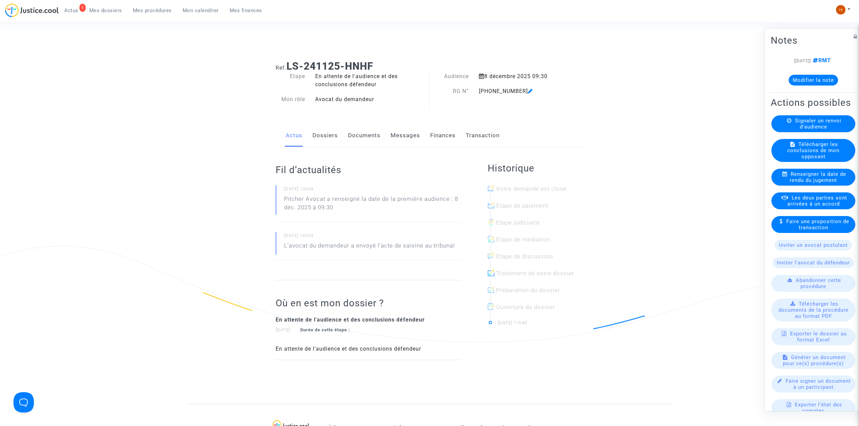
click at [362, 140] on link "Documents" at bounding box center [364, 135] width 32 height 22
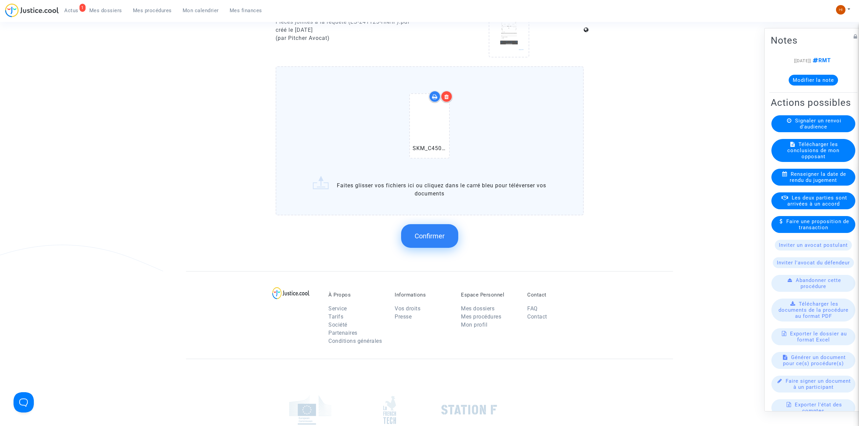
scroll to position [496, 0]
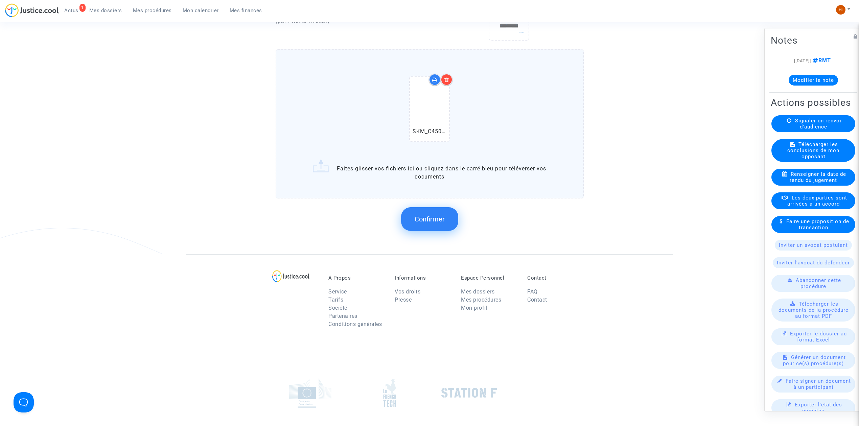
click at [437, 216] on span "Confirmer" at bounding box center [429, 219] width 30 height 8
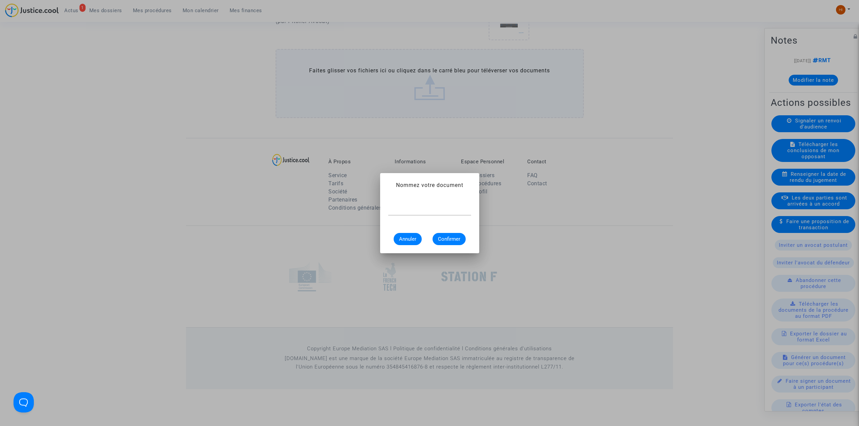
scroll to position [0, 0]
paste input "CONVOCATION"
type input "CONVOCATION"
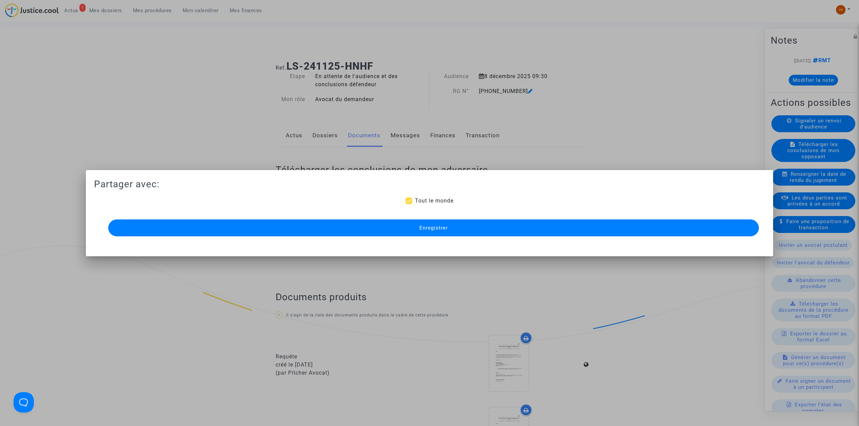
scroll to position [457, 0]
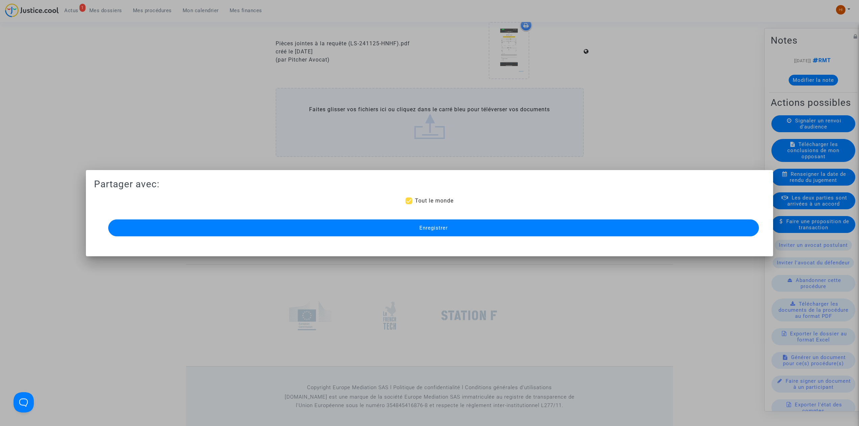
click at [345, 226] on button "Enregistrer" at bounding box center [433, 227] width 650 height 17
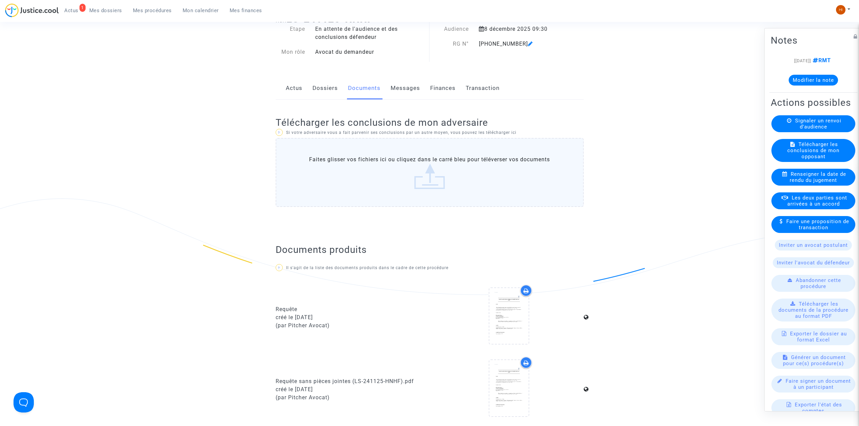
scroll to position [0, 0]
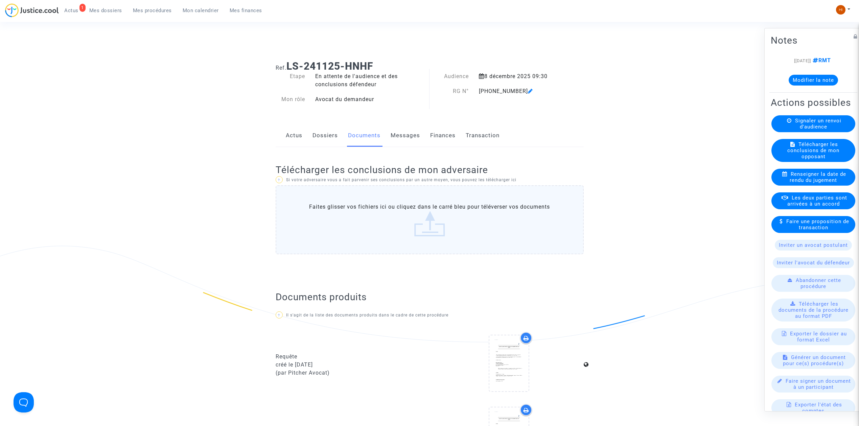
drag, startPoint x: 386, startPoint y: 59, endPoint x: 289, endPoint y: 59, distance: 97.0
click at [289, 59] on div "Ref. LS-241125-HNHF" at bounding box center [429, 63] width 318 height 17
copy b "LS-241125-HNHF"
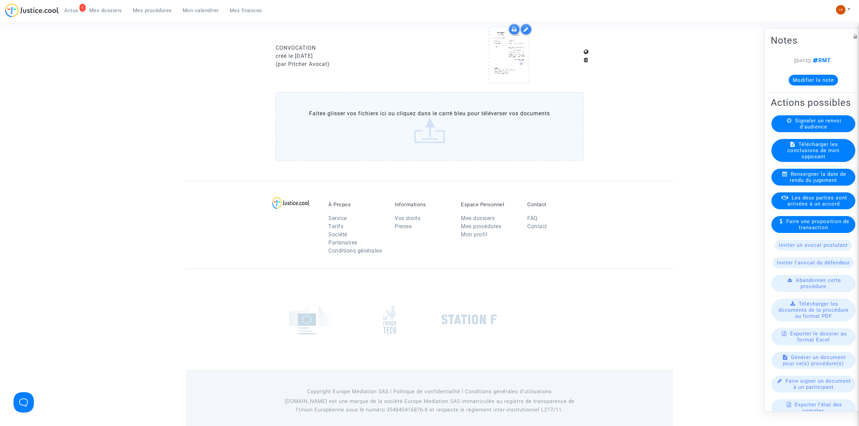
scroll to position [529, 0]
drag, startPoint x: 151, startPoint y: 7, endPoint x: 177, endPoint y: 20, distance: 29.6
click at [151, 7] on link "Mes procédures" at bounding box center [152, 10] width 50 height 10
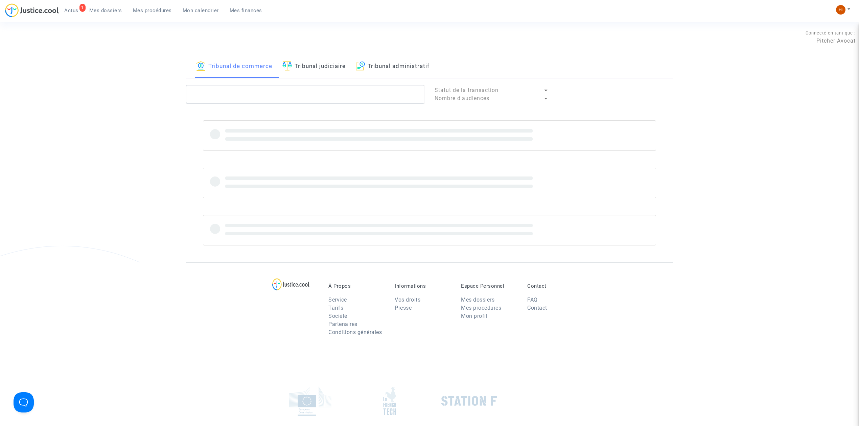
click at [297, 68] on link "Tribunal judiciaire" at bounding box center [313, 66] width 63 height 23
click at [289, 95] on textarea at bounding box center [305, 94] width 238 height 18
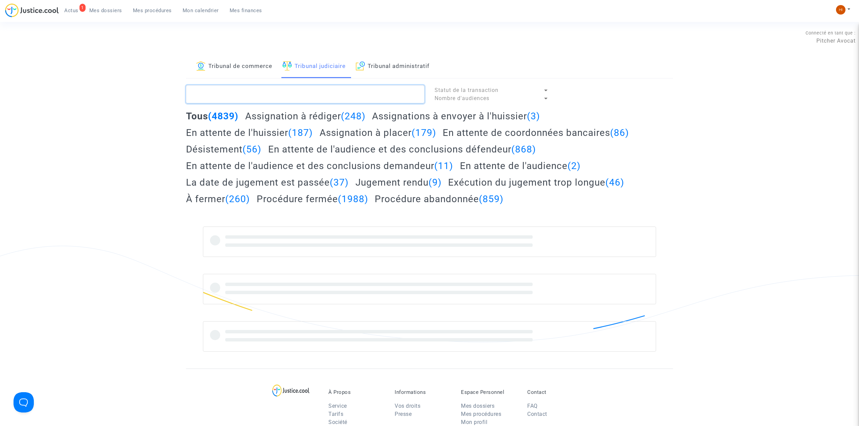
click at [284, 94] on textarea at bounding box center [305, 94] width 238 height 18
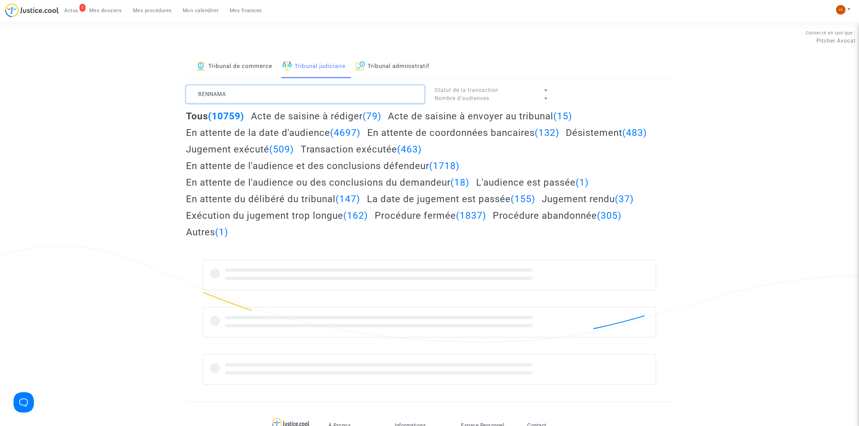
type textarea "BENNAMA"
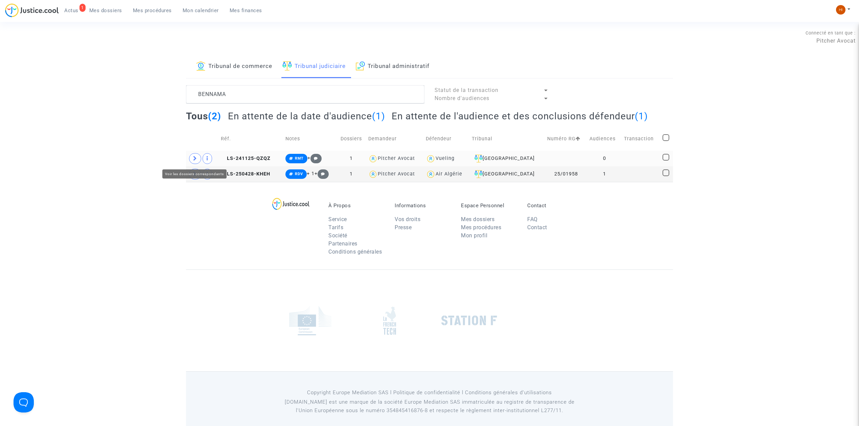
click at [195, 160] on icon at bounding box center [195, 158] width 4 height 5
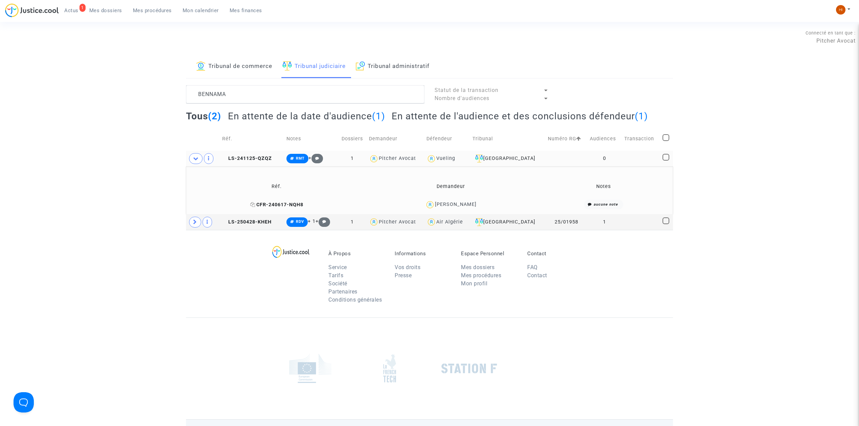
click at [250, 203] on icon at bounding box center [252, 204] width 5 height 5
click at [258, 151] on td "LS-241125-QZQZ" at bounding box center [252, 159] width 64 height 16
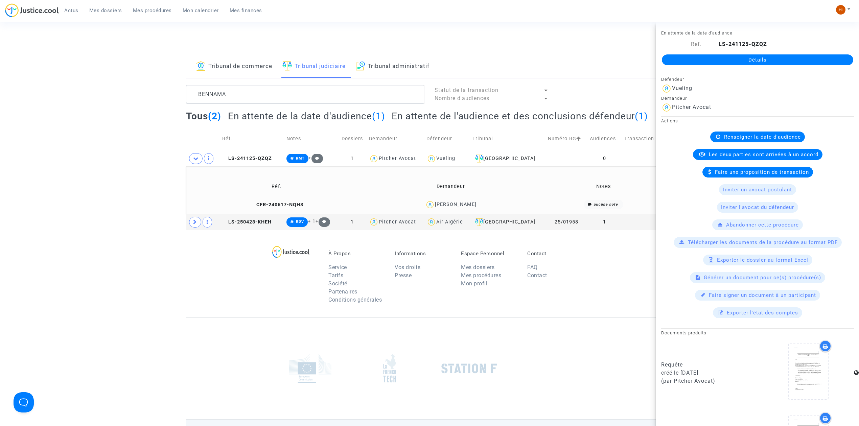
click at [793, 53] on div "Détails" at bounding box center [757, 59] width 203 height 23
click at [811, 60] on link "Détails" at bounding box center [757, 59] width 191 height 11
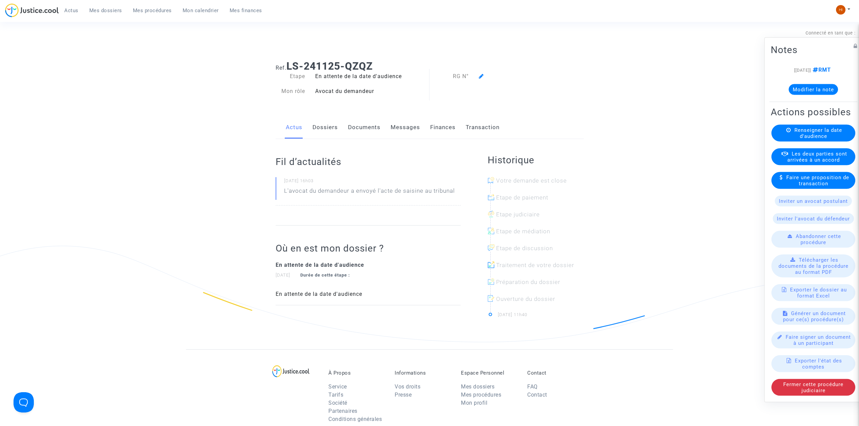
click at [812, 130] on span "Renseigner la date d'audience" at bounding box center [818, 133] width 48 height 12
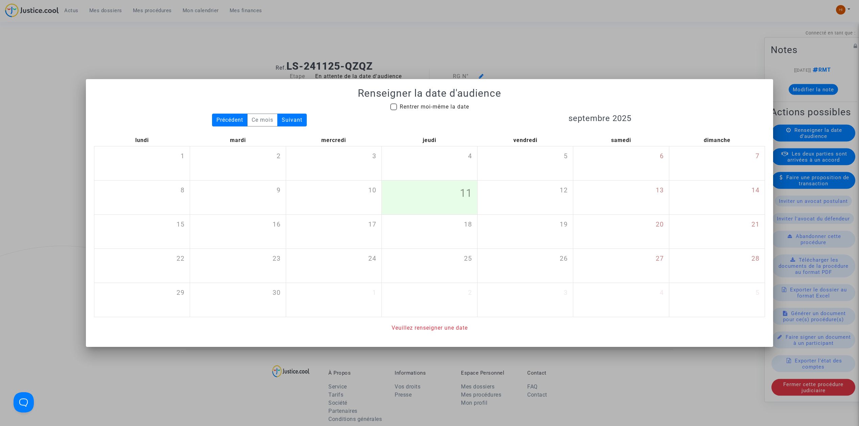
click at [396, 105] on label "Rentrer moi-même la date" at bounding box center [429, 107] width 79 height 8
click at [393, 110] on input "Rentrer moi-même la date" at bounding box center [393, 110] width 0 height 0
checkbox input "true"
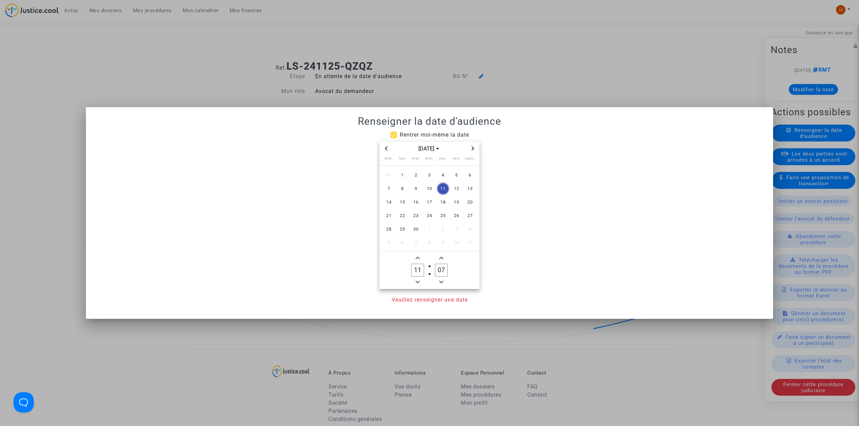
click at [469, 148] on span "Next month" at bounding box center [473, 148] width 8 height 8
click at [384, 150] on icon "Previous month" at bounding box center [386, 148] width 4 height 4
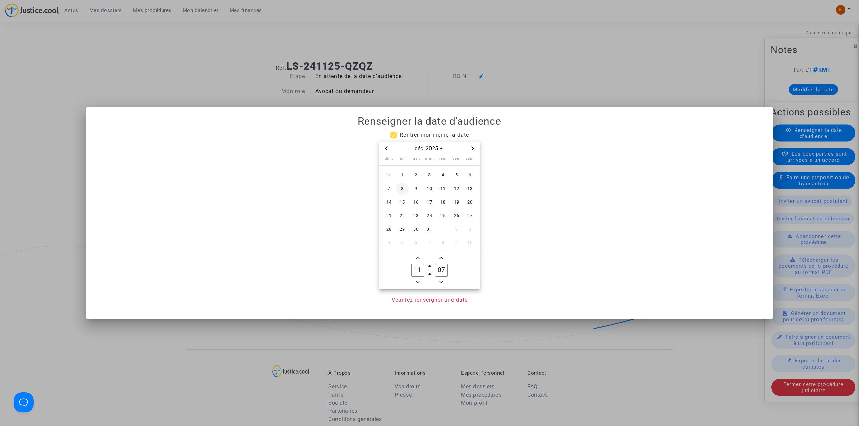
click at [402, 189] on span "8" at bounding box center [402, 189] width 12 height 12
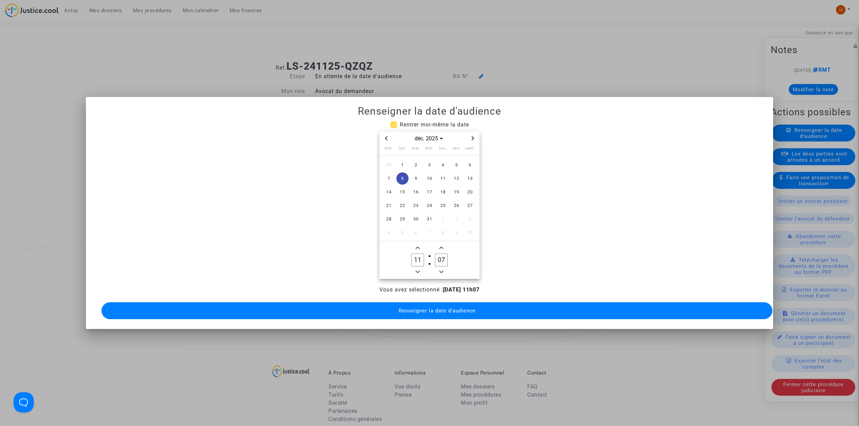
click at [417, 271] on icon "Minus a hour" at bounding box center [417, 272] width 4 height 2
type input "09"
drag, startPoint x: 440, startPoint y: 255, endPoint x: 429, endPoint y: 254, distance: 10.9
click at [429, 254] on owl-date-time-timer-box "07 Minute" at bounding box center [441, 260] width 24 height 32
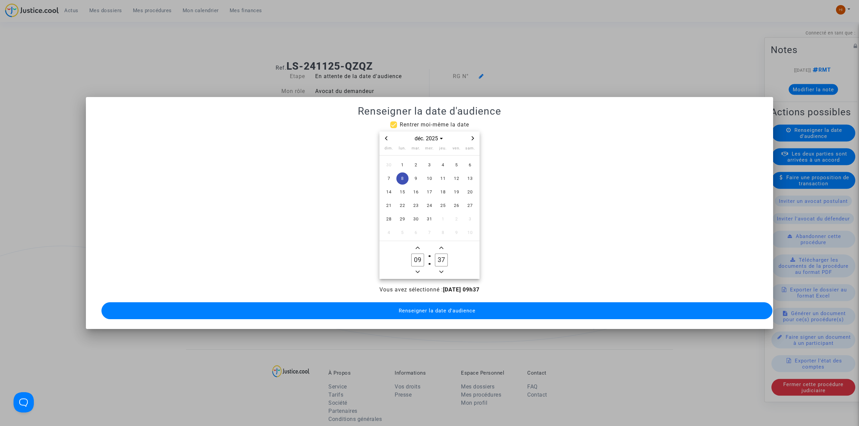
drag, startPoint x: 443, startPoint y: 260, endPoint x: 447, endPoint y: 260, distance: 4.4
click at [447, 260] on input "37" at bounding box center [441, 260] width 13 height 13
type input "30"
click at [449, 311] on button "Renseigner la date d'audience" at bounding box center [436, 310] width 671 height 17
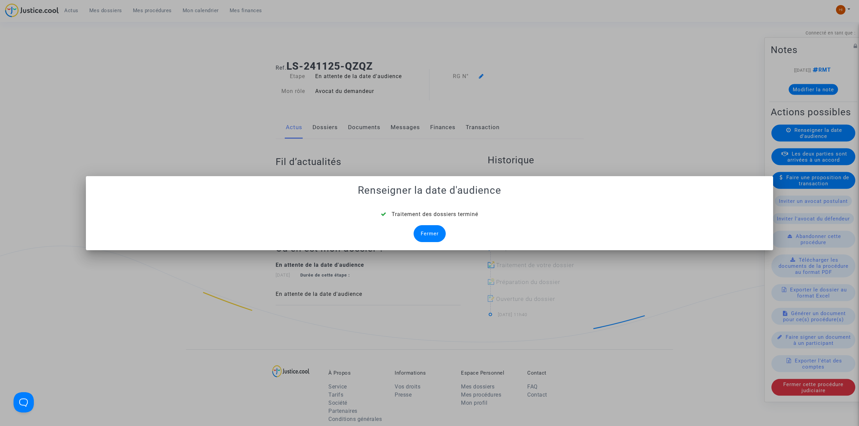
click at [437, 234] on div "Fermer" at bounding box center [429, 233] width 32 height 17
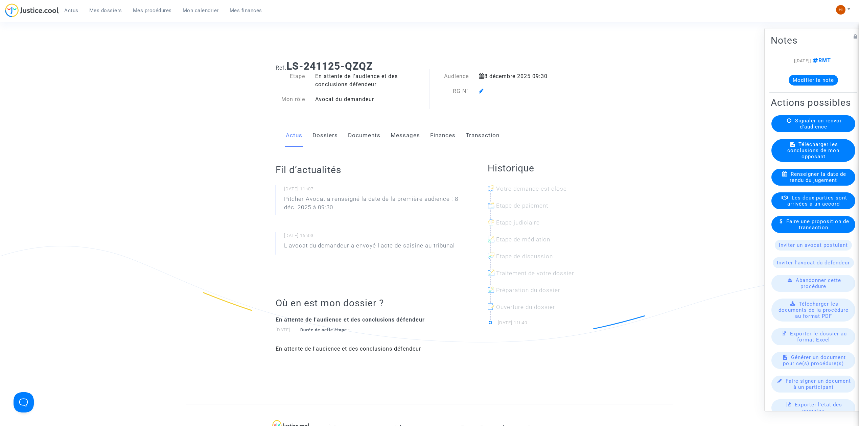
click at [483, 93] on div at bounding box center [518, 91] width 88 height 8
click at [481, 91] on icon at bounding box center [481, 90] width 5 height 5
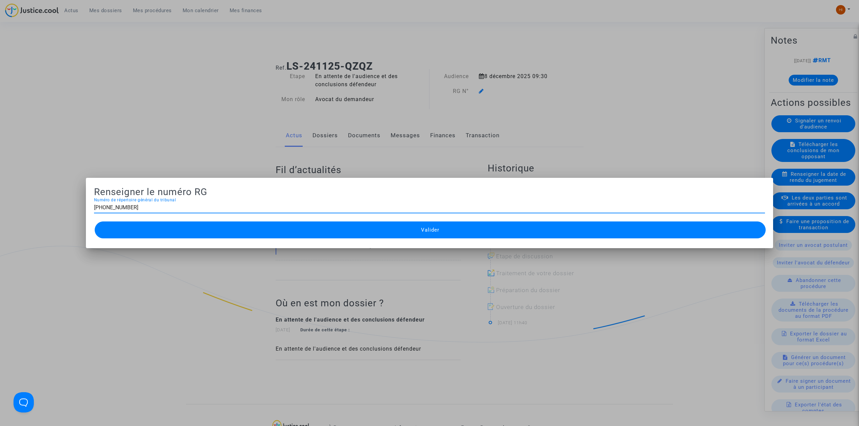
type input "11-24-004136"
click at [213, 229] on button "Valider" at bounding box center [430, 229] width 671 height 17
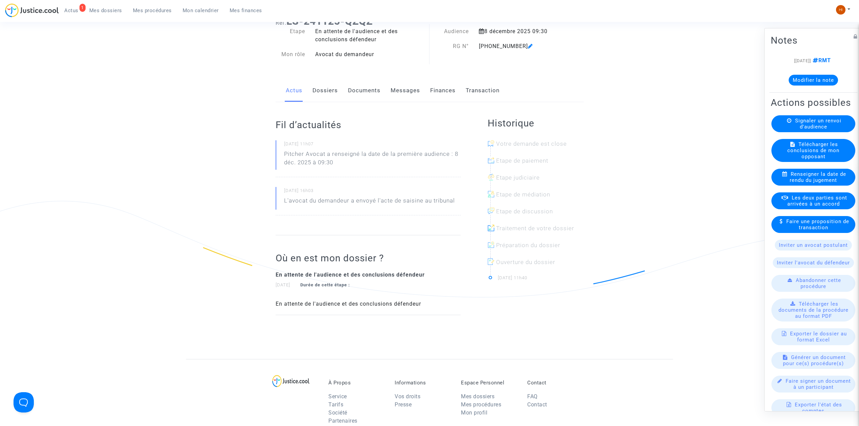
click at [366, 86] on link "Documents" at bounding box center [364, 90] width 32 height 22
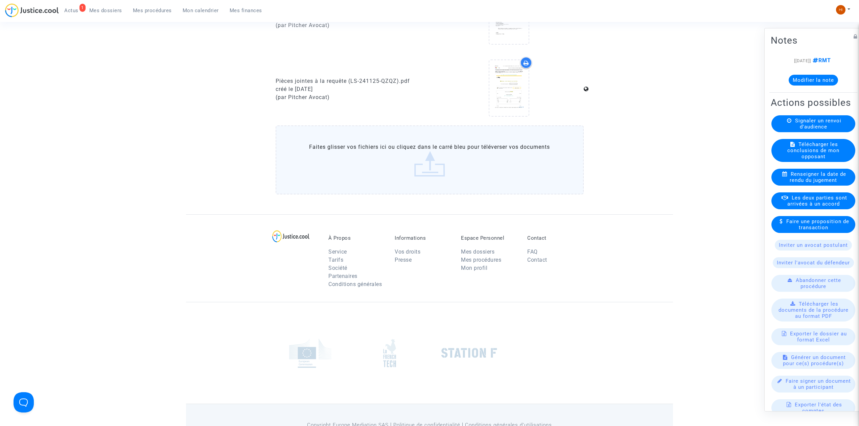
scroll to position [457, 0]
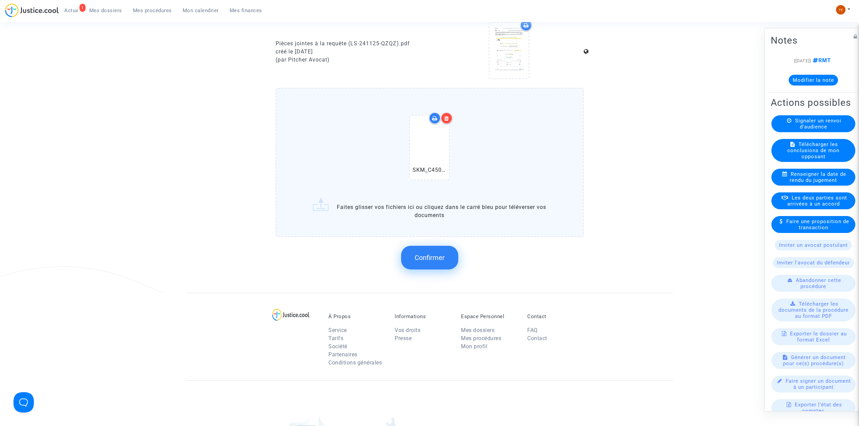
click at [428, 248] on button "Confirmer" at bounding box center [429, 258] width 57 height 24
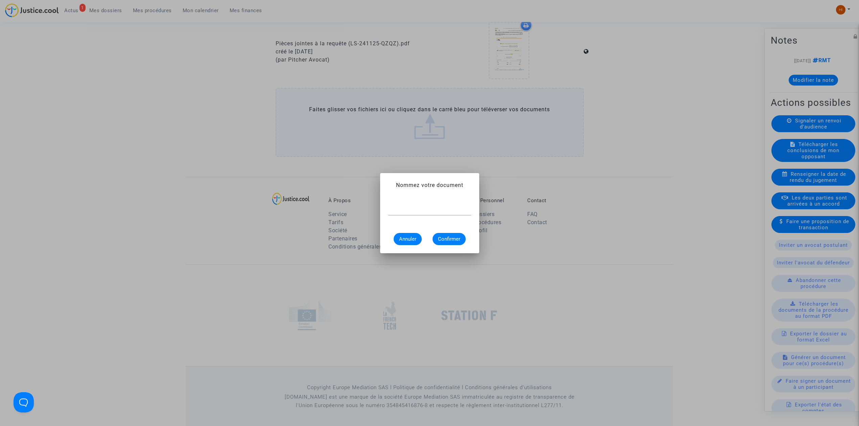
scroll to position [0, 0]
type input "CONVOCATION"
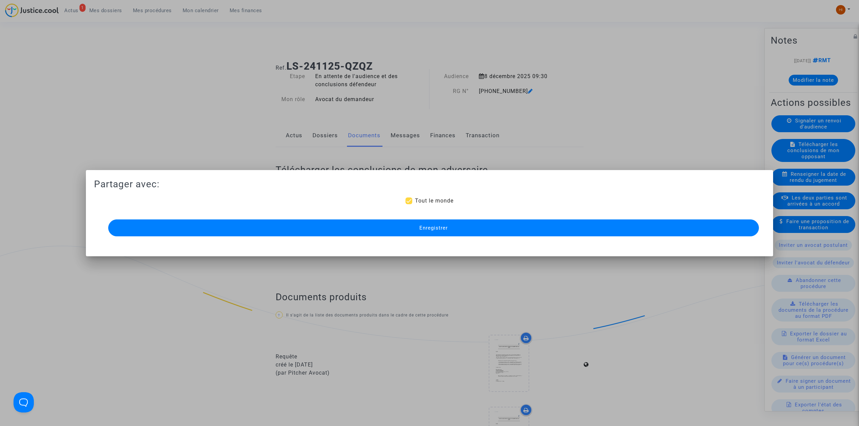
scroll to position [457, 0]
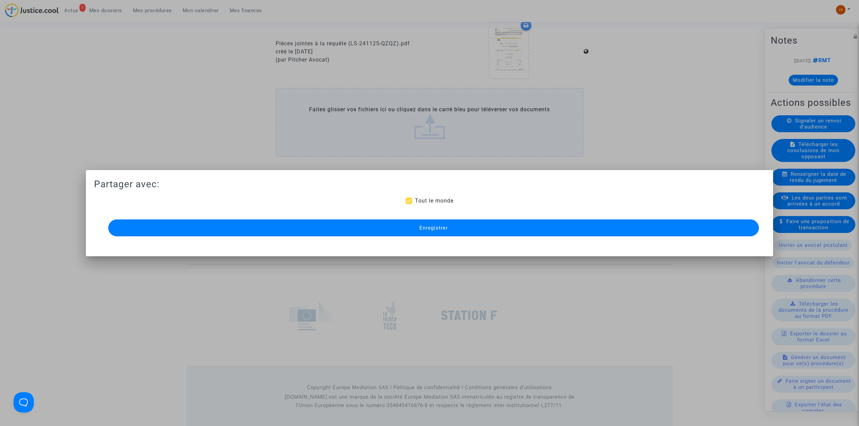
click at [462, 229] on button "Enregistrer" at bounding box center [433, 227] width 650 height 17
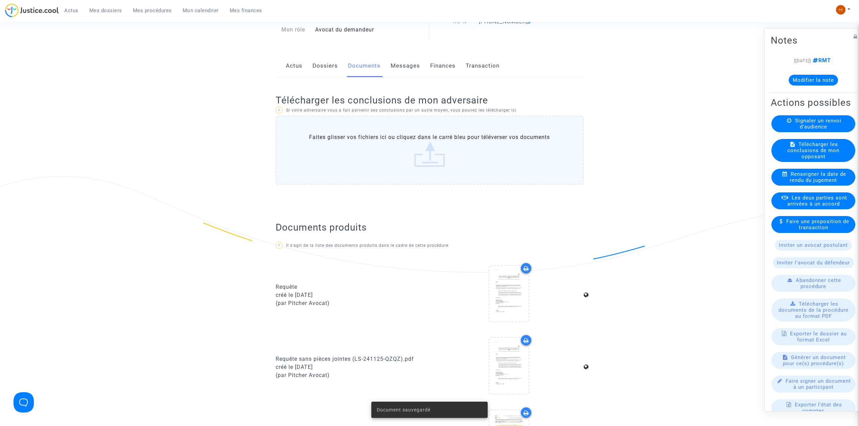
scroll to position [0, 0]
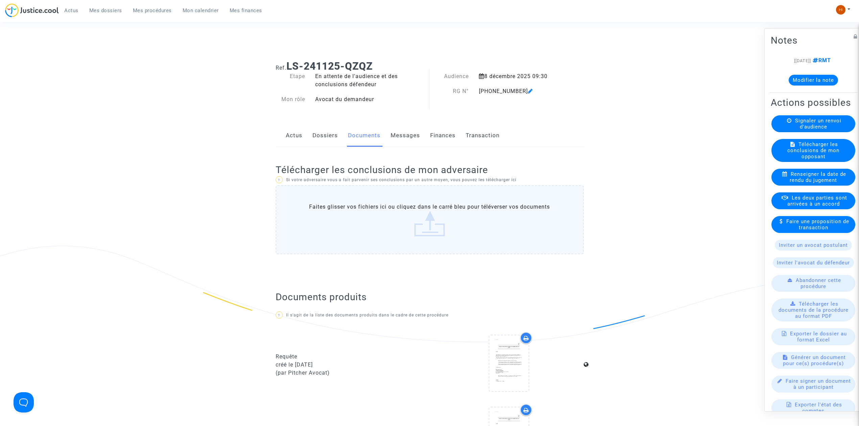
drag, startPoint x: 382, startPoint y: 64, endPoint x: 287, endPoint y: 65, distance: 94.7
click at [287, 65] on h1 "Ref. LS-241125-QZQZ" at bounding box center [430, 66] width 308 height 12
copy b "LS-241125-QZQZ"
click at [148, 5] on link "Mes procédures" at bounding box center [152, 10] width 50 height 10
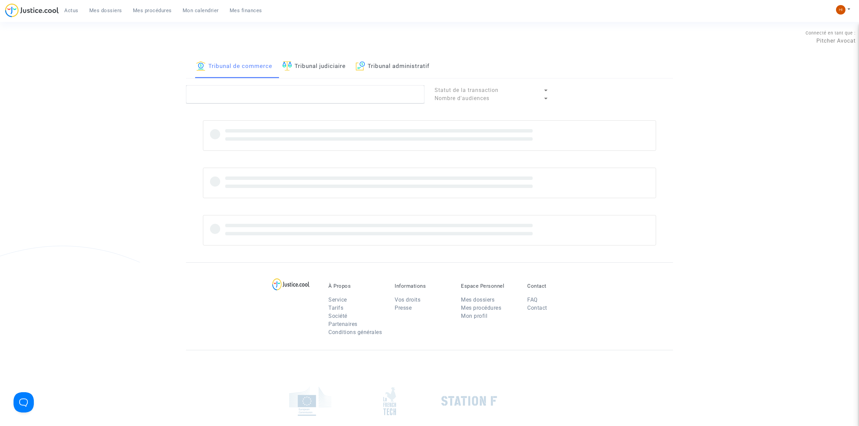
click at [319, 70] on link "Tribunal judiciaire" at bounding box center [313, 66] width 63 height 23
click at [311, 99] on textarea at bounding box center [305, 94] width 238 height 18
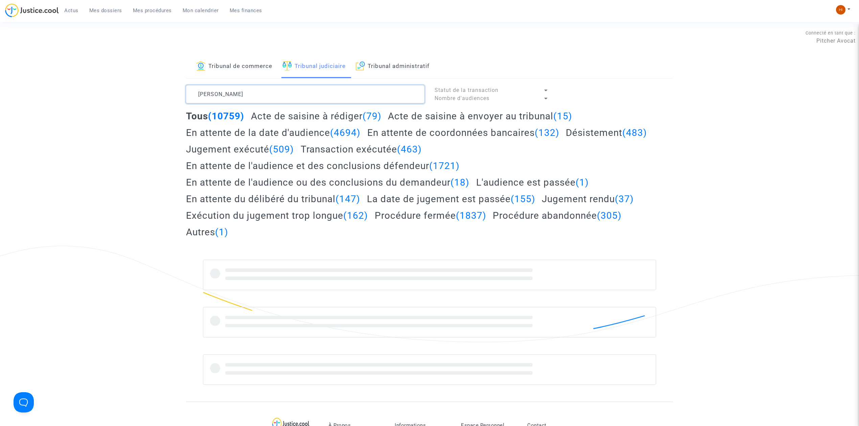
type textarea "BEN BAHRIA"
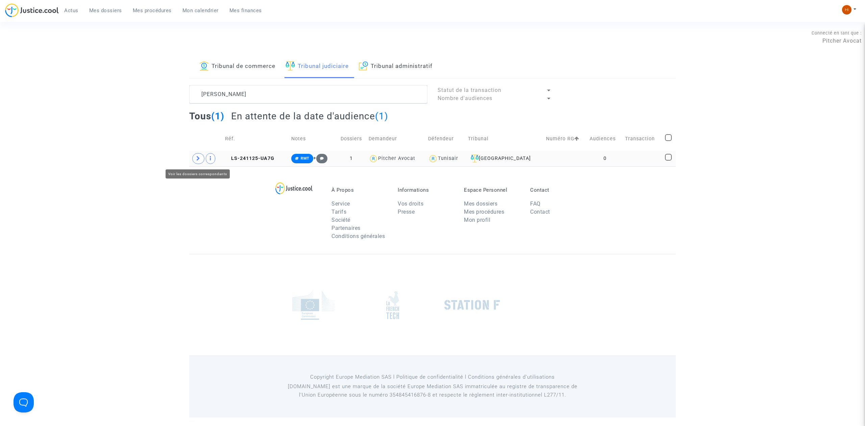
click at [199, 162] on span at bounding box center [198, 158] width 12 height 11
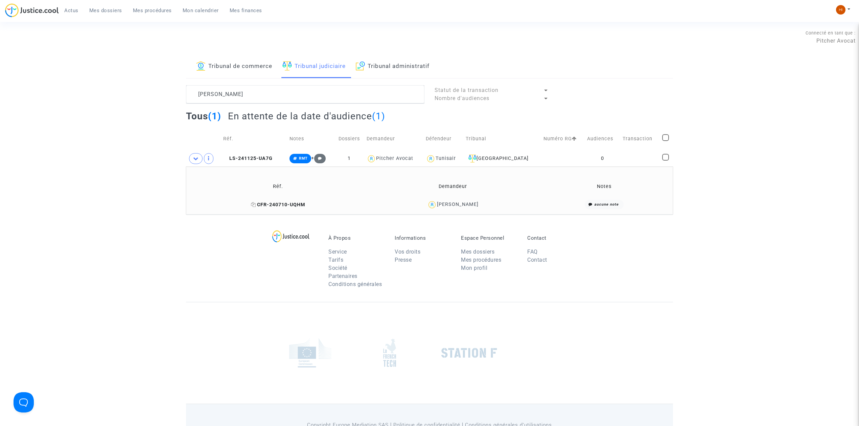
click at [251, 205] on icon at bounding box center [253, 204] width 5 height 5
click at [262, 158] on span "LS-241125-UA7G" at bounding box center [247, 159] width 49 height 6
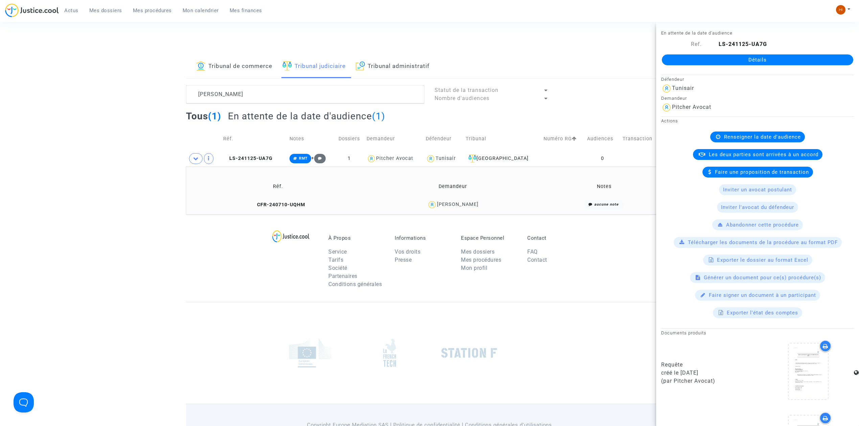
click at [778, 64] on link "Détails" at bounding box center [757, 59] width 191 height 11
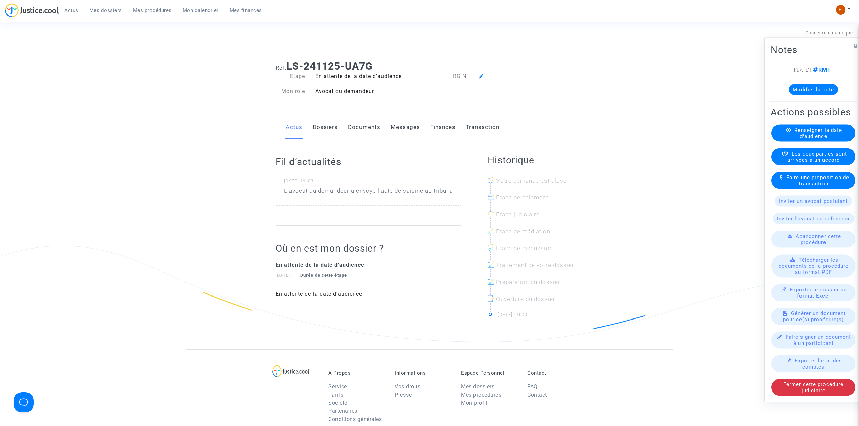
click at [803, 137] on span "Renseigner la date d'audience" at bounding box center [818, 133] width 48 height 12
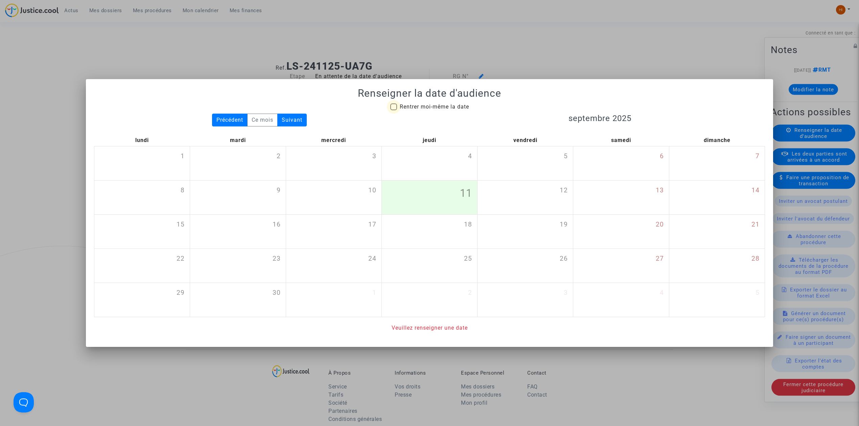
click at [436, 106] on span "Rentrer moi-même la date" at bounding box center [434, 106] width 69 height 6
click at [393, 110] on input "Rentrer moi-même la date" at bounding box center [393, 110] width 0 height 0
checkbox input "true"
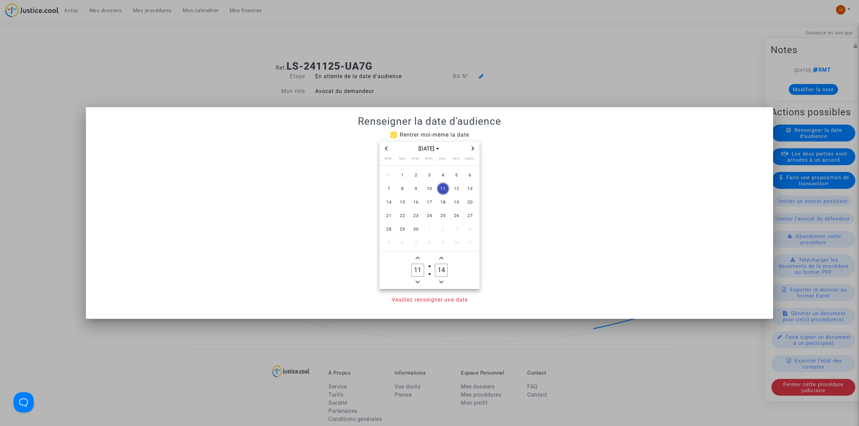
click at [473, 149] on icon "Next month" at bounding box center [473, 148] width 4 height 4
click at [405, 187] on span "8" at bounding box center [402, 189] width 12 height 12
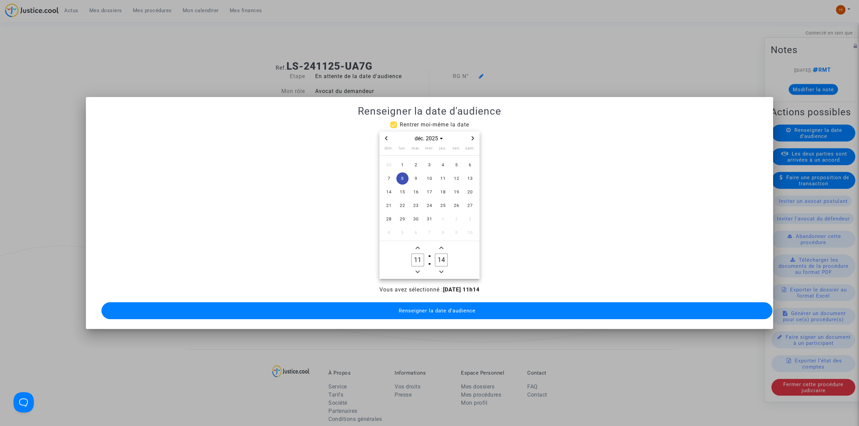
click at [415, 270] on icon "Minus a hour" at bounding box center [417, 272] width 4 height 4
type input "09"
drag, startPoint x: 440, startPoint y: 253, endPoint x: 431, endPoint y: 255, distance: 9.6
click at [431, 255] on owl-date-time-timer-box "34 Minute" at bounding box center [441, 260] width 24 height 32
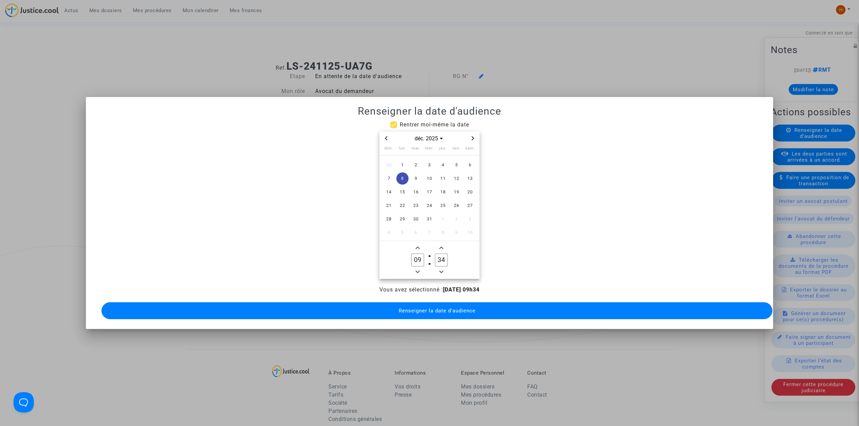
click at [441, 258] on input "34" at bounding box center [441, 260] width 13 height 13
type input "30"
click at [450, 302] on button "Renseigner la date d'audience" at bounding box center [436, 310] width 671 height 17
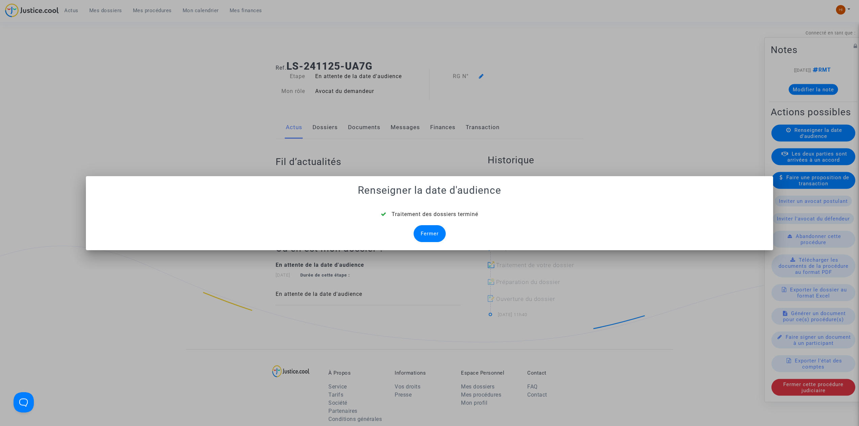
drag, startPoint x: 433, startPoint y: 234, endPoint x: 440, endPoint y: 212, distance: 23.0
click at [432, 233] on div "Fermer" at bounding box center [429, 233] width 32 height 17
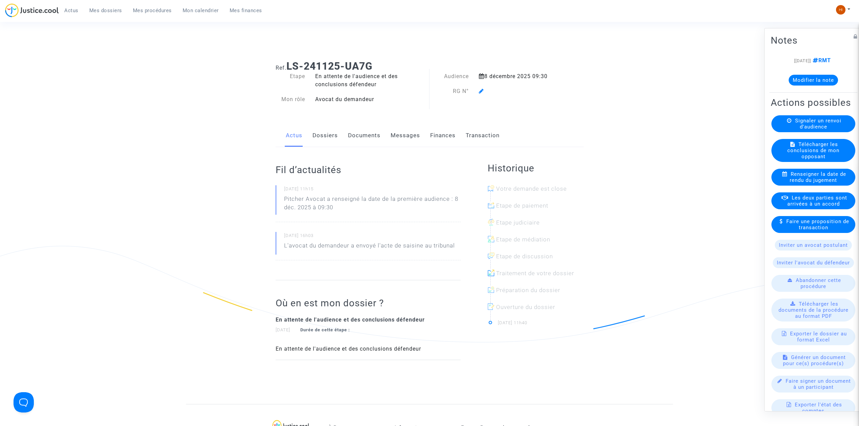
click at [479, 91] on icon at bounding box center [481, 90] width 5 height 5
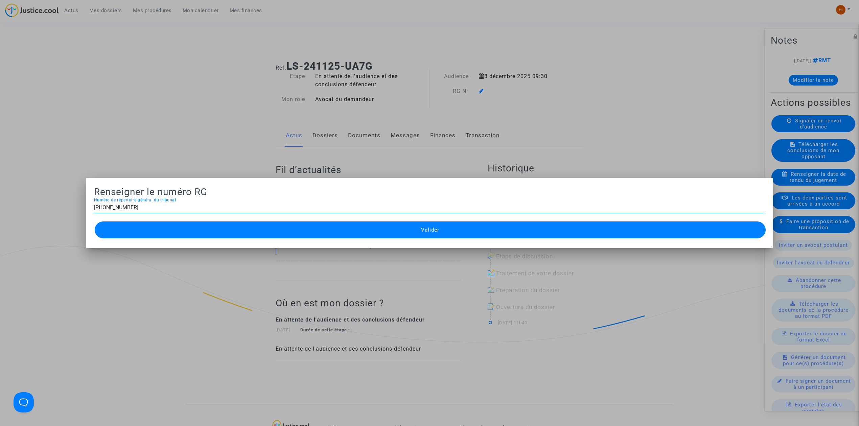
type input "11-24-004144"
click at [403, 237] on button "Valider" at bounding box center [430, 229] width 671 height 17
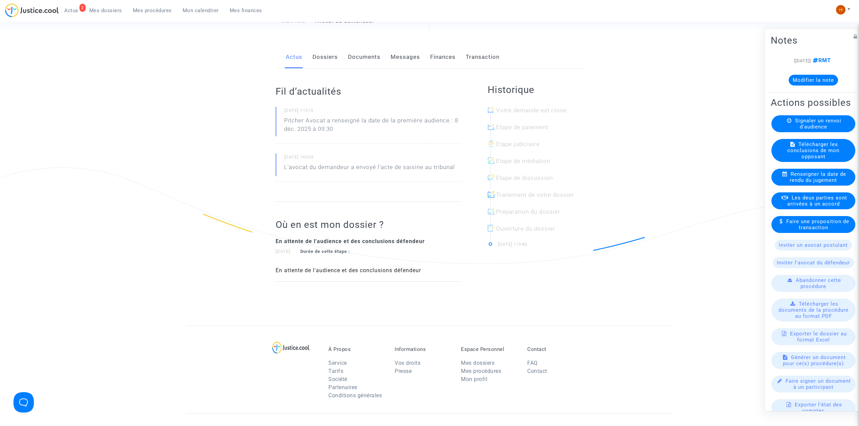
scroll to position [45, 0]
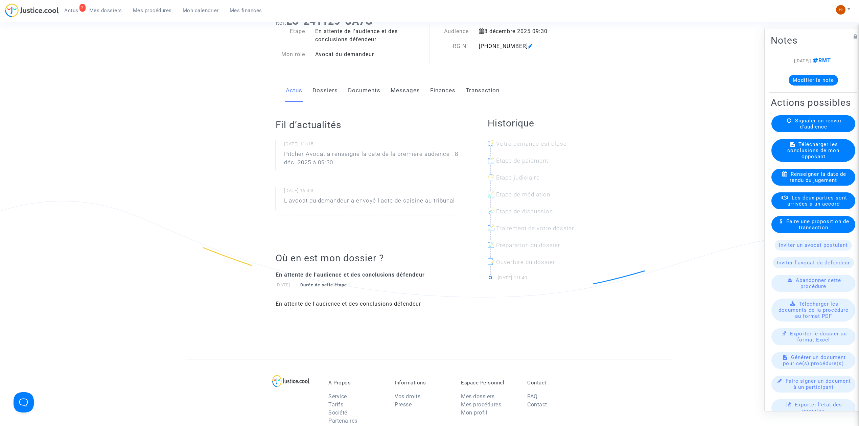
click at [359, 79] on link "Documents" at bounding box center [364, 90] width 32 height 22
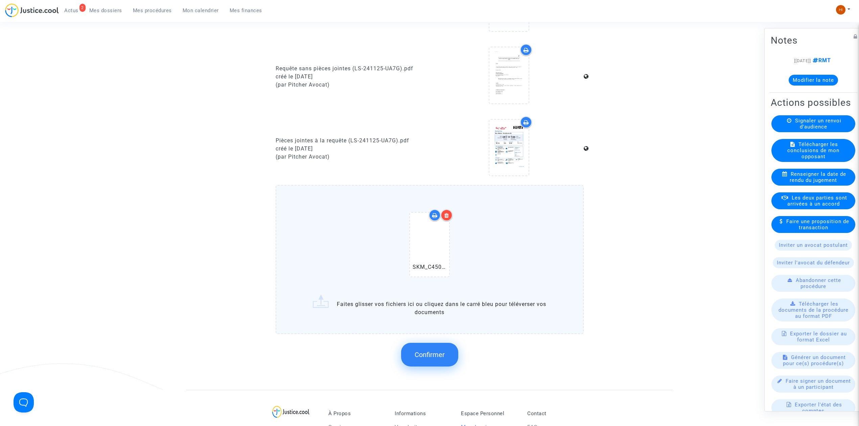
scroll to position [360, 0]
click at [439, 351] on span "Confirmer" at bounding box center [429, 354] width 30 height 8
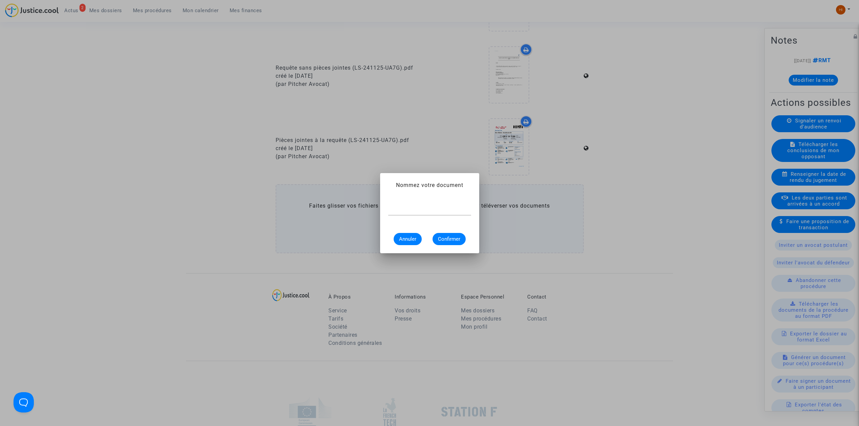
scroll to position [0, 0]
type input "CONVOCATION"
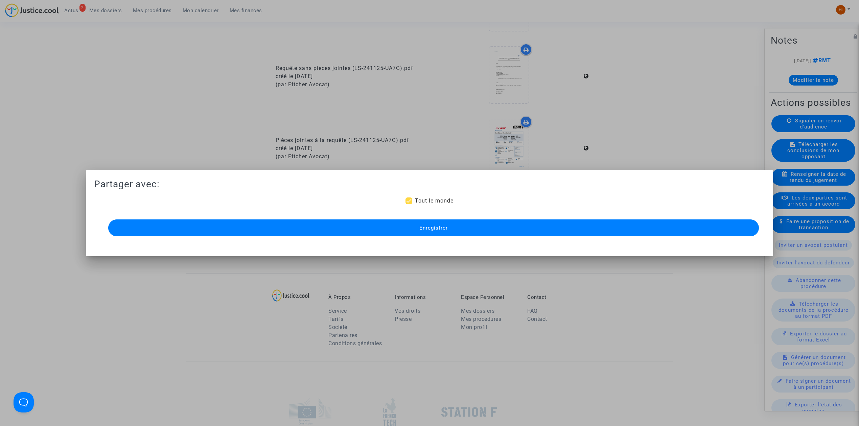
click at [388, 226] on button "Enregistrer" at bounding box center [433, 227] width 650 height 17
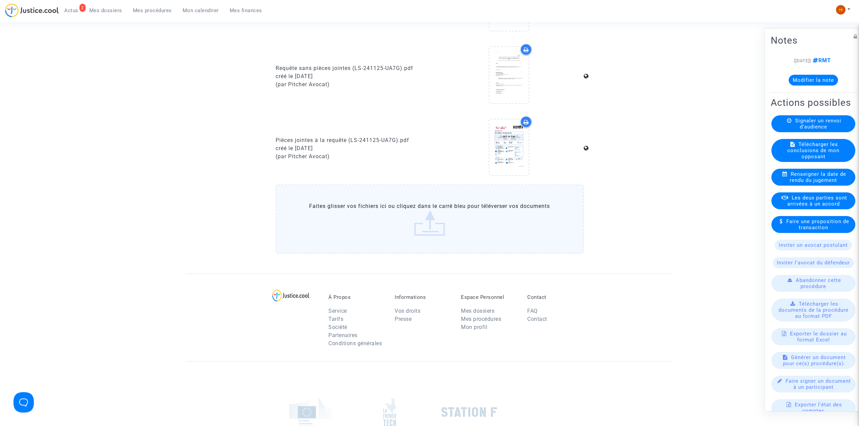
click at [153, 8] on span "Mes procédures" at bounding box center [152, 10] width 39 height 6
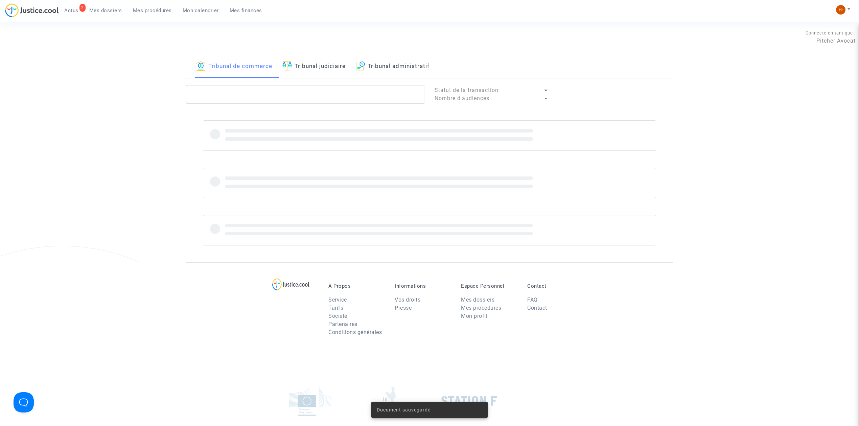
click at [306, 71] on link "Tribunal judiciaire" at bounding box center [313, 66] width 63 height 23
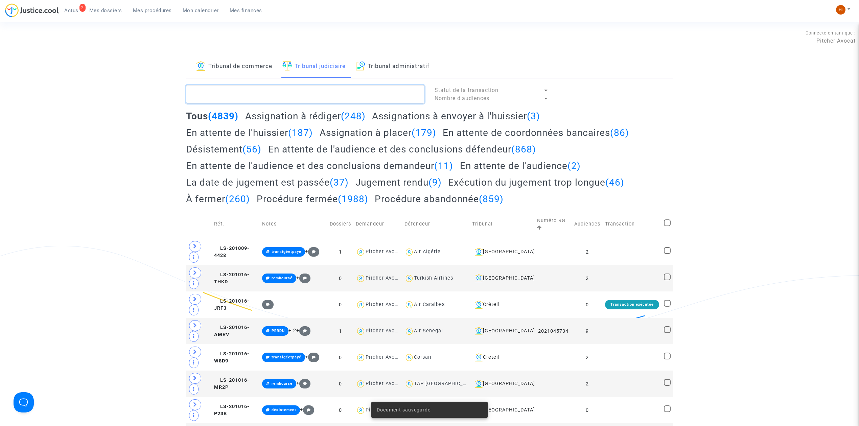
click at [291, 95] on textarea at bounding box center [305, 94] width 238 height 18
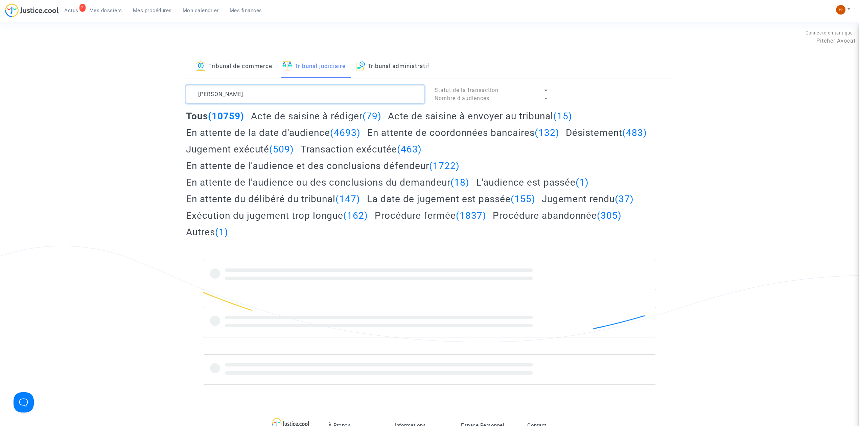
type textarea "ben amar"
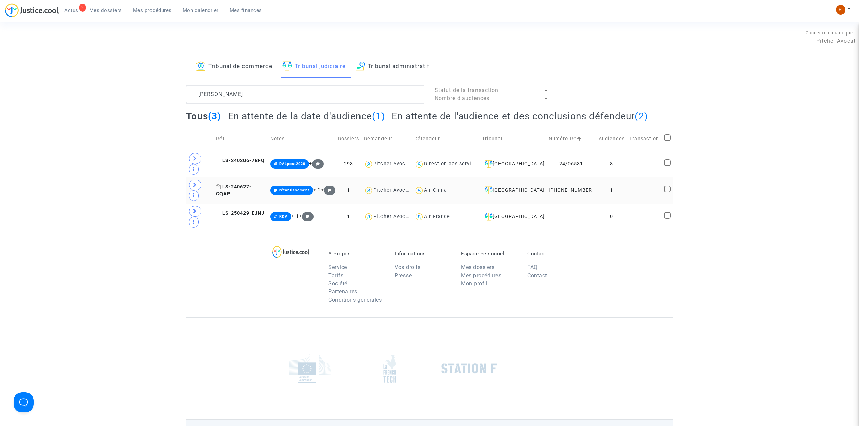
click at [252, 184] on span "LS-240627-CQAP" at bounding box center [233, 190] width 35 height 13
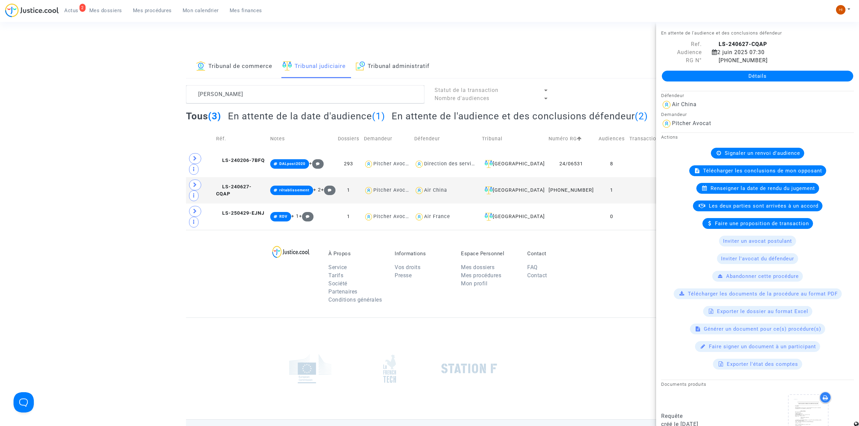
click at [733, 78] on link "Détails" at bounding box center [757, 76] width 191 height 11
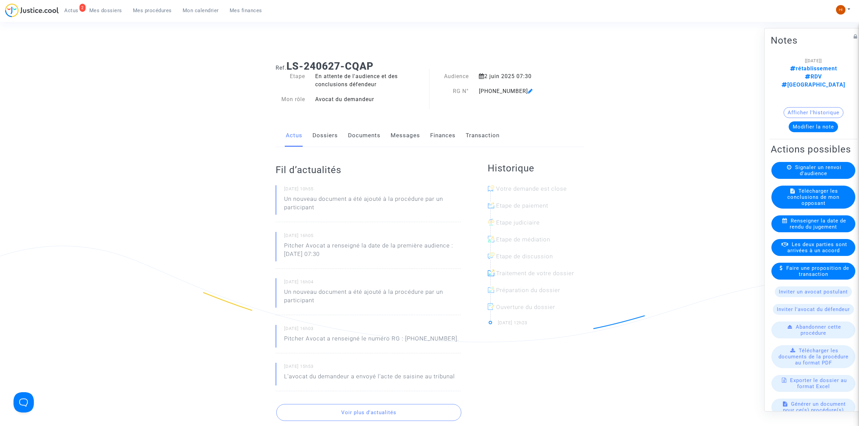
click at [795, 173] on div "Signaler un renvoi d'audience" at bounding box center [813, 170] width 84 height 17
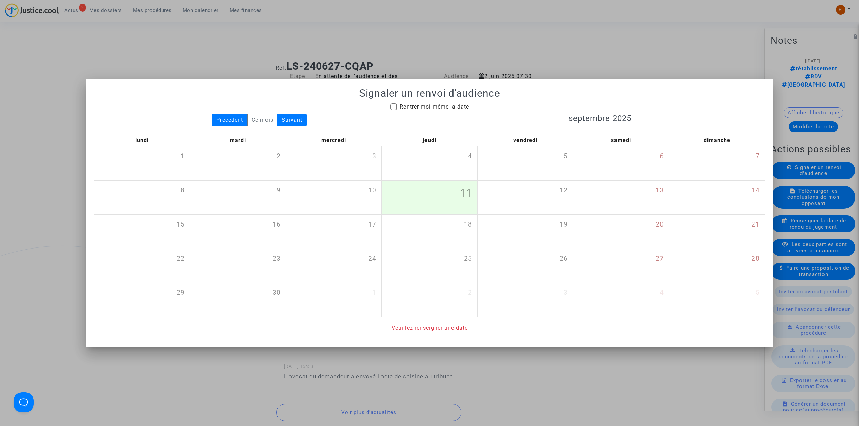
click at [446, 17] on div at bounding box center [429, 213] width 859 height 426
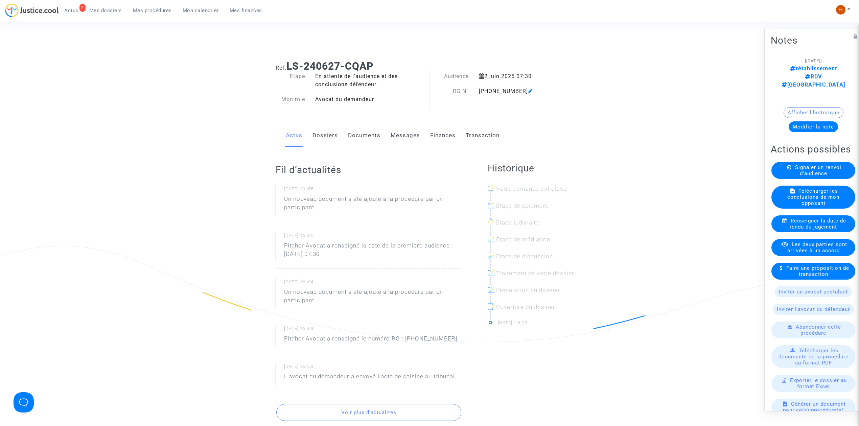
click at [806, 165] on span "Signaler un renvoi d'audience" at bounding box center [818, 170] width 46 height 12
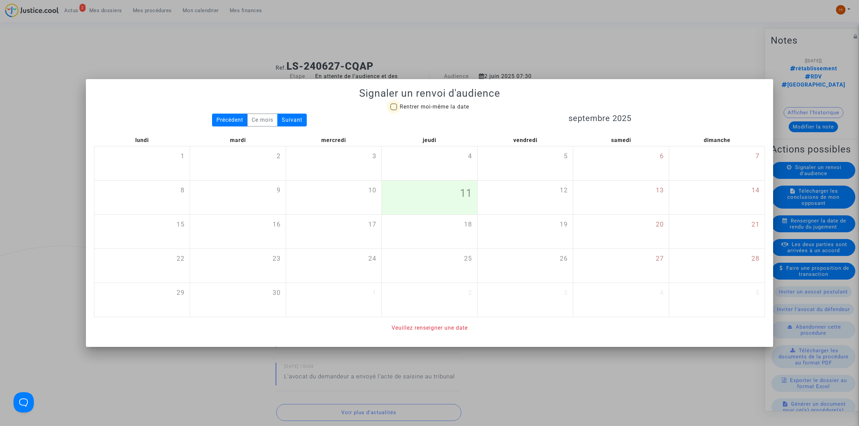
click at [467, 105] on span "Rentrer moi-même la date" at bounding box center [434, 106] width 69 height 6
click at [393, 110] on input "Rentrer moi-même la date" at bounding box center [393, 110] width 0 height 0
checkbox input "true"
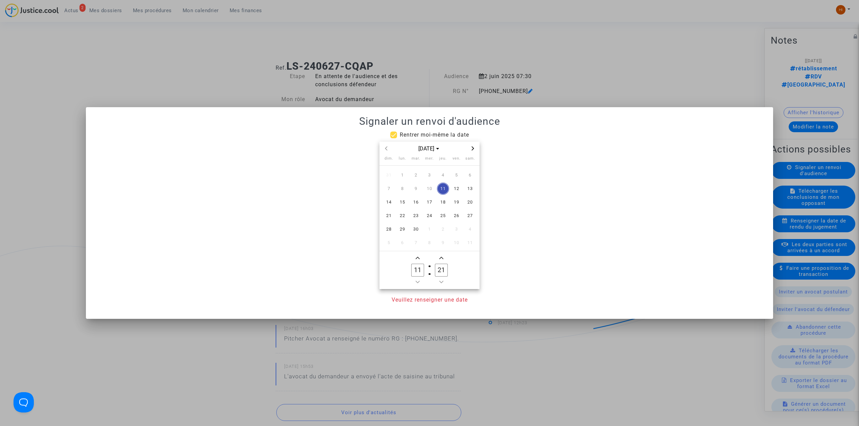
click at [476, 145] on span "Next month" at bounding box center [473, 148] width 8 height 8
click at [402, 203] on span "12" at bounding box center [402, 202] width 12 height 12
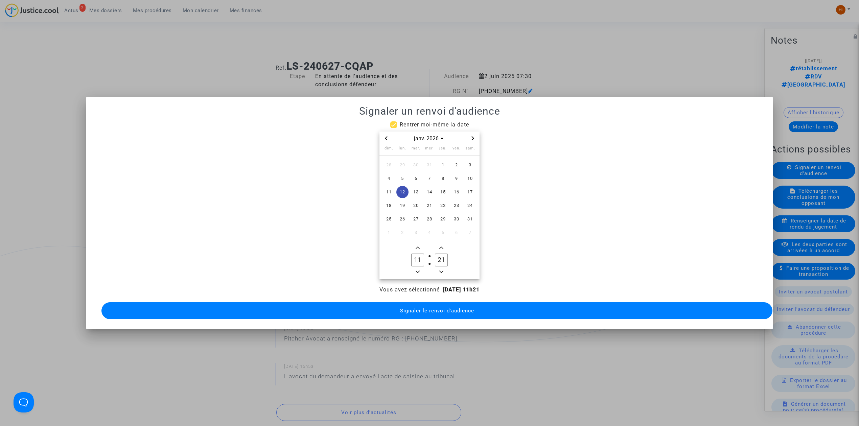
click at [420, 270] on span "Minus a hour" at bounding box center [417, 272] width 8 height 8
type input "09"
click at [442, 246] on icon "Add a minute" at bounding box center [441, 248] width 4 height 4
click at [441, 246] on icon "Add a minute" at bounding box center [441, 248] width 4 height 4
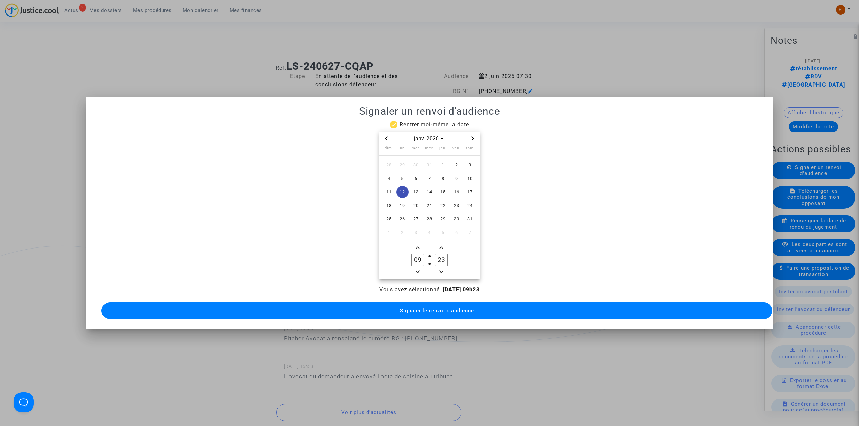
click at [441, 246] on icon "Add a minute" at bounding box center [441, 248] width 4 height 4
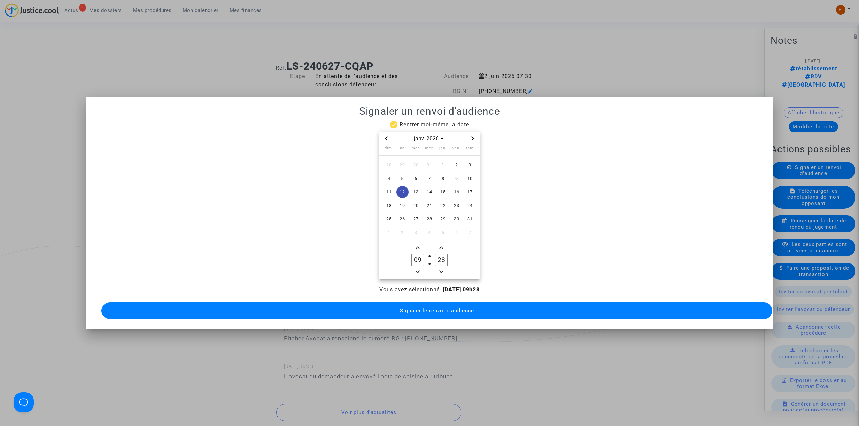
click at [441, 246] on icon "Add a minute" at bounding box center [441, 248] width 4 height 4
type input "30"
click at [435, 313] on button "Signaler le renvoi d'audience" at bounding box center [436, 310] width 671 height 17
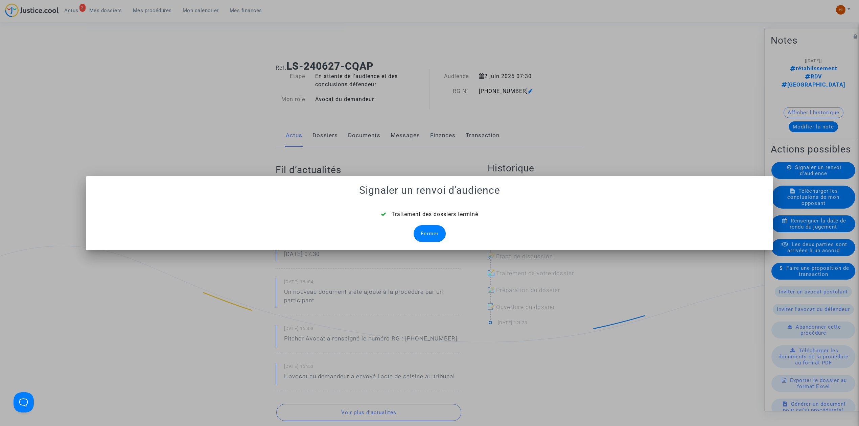
click at [440, 232] on div "Fermer" at bounding box center [429, 233] width 32 height 17
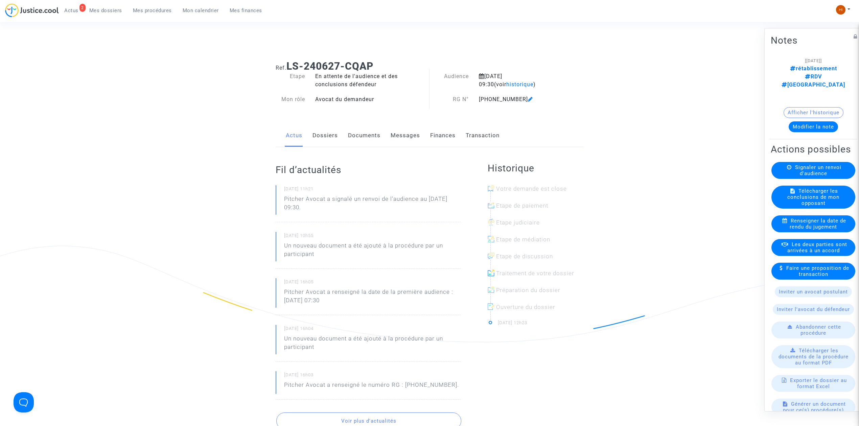
click at [528, 100] on icon at bounding box center [530, 98] width 5 height 5
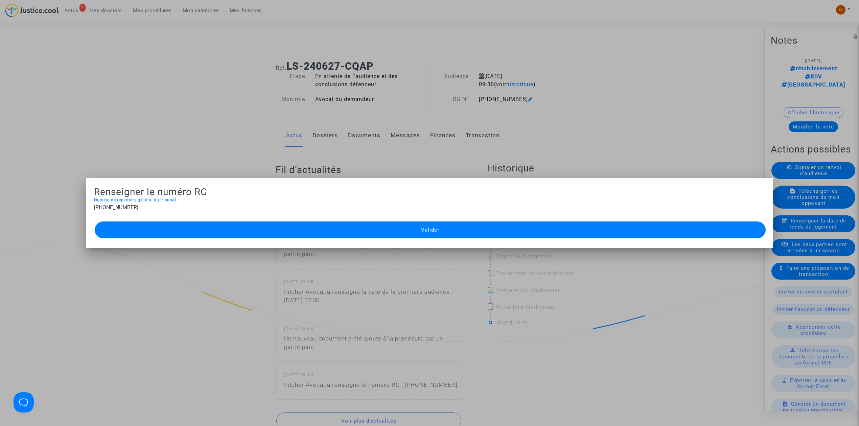
click at [103, 206] on input "11-24-002053" at bounding box center [429, 208] width 671 height 6
click at [138, 204] on div "11-25-002053 Numéro de répertoire général du tribunal" at bounding box center [429, 205] width 671 height 15
click at [146, 210] on input "11-25-002053" at bounding box center [429, 208] width 671 height 6
type input "11-25-003685"
click at [187, 225] on button "Valider" at bounding box center [430, 229] width 671 height 17
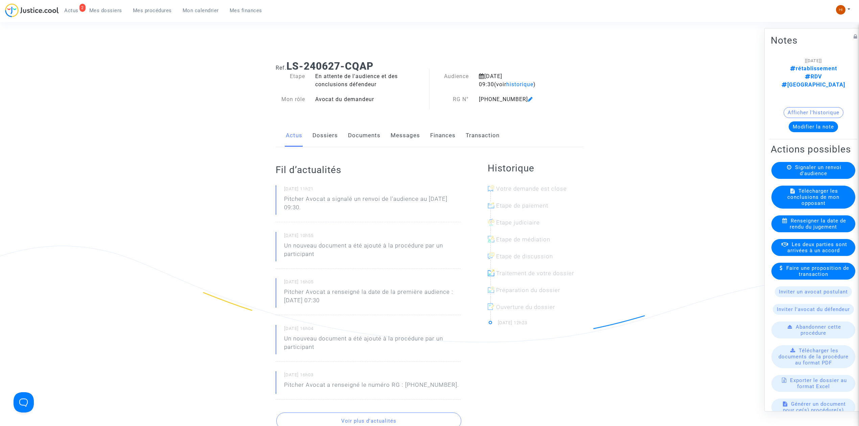
click at [377, 134] on link "Documents" at bounding box center [364, 135] width 32 height 22
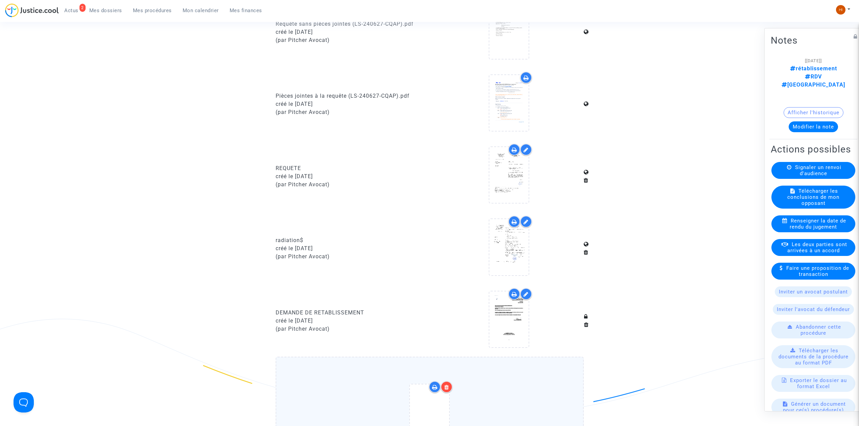
scroll to position [541, 0]
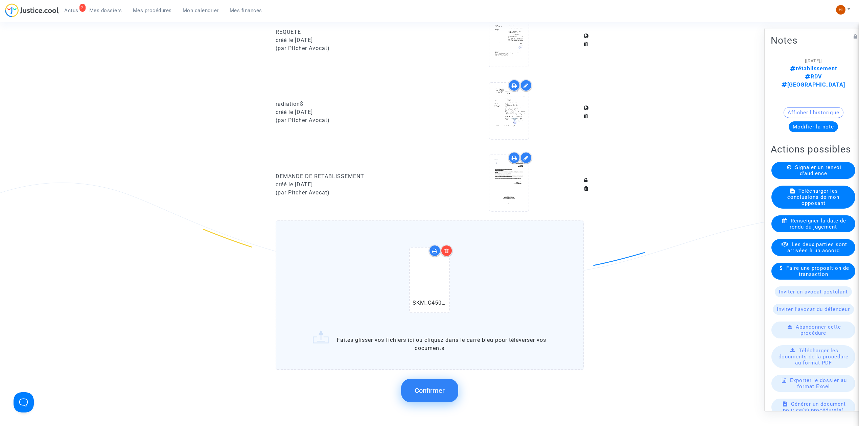
click at [432, 388] on span "Confirmer" at bounding box center [429, 390] width 30 height 8
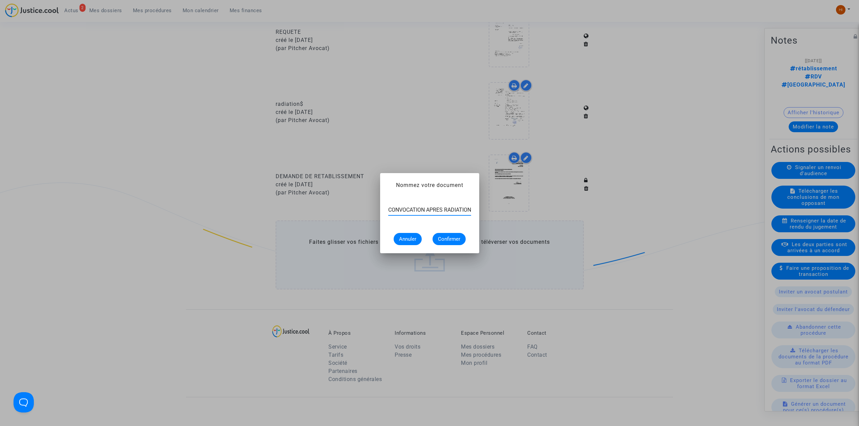
scroll to position [0, 1]
type input "CONVOCATION APRES RADIATION"
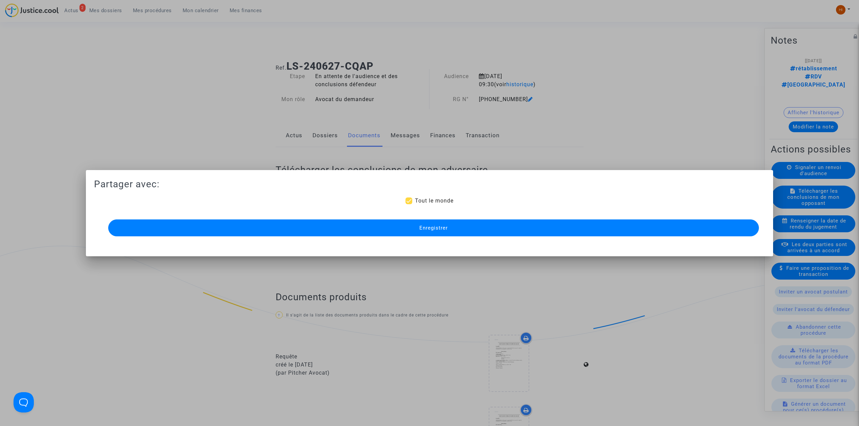
scroll to position [541, 0]
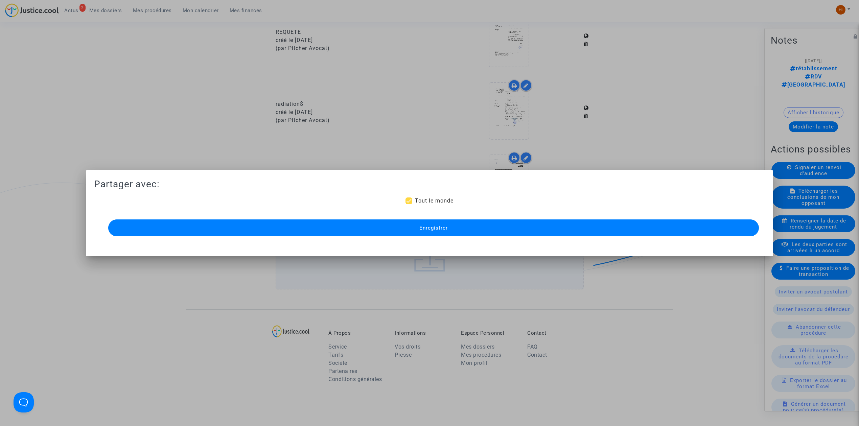
click at [526, 226] on button "Enregistrer" at bounding box center [433, 227] width 650 height 17
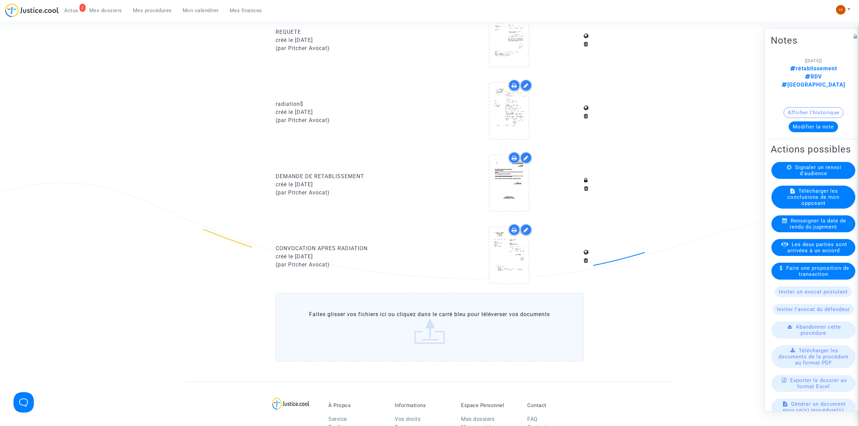
click at [158, 8] on span "Mes procédures" at bounding box center [152, 10] width 39 height 6
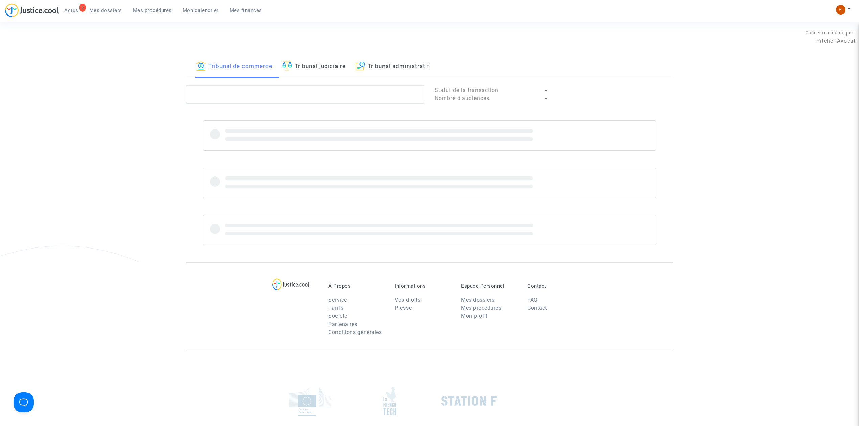
click at [343, 72] on link "Tribunal judiciaire" at bounding box center [313, 66] width 63 height 23
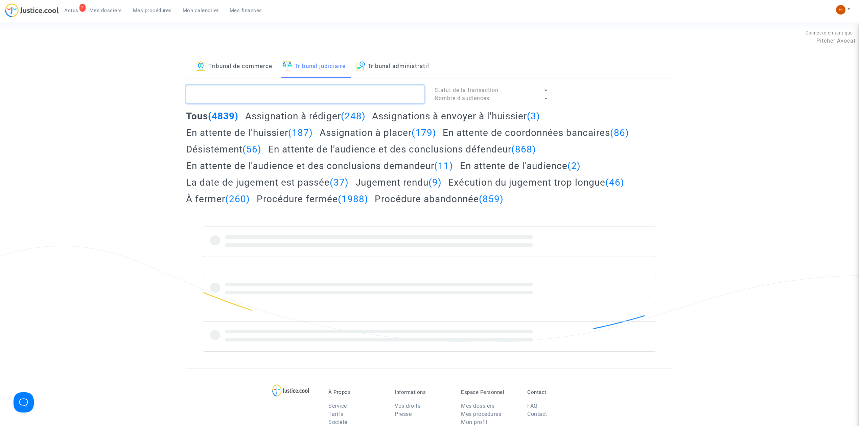
click at [327, 91] on textarea at bounding box center [305, 94] width 238 height 18
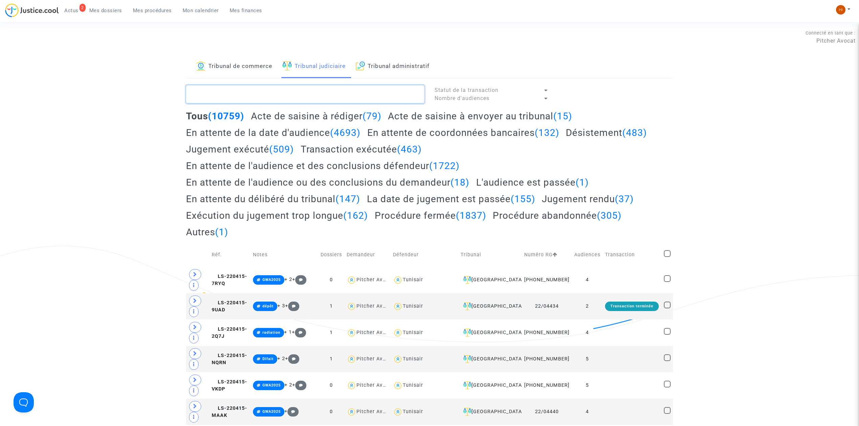
click at [229, 94] on textarea at bounding box center [305, 94] width 238 height 18
click at [221, 90] on textarea at bounding box center [305, 94] width 238 height 18
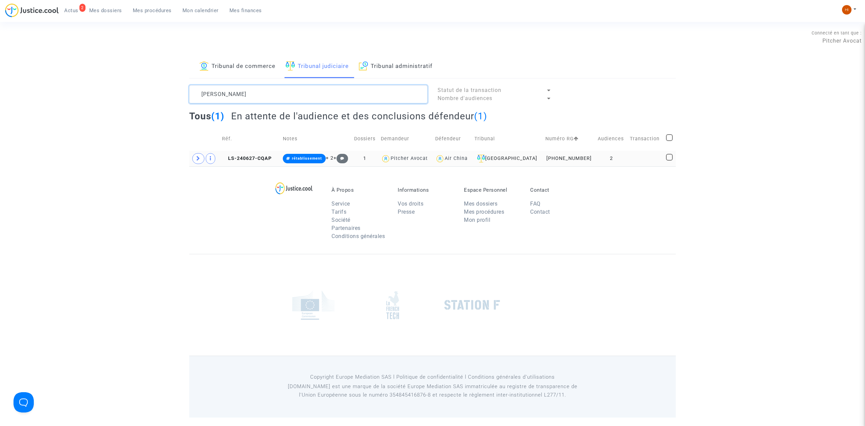
type textarea "BEN AMAR HELA"
drag, startPoint x: 642, startPoint y: 162, endPoint x: 646, endPoint y: 159, distance: 6.0
click at [646, 160] on td at bounding box center [646, 159] width 36 height 16
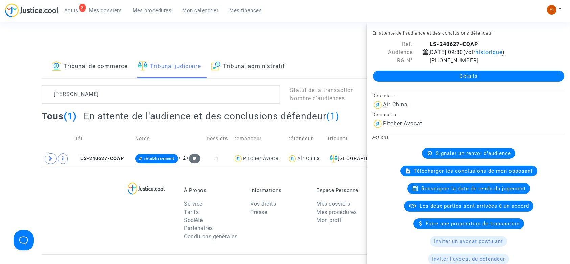
click at [192, 15] on link "Mon calendrier" at bounding box center [200, 10] width 47 height 10
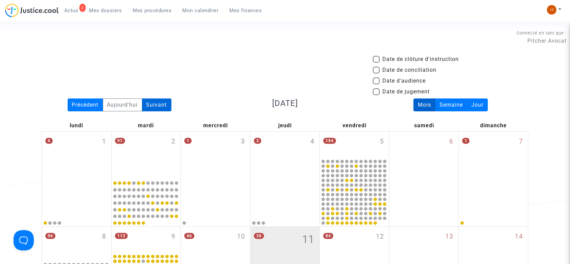
click at [166, 106] on div "Suivant" at bounding box center [156, 104] width 29 height 13
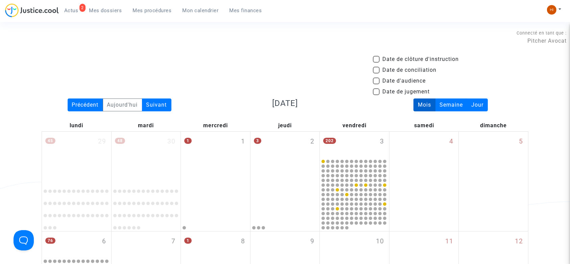
click at [379, 82] on span at bounding box center [376, 80] width 7 height 7
click at [376, 84] on input "Date d'audience" at bounding box center [376, 84] width 0 height 0
checkbox input "true"
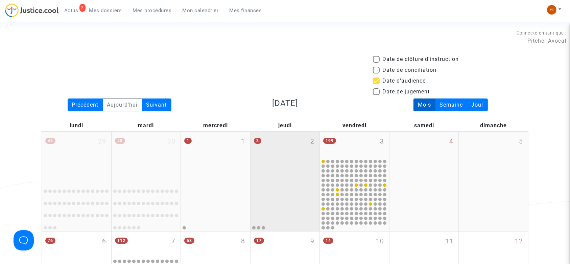
scroll to position [225, 0]
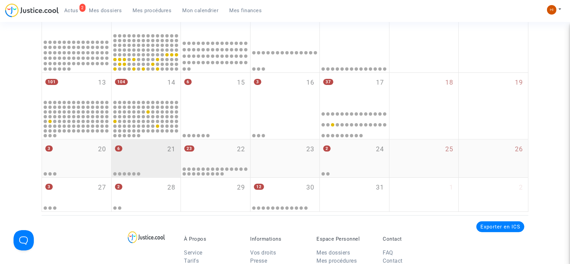
click at [160, 158] on div "6 21" at bounding box center [146, 152] width 69 height 26
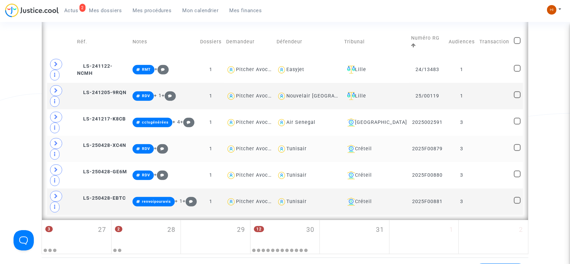
scroll to position [406, 0]
click at [481, 135] on td at bounding box center [494, 148] width 34 height 26
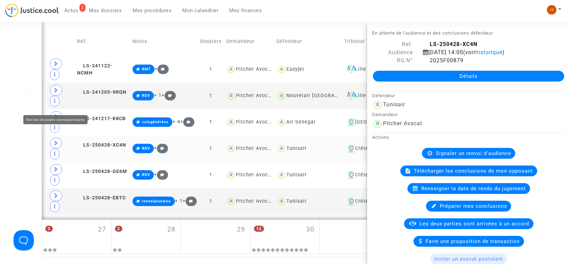
click at [53, 138] on span at bounding box center [56, 143] width 12 height 11
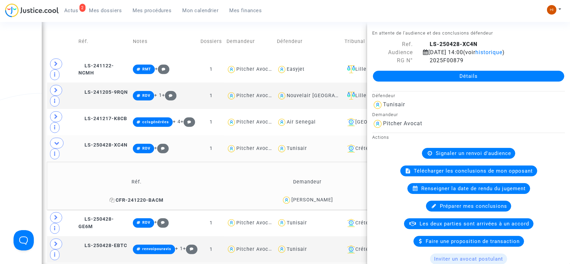
click at [135, 197] on span "CFR-241220-BACM" at bounding box center [137, 200] width 54 height 6
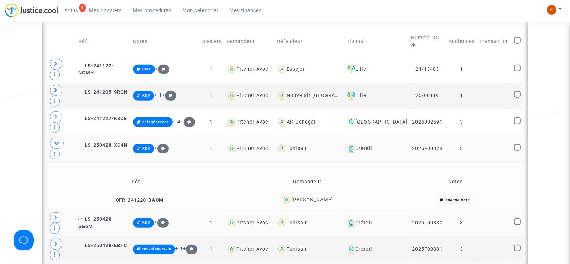
click at [114, 216] on span "LS-250428-GE6M" at bounding box center [95, 222] width 35 height 13
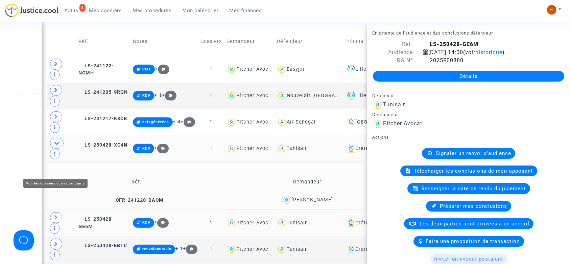
click at [58, 215] on icon at bounding box center [56, 217] width 4 height 5
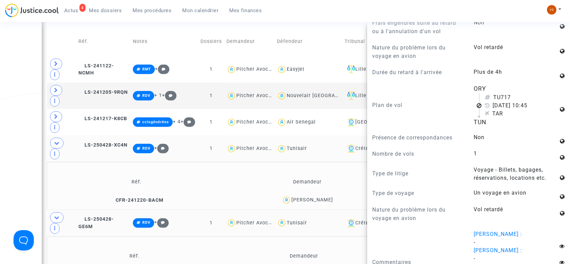
scroll to position [496, 0]
drag, startPoint x: 148, startPoint y: 210, endPoint x: 229, endPoint y: 199, distance: 81.8
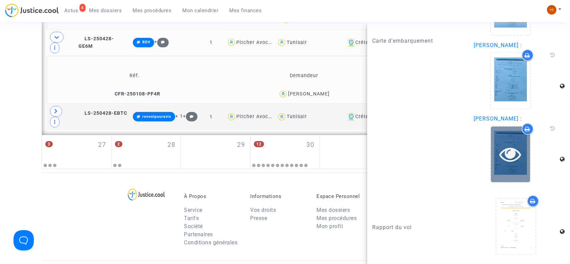
scroll to position [1225, 0]
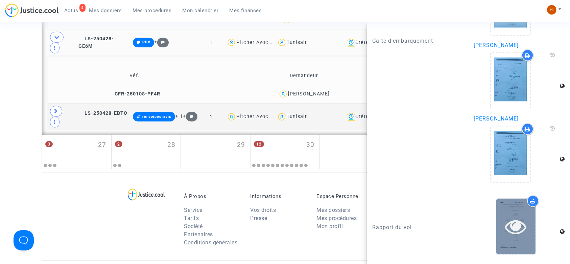
click at [508, 226] on icon at bounding box center [516, 227] width 22 height 22
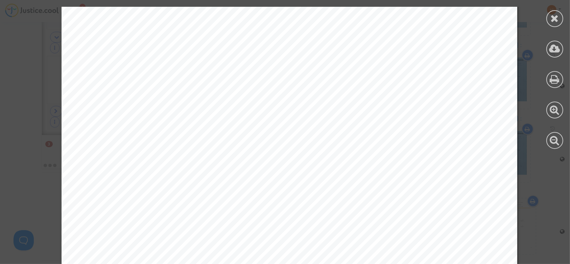
scroll to position [766, 0]
drag, startPoint x: 552, startPoint y: 15, endPoint x: 551, endPoint y: 18, distance: 3.8
click at [553, 15] on icon at bounding box center [555, 18] width 8 height 10
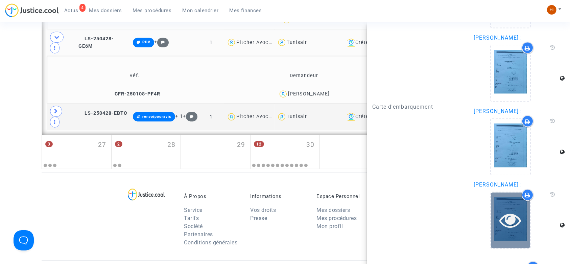
scroll to position [1135, 0]
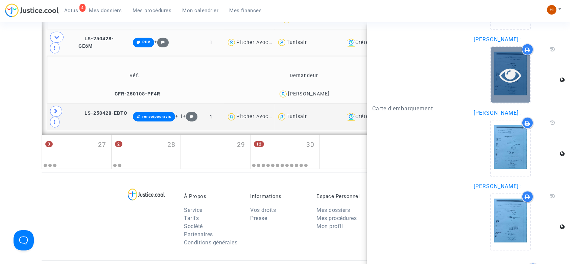
click at [504, 86] on icon at bounding box center [511, 75] width 22 height 22
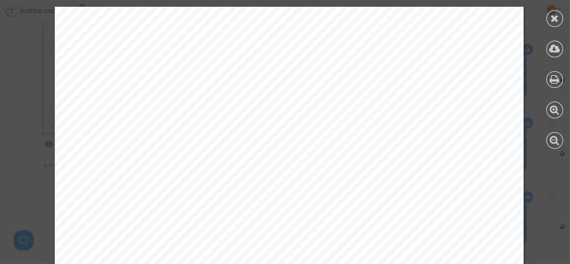
scroll to position [0, 0]
click at [552, 24] on div at bounding box center [554, 18] width 17 height 17
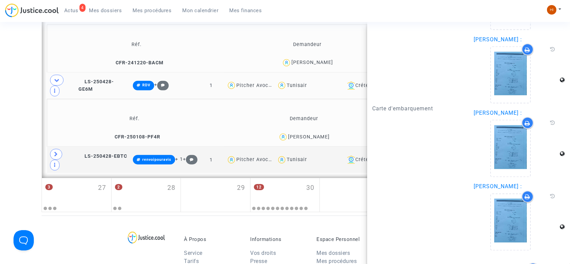
scroll to position [541, 0]
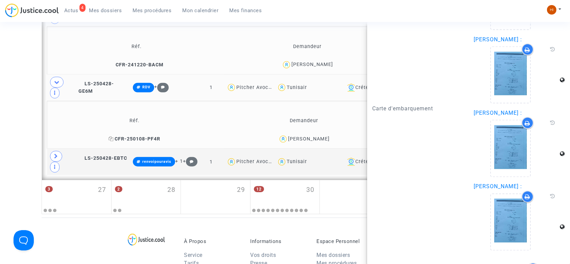
click at [157, 136] on span "CFR-250108-PF4R" at bounding box center [135, 139] width 52 height 6
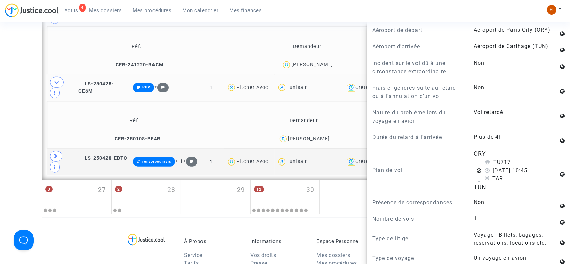
scroll to position [451, 0]
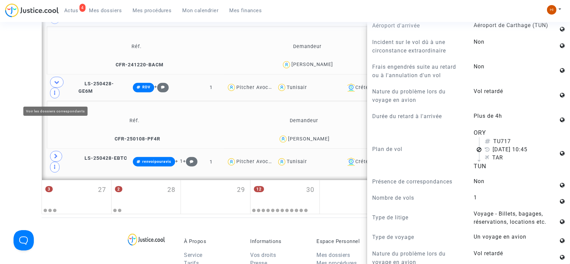
click at [55, 153] on icon at bounding box center [56, 155] width 4 height 5
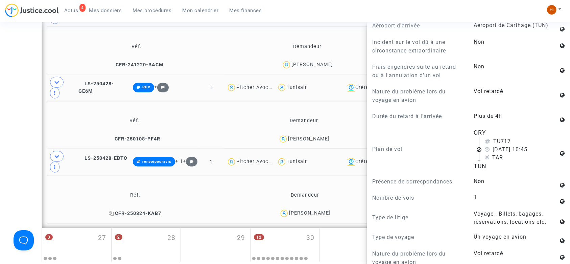
click at [146, 210] on span "CFR-250324-KAB7" at bounding box center [135, 213] width 52 height 6
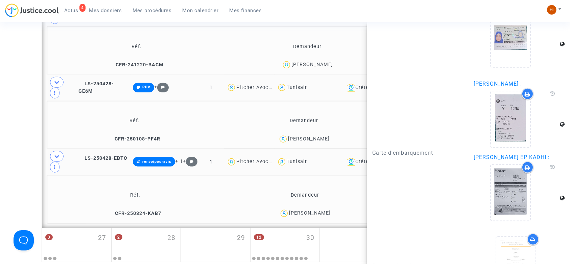
scroll to position [869, 0]
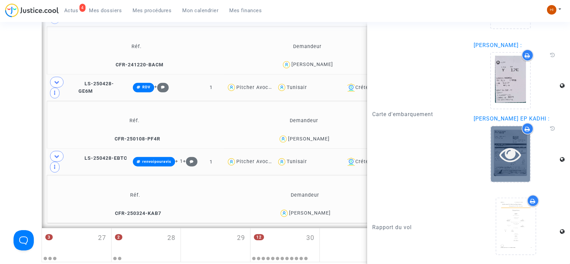
click at [514, 161] on icon at bounding box center [511, 154] width 22 height 22
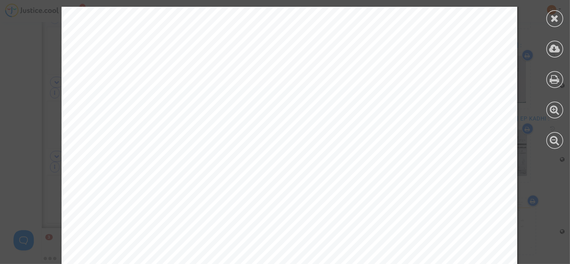
scroll to position [135, 0]
drag, startPoint x: 557, startPoint y: 15, endPoint x: 552, endPoint y: 18, distance: 5.5
click at [554, 17] on icon at bounding box center [555, 18] width 8 height 10
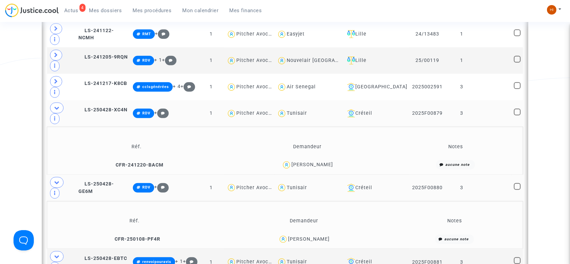
scroll to position [270, 0]
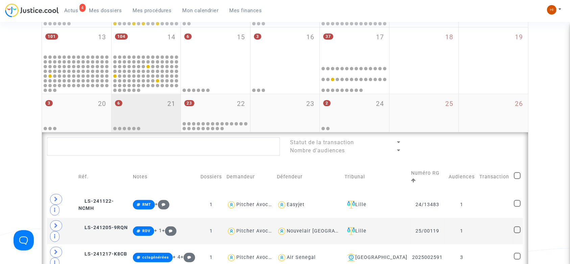
click at [157, 110] on div "6 21" at bounding box center [146, 107] width 69 height 26
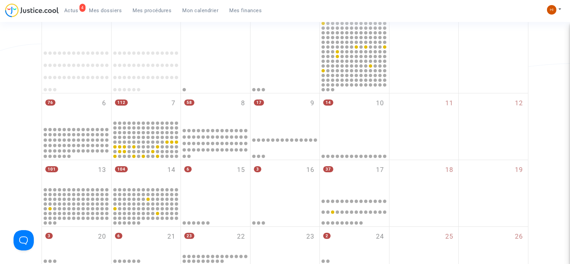
scroll to position [45, 0]
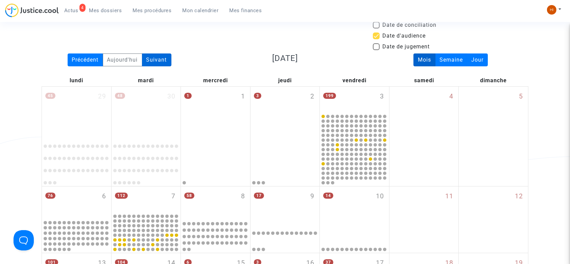
click at [161, 61] on div "Suivant" at bounding box center [156, 59] width 29 height 13
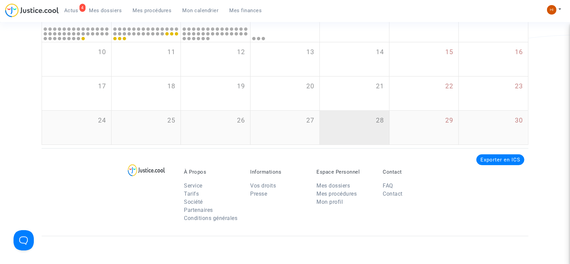
scroll to position [180, 0]
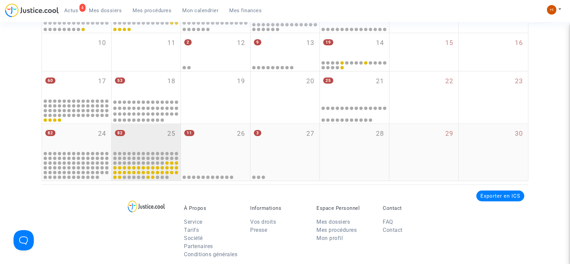
click at [147, 144] on div "82 25" at bounding box center [146, 137] width 69 height 26
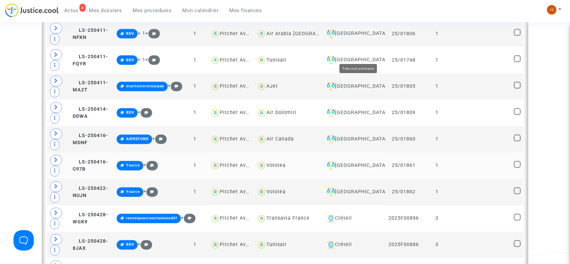
scroll to position [1397, 0]
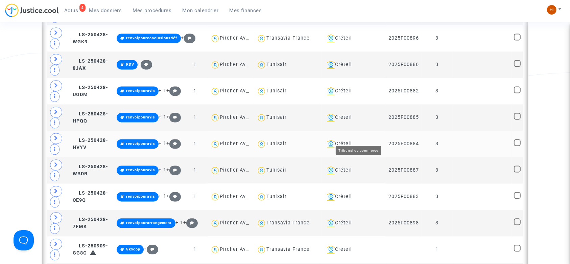
click at [359, 140] on div "Créteil" at bounding box center [353, 144] width 58 height 8
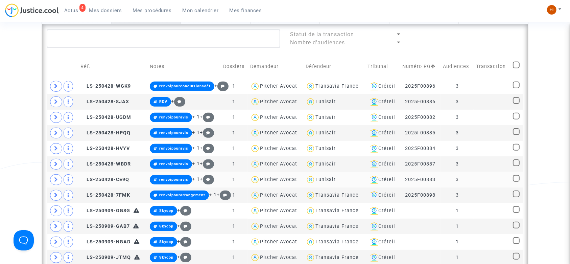
scroll to position [309, 0]
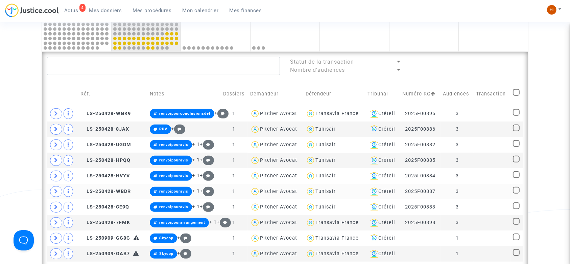
click at [327, 188] on div "Tunisair" at bounding box center [325, 191] width 20 height 6
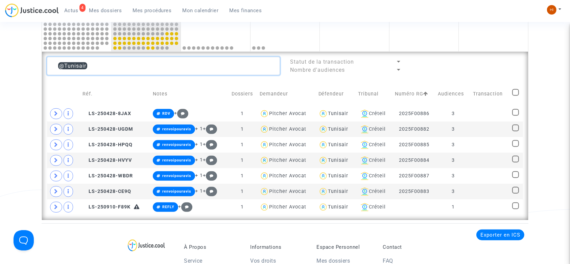
click at [182, 64] on textarea at bounding box center [163, 66] width 233 height 18
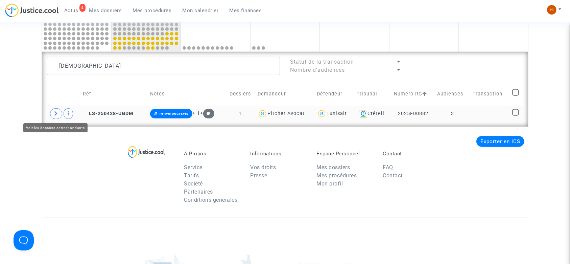
click at [57, 115] on icon at bounding box center [56, 113] width 4 height 5
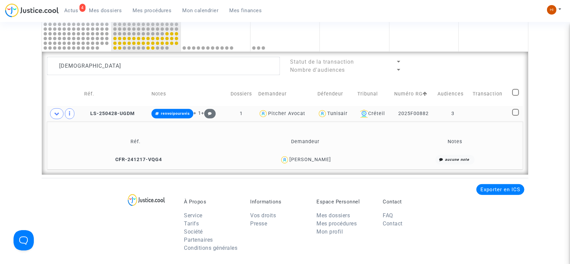
click at [133, 153] on td "CFR-241217-VQG4" at bounding box center [135, 159] width 172 height 15
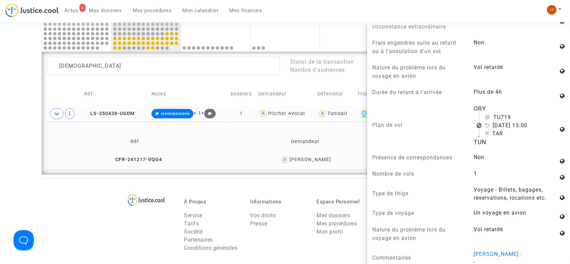
scroll to position [451, 0]
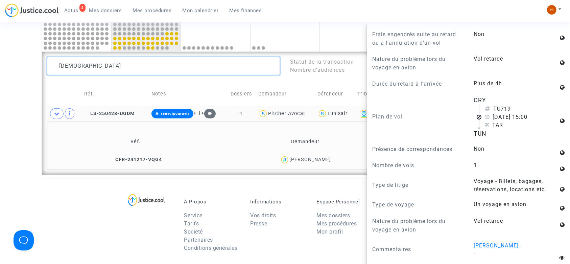
click at [128, 66] on textarea at bounding box center [163, 66] width 233 height 18
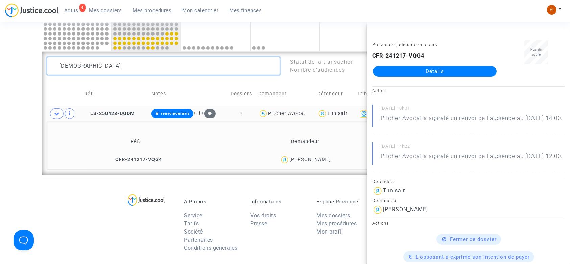
click at [128, 66] on textarea at bounding box center [163, 66] width 233 height 18
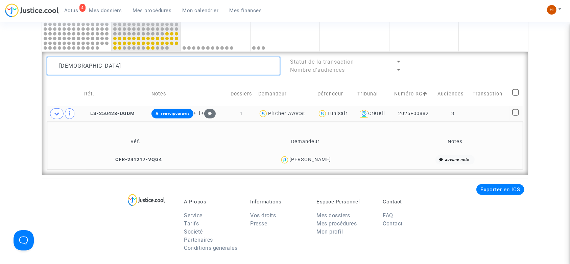
click at [219, 66] on textarea at bounding box center [163, 66] width 233 height 18
click at [95, 70] on textarea at bounding box center [163, 66] width 233 height 18
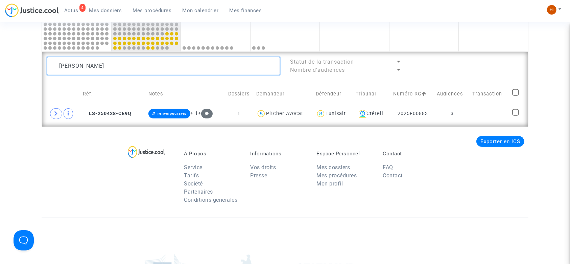
type textarea "david"
click at [479, 121] on div "david Statut de la transaction Nombre d'audiences Réf. Notes Dossiers Demandeur…" at bounding box center [285, 89] width 486 height 75
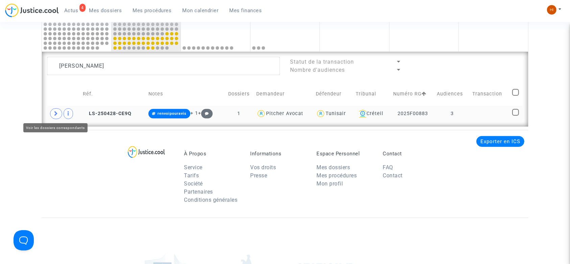
click at [51, 112] on span at bounding box center [56, 113] width 12 height 11
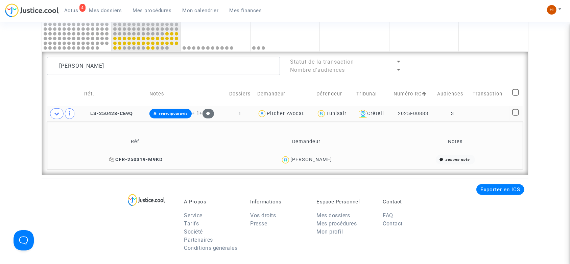
click at [137, 160] on span "CFR-250319-M9KD" at bounding box center [135, 160] width 53 height 6
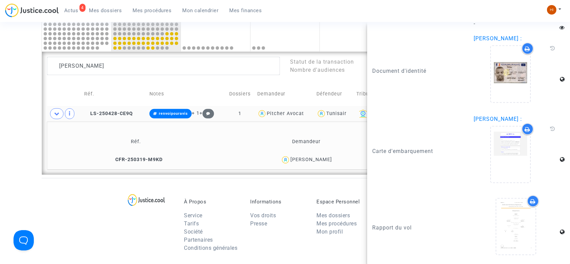
scroll to position [745, 0]
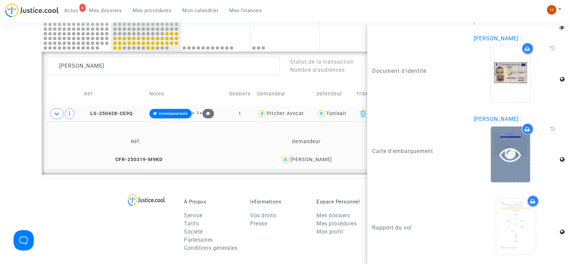
click at [504, 160] on icon at bounding box center [511, 154] width 22 height 22
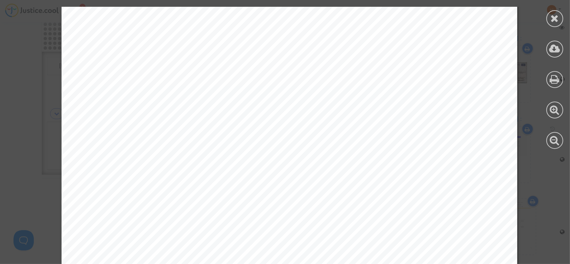
scroll to position [360, 0]
click at [552, 20] on icon at bounding box center [555, 18] width 8 height 10
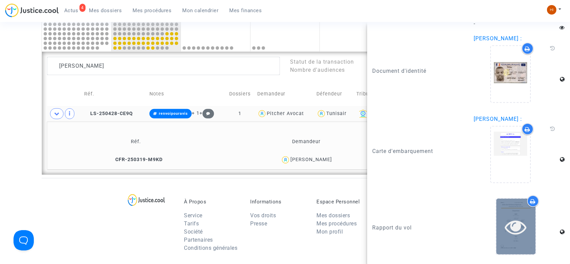
click at [513, 228] on icon at bounding box center [516, 227] width 22 height 22
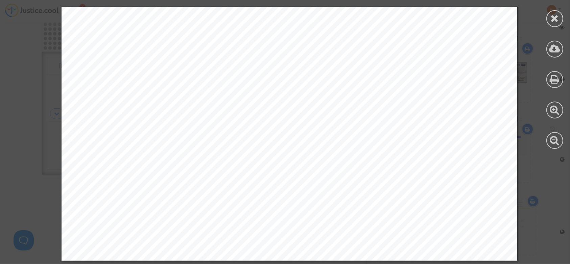
scroll to position [1695, 0]
click at [549, 23] on div at bounding box center [554, 18] width 17 height 17
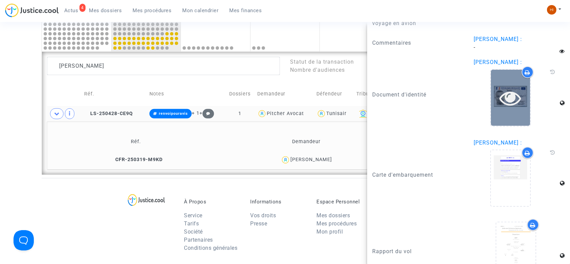
scroll to position [745, 0]
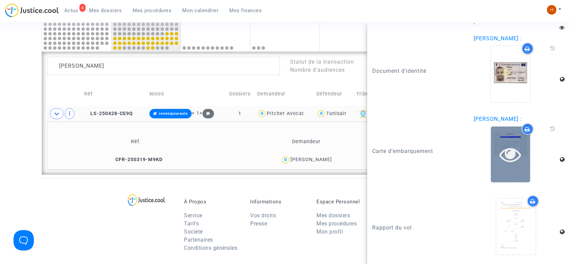
click at [501, 152] on icon at bounding box center [511, 154] width 22 height 22
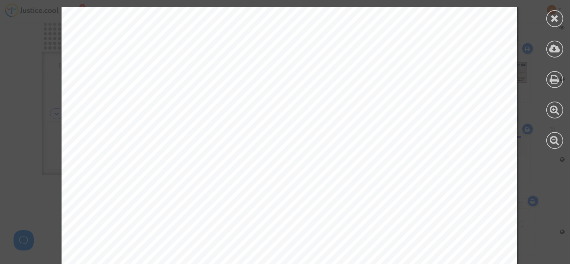
scroll to position [676, 0]
drag, startPoint x: 551, startPoint y: 20, endPoint x: 543, endPoint y: 21, distance: 8.8
click at [551, 20] on icon at bounding box center [555, 18] width 8 height 10
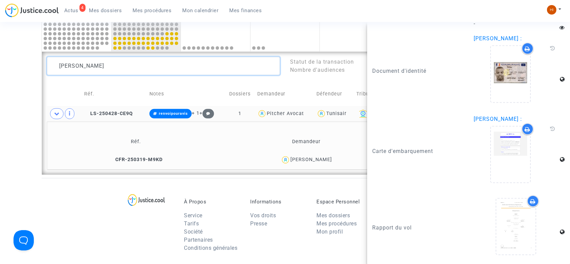
click at [247, 69] on textarea at bounding box center [163, 66] width 233 height 18
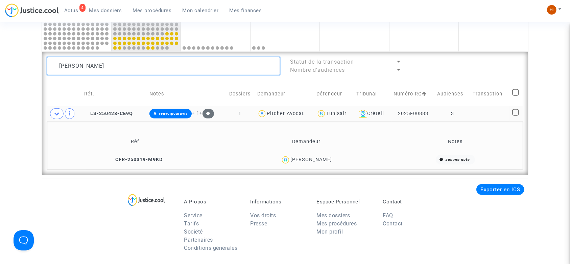
click at [247, 69] on textarea at bounding box center [163, 66] width 233 height 18
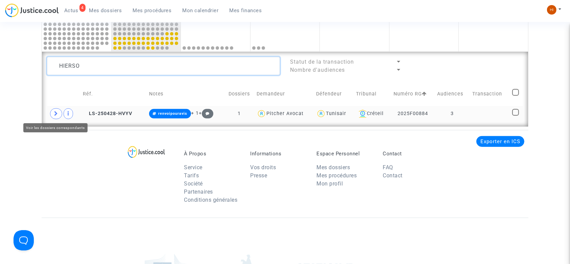
type textarea "HIERSO"
click at [56, 115] on icon at bounding box center [56, 113] width 4 height 5
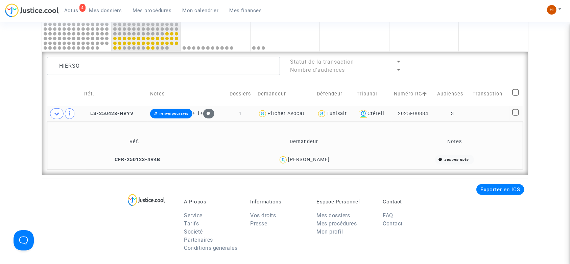
click at [126, 154] on td "CFR-250123-4R4B" at bounding box center [134, 159] width 170 height 15
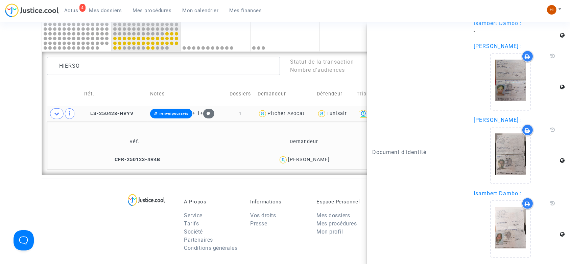
scroll to position [1036, 0]
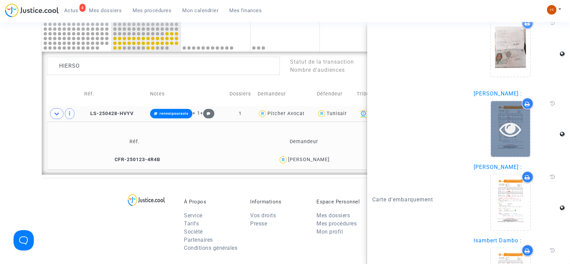
click at [503, 136] on icon at bounding box center [511, 129] width 22 height 22
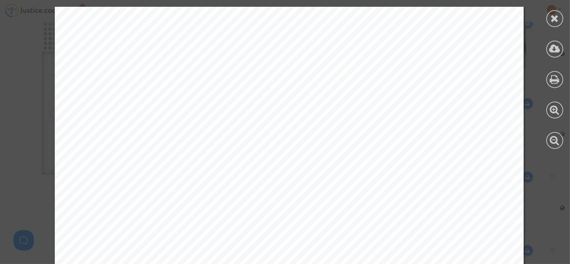
click at [556, 23] on icon at bounding box center [555, 18] width 8 height 10
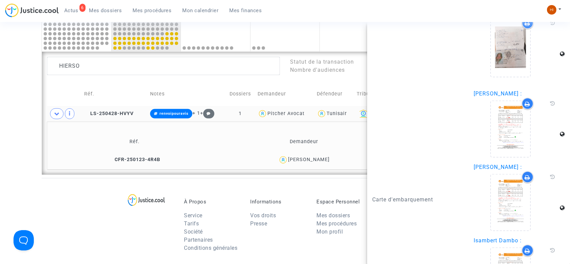
click at [91, 226] on div "À Propos Service Tarifs Société Partenaires Conditions générales Informations V…" at bounding box center [285, 222] width 487 height 88
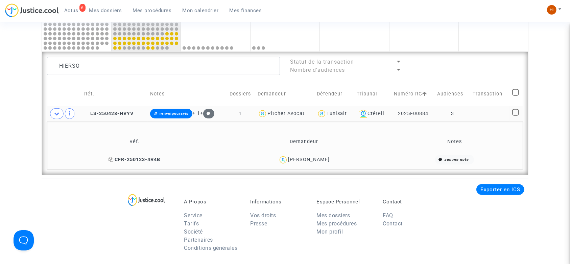
click at [130, 158] on span "CFR-250123-4R4B" at bounding box center [135, 160] width 52 height 6
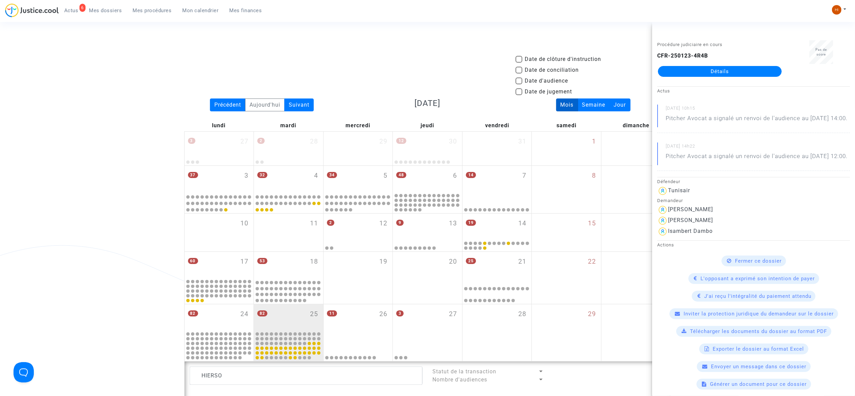
click at [154, 120] on div "Date de clôture d'instruction Date de conciliation Date d'audience Date de juge…" at bounding box center [427, 269] width 855 height 429
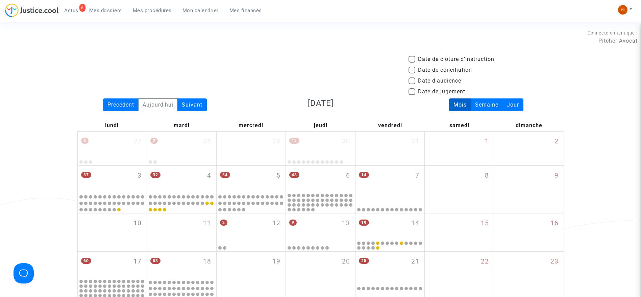
click at [337, 63] on div "Date de clôture d'instruction Date de conciliation Date d'audience Date de juge…" at bounding box center [320, 76] width 497 height 43
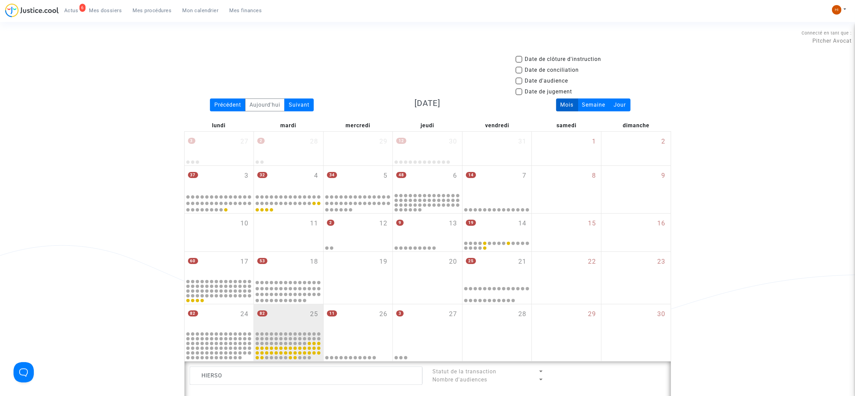
click at [254, 74] on div "Date de clôture d'instruction Date de conciliation Date d'audience Date de juge…" at bounding box center [427, 76] width 497 height 43
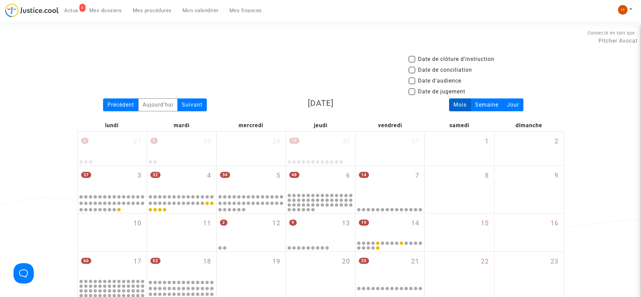
click at [561, 80] on div "Date d'audience" at bounding box center [487, 82] width 156 height 11
click at [576, 77] on div "Date de clôture d'instruction Date de conciliation Date d'audience Date de juge…" at bounding box center [320, 269] width 641 height 429
click at [339, 76] on div "Date de clôture d'instruction Date de conciliation Date d'audience Date de juge…" at bounding box center [320, 76] width 497 height 43
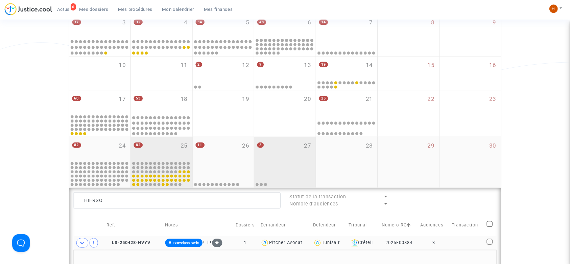
scroll to position [149, 0]
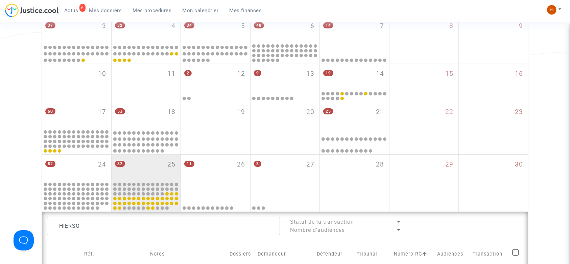
click at [544, 35] on div "Date de clôture d'instruction Date de conciliation Date d'audience Date de juge…" at bounding box center [285, 120] width 570 height 429
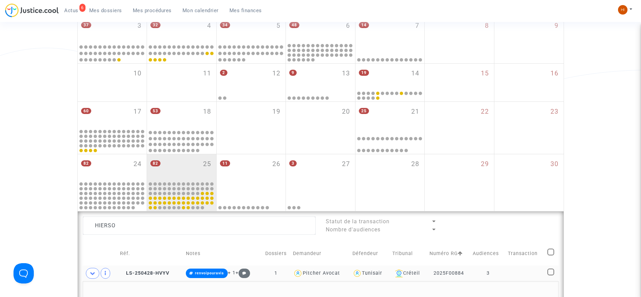
click at [0, 59] on div "Date de clôture d'instruction Date de conciliation Date d'audience Date de juge…" at bounding box center [320, 119] width 641 height 429
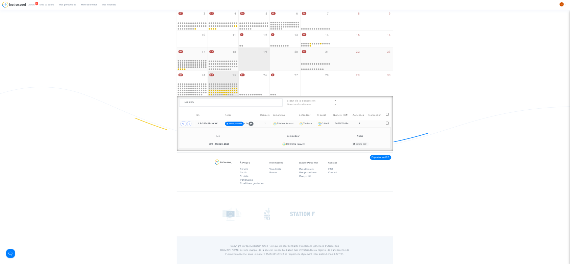
scroll to position [149, 0]
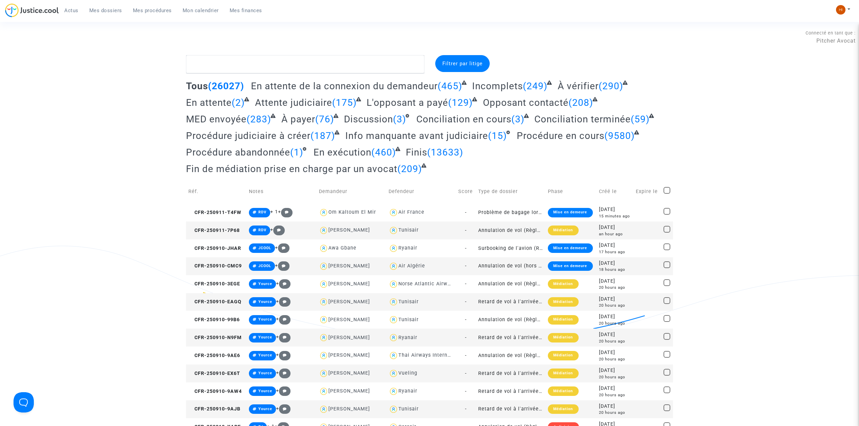
click at [148, 12] on span "Mes procédures" at bounding box center [152, 10] width 39 height 6
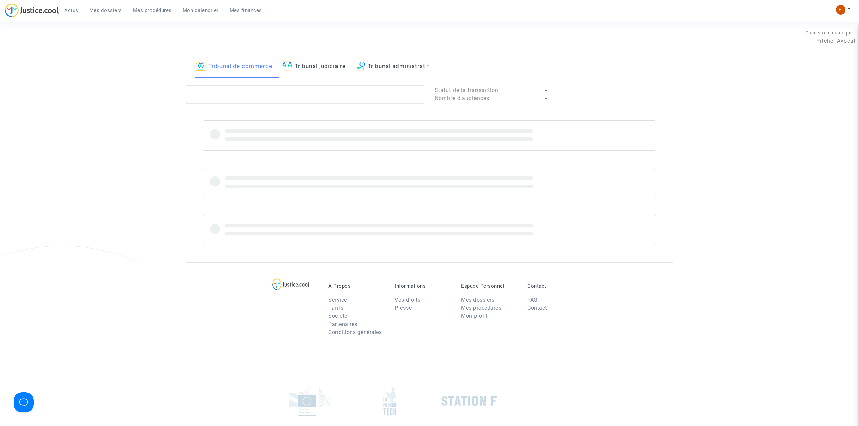
click at [341, 68] on link "Tribunal judiciaire" at bounding box center [313, 66] width 63 height 23
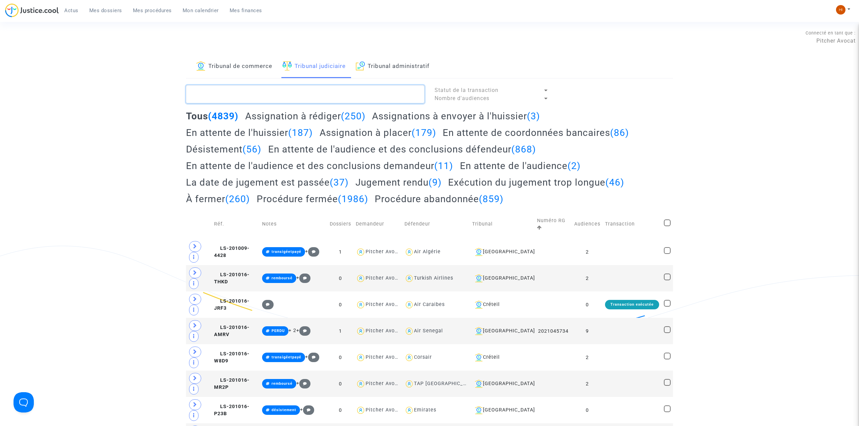
click at [326, 91] on textarea at bounding box center [305, 94] width 238 height 18
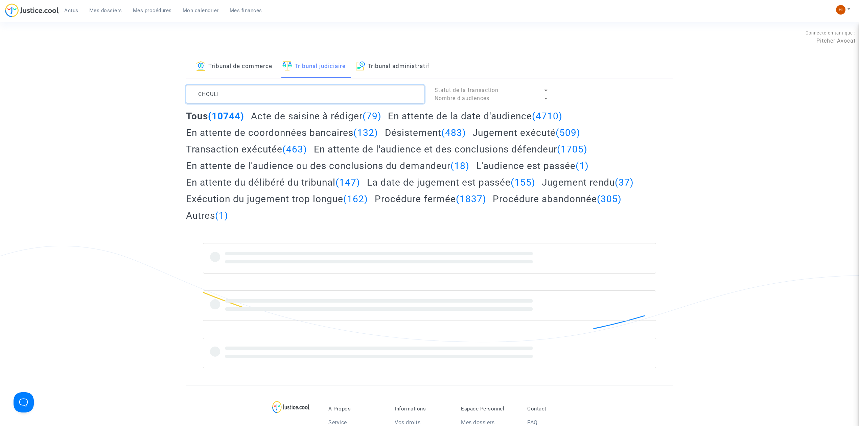
type textarea "CHOULI"
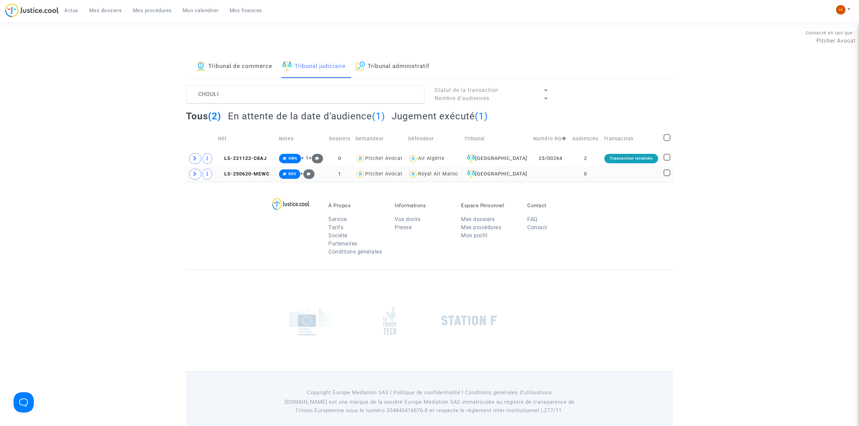
click at [253, 179] on td "LS-250620-MEWC" at bounding box center [246, 174] width 61 height 16
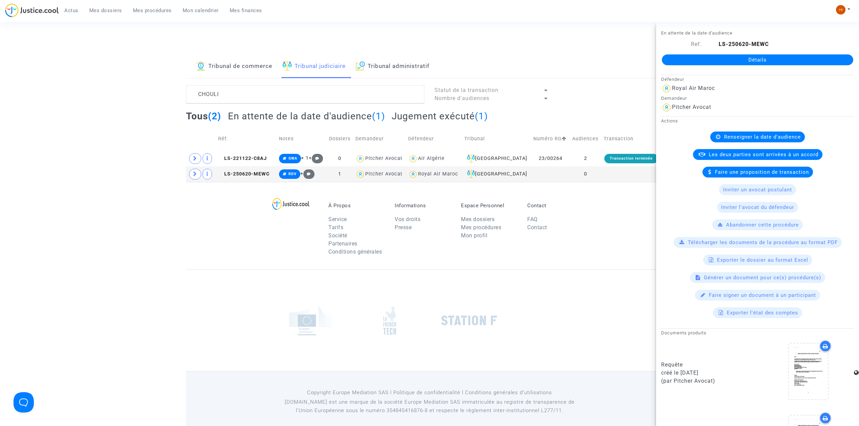
click at [772, 56] on link "Détails" at bounding box center [757, 59] width 191 height 11
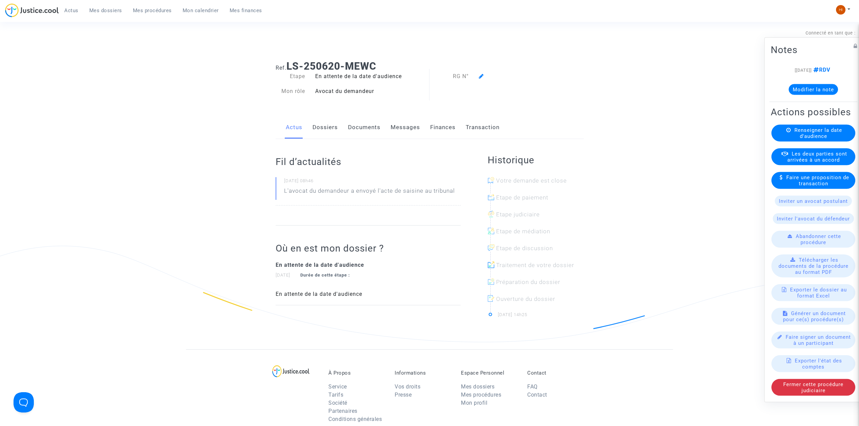
click at [804, 135] on span "Renseigner la date d'audience" at bounding box center [818, 133] width 48 height 12
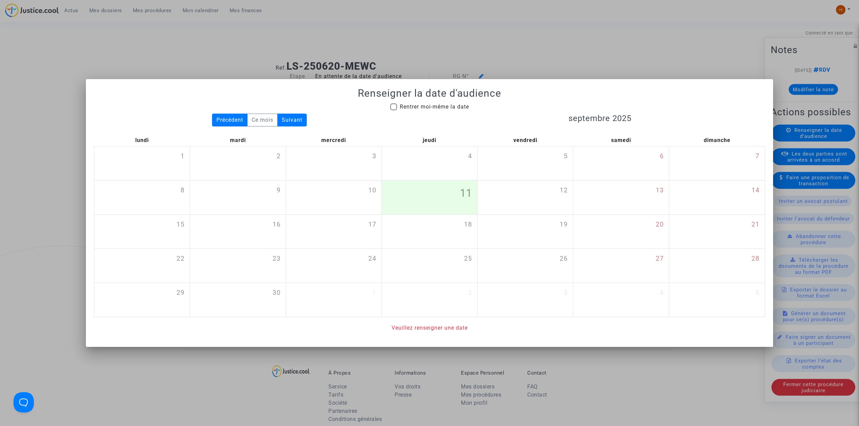
click at [450, 104] on span "Rentrer moi-même la date" at bounding box center [434, 106] width 69 height 6
click at [393, 110] on input "Rentrer moi-même la date" at bounding box center [393, 110] width 0 height 0
checkbox input "true"
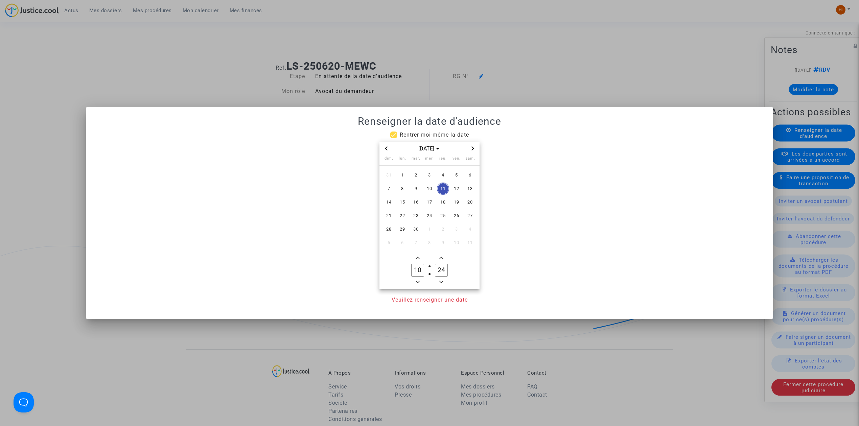
click at [474, 147] on icon "Next month" at bounding box center [473, 148] width 4 height 4
click at [432, 172] on span "3" at bounding box center [429, 175] width 12 height 12
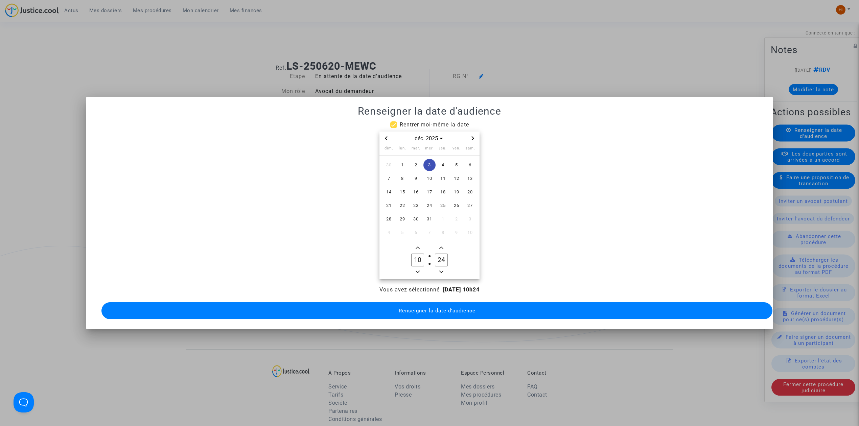
click at [417, 241] on owl-date-time-timer "10 Hour 24 Minute" at bounding box center [429, 260] width 100 height 38
click at [420, 244] on span "Add a hour" at bounding box center [417, 248] width 8 height 8
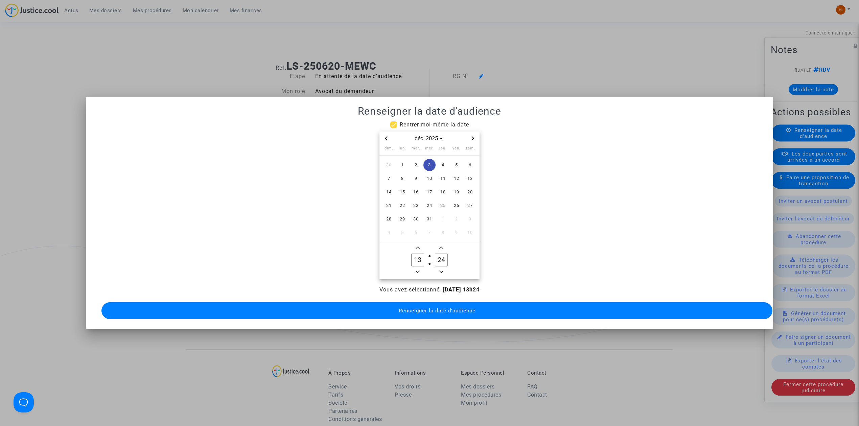
type input "14"
click at [437, 254] on input "24" at bounding box center [441, 260] width 13 height 13
type input "00"
drag, startPoint x: 455, startPoint y: 309, endPoint x: 399, endPoint y: 214, distance: 109.8
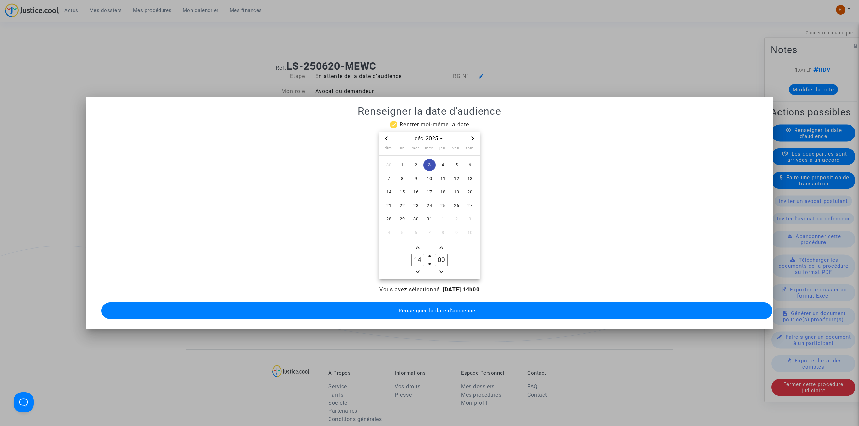
click at [457, 308] on span "Renseigner la date d'audience" at bounding box center [437, 311] width 77 height 6
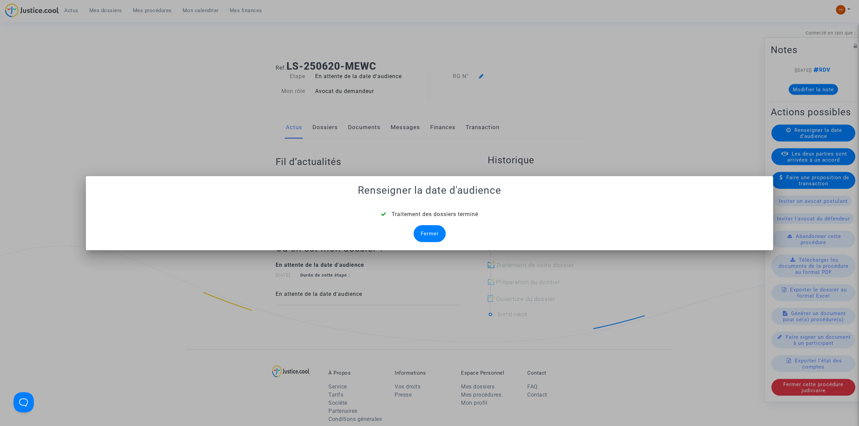
drag, startPoint x: 425, startPoint y: 228, endPoint x: 452, endPoint y: 164, distance: 69.2
click at [429, 216] on div "Traitement des dossiers terminé Fermer" at bounding box center [429, 226] width 671 height 32
drag, startPoint x: 426, startPoint y: 237, endPoint x: 428, endPoint y: 205, distance: 31.8
click at [424, 237] on div "Fermer" at bounding box center [429, 233] width 32 height 17
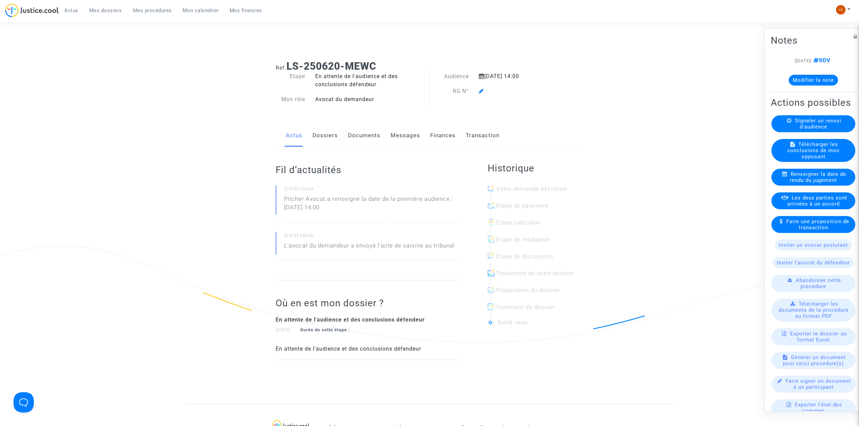
click at [480, 91] on icon at bounding box center [481, 90] width 5 height 5
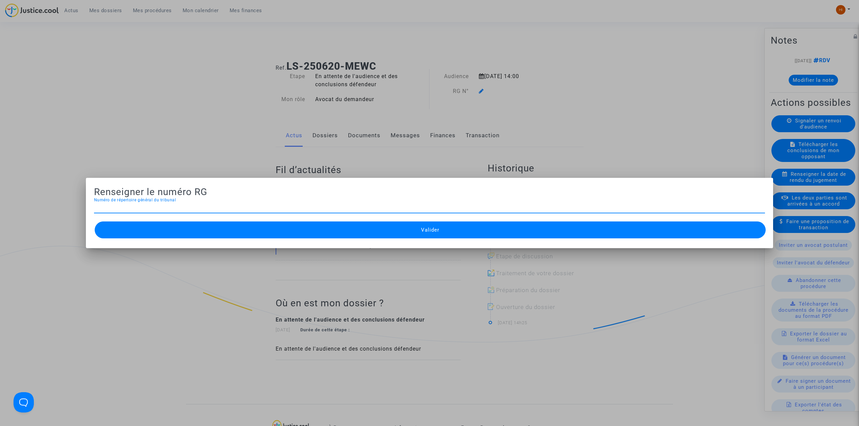
paste input "25/03852"
type input "25/03853"
click at [271, 225] on button "Valider" at bounding box center [430, 229] width 671 height 17
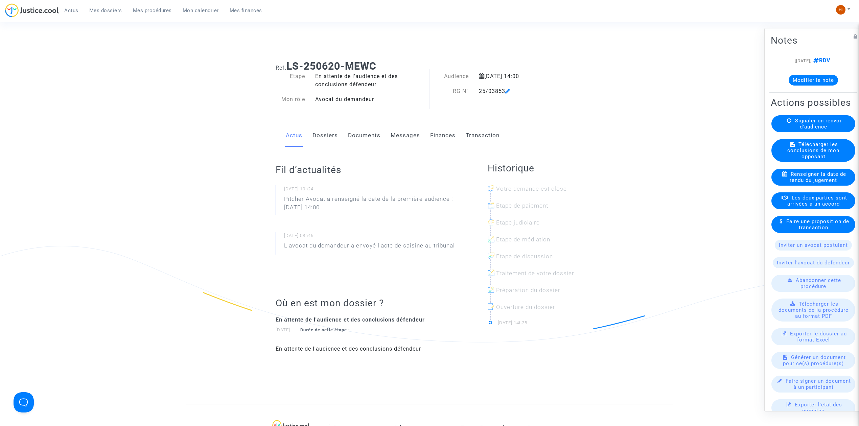
drag, startPoint x: 364, startPoint y: 139, endPoint x: 306, endPoint y: 165, distance: 63.8
click at [364, 139] on link "Documents" at bounding box center [364, 135] width 32 height 22
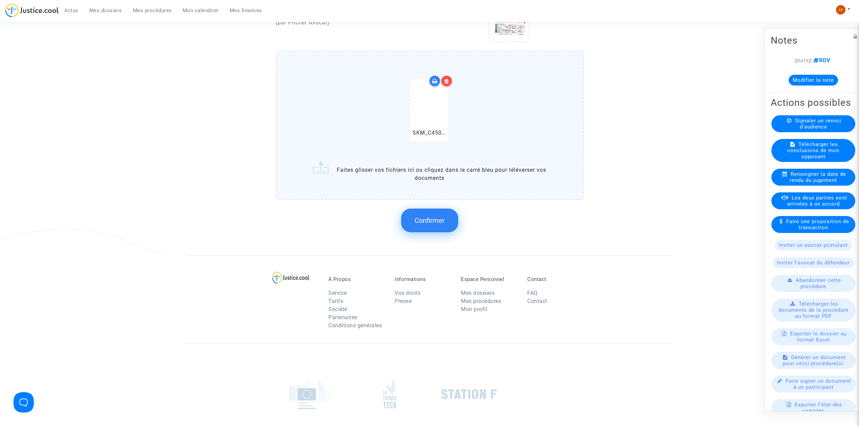
scroll to position [496, 0]
click at [445, 218] on button "Confirmer" at bounding box center [429, 219] width 57 height 24
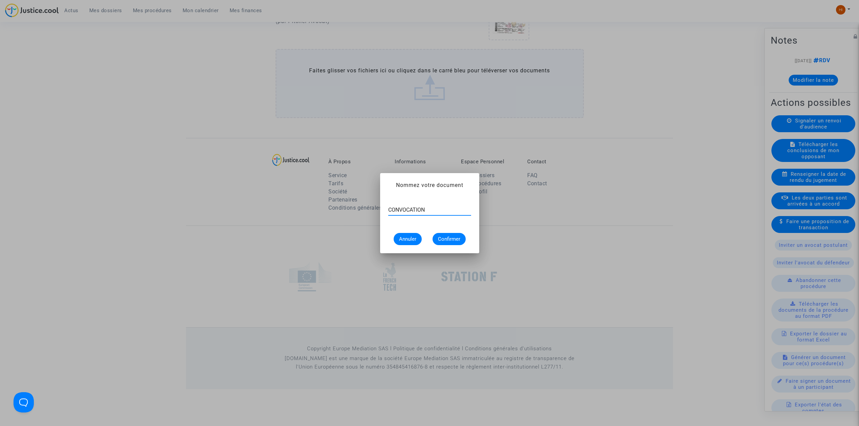
type input "CONVOCATION"
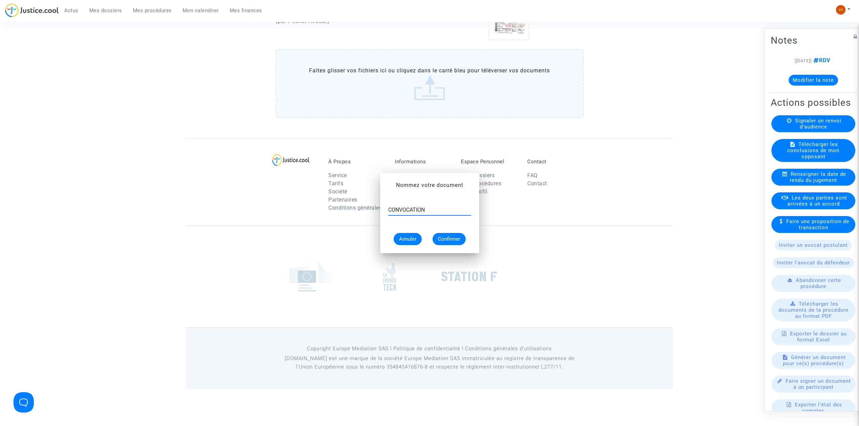
scroll to position [457, 0]
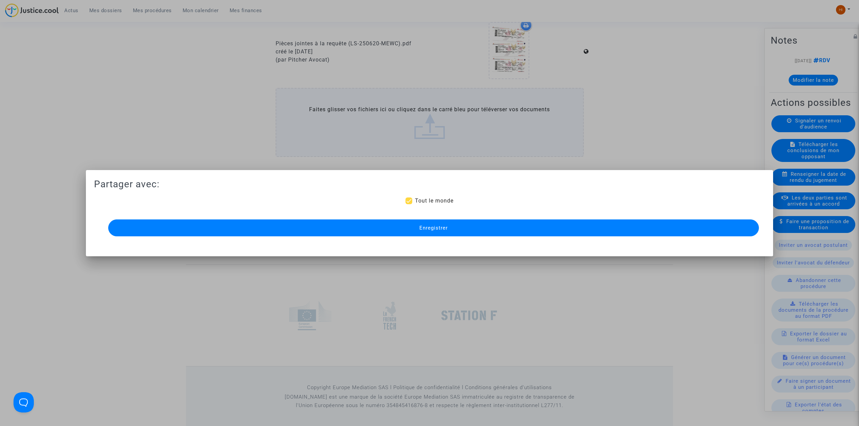
click at [441, 224] on button "Enregistrer" at bounding box center [433, 227] width 650 height 17
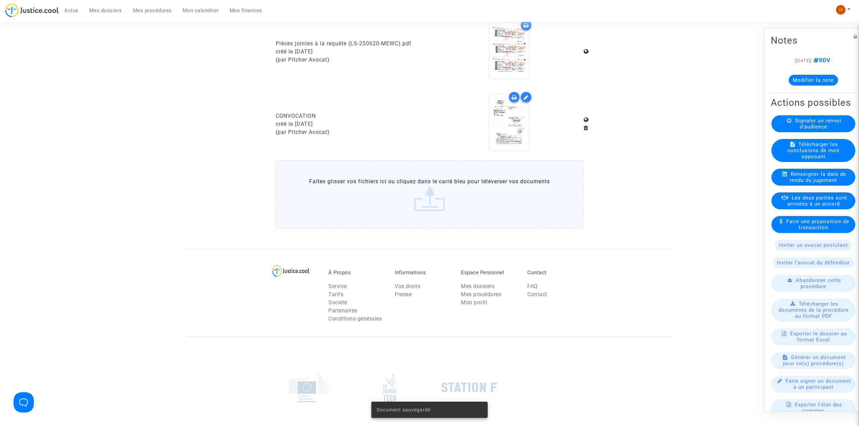
click at [150, 6] on link "Mes procédures" at bounding box center [152, 10] width 50 height 10
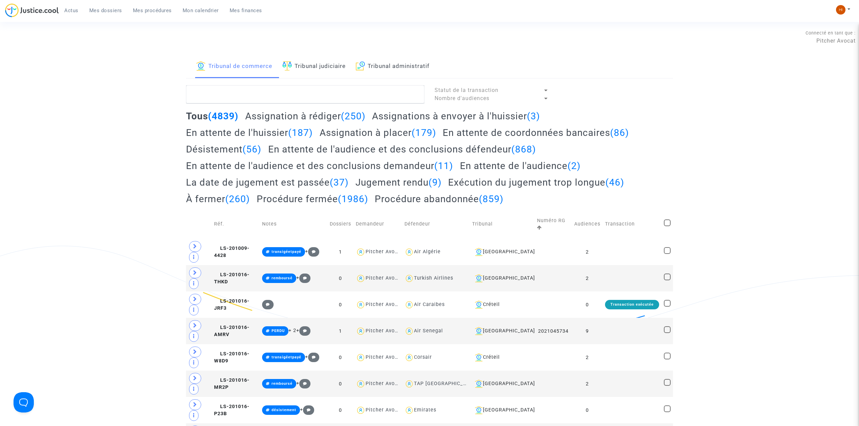
click at [326, 71] on link "Tribunal judiciaire" at bounding box center [313, 66] width 63 height 23
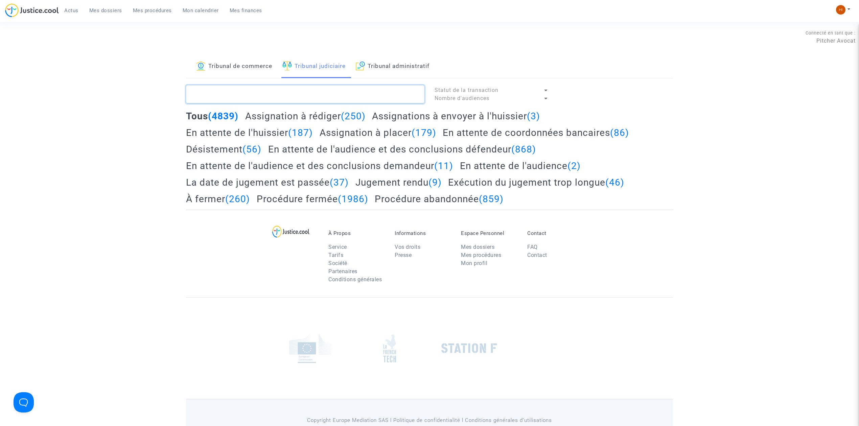
click at [301, 90] on textarea at bounding box center [305, 94] width 238 height 18
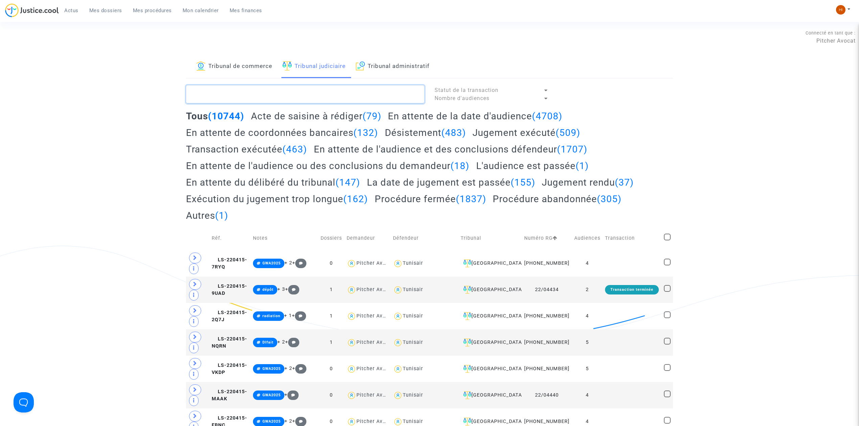
click at [248, 95] on textarea at bounding box center [305, 94] width 238 height 18
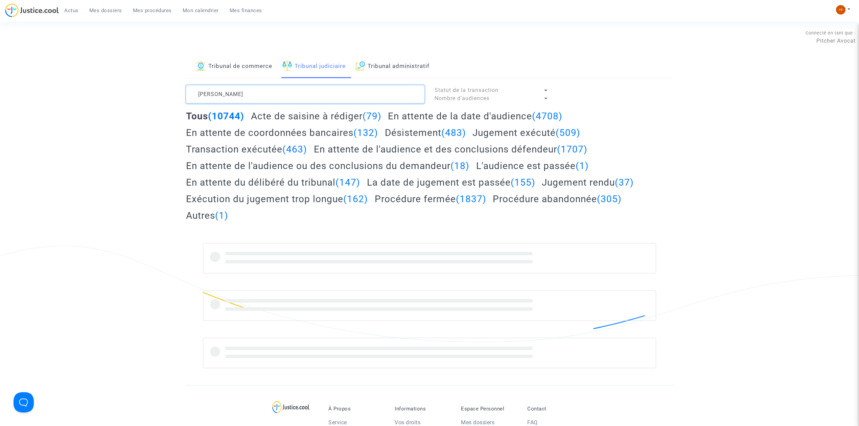
type textarea "MONTERO"
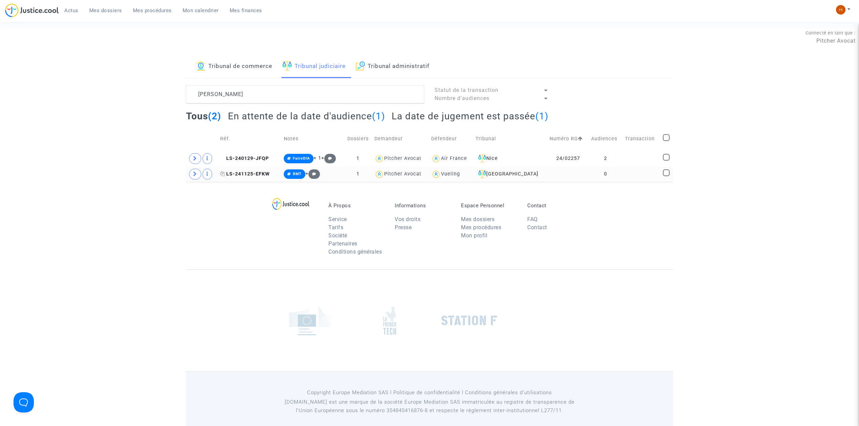
click at [223, 173] on icon at bounding box center [222, 173] width 5 height 5
click at [601, 173] on td "0" at bounding box center [606, 174] width 34 height 16
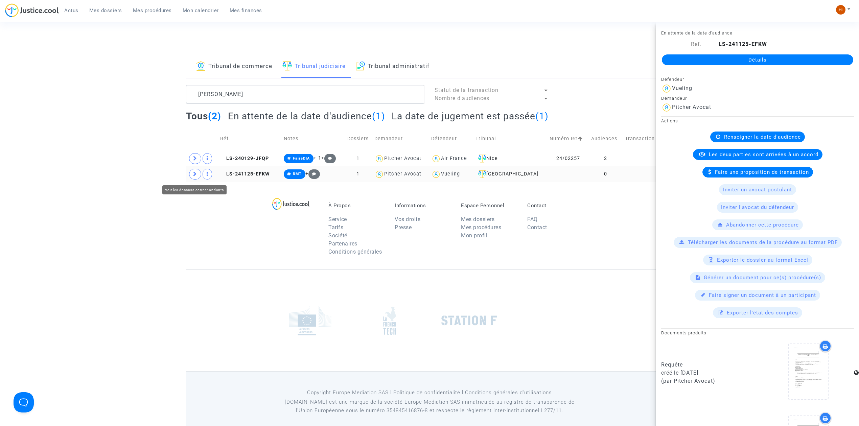
click at [196, 173] on icon at bounding box center [195, 173] width 4 height 5
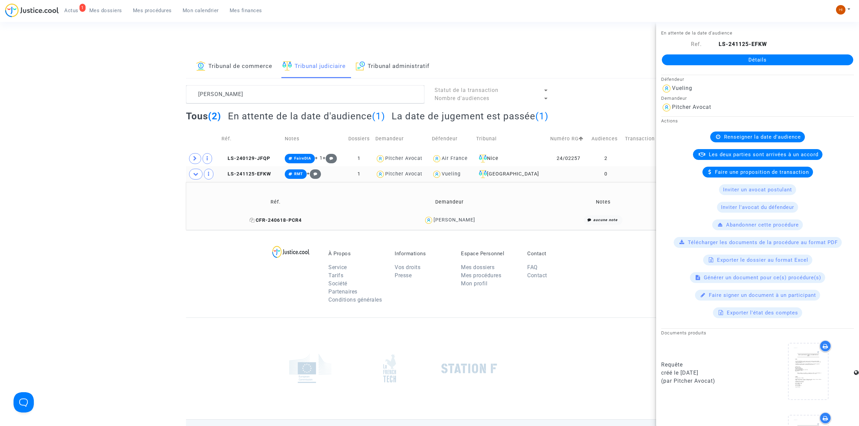
drag, startPoint x: 246, startPoint y: 218, endPoint x: 253, endPoint y: 195, distance: 24.7
click at [249, 218] on icon at bounding box center [251, 220] width 5 height 5
drag, startPoint x: 252, startPoint y: 176, endPoint x: 279, endPoint y: 161, distance: 30.3
click at [252, 176] on span "LS-241125-EFKW" at bounding box center [246, 174] width 50 height 6
click at [740, 61] on link "Détails" at bounding box center [757, 59] width 191 height 11
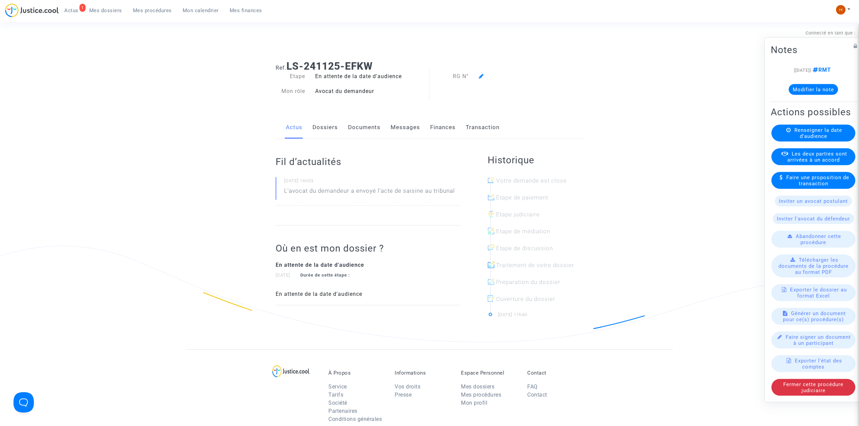
click at [830, 127] on div "Renseigner la date d'audience" at bounding box center [813, 133] width 84 height 17
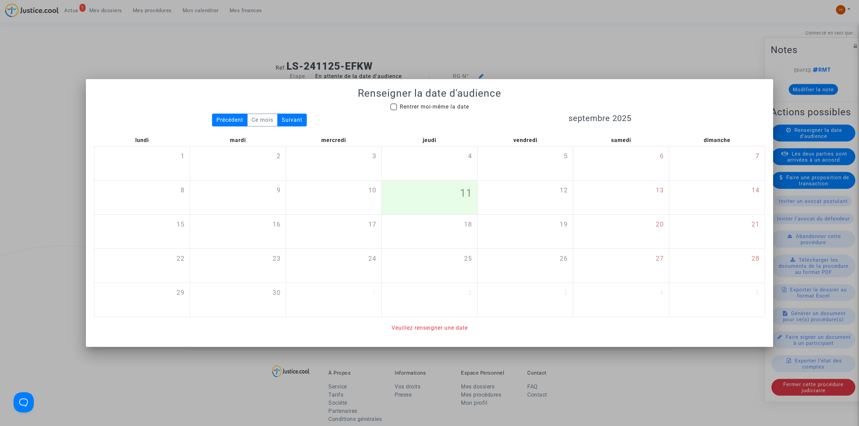
click at [430, 112] on mat-checkbox "Rentrer moi-même la date" at bounding box center [429, 108] width 79 height 11
click at [432, 109] on span "Rentrer moi-même la date" at bounding box center [434, 106] width 69 height 6
click at [393, 110] on input "Rentrer moi-même la date" at bounding box center [393, 110] width 0 height 0
checkbox input "true"
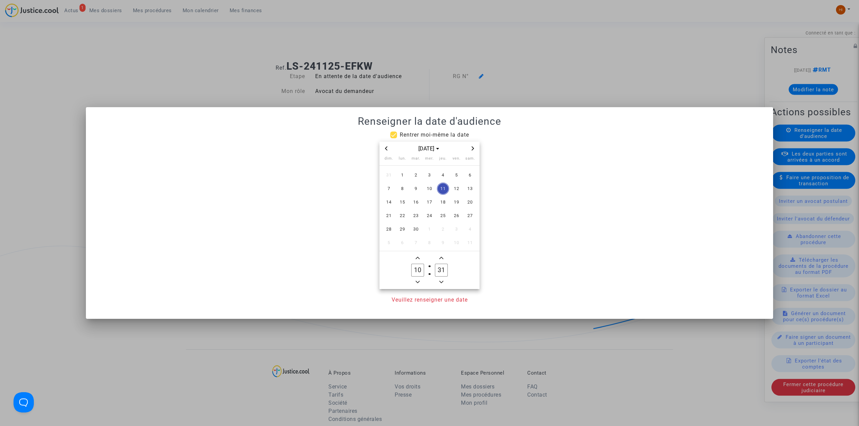
click at [469, 148] on span "Next month" at bounding box center [473, 148] width 8 height 8
click at [402, 192] on span "8" at bounding box center [402, 189] width 12 height 12
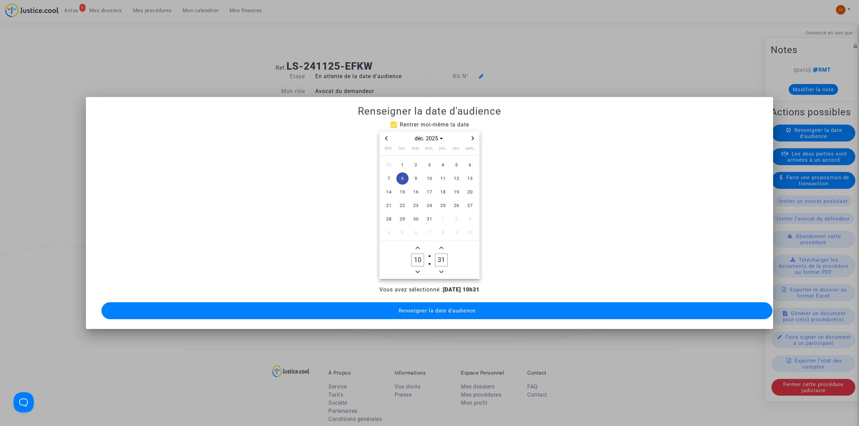
click at [420, 268] on button "Minus a hour" at bounding box center [417, 272] width 8 height 8
type input "09"
click at [443, 268] on span "Minus a minute" at bounding box center [441, 272] width 8 height 8
type input "30"
click at [467, 312] on button "Renseigner la date d'audience" at bounding box center [436, 310] width 671 height 17
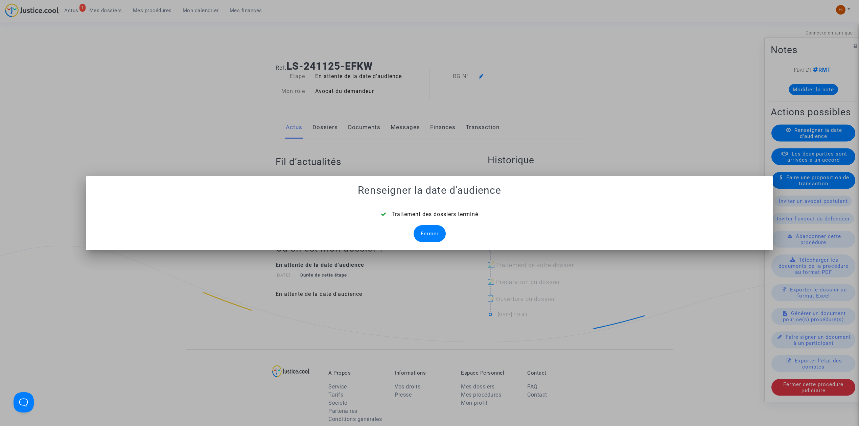
drag, startPoint x: 435, startPoint y: 229, endPoint x: 428, endPoint y: 221, distance: 10.6
click at [433, 229] on div "Fermer" at bounding box center [429, 233] width 32 height 17
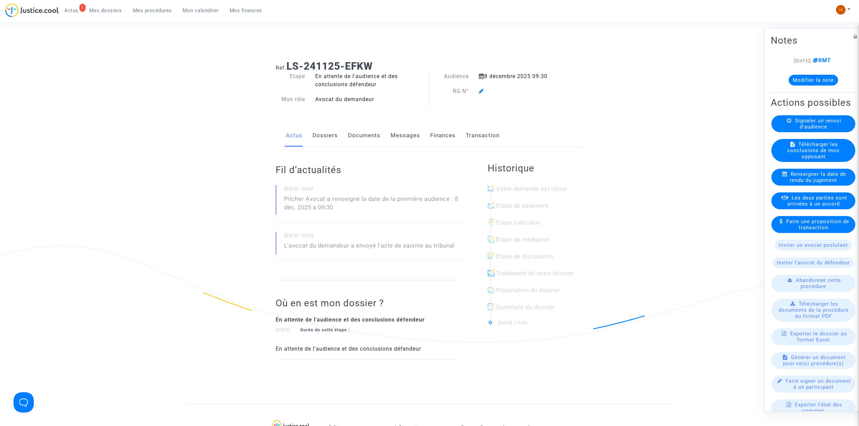
click at [481, 91] on icon at bounding box center [481, 90] width 5 height 5
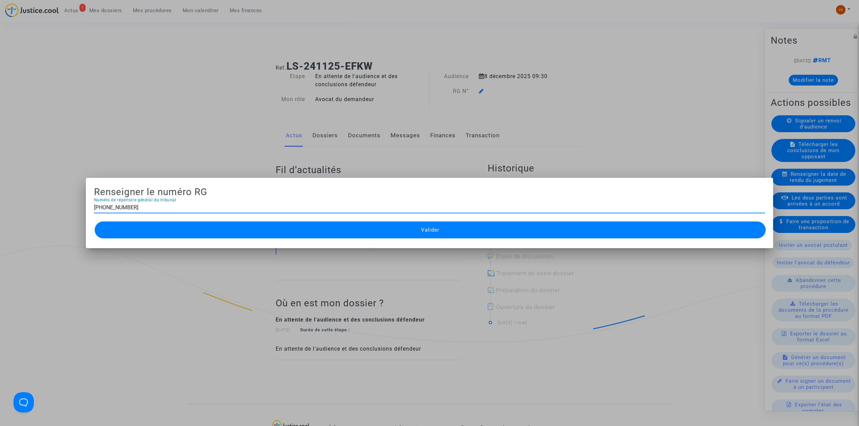
type input "11-24-004108"
click at [330, 224] on button "Valider" at bounding box center [430, 229] width 671 height 17
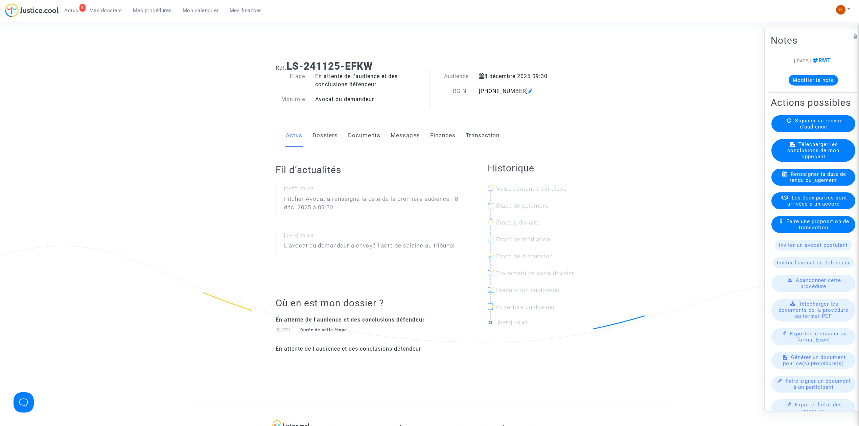
click at [360, 135] on link "Documents" at bounding box center [364, 135] width 32 height 22
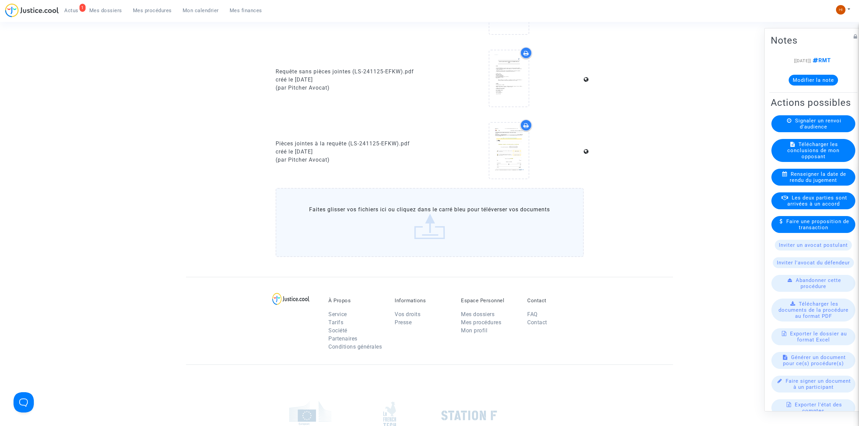
scroll to position [357, 0]
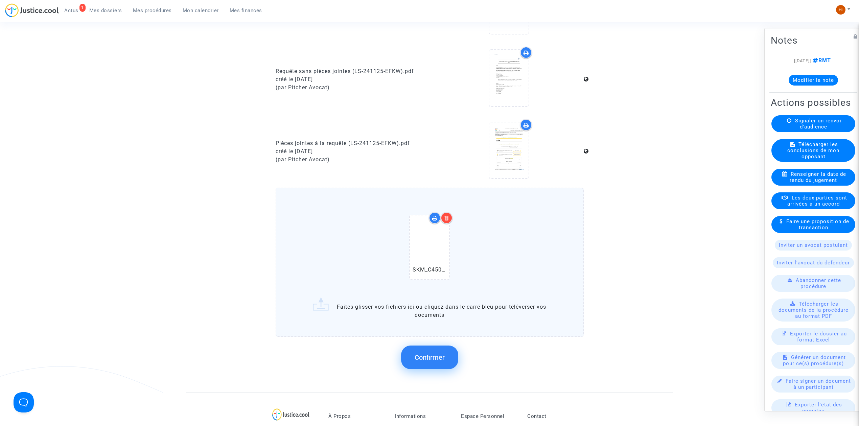
click at [441, 353] on span "Confirmer" at bounding box center [429, 357] width 30 height 8
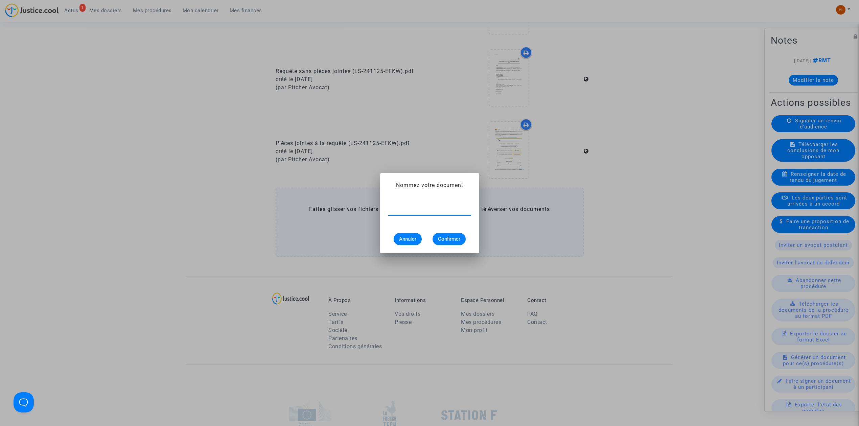
paste input "CONVOCATION"
type input "CONVOCATION"
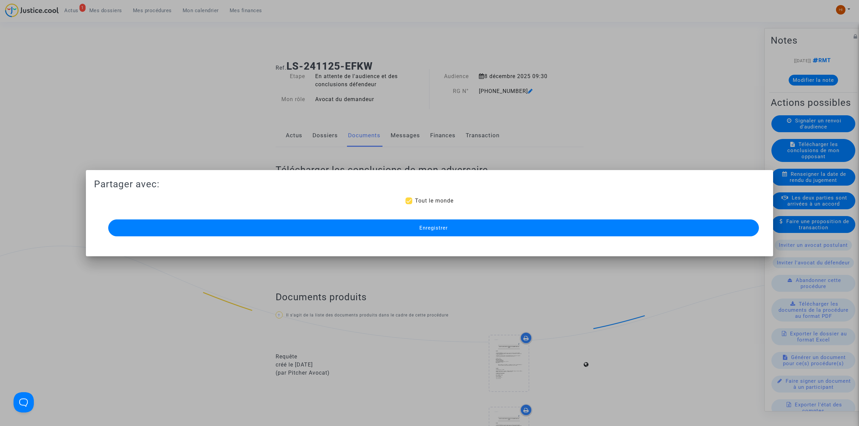
scroll to position [357, 0]
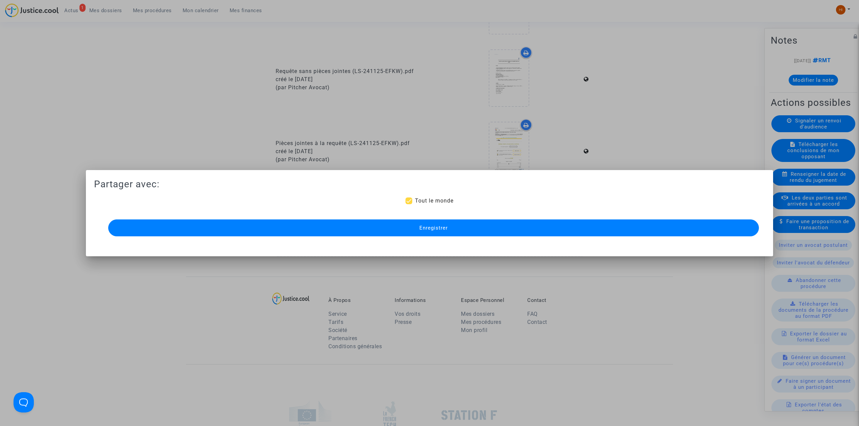
drag, startPoint x: 361, startPoint y: 229, endPoint x: 307, endPoint y: 34, distance: 201.8
click at [361, 229] on button "Enregistrer" at bounding box center [433, 227] width 650 height 17
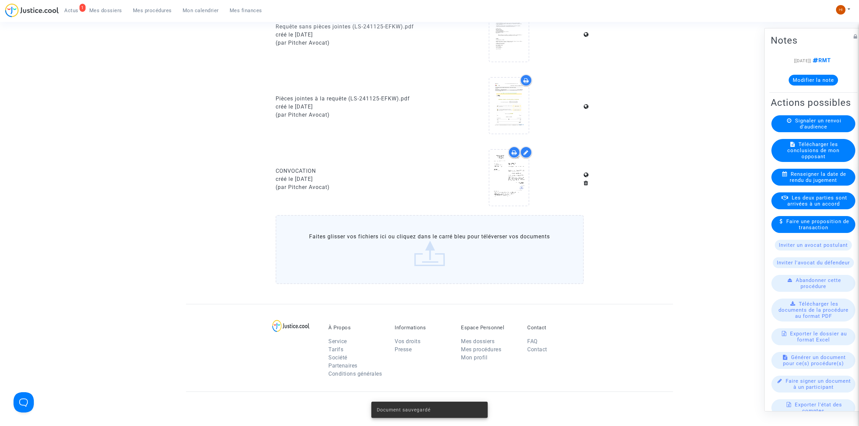
scroll to position [402, 0]
click at [158, 7] on link "Mes procédures" at bounding box center [152, 10] width 50 height 10
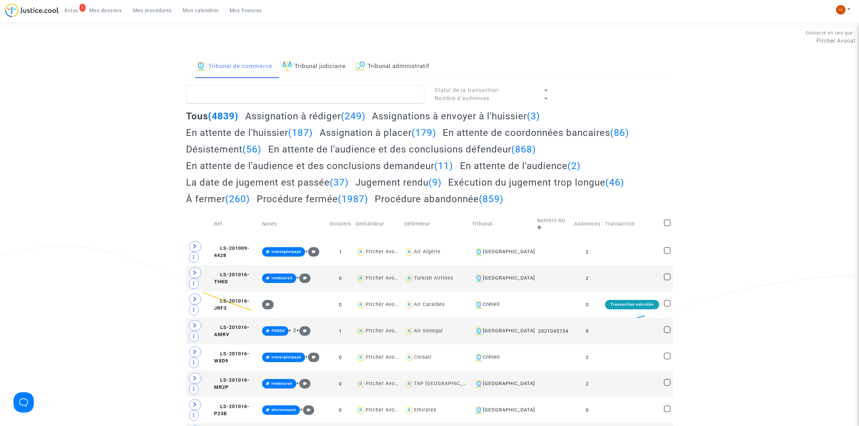
click at [318, 61] on link "Tribunal judiciaire" at bounding box center [313, 66] width 63 height 23
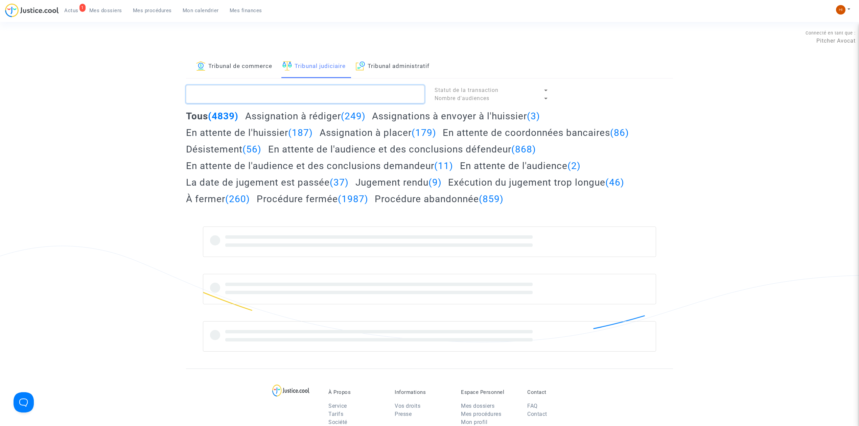
click at [302, 86] on textarea at bounding box center [305, 94] width 238 height 18
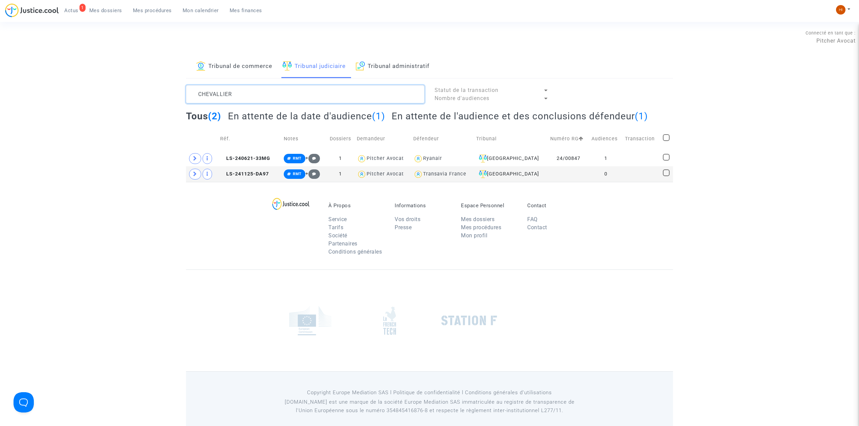
type textarea "CHEVALLIER"
click at [191, 173] on span at bounding box center [195, 174] width 12 height 11
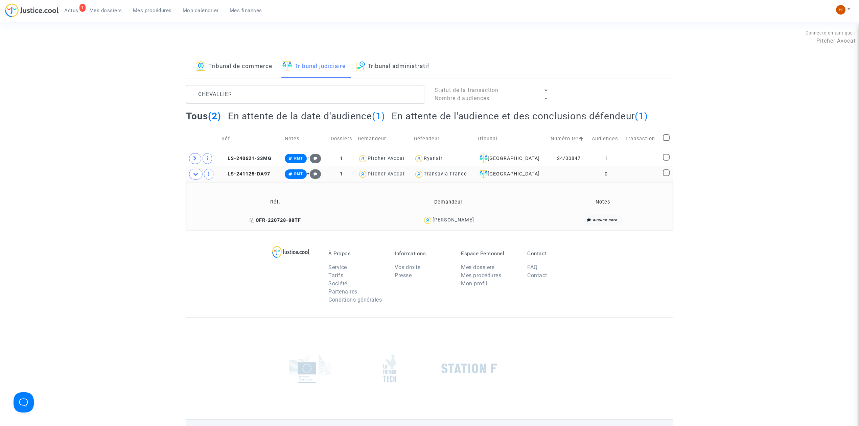
click at [249, 221] on icon at bounding box center [251, 220] width 5 height 5
drag, startPoint x: 631, startPoint y: 173, endPoint x: 662, endPoint y: 136, distance: 48.5
click at [631, 173] on td at bounding box center [642, 174] width 38 height 16
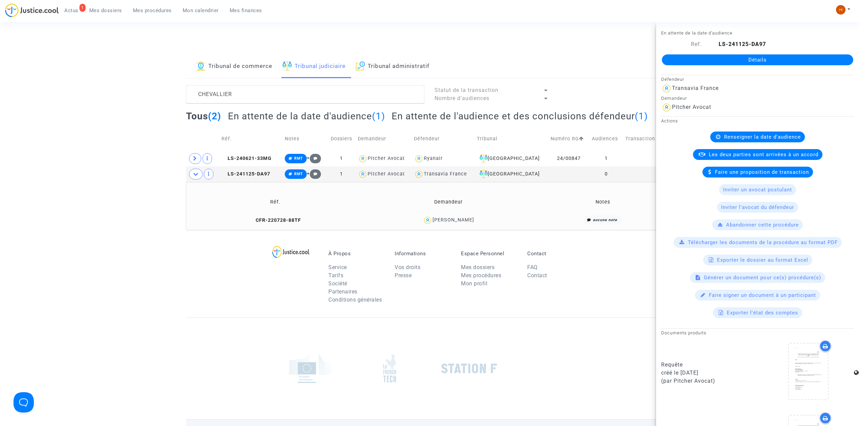
click at [755, 61] on link "Détails" at bounding box center [757, 59] width 191 height 11
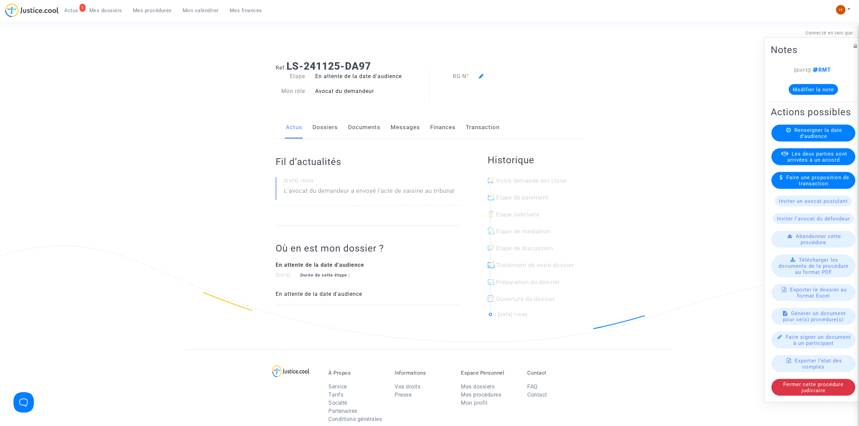
click at [798, 133] on span "Renseigner la date d'audience" at bounding box center [818, 133] width 48 height 12
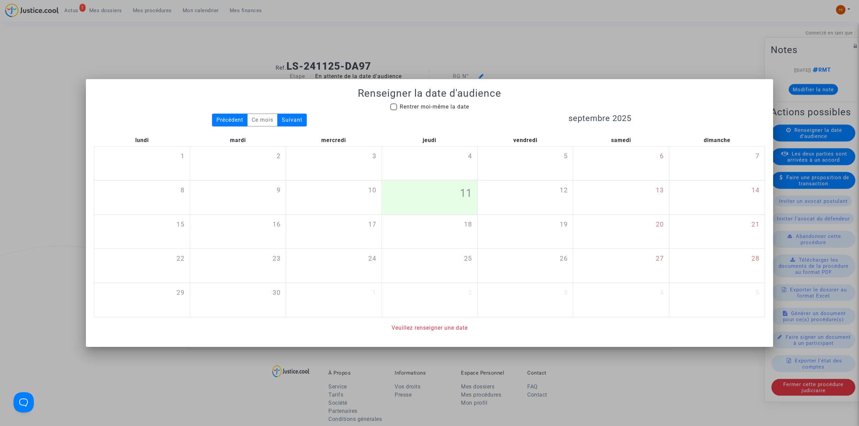
drag, startPoint x: 447, startPoint y: 106, endPoint x: 481, endPoint y: 106, distance: 34.1
click at [447, 106] on span "Rentrer moi-même la date" at bounding box center [434, 106] width 69 height 6
click at [393, 110] on input "Rentrer moi-même la date" at bounding box center [393, 110] width 0 height 0
checkbox input "true"
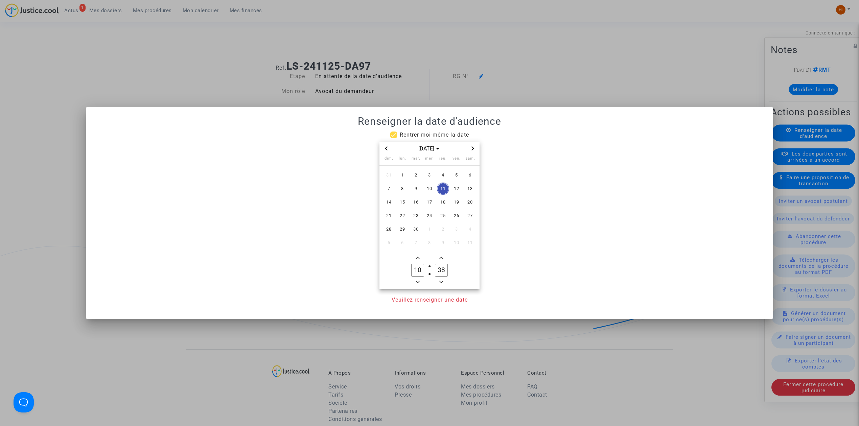
click at [473, 149] on icon "Next month" at bounding box center [473, 148] width 2 height 4
click at [404, 189] on span "8" at bounding box center [402, 189] width 12 height 12
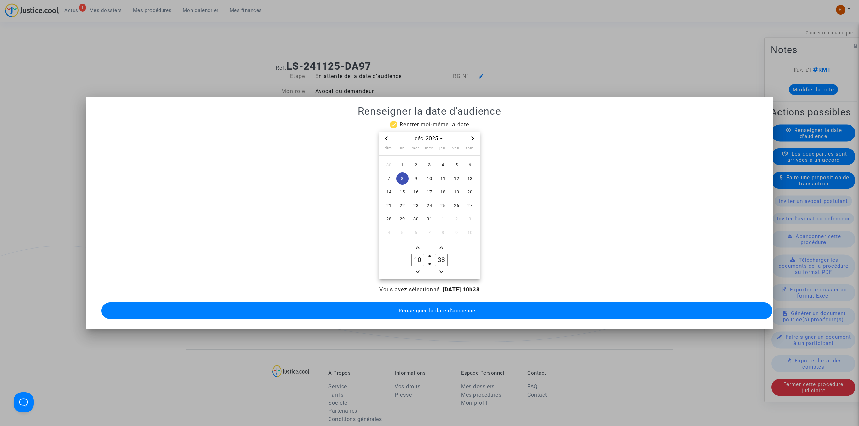
click at [422, 267] on owl-date-time-timer-box "10 Hour" at bounding box center [418, 260] width 24 height 32
click at [415, 270] on icon "Minus a hour" at bounding box center [417, 272] width 4 height 4
type input "09"
click at [440, 255] on input "00" at bounding box center [441, 260] width 13 height 13
drag, startPoint x: 439, startPoint y: 257, endPoint x: 432, endPoint y: 257, distance: 7.8
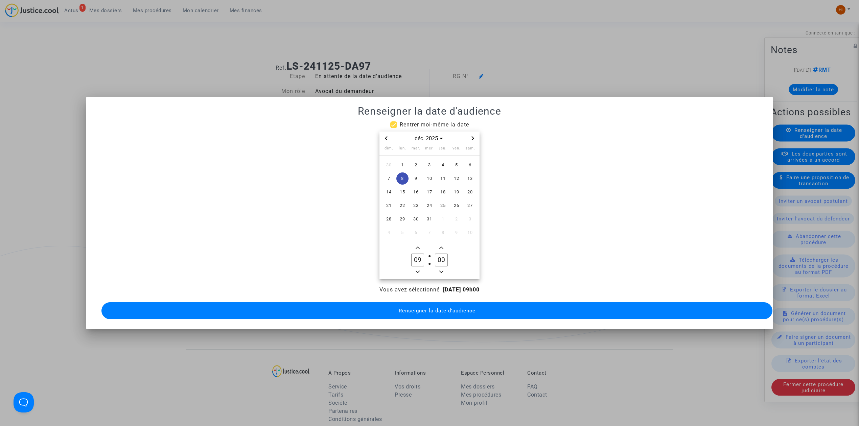
click at [432, 257] on label "00 Minute" at bounding box center [441, 260] width 24 height 14
type input "30"
drag, startPoint x: 442, startPoint y: 307, endPoint x: 390, endPoint y: 181, distance: 136.8
click at [446, 308] on span "Renseigner la date d'audience" at bounding box center [437, 311] width 77 height 6
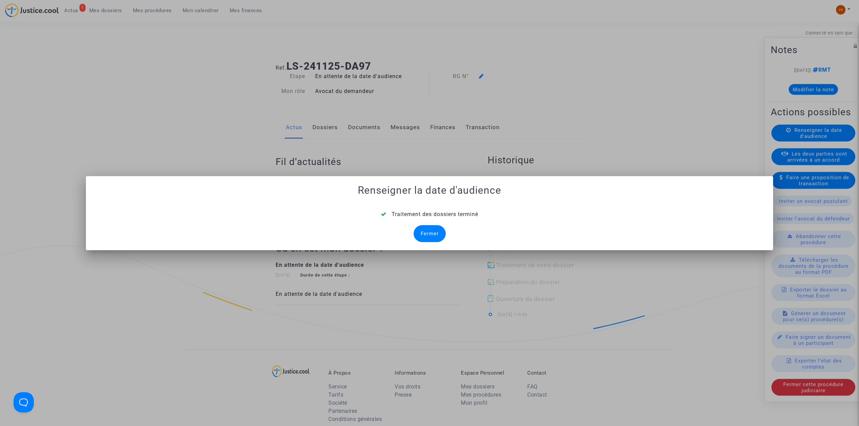
drag, startPoint x: 438, startPoint y: 233, endPoint x: 440, endPoint y: 220, distance: 13.0
click at [435, 233] on div "Fermer" at bounding box center [429, 233] width 32 height 17
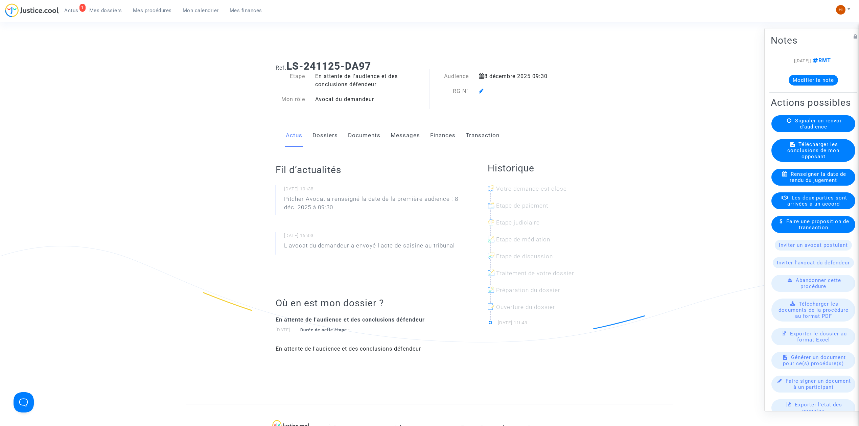
click at [479, 90] on icon at bounding box center [481, 90] width 5 height 5
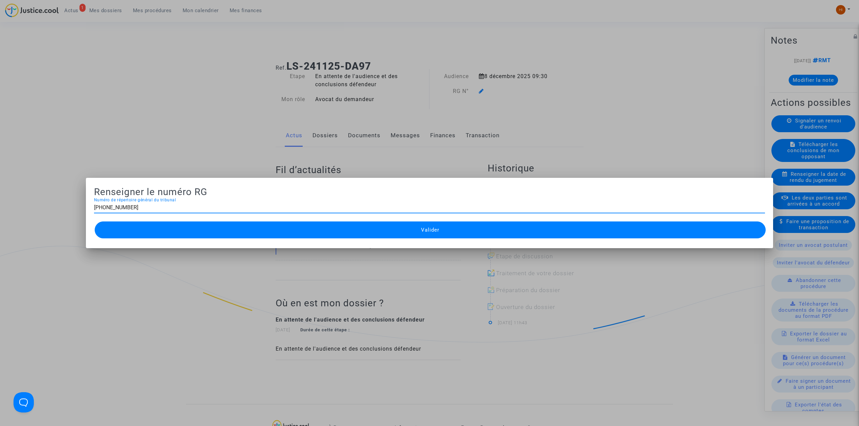
type input "11-24-004114"
click at [388, 229] on button "Valider" at bounding box center [430, 229] width 671 height 17
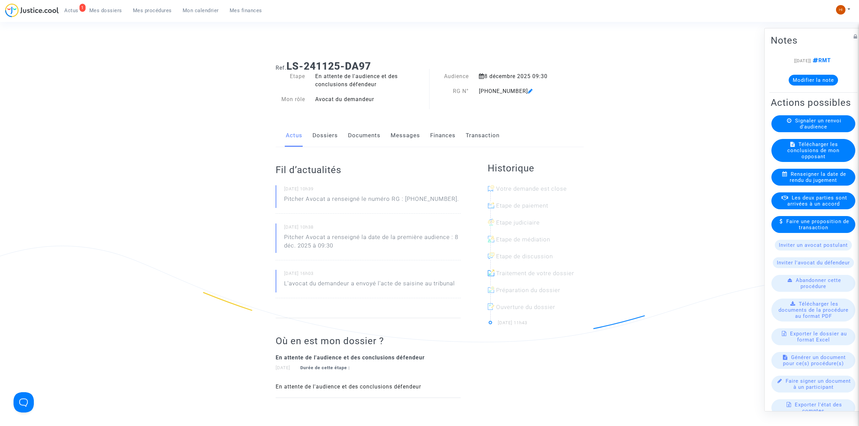
click at [368, 133] on link "Documents" at bounding box center [364, 135] width 32 height 22
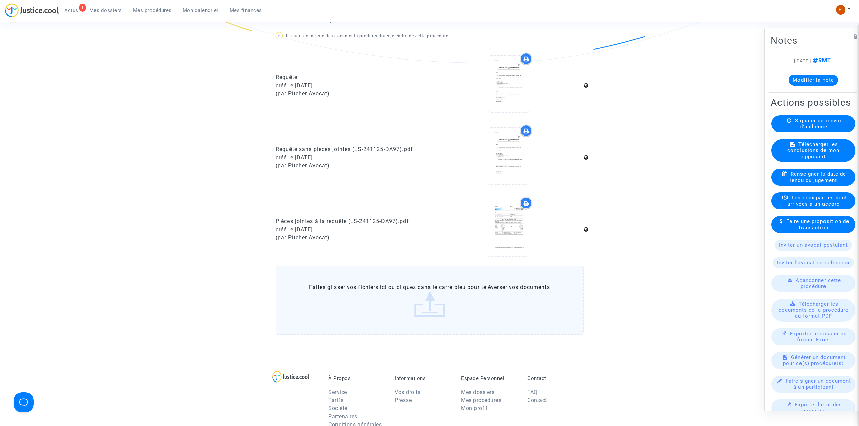
scroll to position [315, 0]
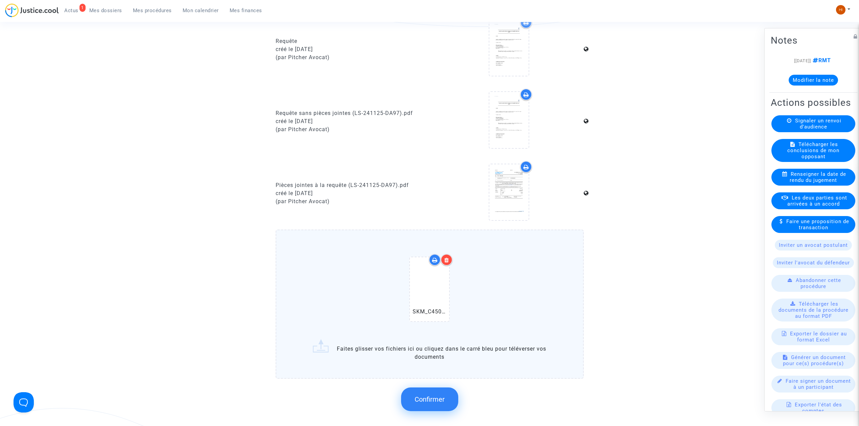
click at [423, 400] on span "Confirmer" at bounding box center [429, 399] width 30 height 8
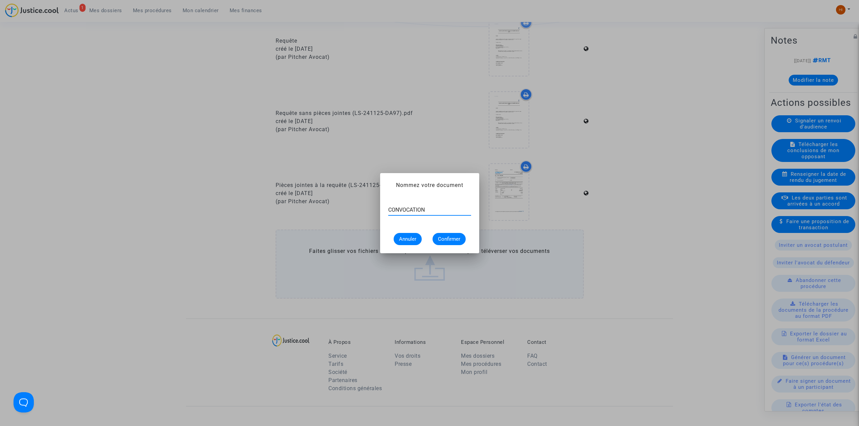
type input "CONVOCATION"
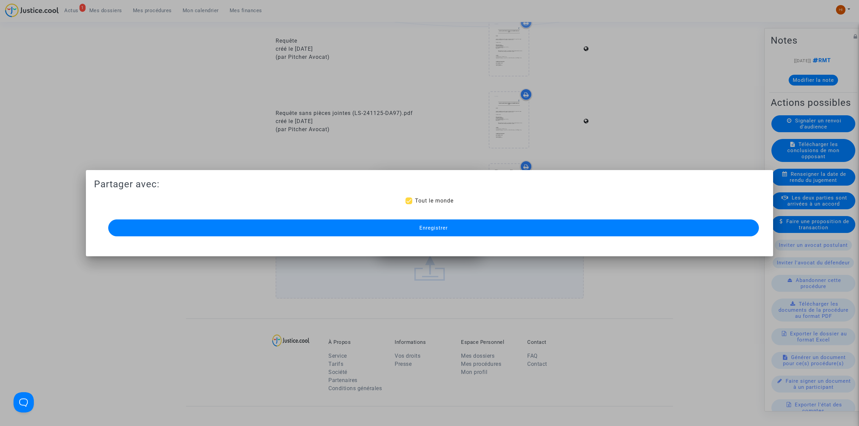
scroll to position [315, 0]
click at [460, 216] on div "Partager avec: Tout le monde Enregistrer" at bounding box center [429, 208] width 671 height 60
drag, startPoint x: 460, startPoint y: 230, endPoint x: 422, endPoint y: 178, distance: 64.8
click at [461, 222] on button "Enregistrer" at bounding box center [433, 227] width 650 height 17
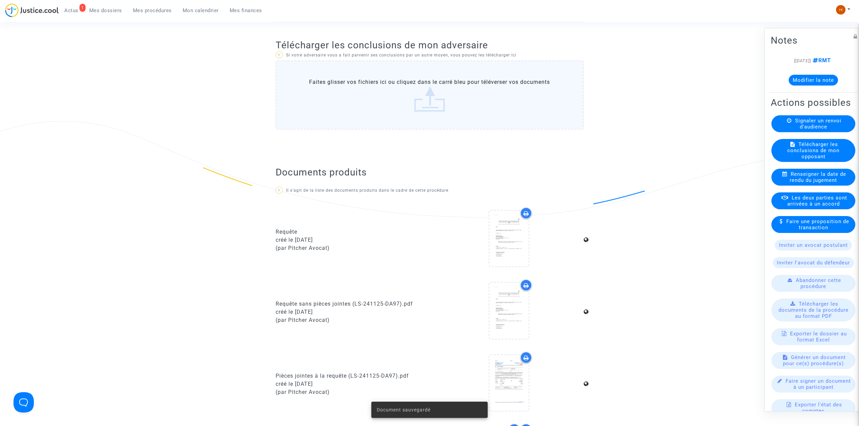
scroll to position [0, 0]
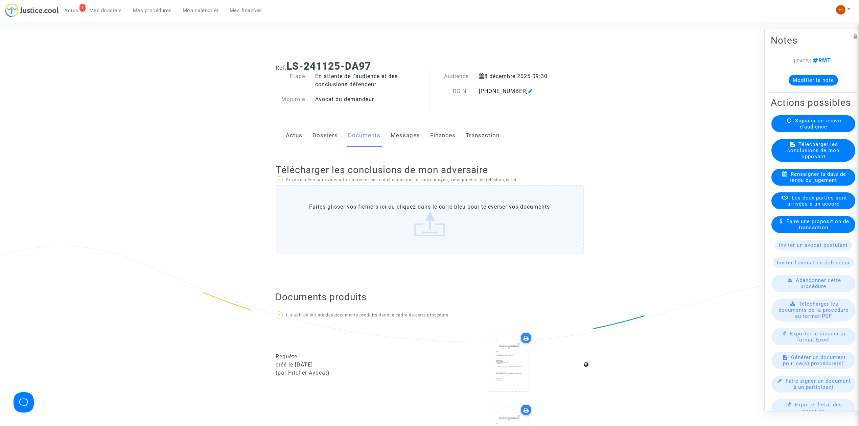
drag, startPoint x: 379, startPoint y: 63, endPoint x: 287, endPoint y: 63, distance: 91.3
click at [287, 63] on h1 "Ref. LS-241125-DA97" at bounding box center [430, 66] width 308 height 12
copy b "LS-241125-DA97"
click at [148, 12] on span "Mes procédures" at bounding box center [152, 10] width 39 height 6
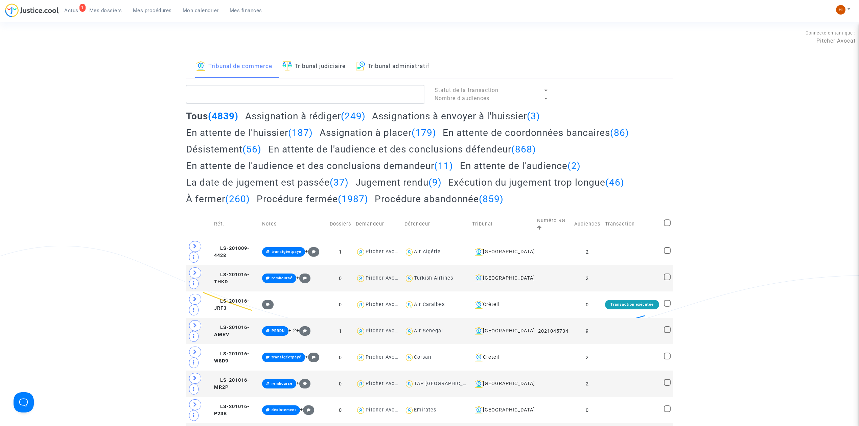
click at [294, 70] on link "Tribunal judiciaire" at bounding box center [313, 66] width 63 height 23
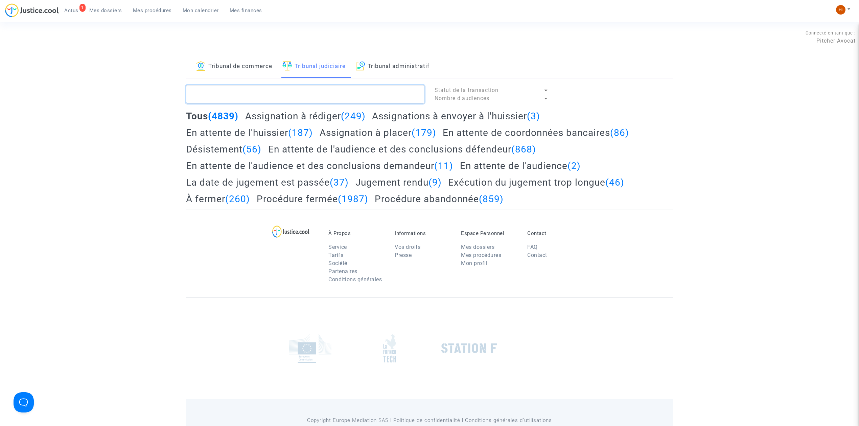
click at [275, 91] on textarea at bounding box center [305, 94] width 238 height 18
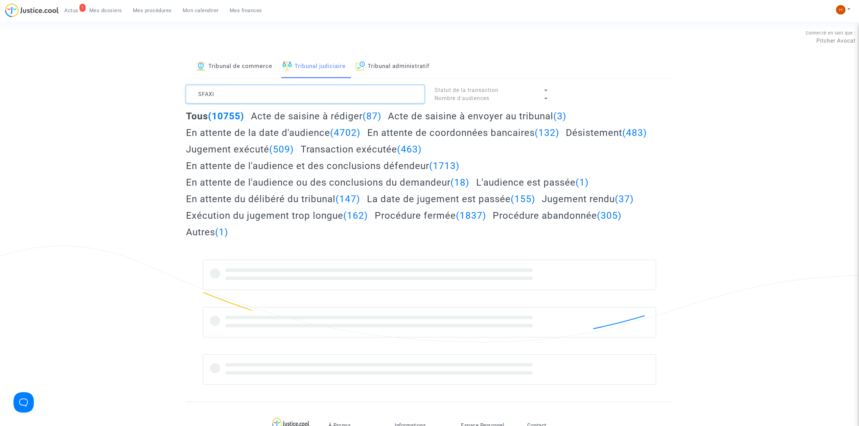
type textarea "SFAXI"
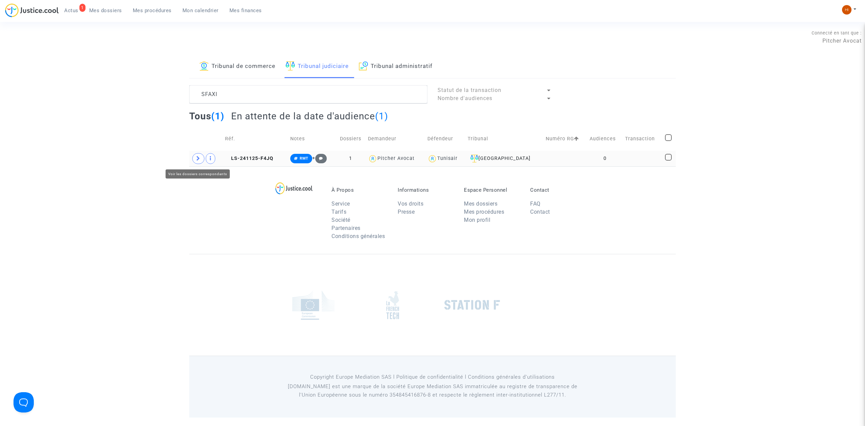
click at [195, 159] on span at bounding box center [198, 158] width 12 height 11
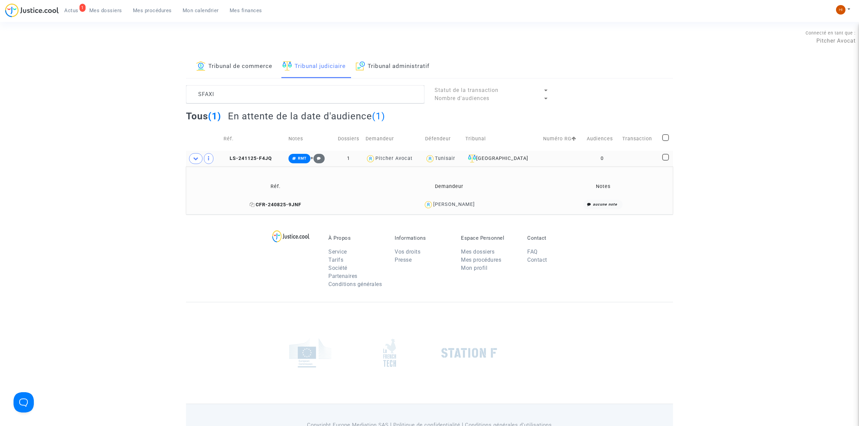
click at [252, 205] on icon at bounding box center [251, 204] width 5 height 5
click at [564, 156] on td at bounding box center [563, 159] width 44 height 16
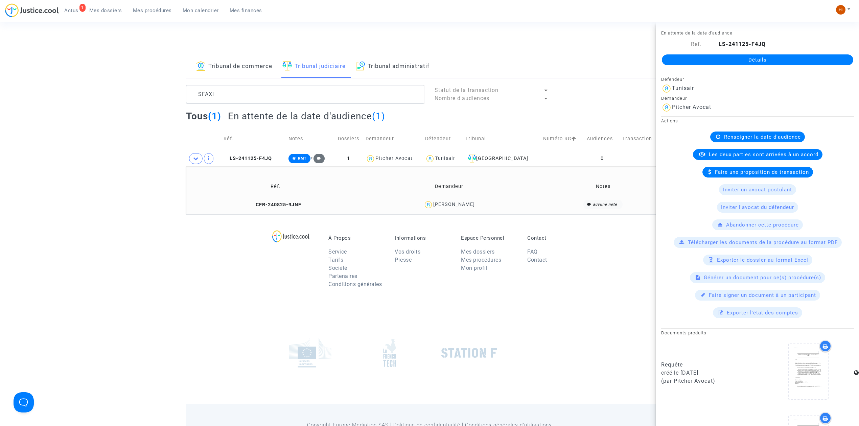
click at [741, 63] on link "Détails" at bounding box center [757, 59] width 191 height 11
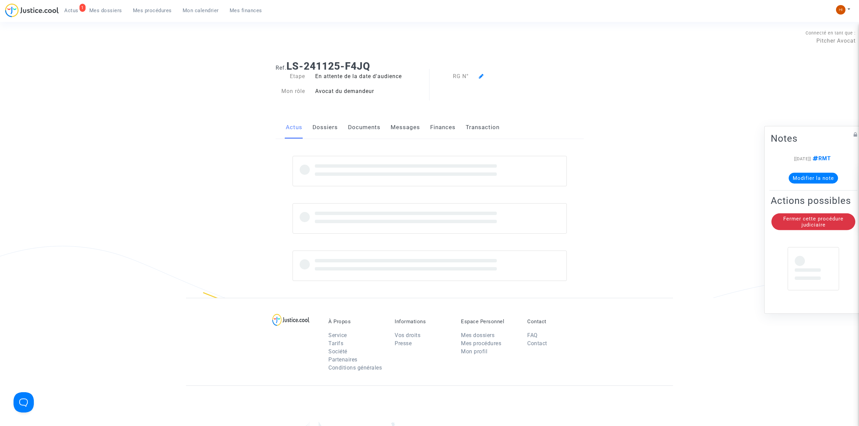
click at [744, 60] on div "Ref. LS-241125-F4JQ Etape En attente de la date d'audience Mon rôle Avocat du d…" at bounding box center [429, 176] width 859 height 243
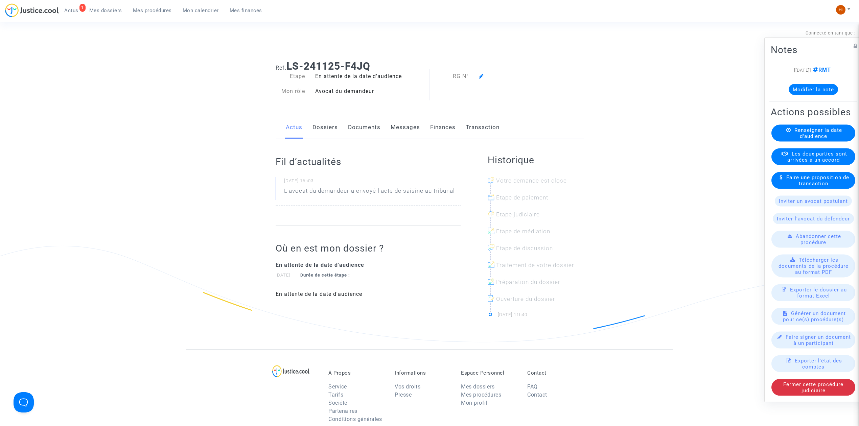
click at [797, 138] on span "Renseigner la date d'audience" at bounding box center [818, 133] width 48 height 12
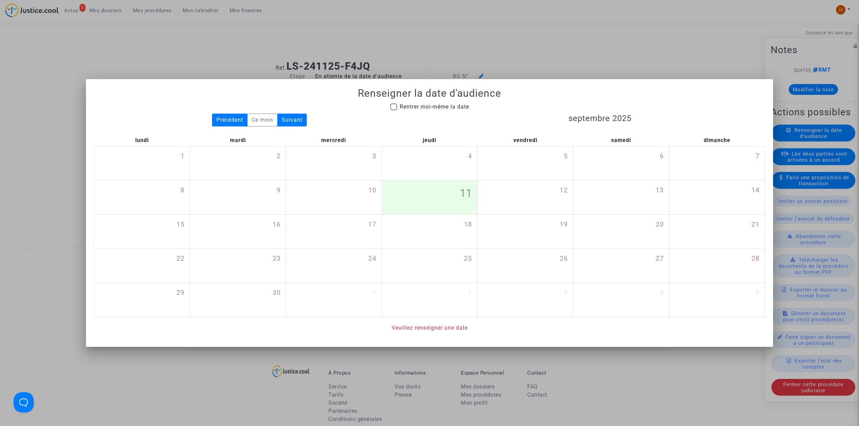
click at [435, 106] on span "Rentrer moi-même la date" at bounding box center [434, 106] width 69 height 6
click at [393, 110] on input "Rentrer moi-même la date" at bounding box center [393, 110] width 0 height 0
checkbox input "true"
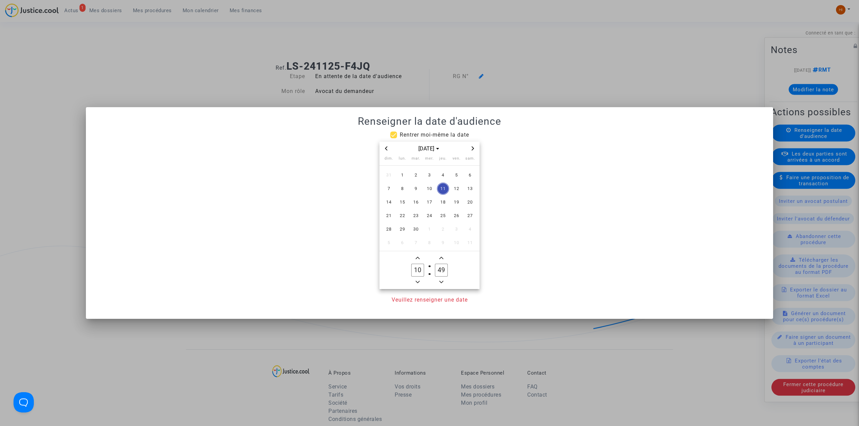
click at [473, 149] on icon "Next month" at bounding box center [473, 148] width 4 height 4
click at [473, 149] on icon "Next month" at bounding box center [473, 148] width 2 height 4
click at [400, 188] on span "8" at bounding box center [402, 189] width 12 height 12
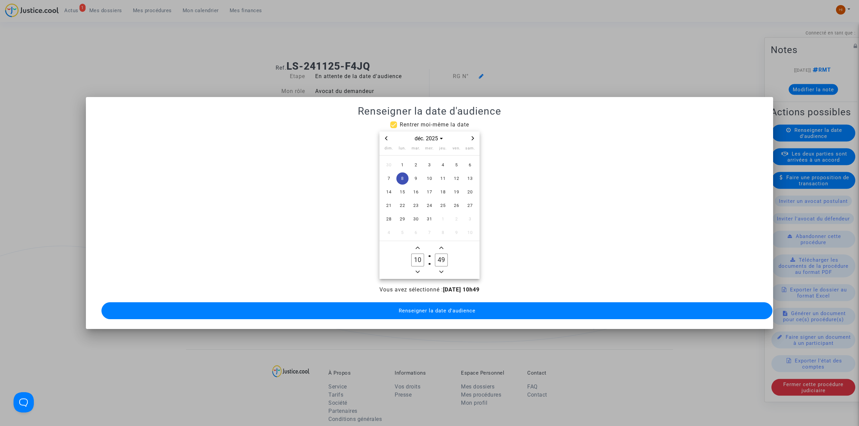
click at [415, 270] on icon "Minus a hour" at bounding box center [417, 272] width 4 height 4
type input "09"
drag, startPoint x: 437, startPoint y: 252, endPoint x: 427, endPoint y: 252, distance: 9.8
click at [429, 252] on owl-date-time-timer-box "49 Minute" at bounding box center [441, 260] width 24 height 32
drag, startPoint x: 447, startPoint y: 256, endPoint x: 441, endPoint y: 255, distance: 5.6
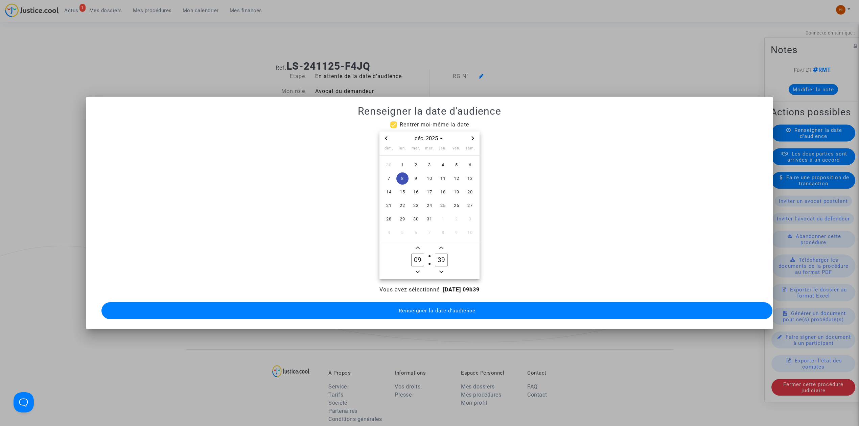
click at [441, 255] on input "39" at bounding box center [441, 260] width 13 height 13
type input "30"
click at [459, 308] on span "Renseigner la date d'audience" at bounding box center [437, 311] width 77 height 6
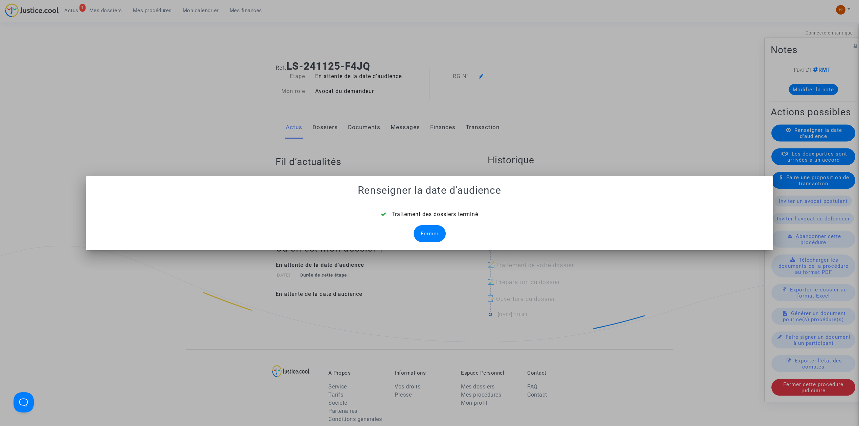
drag, startPoint x: 432, startPoint y: 235, endPoint x: 462, endPoint y: 97, distance: 141.2
click at [433, 228] on div "Fermer" at bounding box center [429, 233] width 32 height 17
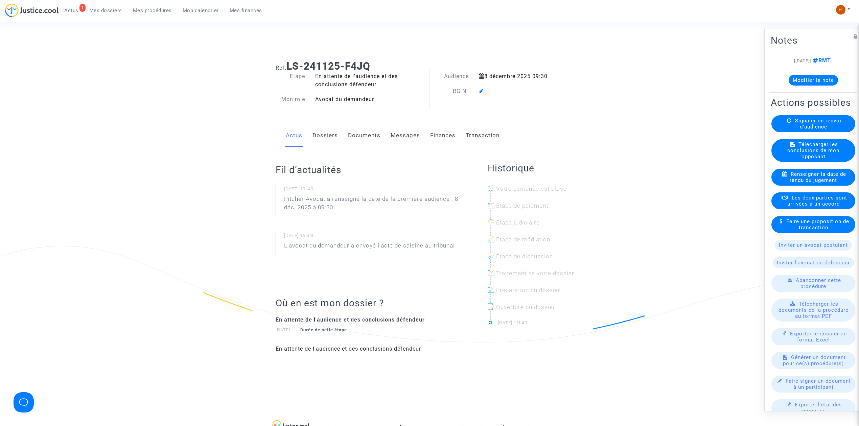
click at [480, 92] on icon at bounding box center [481, 90] width 5 height 5
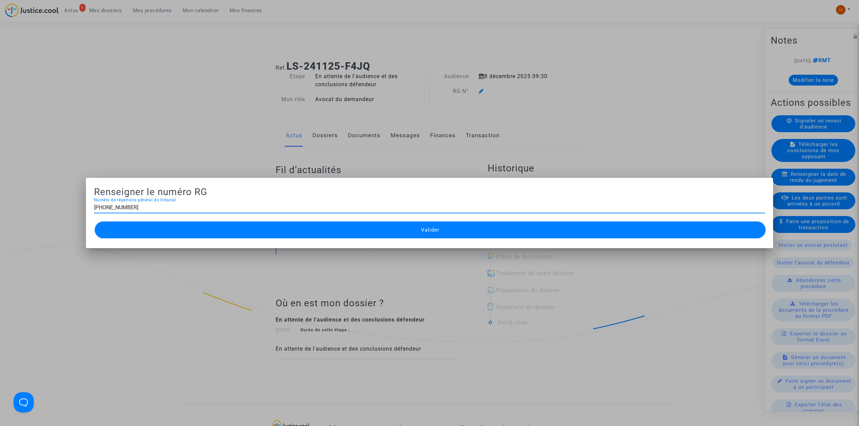
type input "11-24-004133"
click at [329, 232] on button "Valider" at bounding box center [430, 229] width 671 height 17
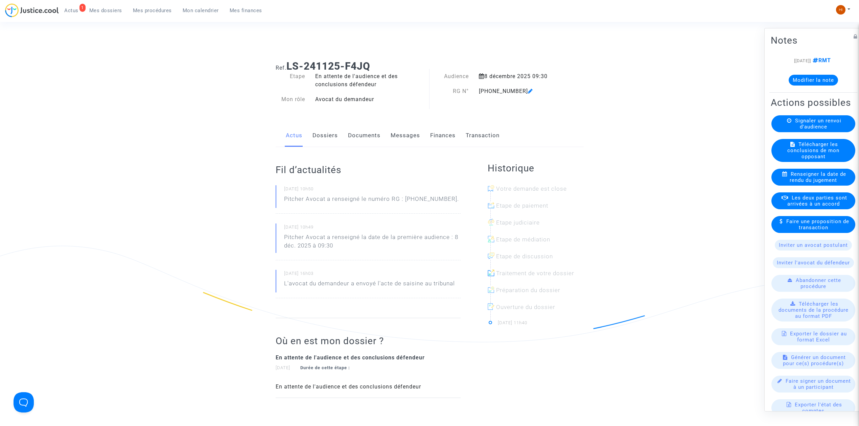
click at [356, 136] on link "Documents" at bounding box center [364, 135] width 32 height 22
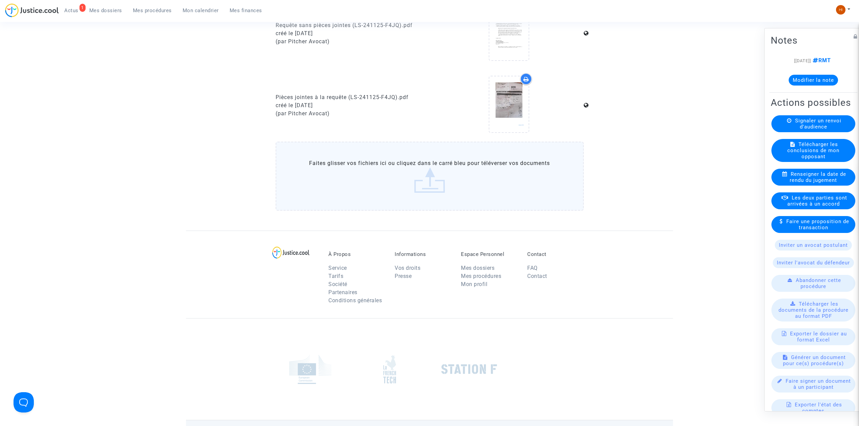
scroll to position [406, 0]
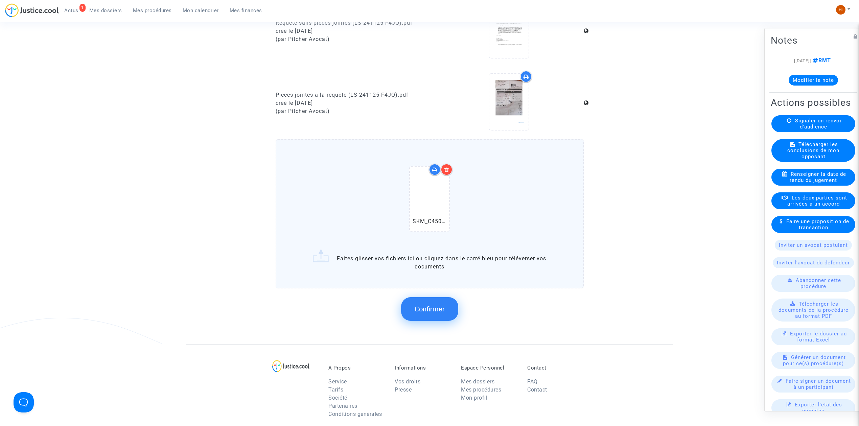
drag, startPoint x: 418, startPoint y: 318, endPoint x: 428, endPoint y: 307, distance: 14.9
click at [423, 313] on div "Confirmer" at bounding box center [430, 309] width 308 height 36
click at [428, 307] on span "Confirmer" at bounding box center [429, 309] width 30 height 8
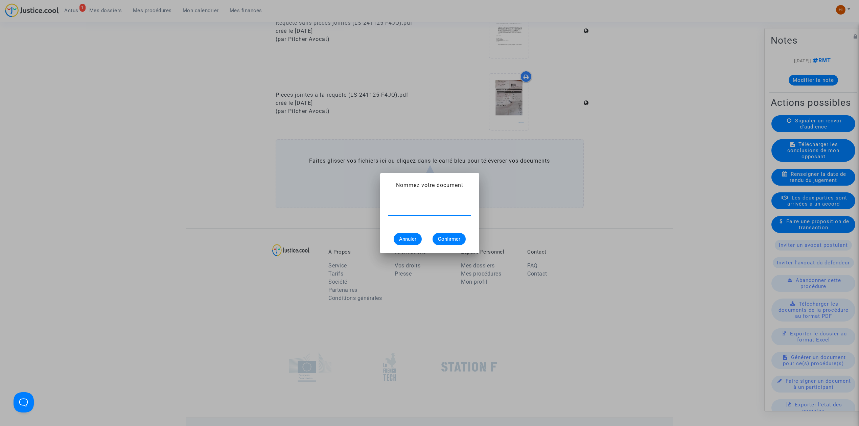
paste input "CONVOCATION"
type input "CONVOCATION"
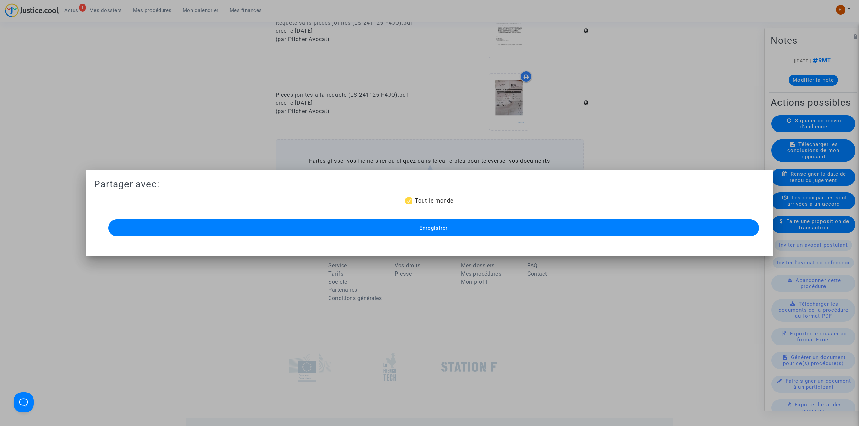
click at [249, 238] on mat-dialog-container "Partager avec: Tout le monde Enregistrer" at bounding box center [429, 213] width 687 height 86
click at [253, 226] on button "Enregistrer" at bounding box center [433, 227] width 650 height 17
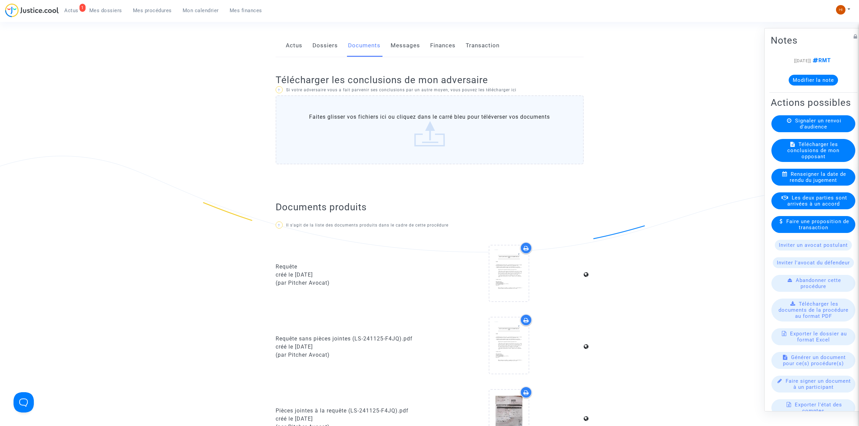
scroll to position [0, 0]
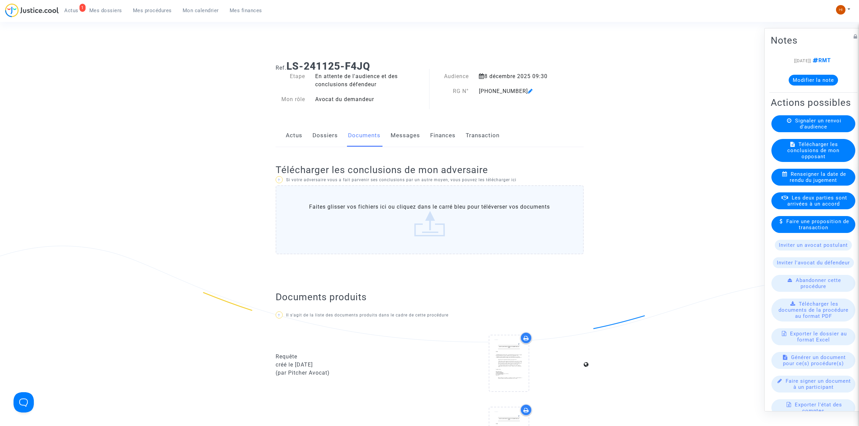
drag, startPoint x: 371, startPoint y: 66, endPoint x: 290, endPoint y: 67, distance: 80.8
click at [290, 67] on h1 "Ref. LS-241125-F4JQ" at bounding box center [430, 66] width 308 height 12
copy b "LS-241125-F4JQ"
click at [136, 9] on span "Mes procédures" at bounding box center [152, 10] width 39 height 6
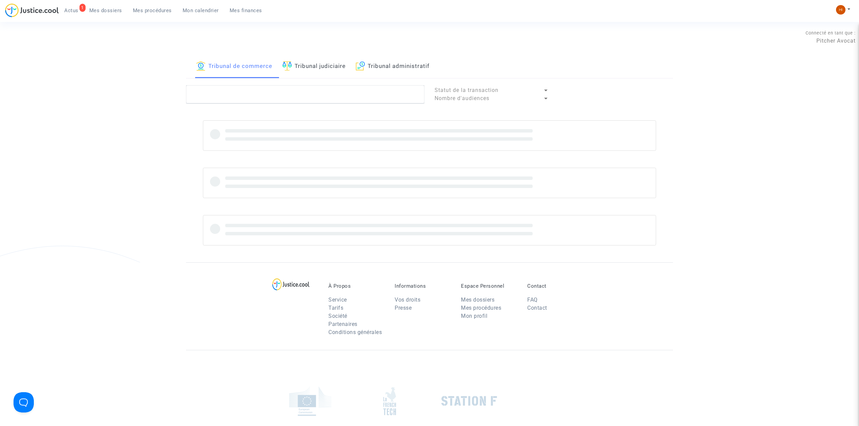
click at [321, 66] on link "Tribunal judiciaire" at bounding box center [313, 66] width 63 height 23
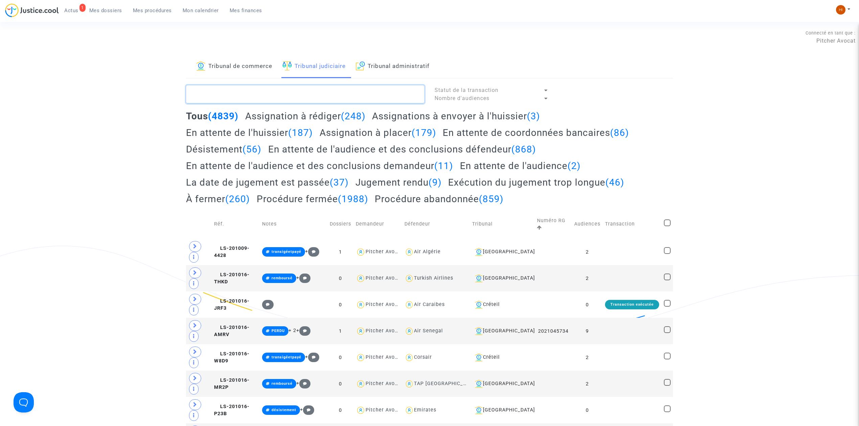
click at [304, 92] on textarea at bounding box center [305, 94] width 238 height 18
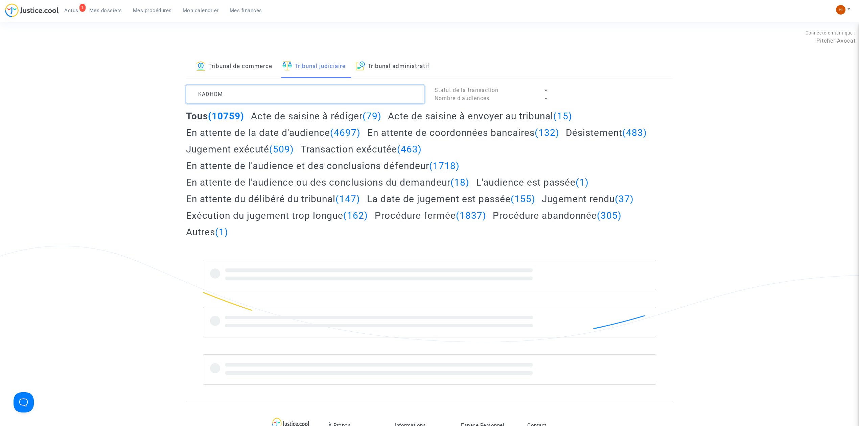
type textarea "KADHOM"
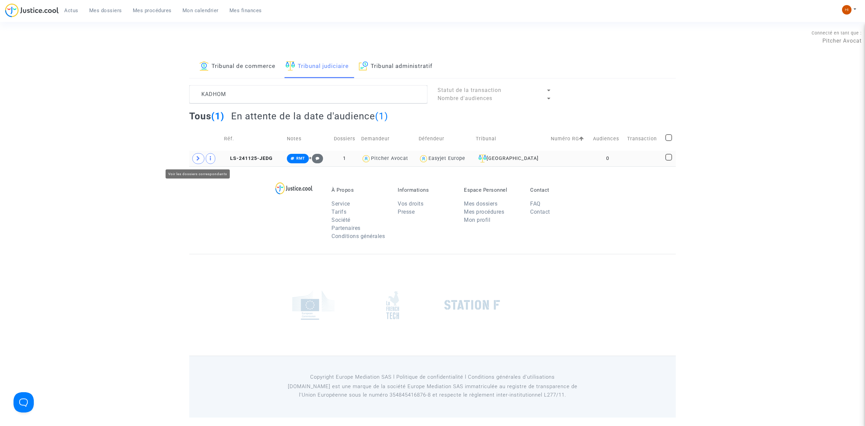
click at [197, 161] on icon at bounding box center [198, 158] width 4 height 5
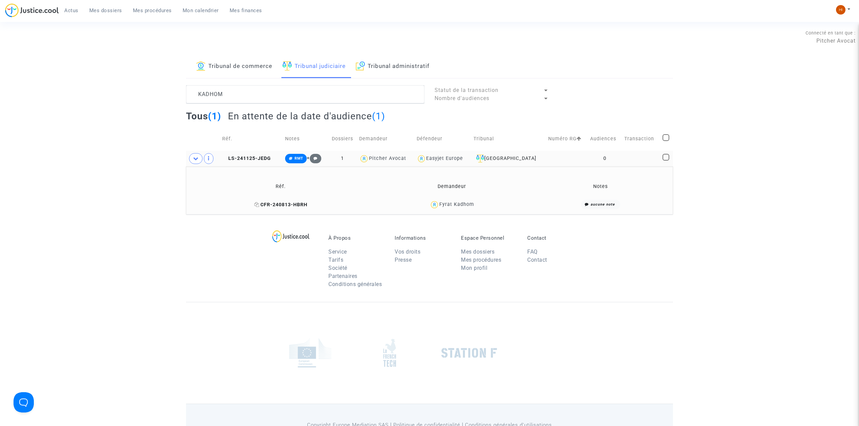
click at [257, 204] on icon at bounding box center [256, 204] width 5 height 5
click at [645, 156] on td at bounding box center [641, 159] width 38 height 16
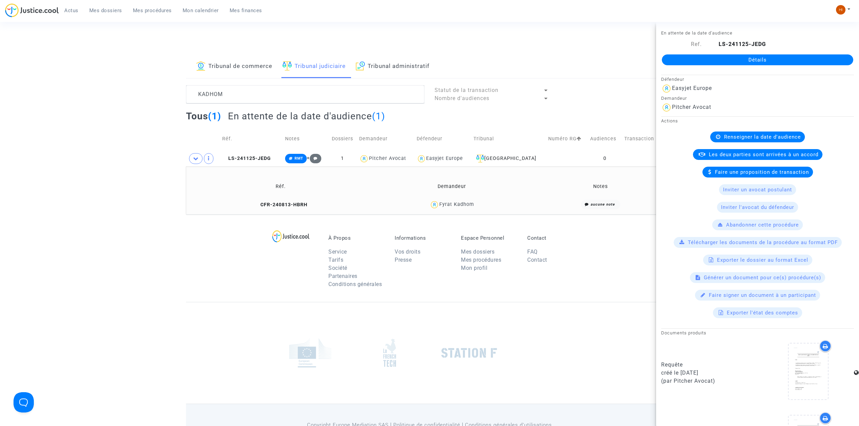
click at [794, 57] on link "Détails" at bounding box center [757, 59] width 191 height 11
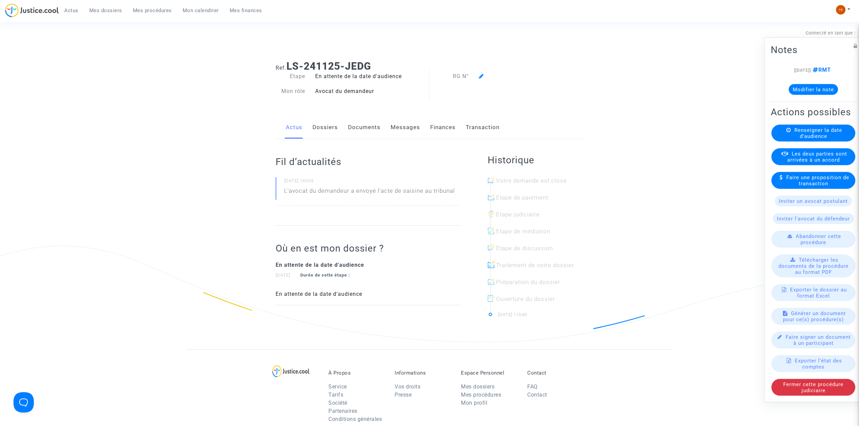
click at [826, 134] on span "Renseigner la date d'audience" at bounding box center [818, 133] width 48 height 12
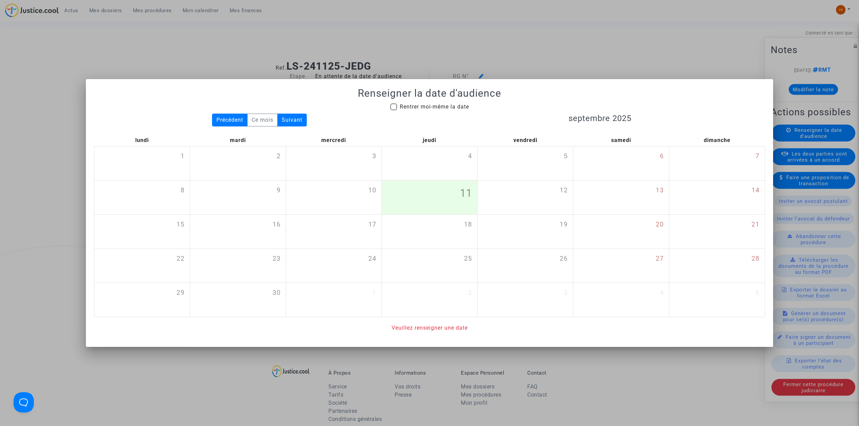
click at [456, 104] on span "Rentrer moi-même la date" at bounding box center [434, 106] width 69 height 6
click at [393, 110] on input "Rentrer moi-même la date" at bounding box center [393, 110] width 0 height 0
checkbox input "true"
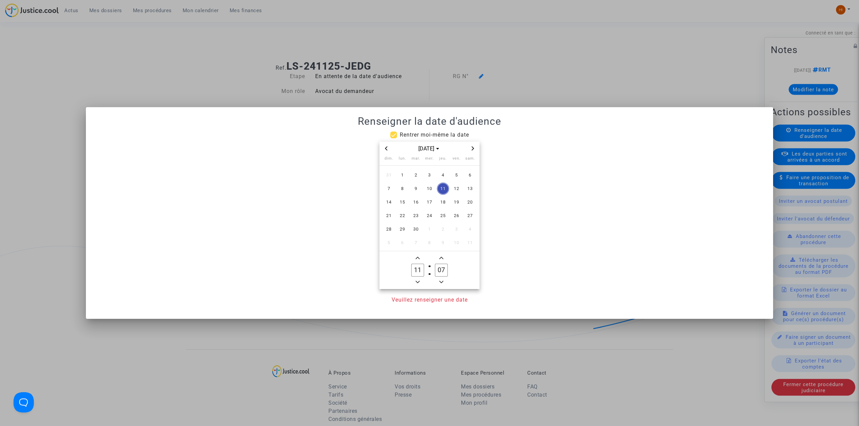
click at [473, 152] on button "Next month" at bounding box center [473, 148] width 8 height 8
click at [398, 187] on span "8" at bounding box center [402, 189] width 12 height 12
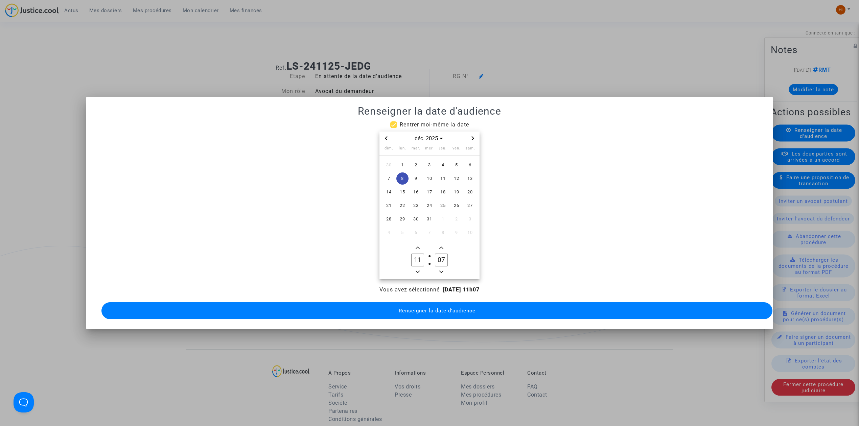
click at [417, 268] on span "Minus a hour" at bounding box center [417, 272] width 8 height 8
type input "09"
drag, startPoint x: 441, startPoint y: 256, endPoint x: 433, endPoint y: 256, distance: 8.1
click at [435, 256] on input "07" at bounding box center [441, 260] width 13 height 13
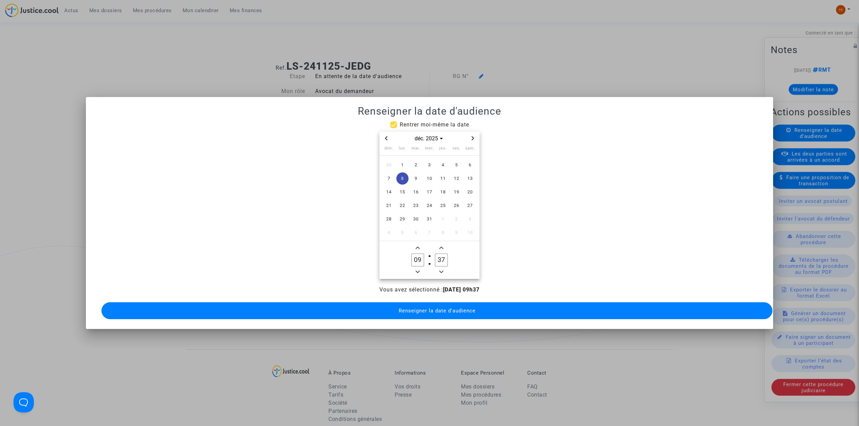
drag, startPoint x: 447, startPoint y: 255, endPoint x: 442, endPoint y: 255, distance: 4.4
click at [442, 255] on input "37" at bounding box center [441, 260] width 13 height 13
type input "30"
click at [437, 313] on button "Renseigner la date d'audience" at bounding box center [436, 310] width 671 height 17
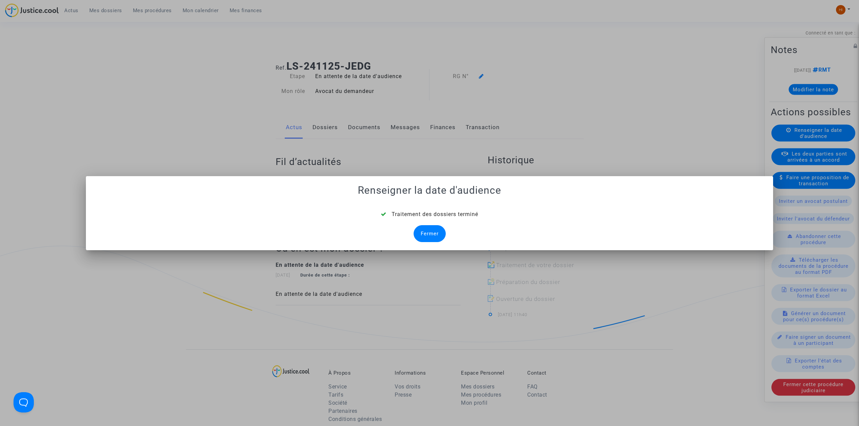
click at [433, 243] on mat-dialog-container "Renseigner la date d'audience Traitement des dossiers terminé Fermer" at bounding box center [429, 213] width 687 height 74
drag, startPoint x: 438, startPoint y: 231, endPoint x: 435, endPoint y: 229, distance: 3.9
click at [438, 231] on div "Fermer" at bounding box center [429, 233] width 32 height 17
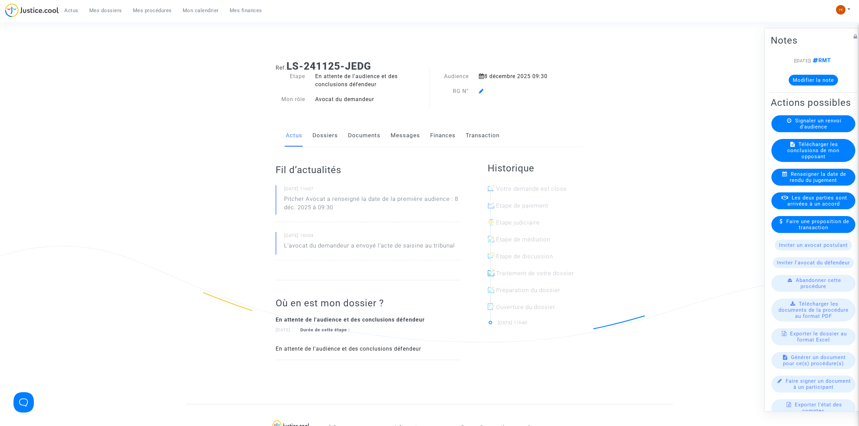
click at [481, 92] on icon at bounding box center [481, 90] width 5 height 5
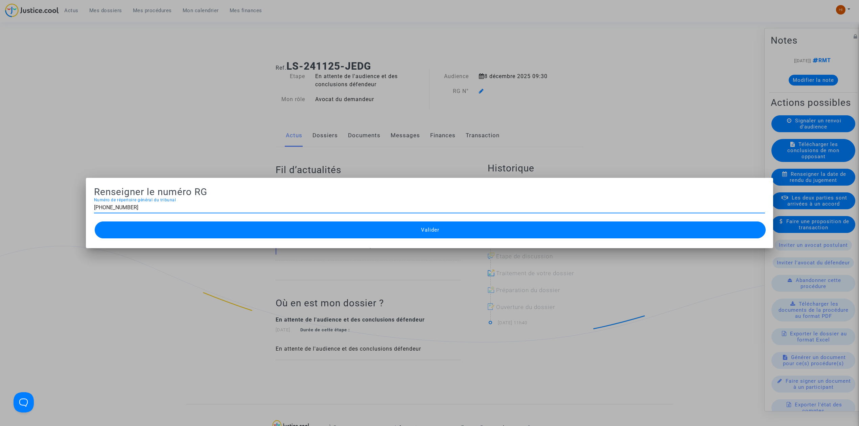
type input "11-24-004142"
click at [358, 237] on button "Valider" at bounding box center [430, 229] width 671 height 17
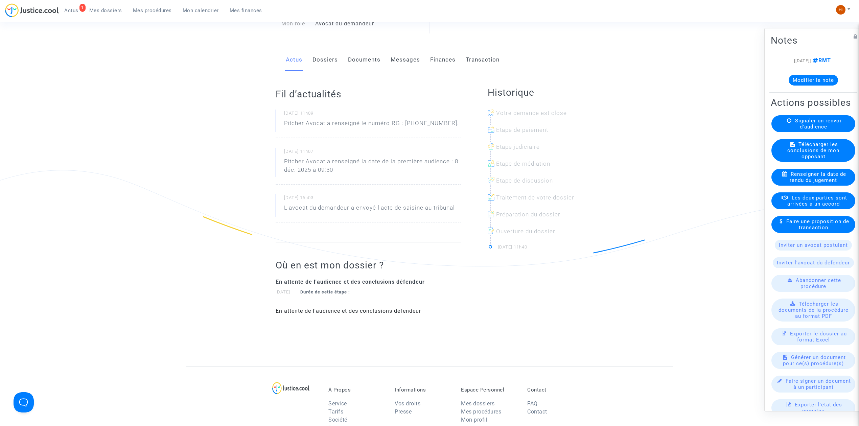
scroll to position [90, 0]
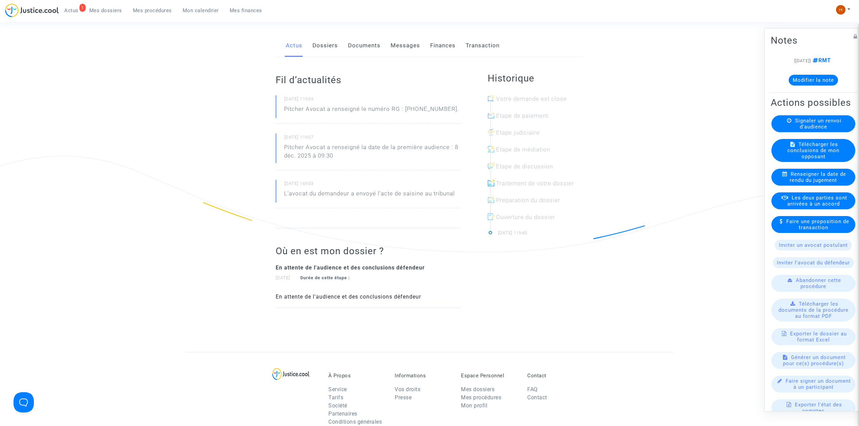
click at [361, 44] on link "Documents" at bounding box center [364, 45] width 32 height 22
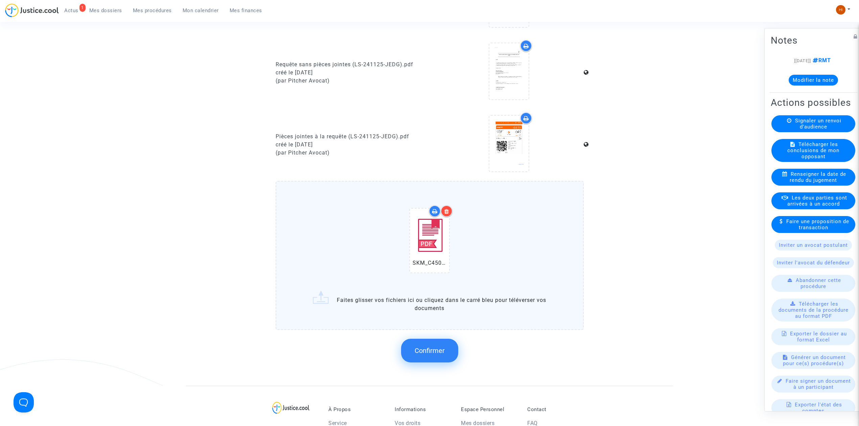
scroll to position [573, 0]
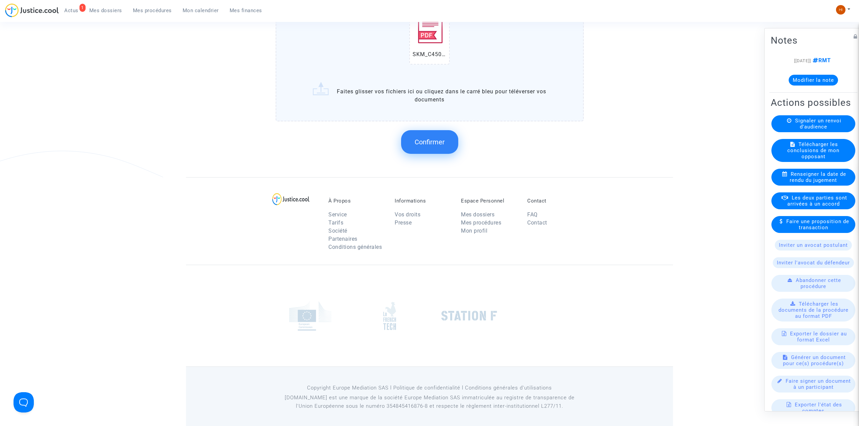
click at [430, 133] on button "Confirmer" at bounding box center [429, 142] width 57 height 24
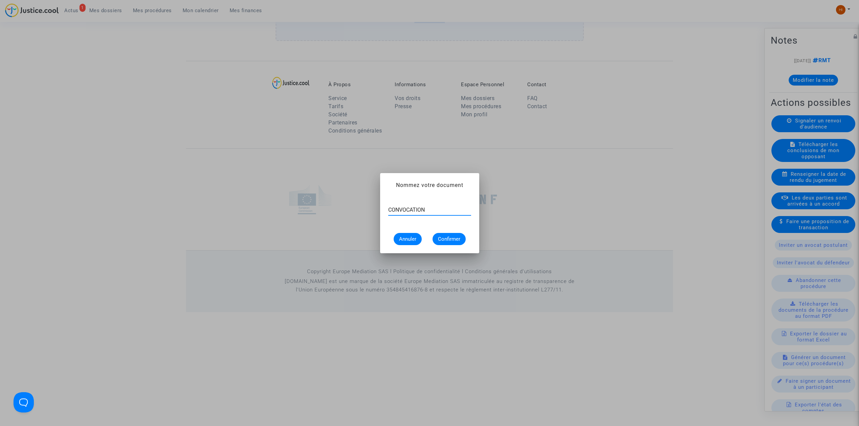
type input "CONVOCATION"
click at [460, 242] on button "Confirmer" at bounding box center [448, 239] width 33 height 12
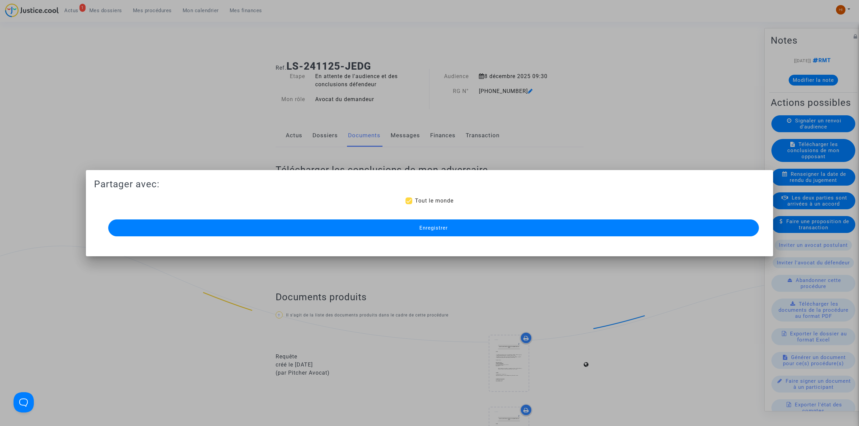
scroll to position [457, 0]
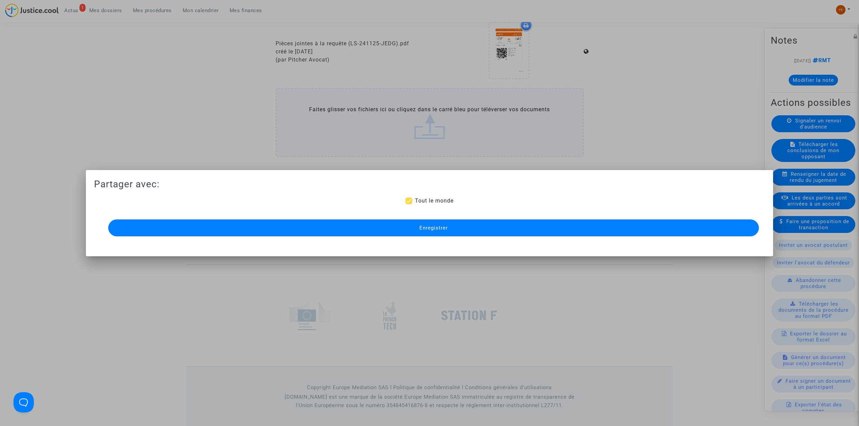
click at [322, 226] on button "Enregistrer" at bounding box center [433, 227] width 650 height 17
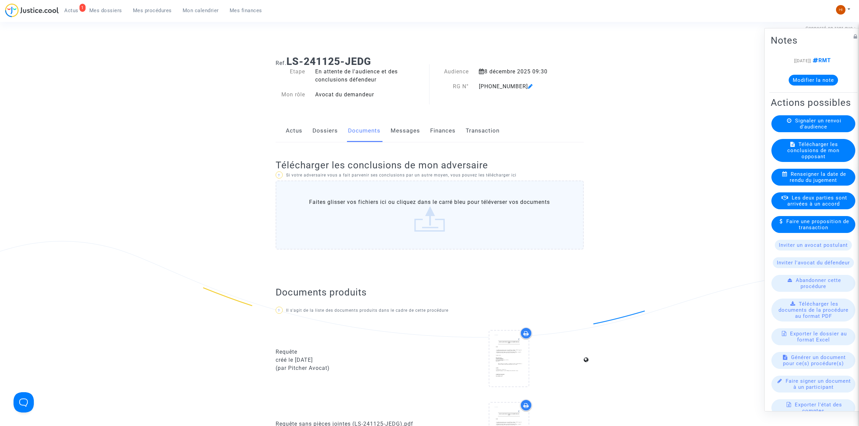
scroll to position [0, 0]
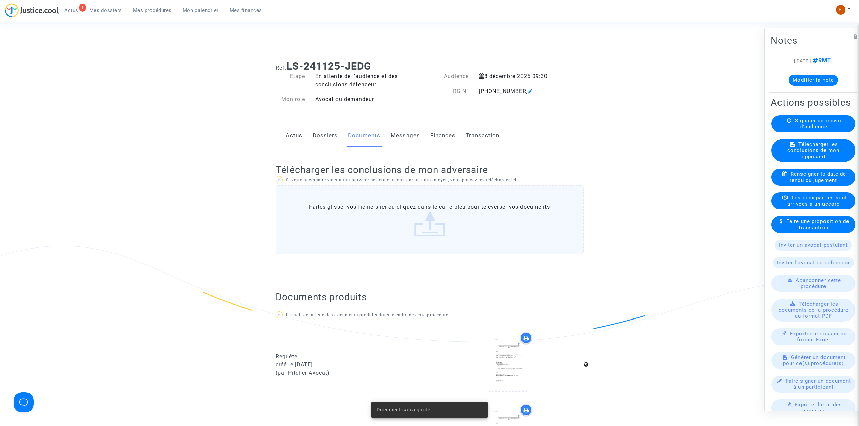
drag, startPoint x: 384, startPoint y: 65, endPoint x: 323, endPoint y: 74, distance: 62.3
click at [324, 74] on div "Ref. LS-241125-JEDG Etape En attente de l'audience et des conclusions défendeur…" at bounding box center [429, 82] width 318 height 55
click at [304, 75] on div "Etape" at bounding box center [290, 80] width 40 height 16
drag, startPoint x: 288, startPoint y: 60, endPoint x: 375, endPoint y: 58, distance: 87.2
click at [375, 58] on div "Ref. LS-241125-JEDG" at bounding box center [429, 63] width 318 height 17
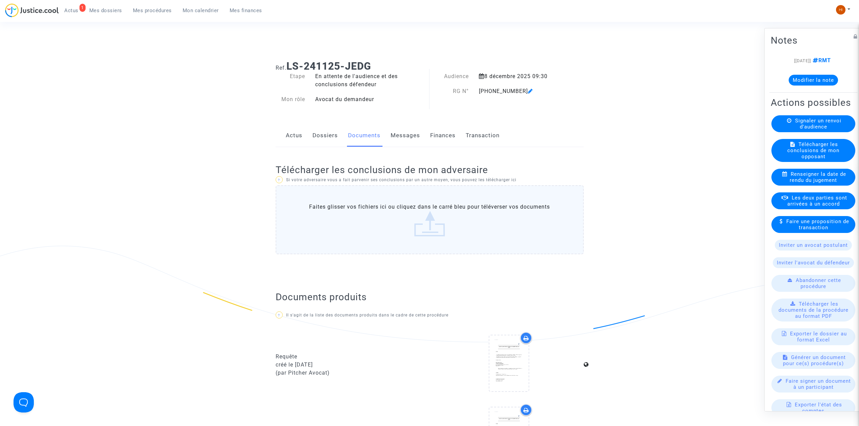
copy b "LS-241125-JEDG"
click at [138, 14] on link "Mes procédures" at bounding box center [152, 10] width 50 height 10
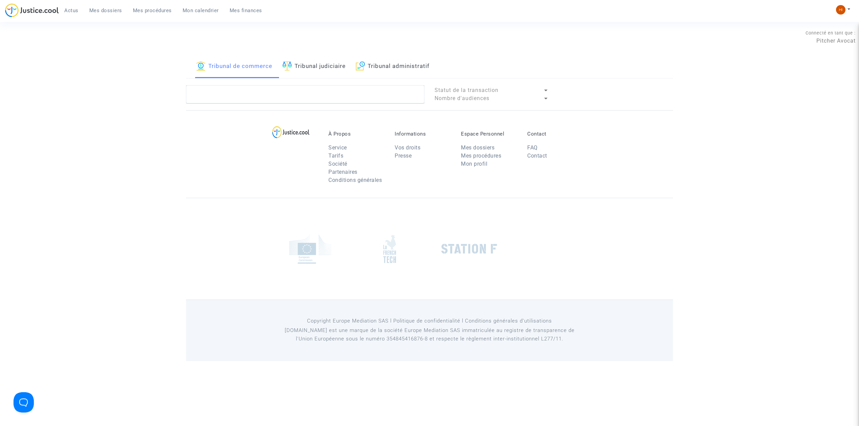
click at [294, 71] on link "Tribunal judiciaire" at bounding box center [313, 66] width 63 height 23
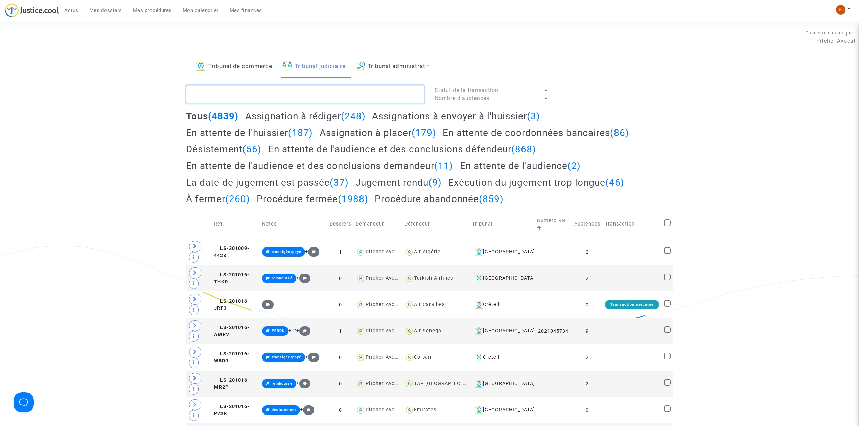
click at [287, 99] on textarea at bounding box center [305, 94] width 238 height 18
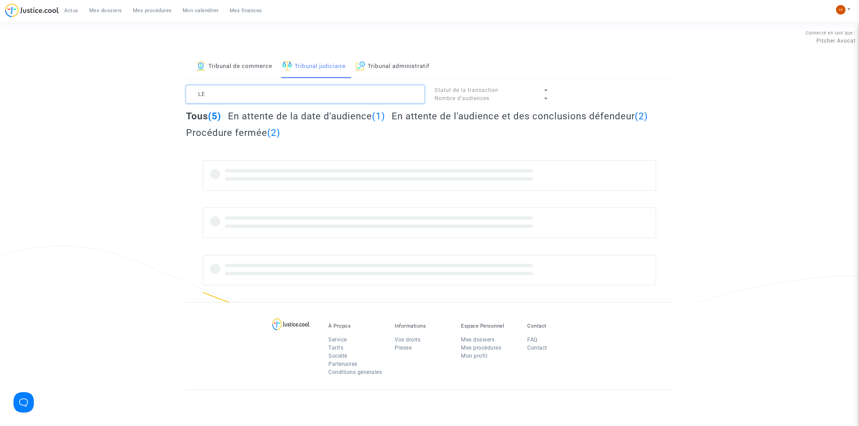
type textarea "L"
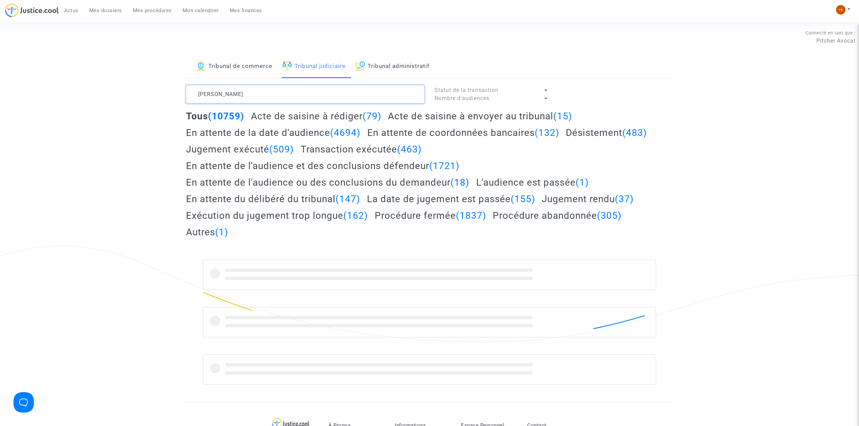
type textarea "OLIVIER LECOMTE"
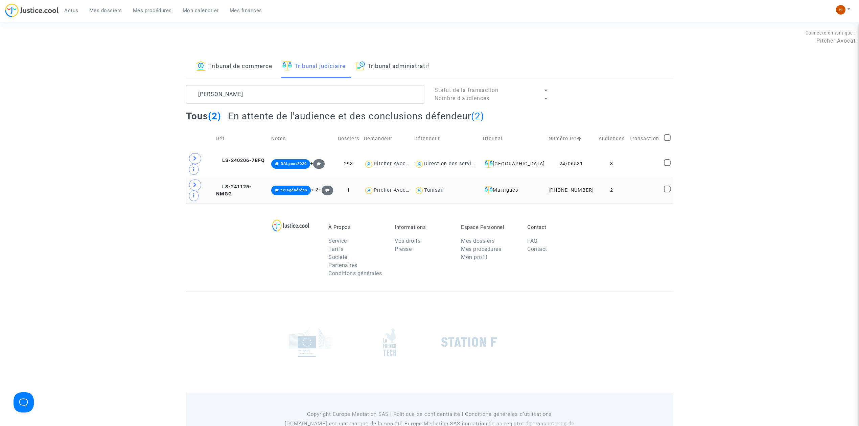
click at [613, 177] on td "2" at bounding box center [611, 190] width 31 height 26
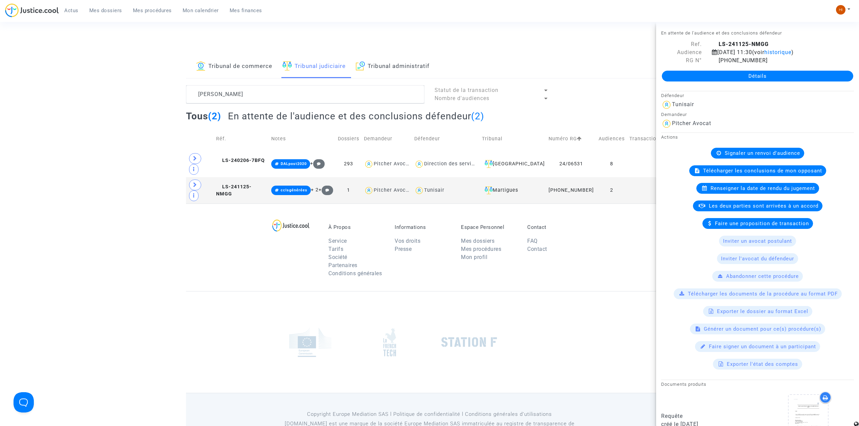
click at [79, 258] on footerbar "À Propos Service Tarifs Société Partenaires Conditions générales Informations V…" at bounding box center [429, 329] width 859 height 251
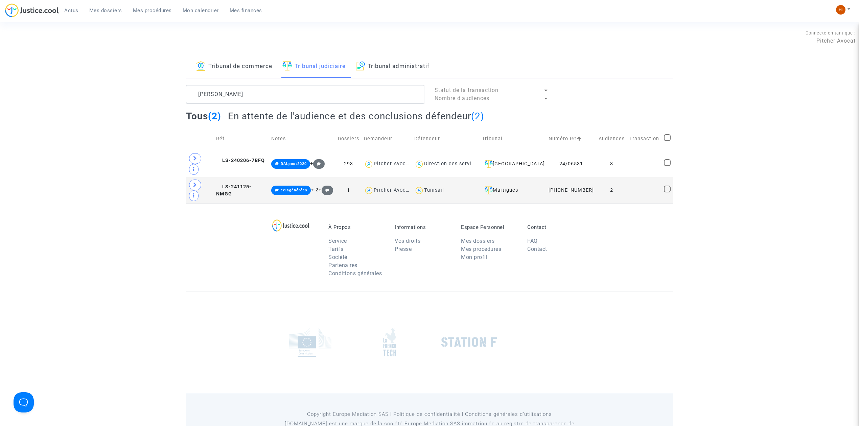
click at [103, 7] on span "Mes dossiers" at bounding box center [105, 10] width 33 height 6
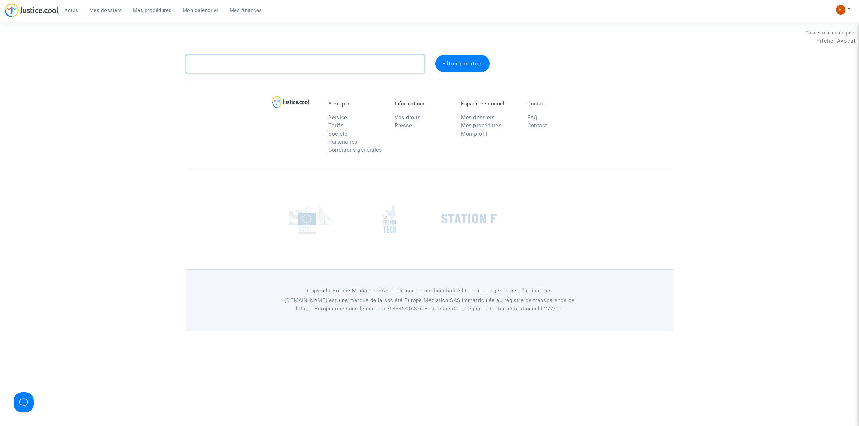
click at [333, 66] on textarea at bounding box center [305, 64] width 238 height 18
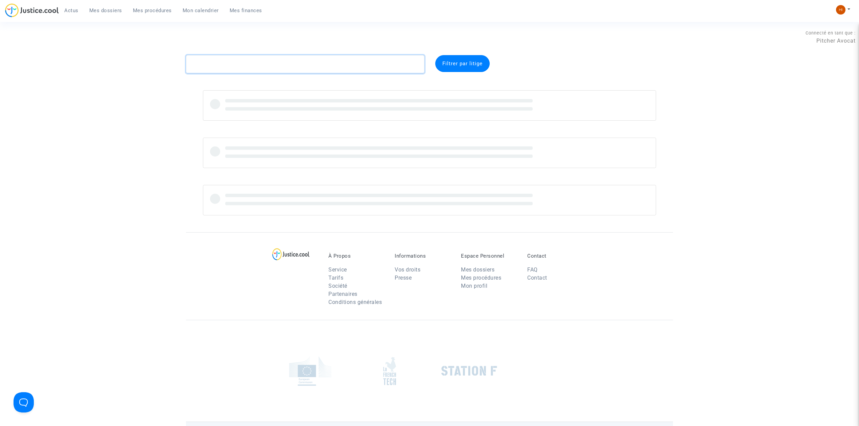
paste textarea "CFR-240624-APR8"
type textarea "CFR-240624-APR8"
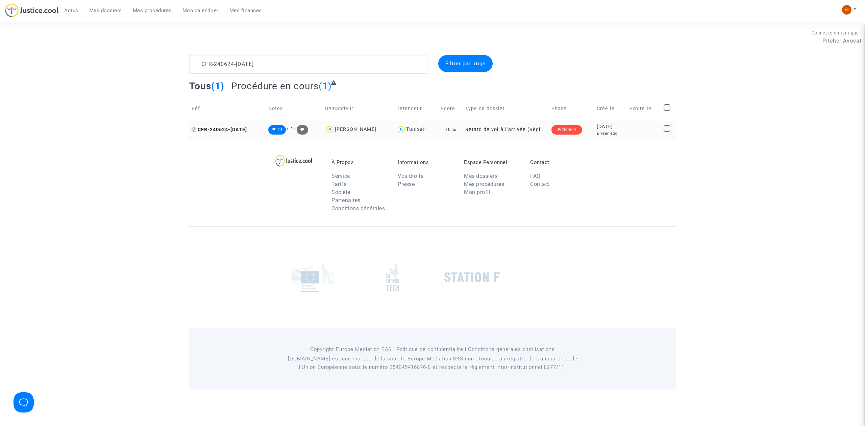
click at [221, 130] on span "CFR-240624-APR8" at bounding box center [219, 130] width 55 height 6
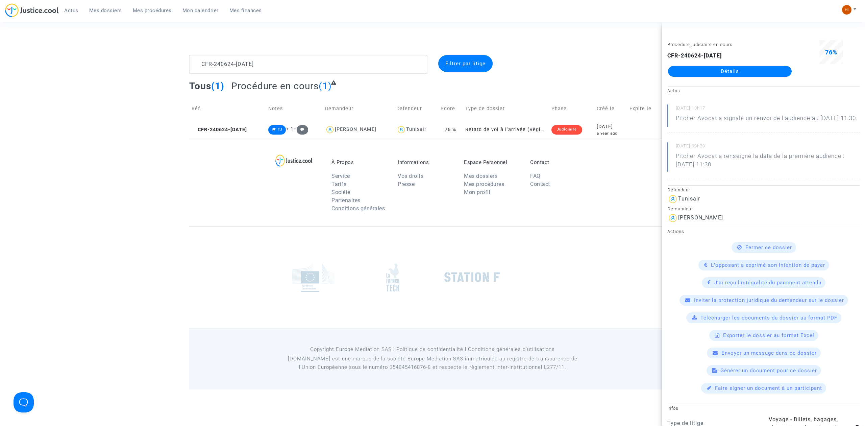
drag, startPoint x: 712, startPoint y: 70, endPoint x: 708, endPoint y: 76, distance: 7.0
click at [712, 70] on link "Détails" at bounding box center [730, 71] width 124 height 11
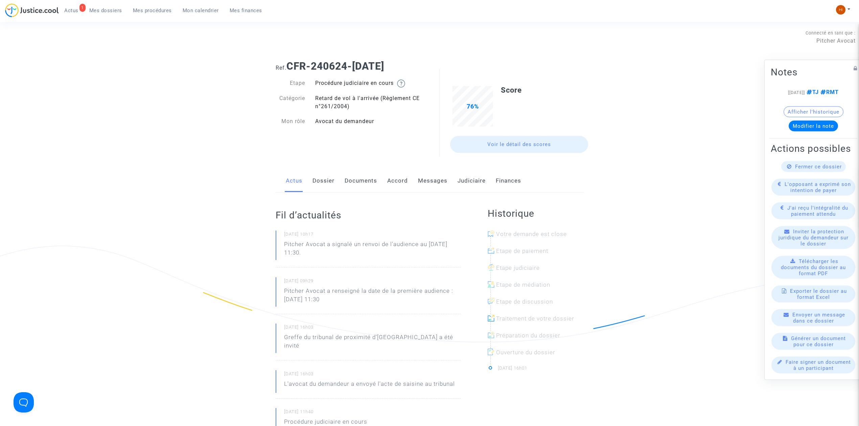
click at [470, 177] on link "Judiciaire" at bounding box center [471, 181] width 28 height 22
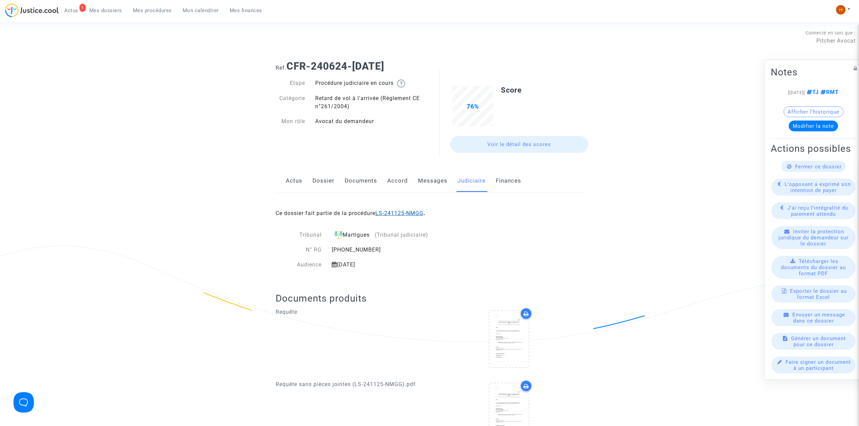
click at [401, 210] on link "LS-241125-NMGG" at bounding box center [399, 213] width 48 height 6
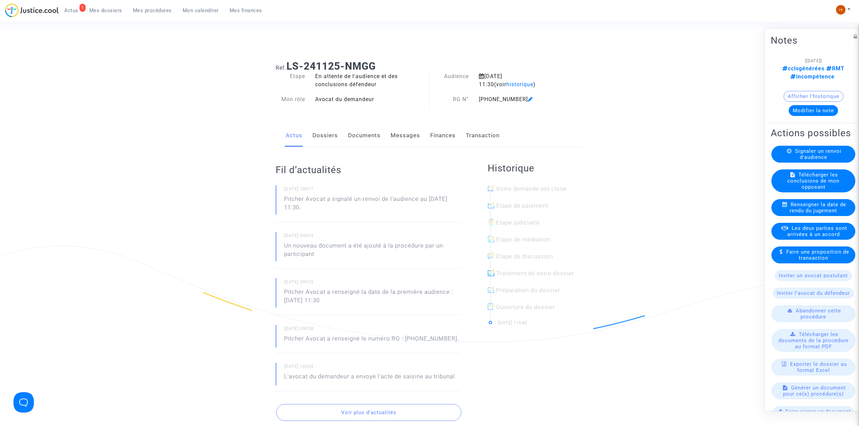
click at [367, 130] on link "Documents" at bounding box center [364, 135] width 32 height 22
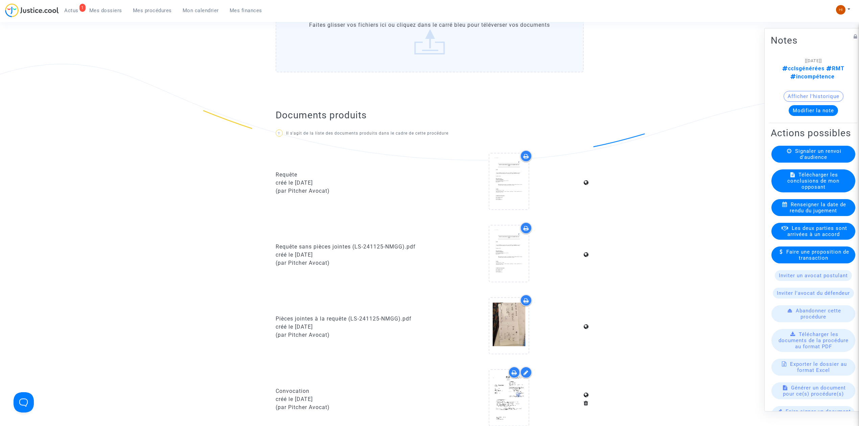
scroll to position [180, 0]
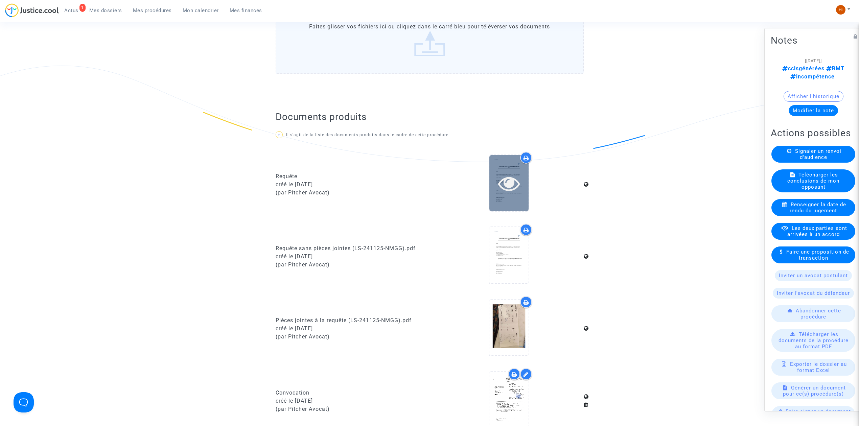
click at [509, 184] on icon at bounding box center [509, 183] width 22 height 22
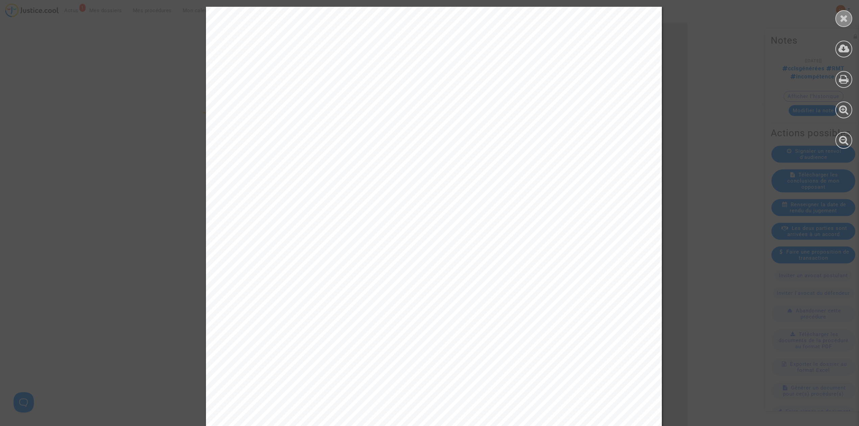
click at [841, 18] on icon at bounding box center [843, 18] width 8 height 10
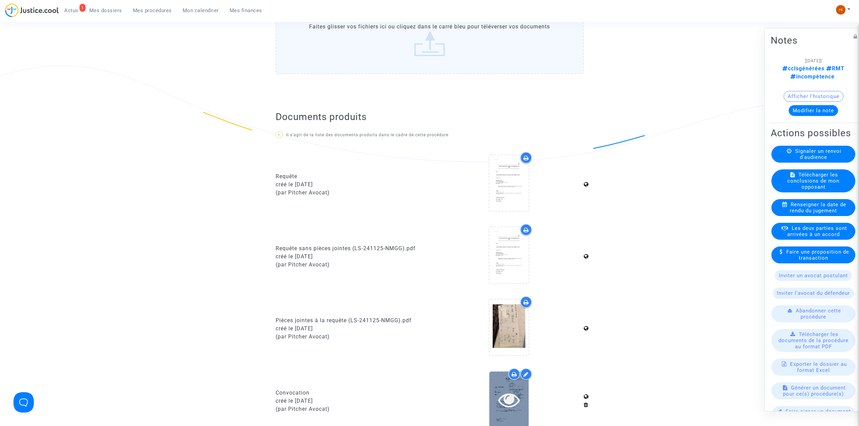
click at [515, 402] on icon at bounding box center [509, 400] width 22 height 22
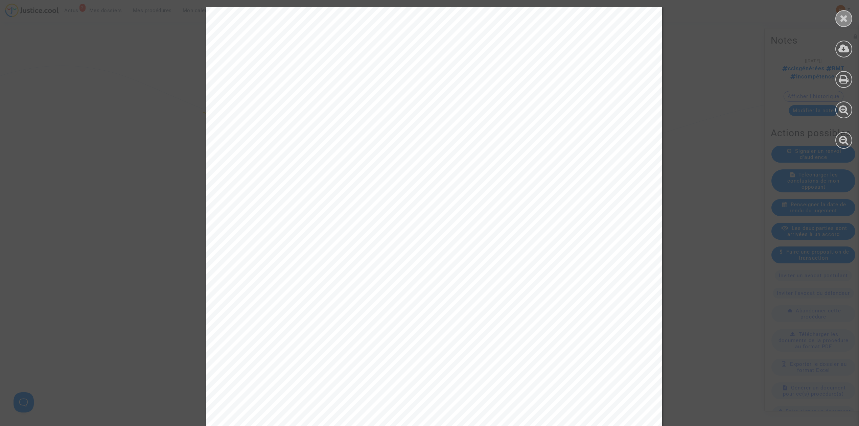
click at [849, 15] on div at bounding box center [843, 18] width 17 height 17
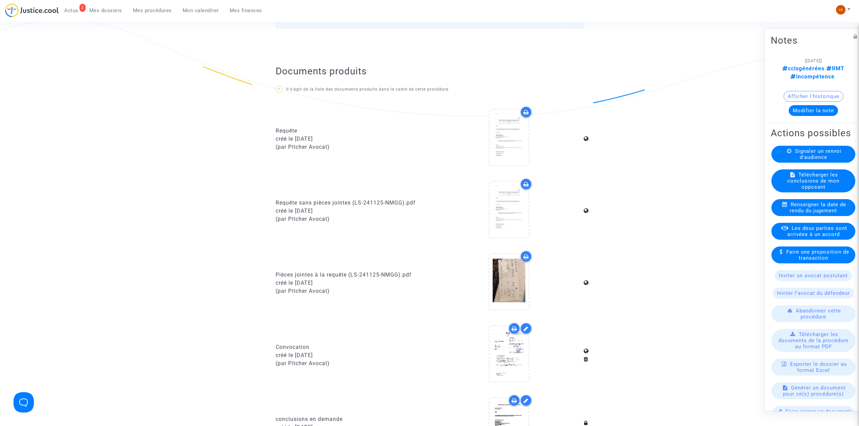
scroll to position [496, 0]
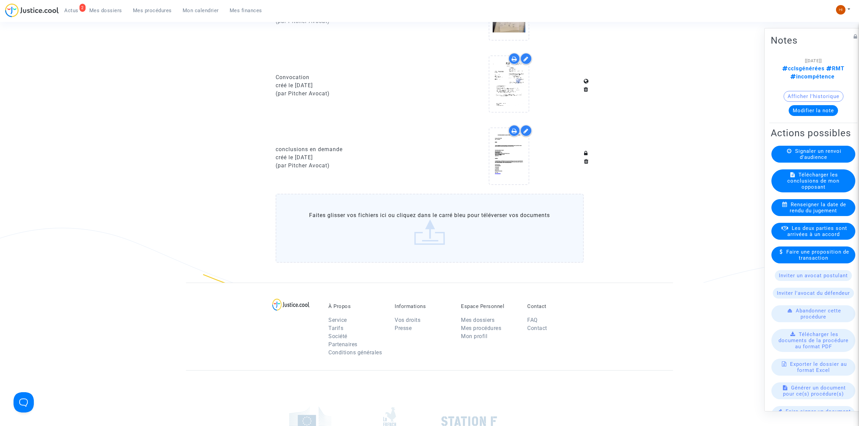
click at [153, 11] on span "Mes procédures" at bounding box center [152, 10] width 39 height 6
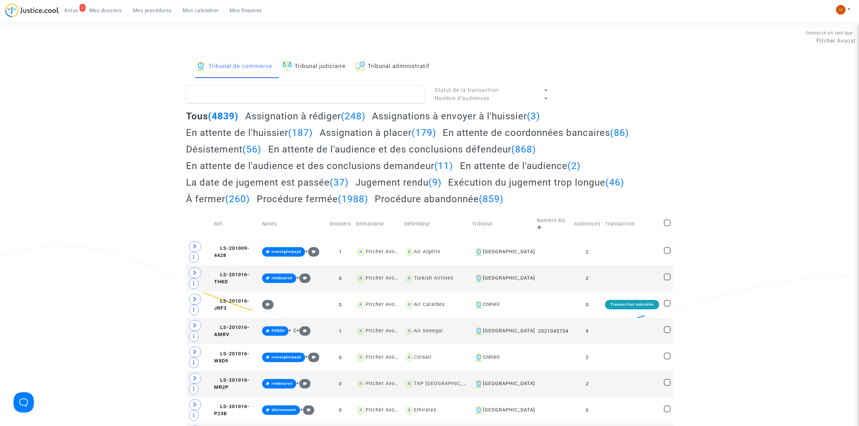
drag, startPoint x: 314, startPoint y: 71, endPoint x: 313, endPoint y: 77, distance: 6.5
click at [314, 70] on link "Tribunal judiciaire" at bounding box center [313, 66] width 63 height 23
click at [326, 100] on textarea at bounding box center [305, 94] width 238 height 18
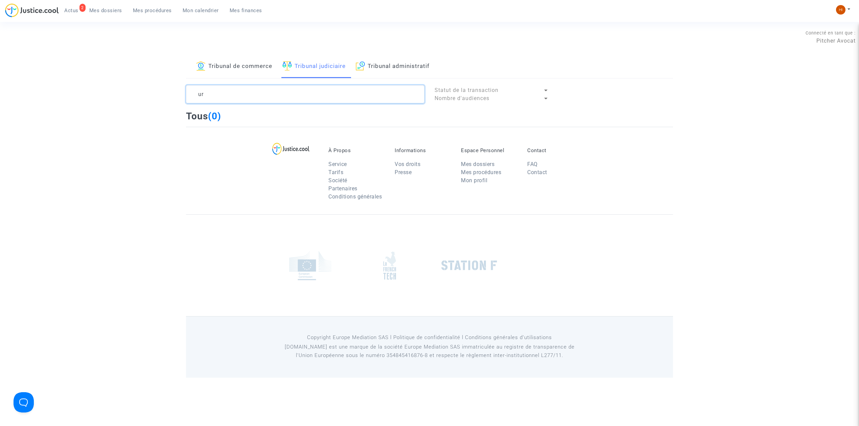
type textarea "u"
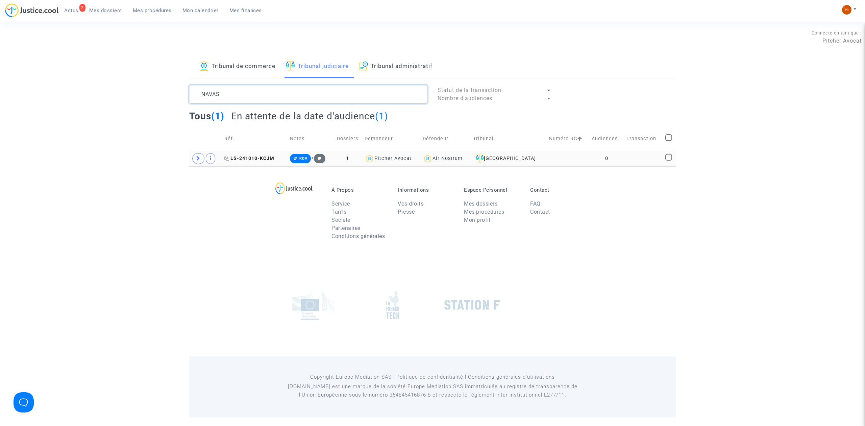
type textarea "NAVAS"
click at [259, 156] on span "LS-241010-KCJM" at bounding box center [249, 159] width 50 height 6
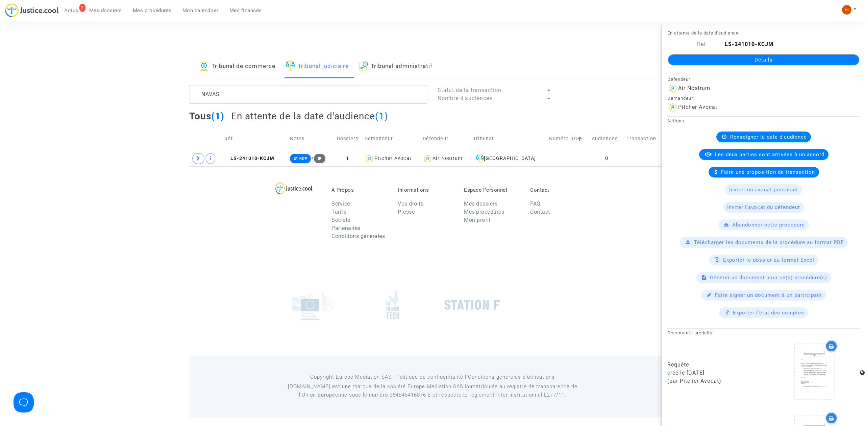
click at [740, 52] on div "Détails" at bounding box center [764, 59] width 203 height 23
click at [740, 56] on link "Détails" at bounding box center [763, 59] width 191 height 11
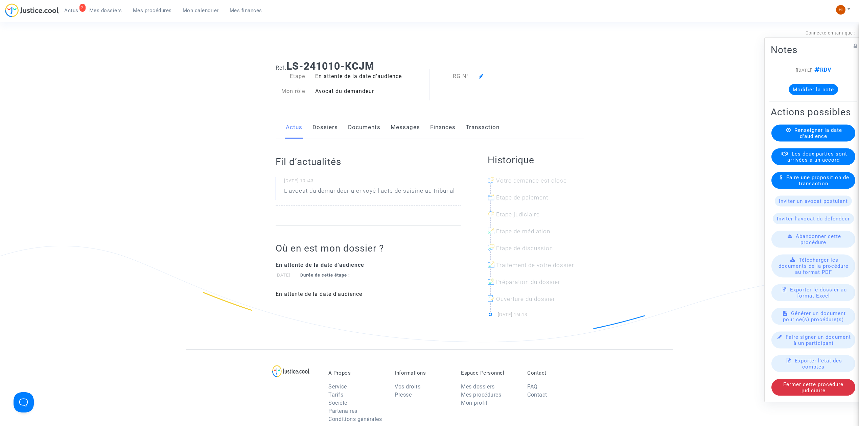
click at [791, 138] on div "Renseigner la date d'audience" at bounding box center [813, 133] width 84 height 17
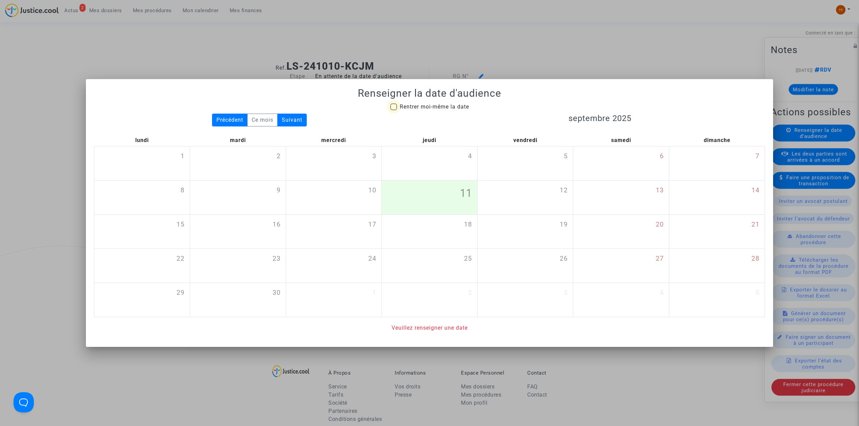
click at [401, 109] on span "Rentrer moi-même la date" at bounding box center [434, 107] width 69 height 8
click at [393, 110] on input "Rentrer moi-même la date" at bounding box center [393, 110] width 0 height 0
checkbox input "true"
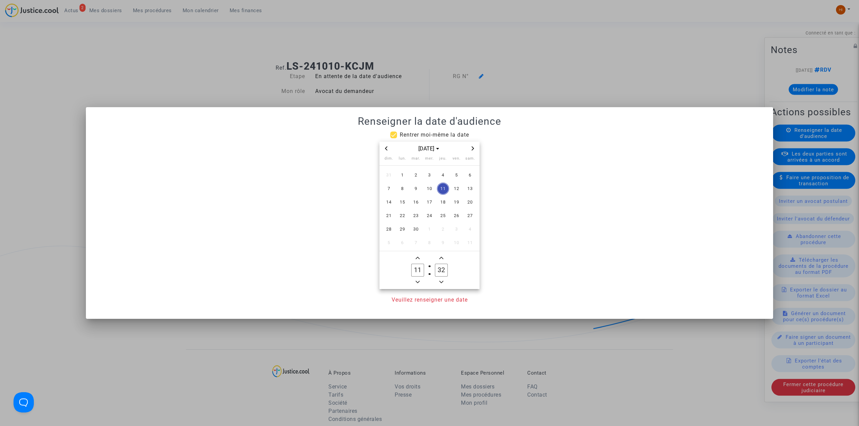
click at [475, 146] on span "Next month" at bounding box center [473, 148] width 8 height 8
click at [404, 233] on span "24" at bounding box center [402, 229] width 12 height 12
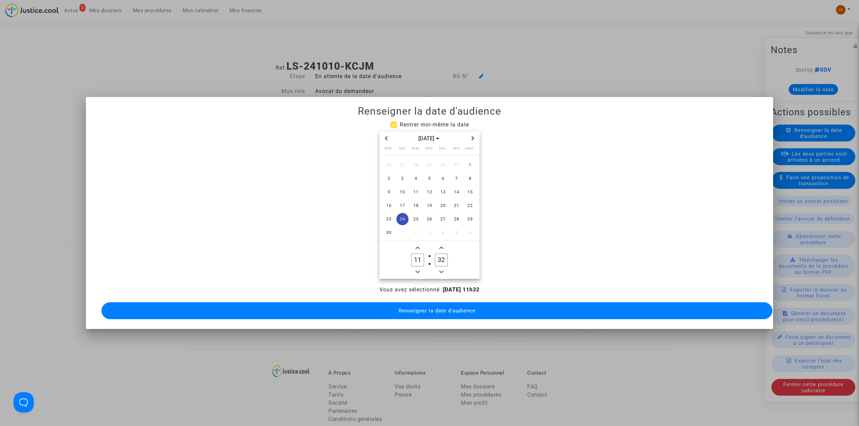
click at [420, 268] on button "Minus a hour" at bounding box center [417, 272] width 8 height 8
type input "09"
click at [439, 270] on icon "Minus a minute" at bounding box center [441, 272] width 4 height 4
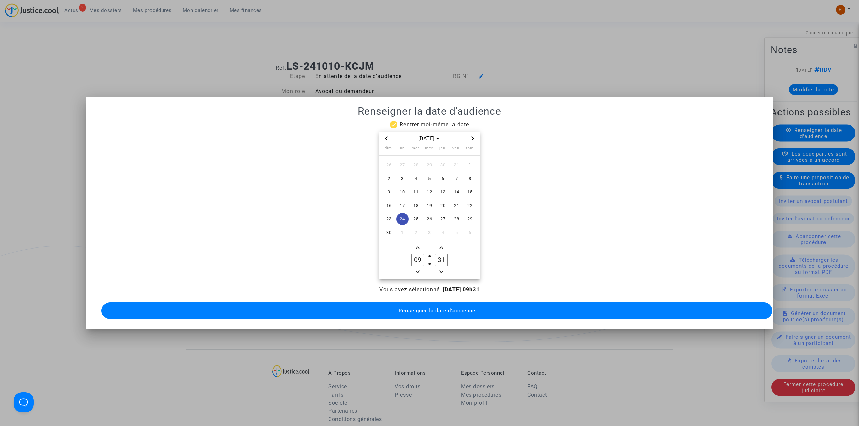
type input "30"
click at [437, 308] on span "Renseigner la date d'audience" at bounding box center [437, 311] width 77 height 6
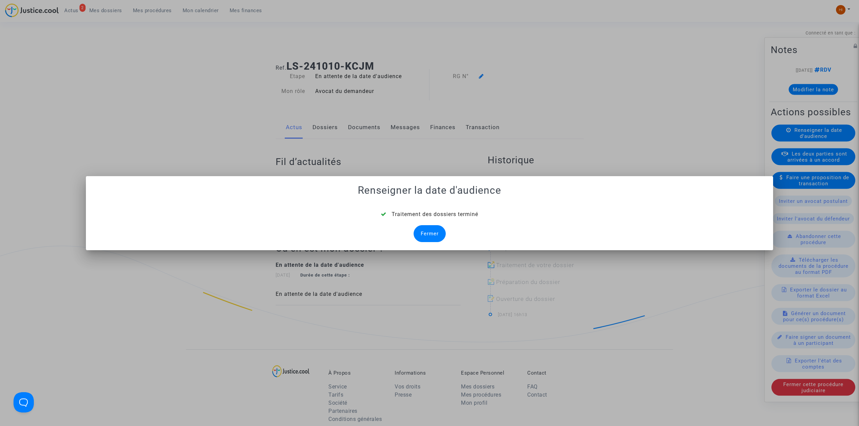
drag, startPoint x: 421, startPoint y: 229, endPoint x: 429, endPoint y: 214, distance: 16.9
click at [421, 229] on div "Fermer" at bounding box center [429, 233] width 32 height 17
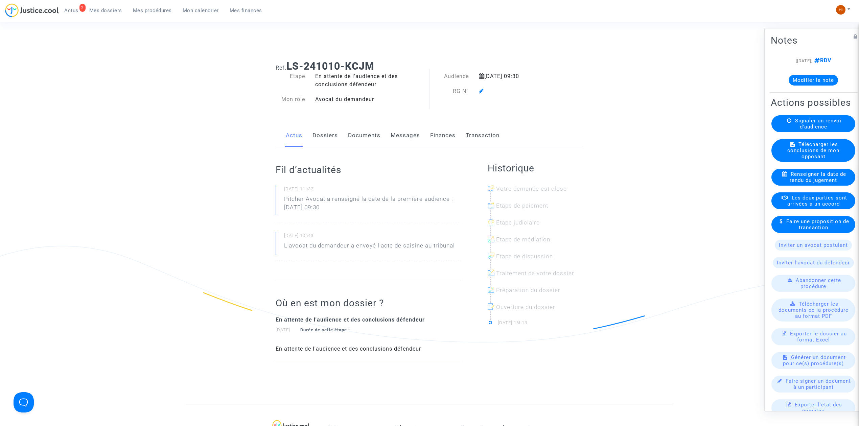
click at [479, 90] on icon at bounding box center [481, 90] width 5 height 5
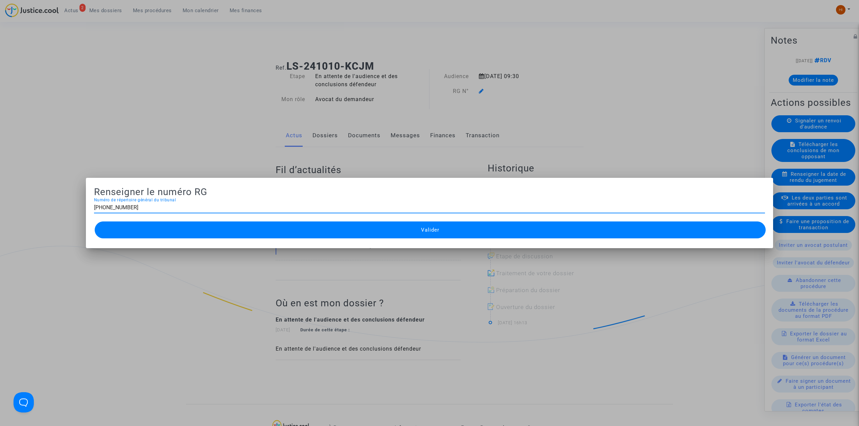
type input "11-24-003597"
click at [450, 236] on button "Valider" at bounding box center [430, 229] width 671 height 17
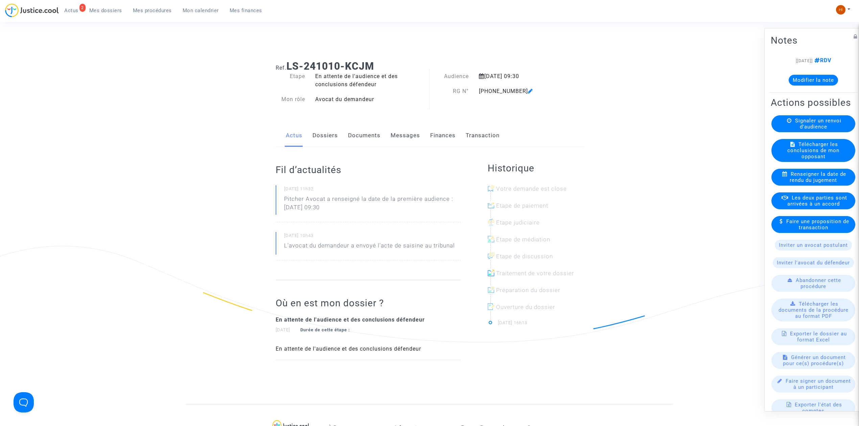
click at [368, 130] on link "Documents" at bounding box center [364, 135] width 32 height 22
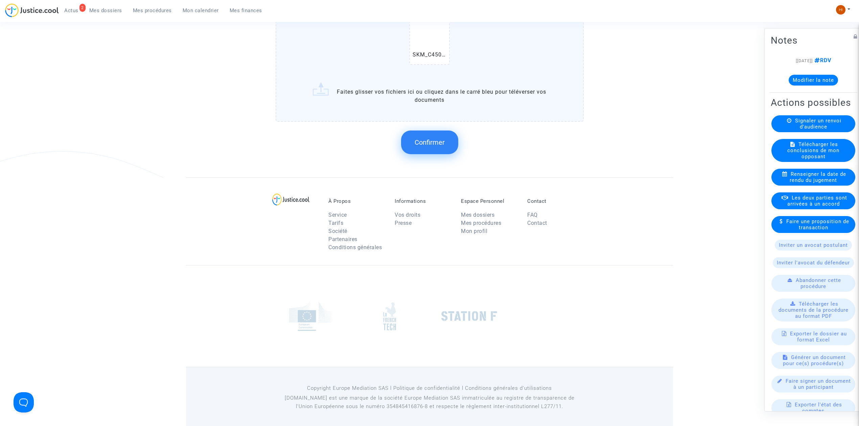
scroll to position [573, 0]
click at [434, 138] on span "Confirmer" at bounding box center [429, 142] width 30 height 8
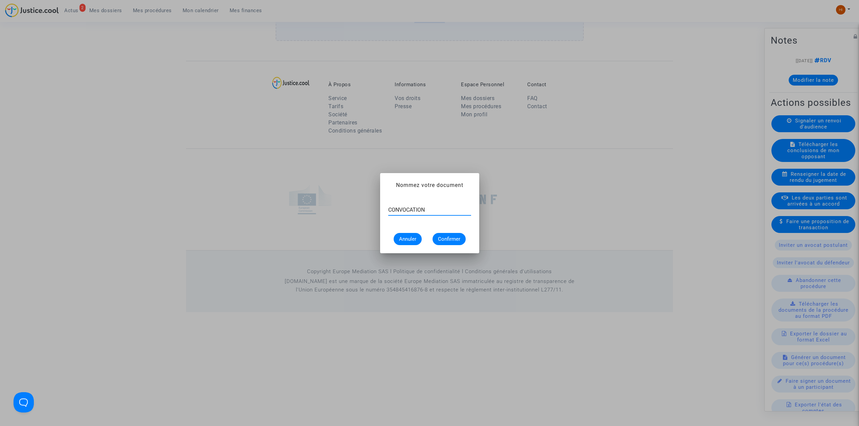
type input "CONVOCATION"
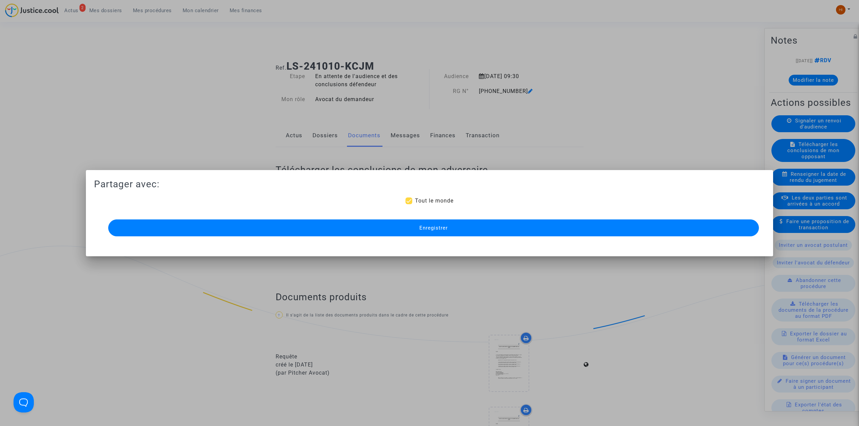
scroll to position [457, 0]
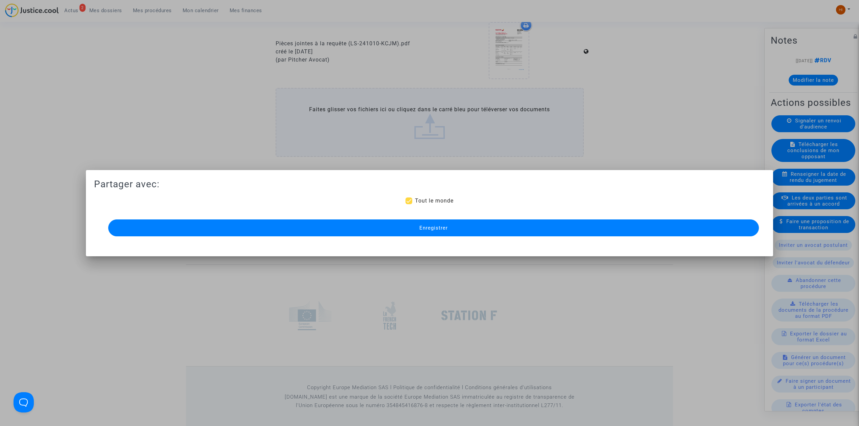
click at [448, 228] on button "Enregistrer" at bounding box center [433, 227] width 650 height 17
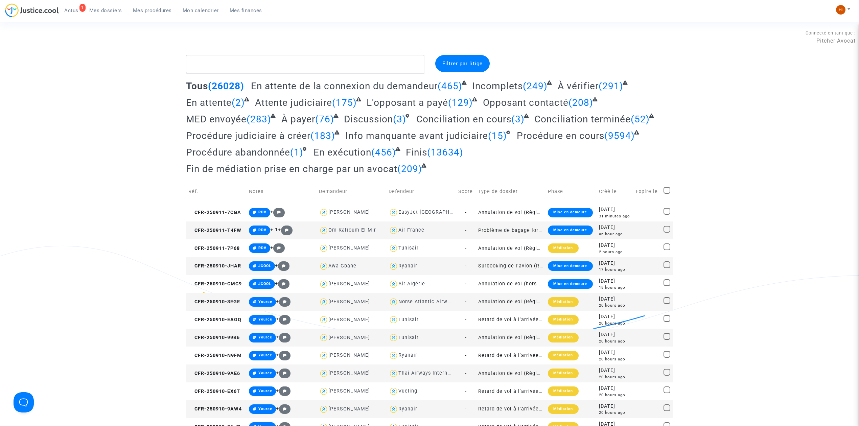
click at [152, 9] on span "Mes procédures" at bounding box center [152, 10] width 39 height 6
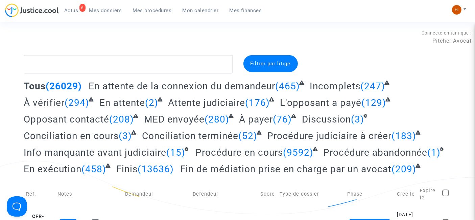
drag, startPoint x: 405, startPoint y: 31, endPoint x: 374, endPoint y: 30, distance: 31.1
click at [405, 31] on div "Connecté en tant que : Pitcher Avocat" at bounding box center [236, 37] width 472 height 16
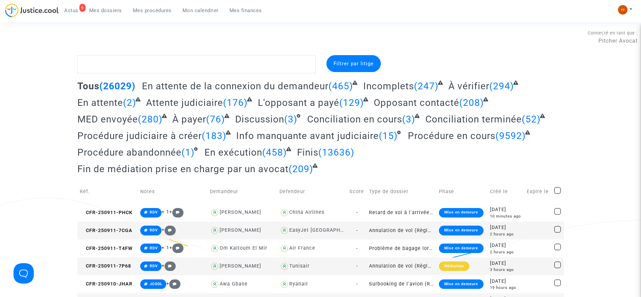
click at [114, 44] on div "Connecté en tant que : Pitcher Avocat" at bounding box center [319, 37] width 638 height 16
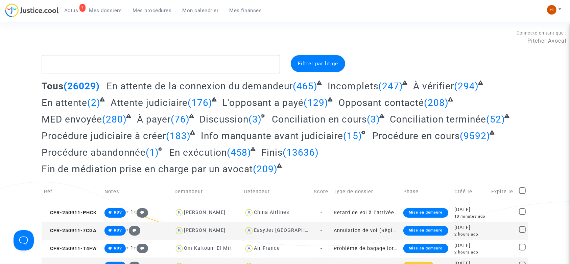
click at [198, 10] on span "Mon calendrier" at bounding box center [201, 10] width 36 height 6
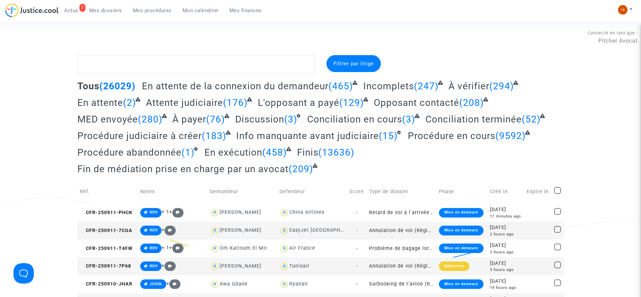
drag, startPoint x: 192, startPoint y: 11, endPoint x: 227, endPoint y: 28, distance: 38.9
click at [192, 11] on span "Mon calendrier" at bounding box center [201, 10] width 36 height 6
click at [529, 31] on div "Connecté en tant que : Pitcher Avocat" at bounding box center [319, 37] width 638 height 16
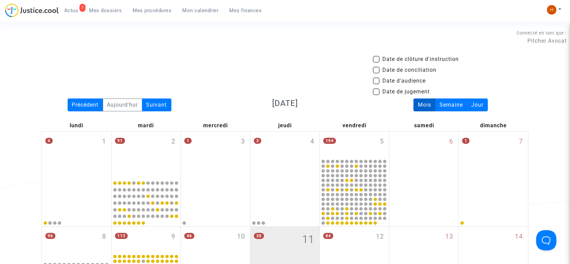
click at [200, 34] on div "Connecté en tant que : Pitcher Avocat" at bounding box center [283, 37] width 567 height 16
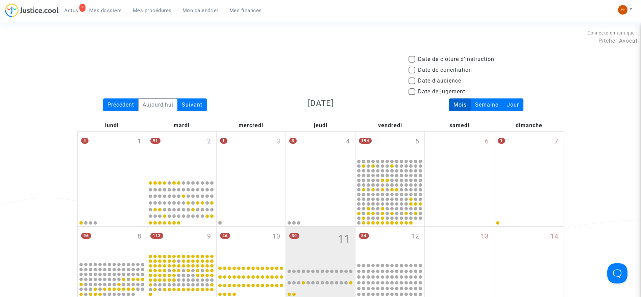
drag, startPoint x: 369, startPoint y: 56, endPoint x: 382, endPoint y: 55, distance: 13.3
click at [369, 56] on div "Date de clôture d'instruction Date de conciliation Date d'audience Date de juge…" at bounding box center [320, 76] width 497 height 43
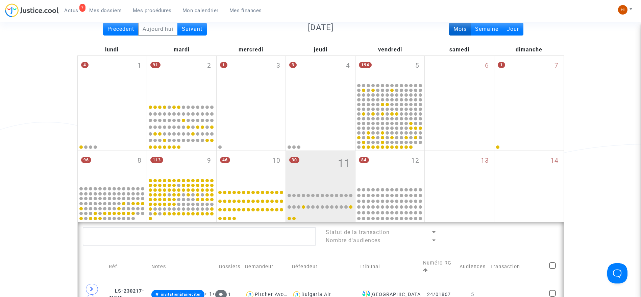
scroll to position [52, 0]
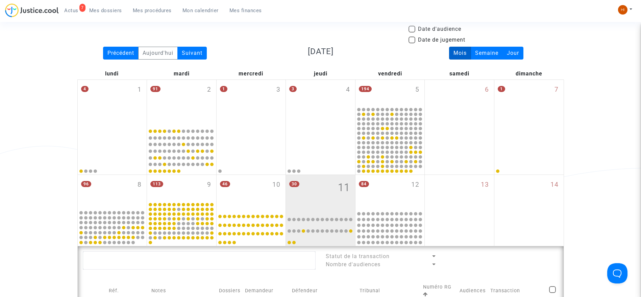
click at [174, 31] on div "Date de clôture d'instruction Date de conciliation Date d'audience Date de juge…" at bounding box center [320, 24] width 497 height 43
click at [191, 8] on span "Mon calendrier" at bounding box center [201, 10] width 36 height 6
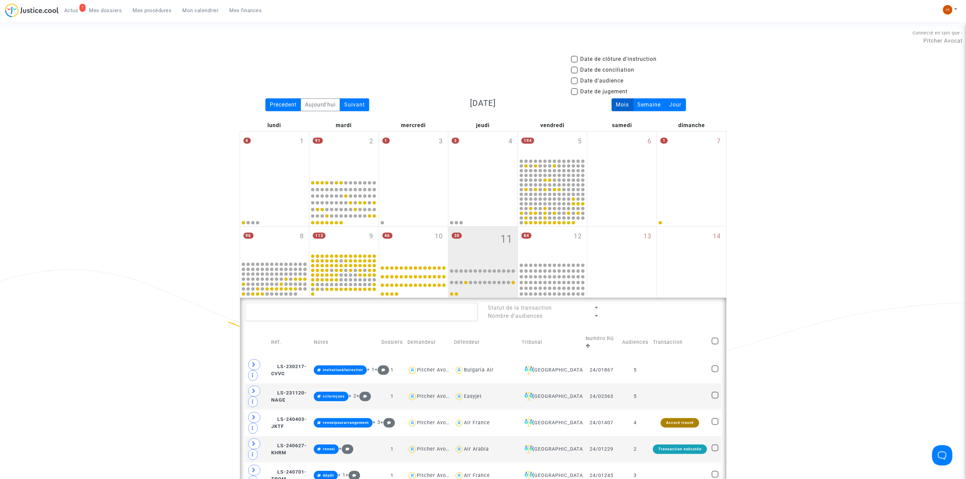
drag, startPoint x: 618, startPoint y: 77, endPoint x: 614, endPoint y: 79, distance: 4.5
click at [616, 78] on span "Date d'audience" at bounding box center [601, 81] width 43 height 8
click at [574, 84] on input "Date d'audience" at bounding box center [574, 84] width 0 height 0
checkbox input "true"
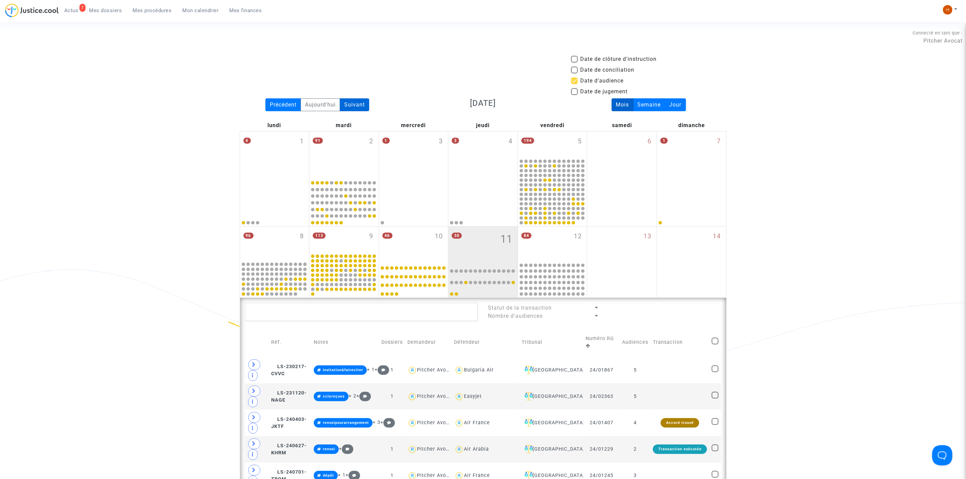
click at [353, 101] on div "Suivant" at bounding box center [354, 104] width 29 height 13
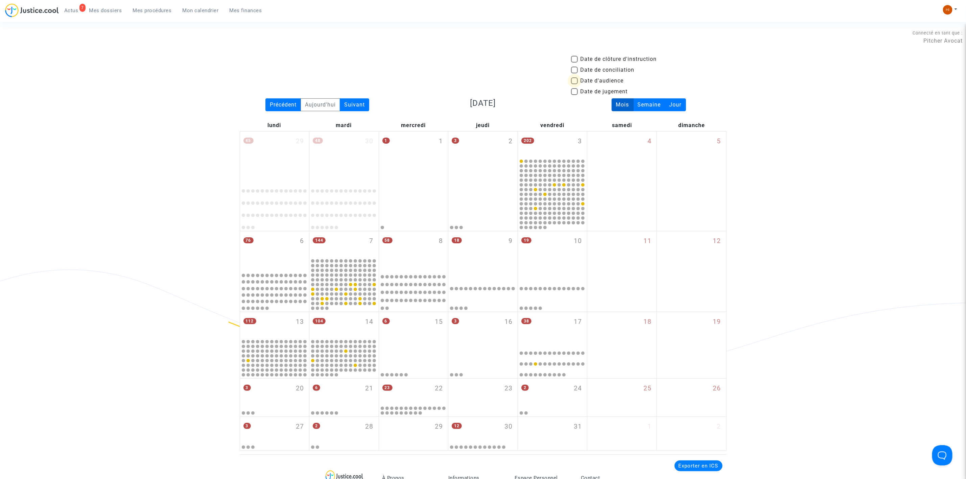
click at [572, 81] on span at bounding box center [574, 80] width 7 height 7
click at [574, 84] on input "Date d'audience" at bounding box center [574, 84] width 0 height 0
checkbox input "true"
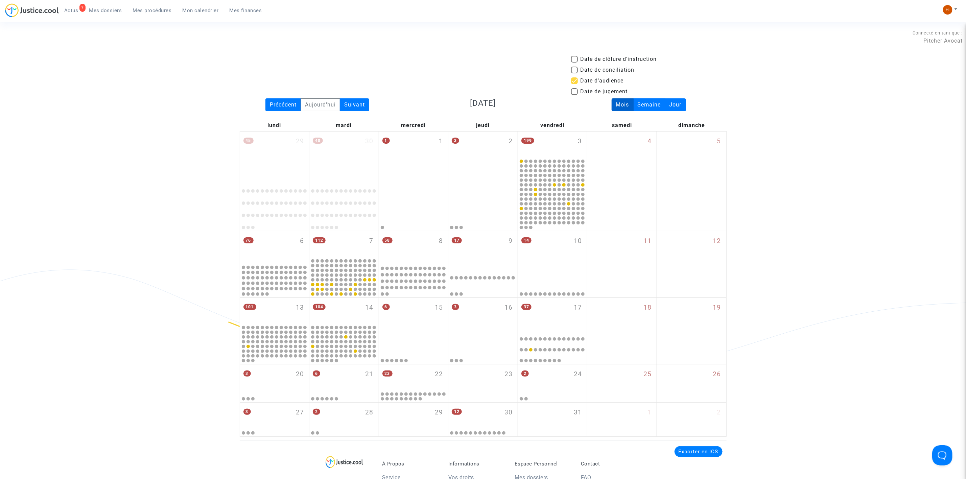
click at [221, 76] on div "Date de clôture d'instruction Date de conciliation Date d'audience Date de juge…" at bounding box center [483, 246] width 966 height 382
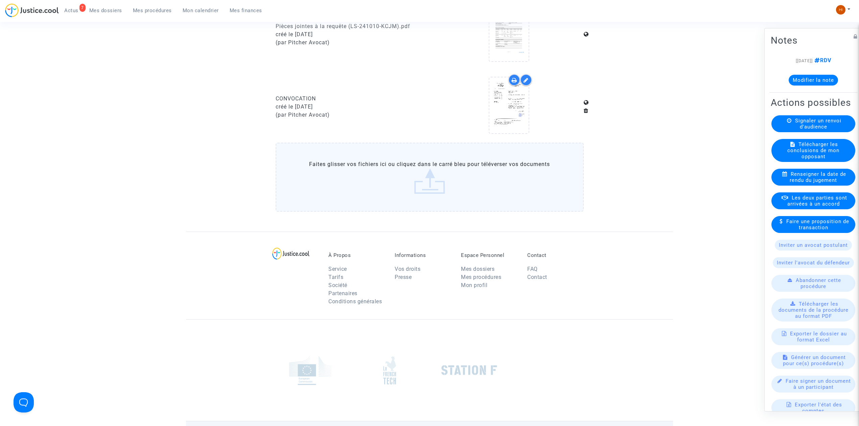
click at [212, 13] on span "Mon calendrier" at bounding box center [201, 10] width 36 height 6
click at [208, 9] on span "Mon calendrier" at bounding box center [201, 10] width 36 height 6
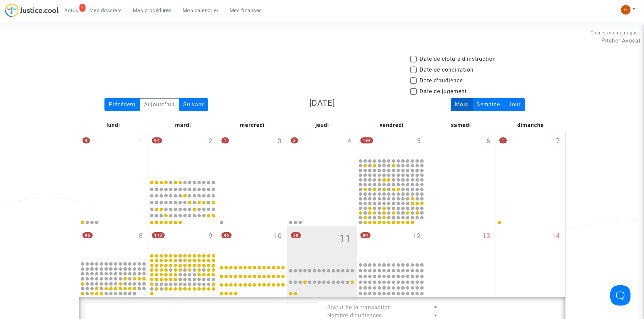
click at [285, 46] on div "Connecté en tant que : Pitcher Avocat" at bounding box center [320, 47] width 641 height 16
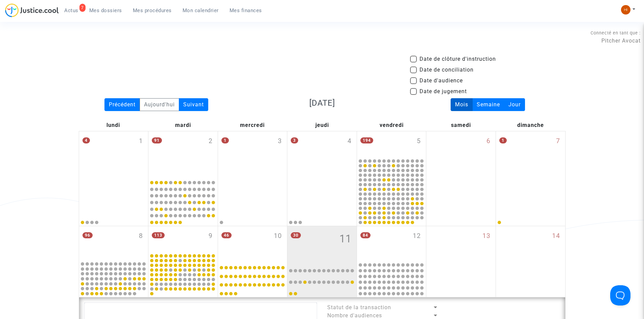
click at [353, 12] on div "7 Actus Mes dossiers Mes procédures Mon calendrier Mes finances Mon profil Chan…" at bounding box center [322, 12] width 644 height 19
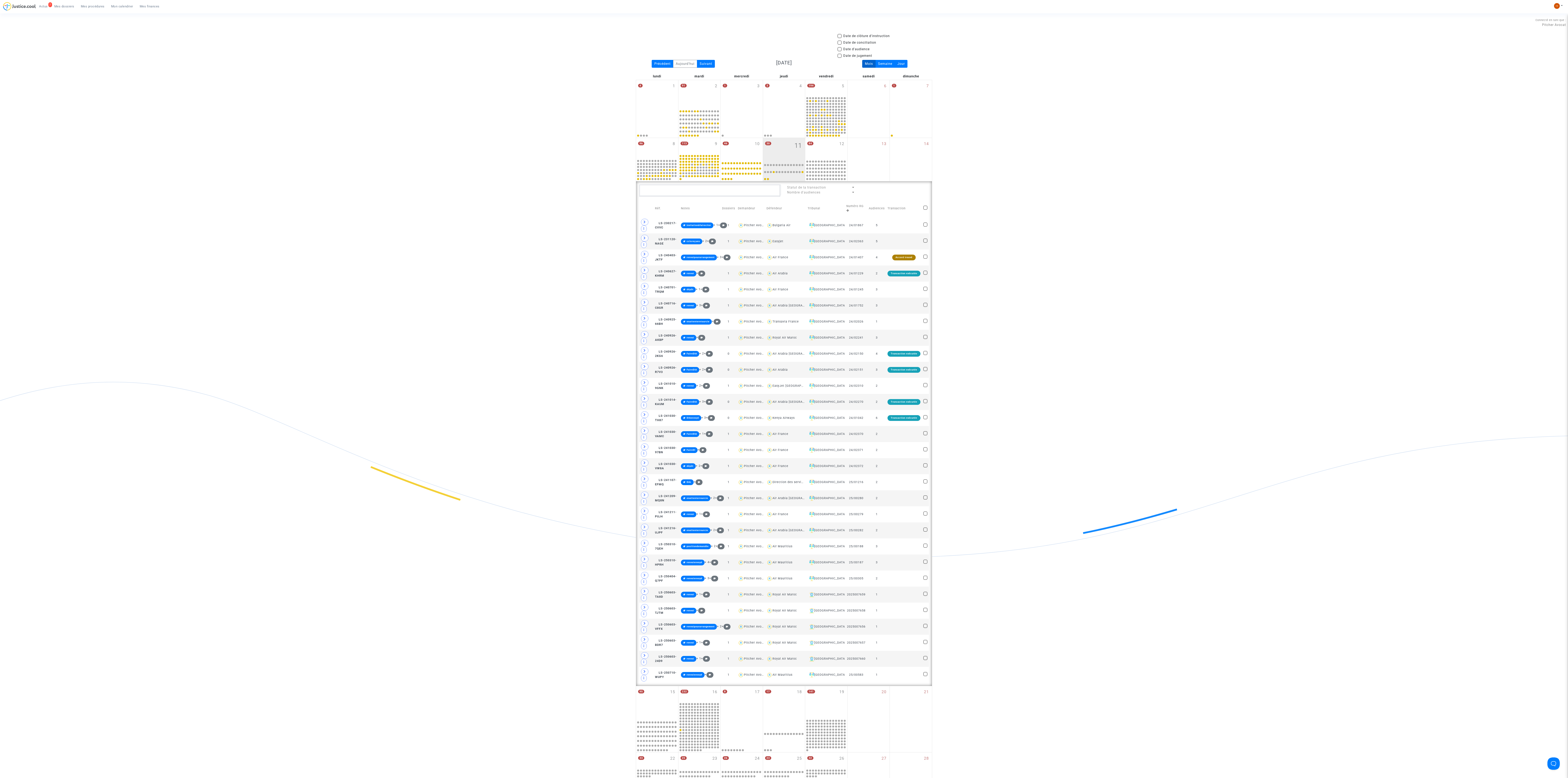
drag, startPoint x: 362, startPoint y: 49, endPoint x: 1447, endPoint y: 198, distance: 1095.2
click at [522, 198] on div "Date de clôture d'instruction Date de conciliation Date d'audience Date de juge…" at bounding box center [784, 436] width 1568 height 805
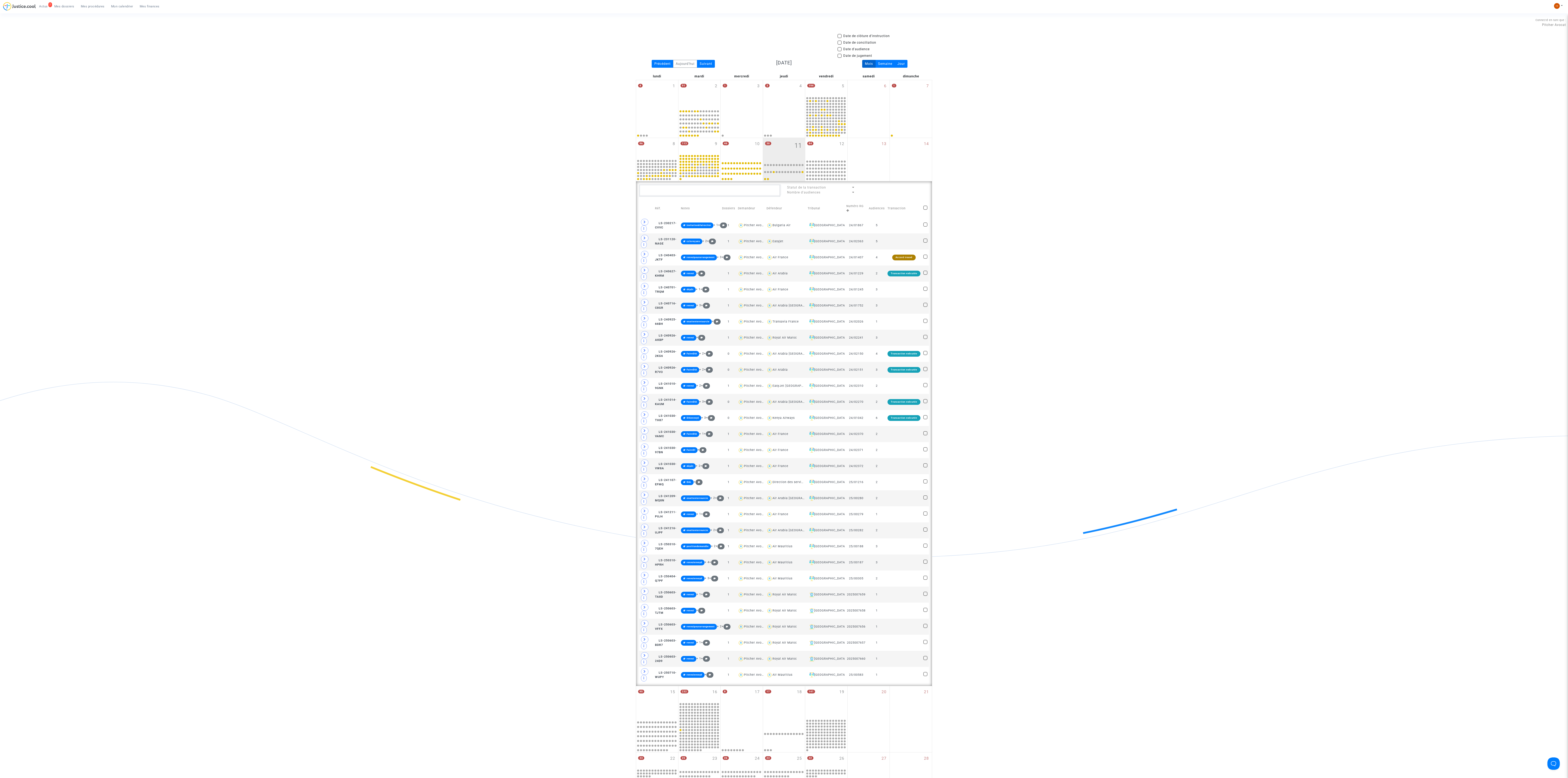
click at [522, 198] on div "Date de clôture d'instruction Date de conciliation Date d'audience Date de juge…" at bounding box center [784, 436] width 1568 height 805
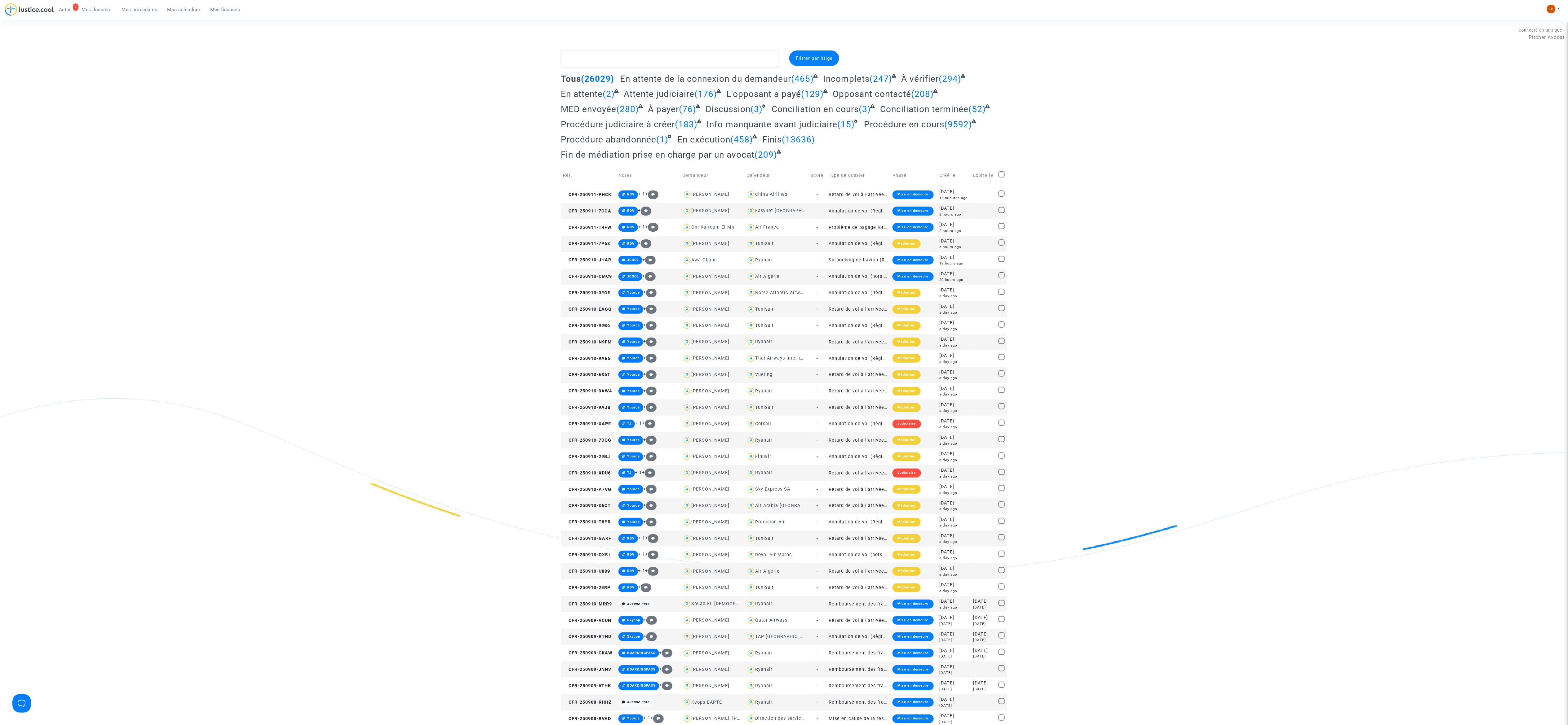
click at [1187, 128] on div "Filtrer par litige Tous (26029) En attente de la connexion du demandeur (465) I…" at bounding box center [784, 539] width 1568 height 977
click at [1178, 140] on div "Filtrer par litige Tous (26029) En attente de la connexion du demandeur (465) I…" at bounding box center [784, 539] width 1568 height 977
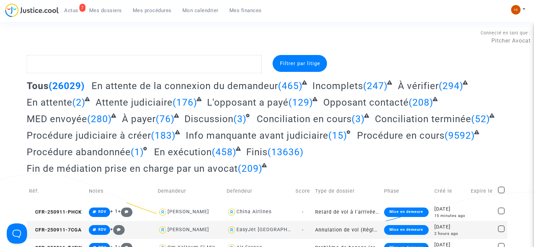
drag, startPoint x: 431, startPoint y: 40, endPoint x: 393, endPoint y: 53, distance: 40.8
click at [431, 40] on div "Connecté en tant que : Pitcher Avocat" at bounding box center [265, 37] width 531 height 16
click at [363, 33] on div "Connecté en tant que : Pitcher Avocat" at bounding box center [265, 37] width 531 height 16
click at [316, 45] on div "Connecté en tant que : Pitcher Avocat" at bounding box center [265, 37] width 531 height 16
click at [359, 43] on div "Connecté en tant que : Pitcher Avocat" at bounding box center [265, 37] width 531 height 16
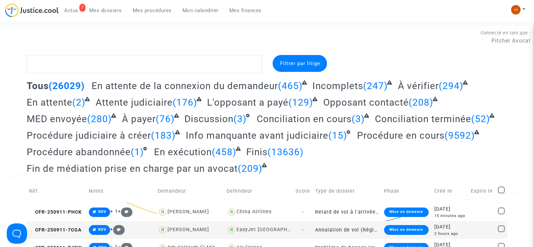
drag, startPoint x: 220, startPoint y: 4, endPoint x: 208, endPoint y: 8, distance: 13.3
click at [220, 5] on ul "7 Actus Mes dossiers Mes procédures Mon calendrier Mes finances" at bounding box center [163, 9] width 209 height 12
click at [208, 8] on span "Mon calendrier" at bounding box center [201, 10] width 36 height 6
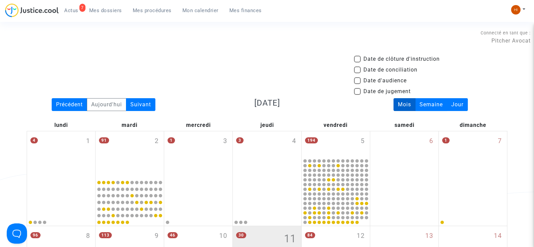
click at [147, 32] on div "Connecté en tant que : Pitcher Avocat" at bounding box center [265, 37] width 531 height 16
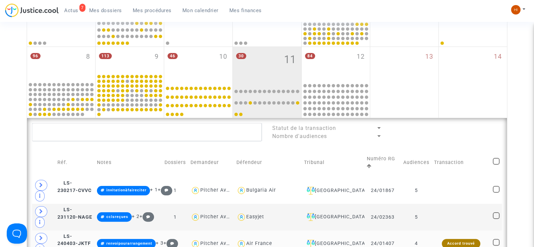
scroll to position [211, 0]
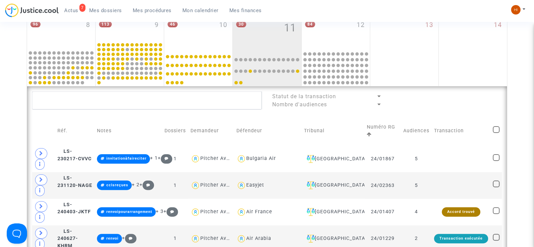
click at [200, 5] on link "Mon calendrier" at bounding box center [200, 10] width 47 height 10
click at [273, 35] on div "30 11" at bounding box center [267, 32] width 68 height 34
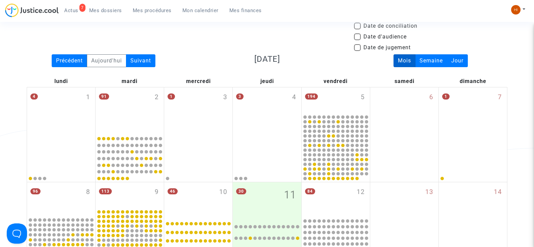
scroll to position [42, 0]
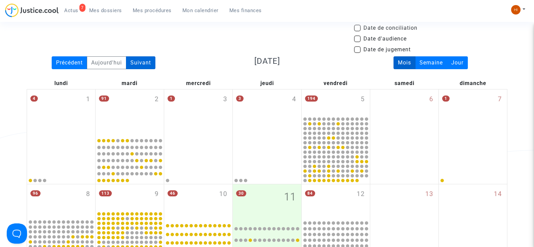
click at [148, 65] on div "Suivant" at bounding box center [140, 62] width 29 height 13
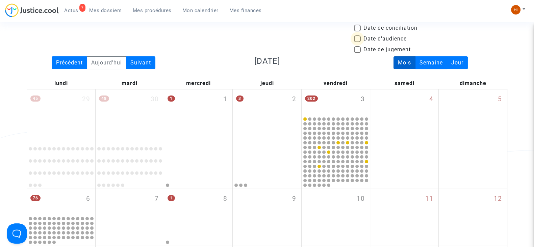
click at [390, 38] on span "Date d'audience" at bounding box center [385, 39] width 43 height 8
click at [358, 42] on input "Date d'audience" at bounding box center [357, 42] width 0 height 0
checkbox input "true"
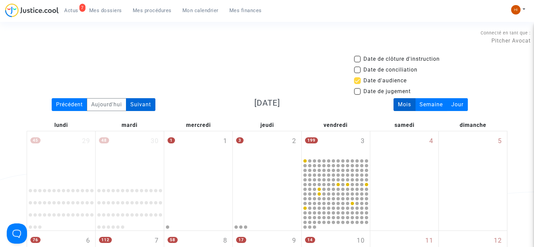
click at [149, 100] on div "Suivant" at bounding box center [140, 104] width 29 height 13
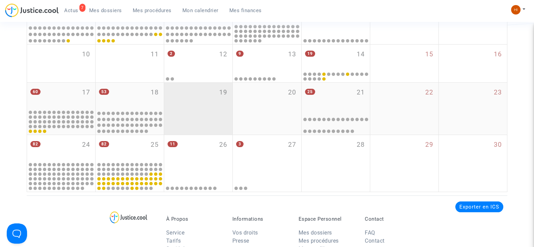
scroll to position [211, 0]
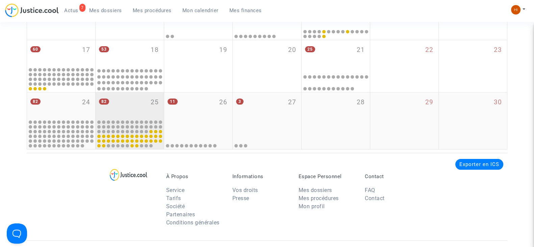
click at [141, 105] on div "82 25" at bounding box center [130, 106] width 68 height 26
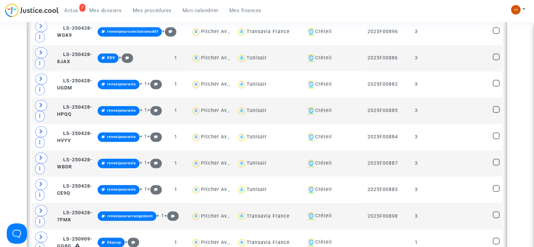
scroll to position [1394, 0]
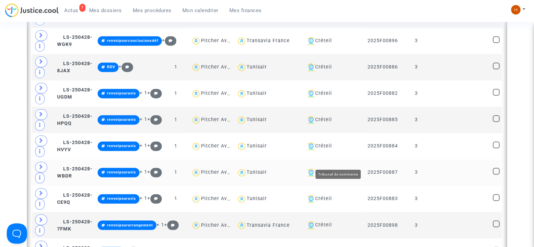
click at [340, 169] on div "Créteil" at bounding box center [334, 173] width 58 height 8
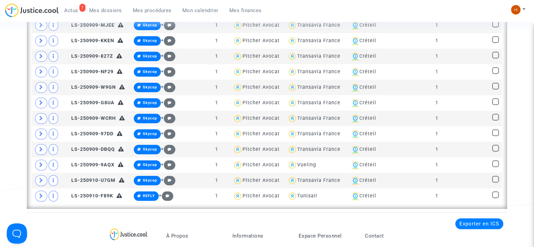
scroll to position [878, 0]
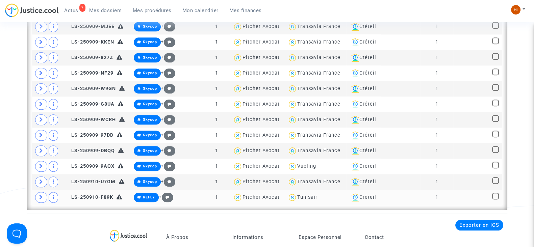
click at [305, 195] on div "Tunisair" at bounding box center [307, 198] width 20 height 6
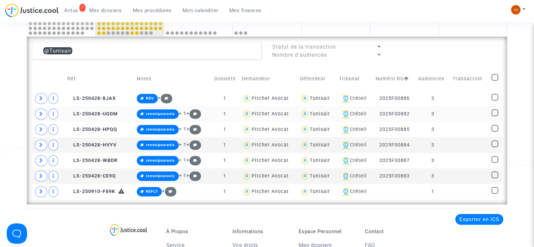
scroll to position [323, 0]
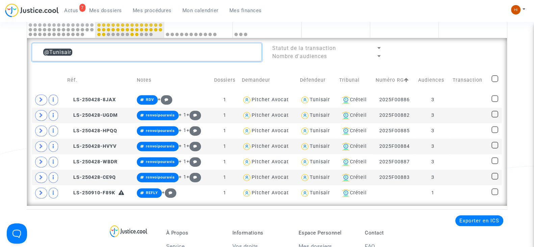
click at [145, 45] on textarea at bounding box center [147, 52] width 230 height 18
drag, startPoint x: 145, startPoint y: 45, endPoint x: 8, endPoint y: 39, distance: 137.0
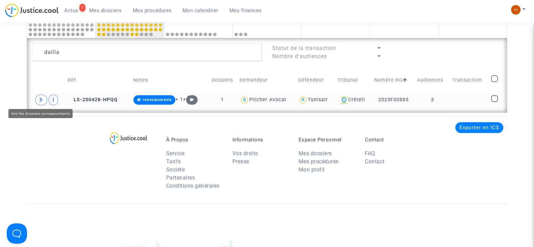
click at [39, 100] on span at bounding box center [41, 100] width 12 height 11
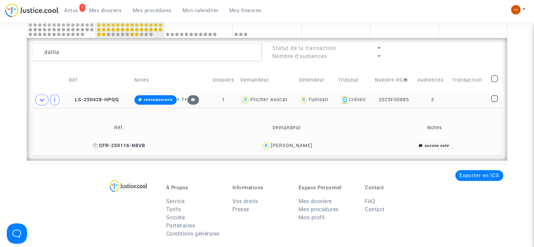
click at [124, 143] on span "CFR-250116-N8VB" at bounding box center [119, 146] width 52 height 6
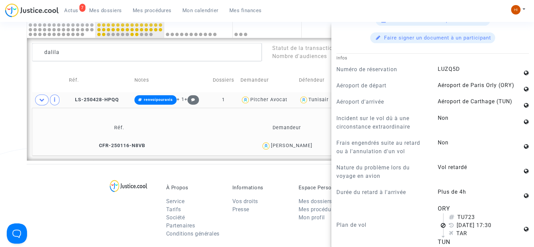
scroll to position [338, 0]
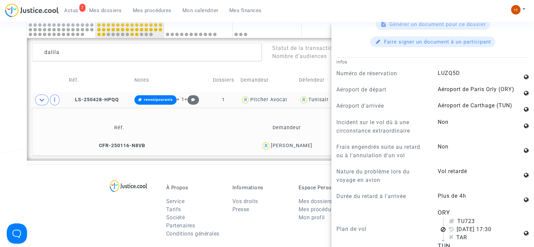
click at [496, 176] on answer "Vol retardé" at bounding box center [480, 172] width 85 height 8
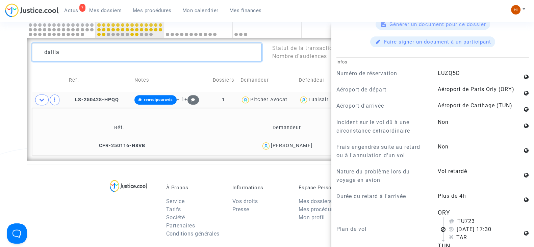
click at [184, 45] on textarea at bounding box center [147, 52] width 230 height 18
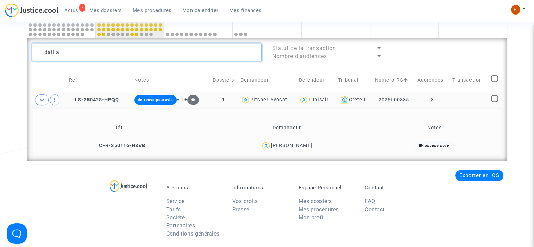
scroll to position [0, 0]
click at [184, 45] on textarea at bounding box center [147, 52] width 230 height 18
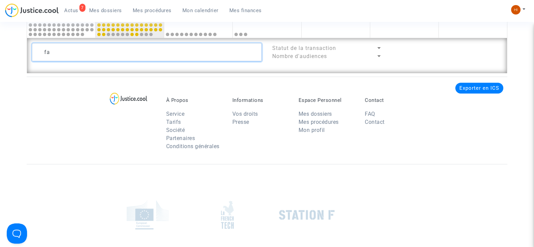
type textarea "f"
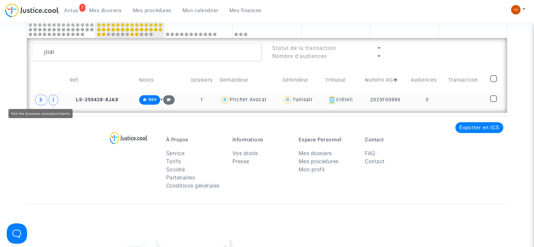
drag, startPoint x: 42, startPoint y: 99, endPoint x: 45, endPoint y: 105, distance: 7.1
click at [41, 101] on icon at bounding box center [41, 99] width 4 height 5
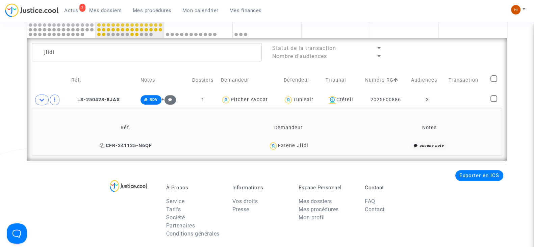
click at [131, 143] on span "CFR-241125-N6QF" at bounding box center [126, 146] width 52 height 6
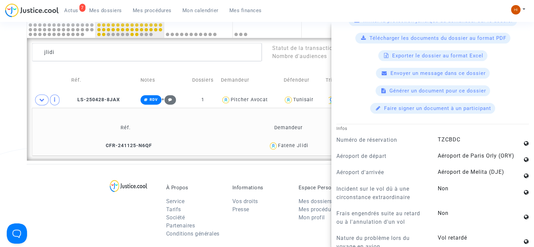
scroll to position [295, 0]
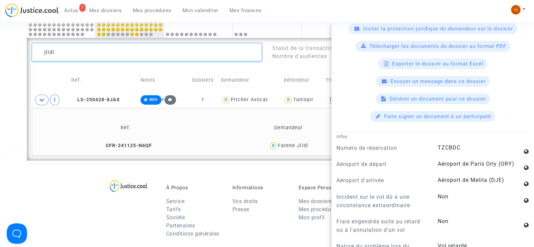
click at [105, 58] on textarea at bounding box center [147, 52] width 230 height 18
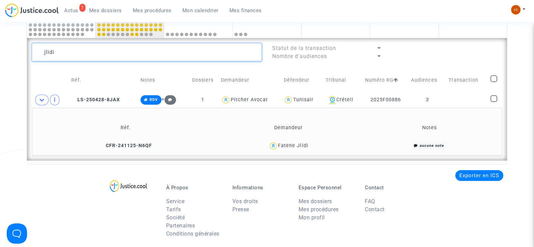
scroll to position [0, 0]
click at [105, 58] on textarea at bounding box center [147, 52] width 230 height 18
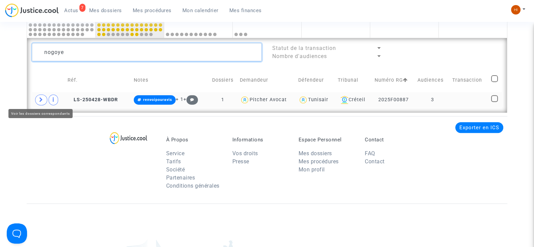
type textarea "nogoye"
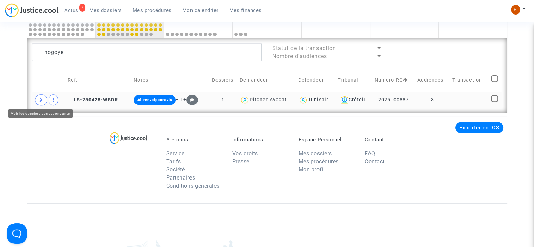
click at [37, 100] on span at bounding box center [41, 100] width 12 height 11
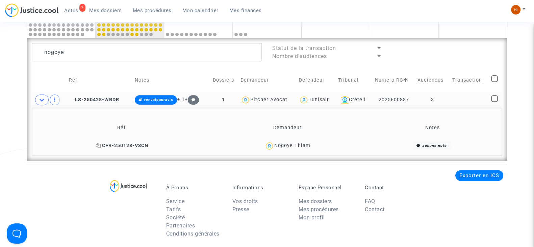
click at [126, 144] on span "CFR-250128-V3CN" at bounding box center [122, 146] width 52 height 6
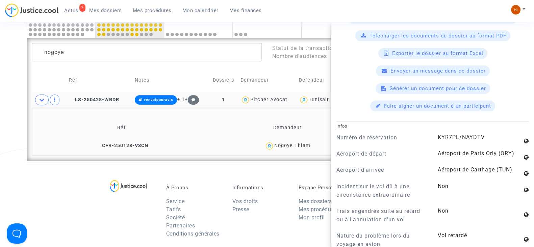
scroll to position [295, 0]
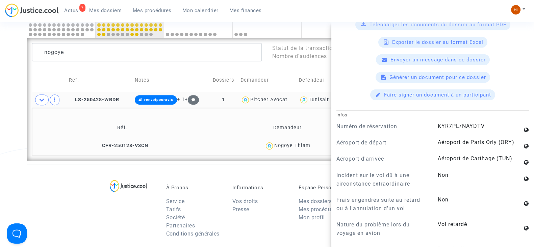
click at [60, 217] on div "À Propos Service Tarifs Société Partenaires Conditions générales Informations V…" at bounding box center [267, 208] width 481 height 88
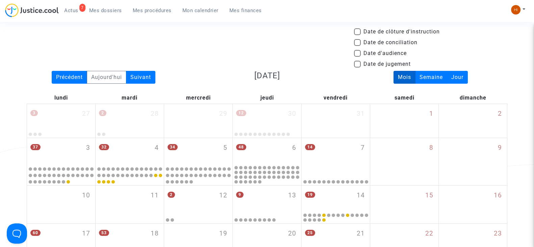
scroll to position [27, 0]
click at [135, 76] on div "Suivant" at bounding box center [140, 77] width 29 height 13
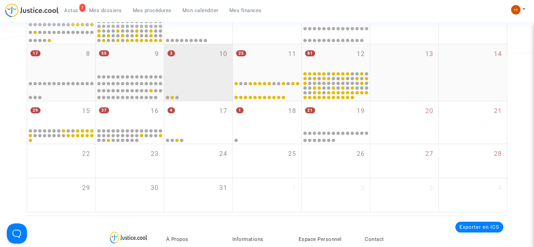
scroll to position [69, 0]
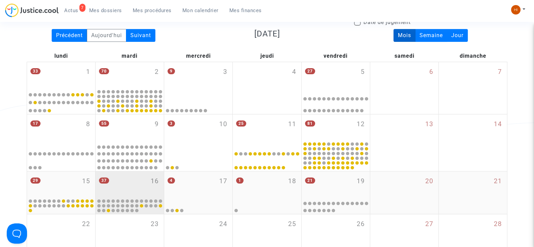
click at [123, 185] on div "37 16" at bounding box center [130, 185] width 68 height 26
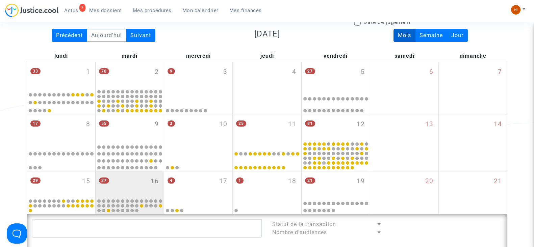
scroll to position [238, 0]
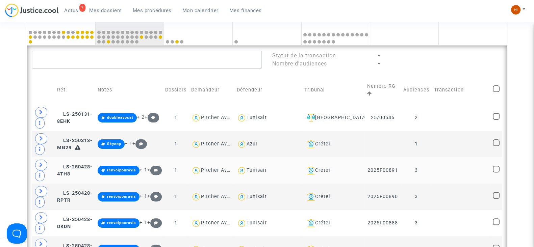
click at [286, 164] on td "Tunisair" at bounding box center [269, 171] width 68 height 26
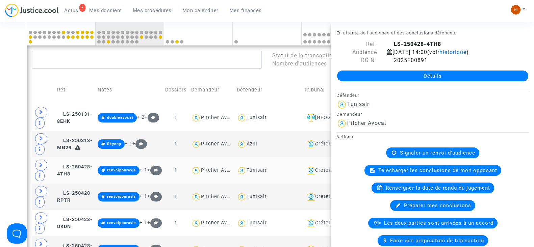
click at [267, 168] on div "Tunisair" at bounding box center [257, 171] width 20 height 6
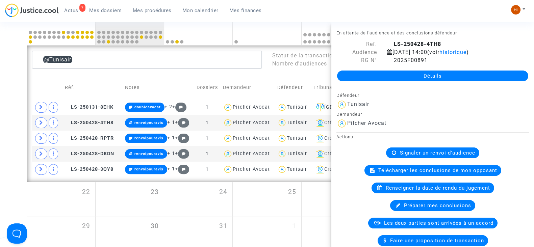
click at [14, 115] on div "Date de clôture d'instruction Date de conciliation Date d'audience Date de juge…" at bounding box center [267, 34] width 534 height 434
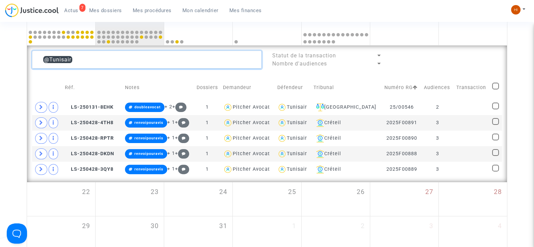
click at [188, 64] on textarea at bounding box center [147, 60] width 230 height 18
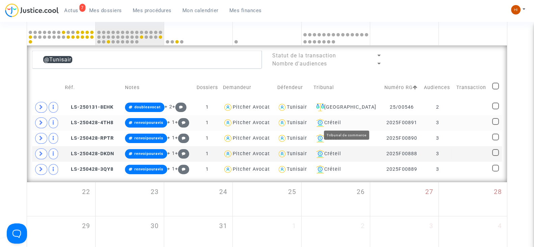
click at [348, 120] on div "Créteil" at bounding box center [347, 123] width 66 height 8
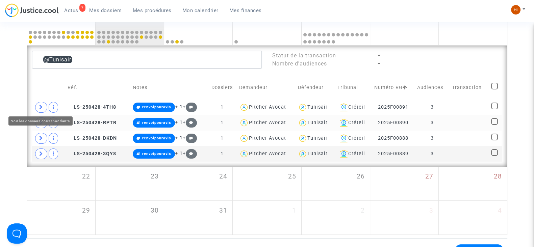
drag, startPoint x: 39, startPoint y: 109, endPoint x: 76, endPoint y: 119, distance: 38.5
click at [39, 109] on span at bounding box center [41, 107] width 12 height 11
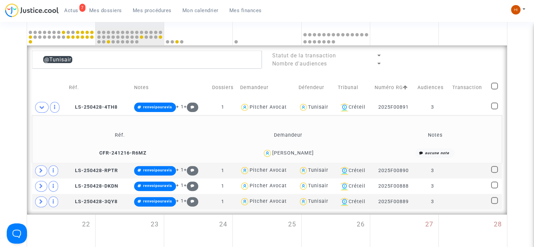
click at [129, 48] on div "@Tunisair Statut de la transaction Nombre d'audiences Réf. Notes Dossiers Deman…" at bounding box center [267, 130] width 480 height 169
click at [128, 53] on textarea at bounding box center [147, 60] width 230 height 18
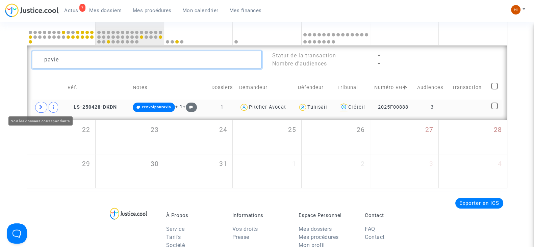
type textarea "pavie"
click at [40, 105] on icon at bounding box center [41, 107] width 4 height 5
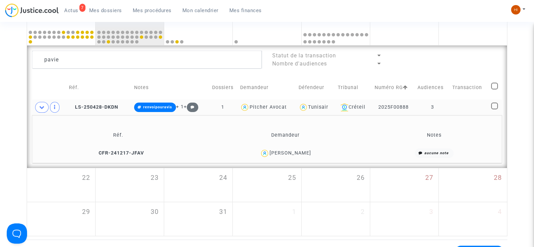
click at [135, 148] on td "CFR-241217-JFAV" at bounding box center [117, 153] width 167 height 15
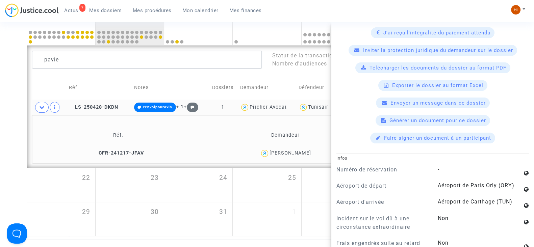
scroll to position [380, 0]
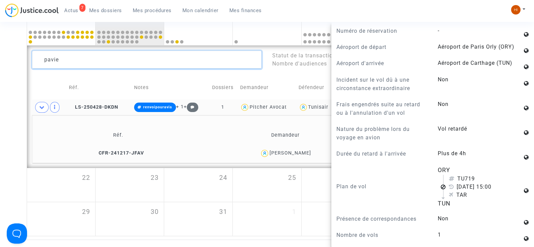
drag, startPoint x: 173, startPoint y: 56, endPoint x: 25, endPoint y: 53, distance: 147.8
click at [25, 53] on div "Date de clôture d'instruction Date de conciliation Date d'audience Date de juge…" at bounding box center [267, 27] width 534 height 420
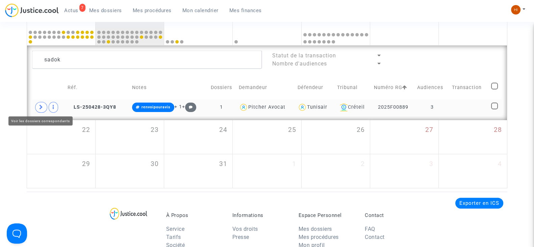
click at [38, 109] on span at bounding box center [41, 107] width 12 height 11
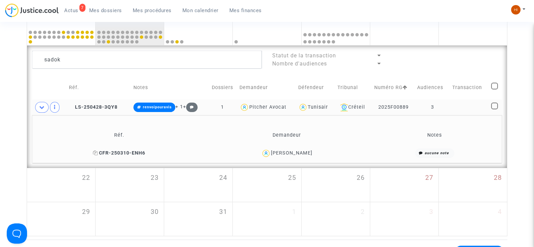
click at [141, 153] on span "CFR-250310-ENH6" at bounding box center [119, 153] width 52 height 6
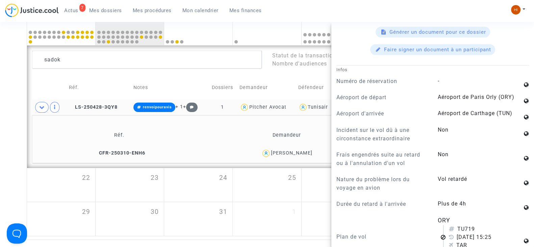
scroll to position [338, 0]
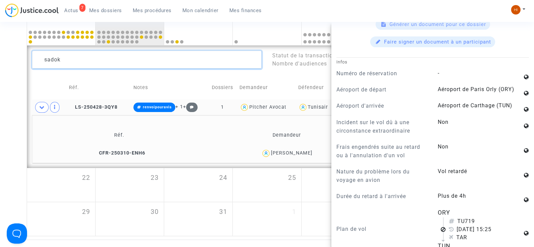
click at [118, 57] on textarea at bounding box center [147, 60] width 230 height 18
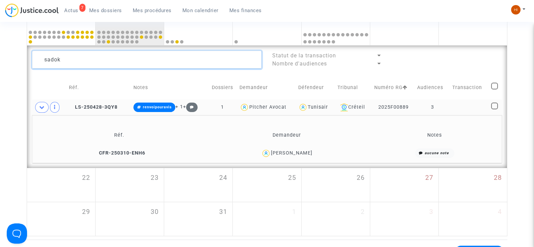
scroll to position [0, 0]
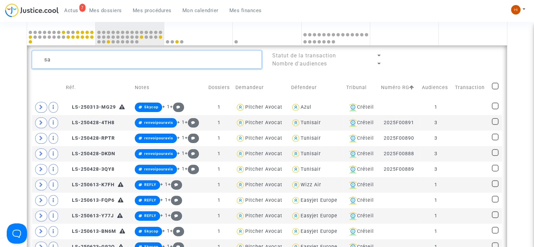
type textarea "s"
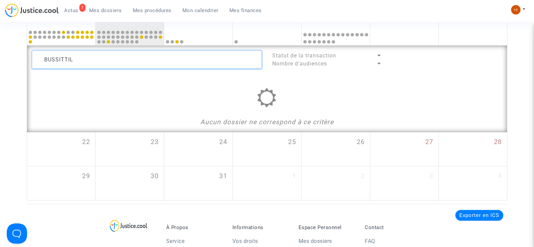
click at [60, 60] on textarea at bounding box center [147, 60] width 230 height 18
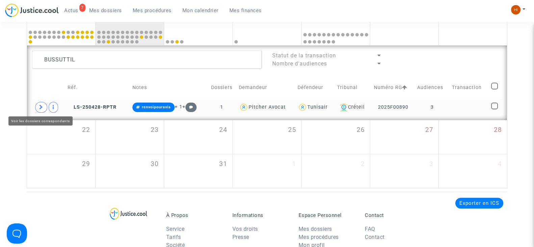
click at [40, 105] on icon at bounding box center [41, 107] width 4 height 5
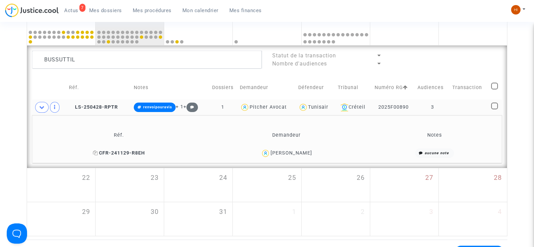
click at [103, 151] on span "CFR-241129-R8EH" at bounding box center [119, 153] width 52 height 6
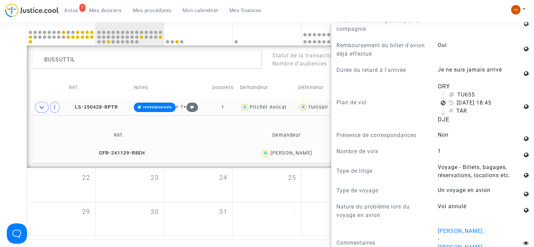
scroll to position [549, 0]
drag, startPoint x: 118, startPoint y: 63, endPoint x: 0, endPoint y: 61, distance: 118.3
click at [0, 61] on div "Date de clôture d'instruction Date de conciliation Date d'audience Date de juge…" at bounding box center [267, 27] width 534 height 420
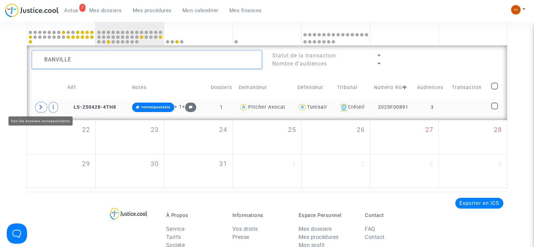
type textarea "BANVILLE"
click at [39, 110] on span at bounding box center [41, 107] width 12 height 11
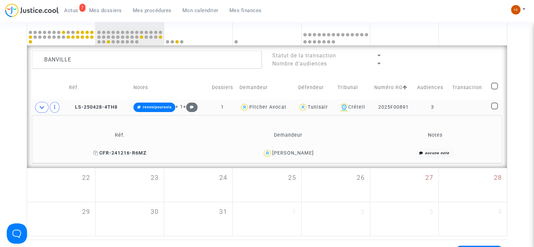
click at [145, 154] on span "CFR-241216-R6MZ" at bounding box center [119, 153] width 53 height 6
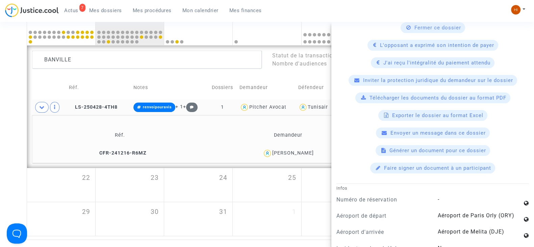
scroll to position [338, 0]
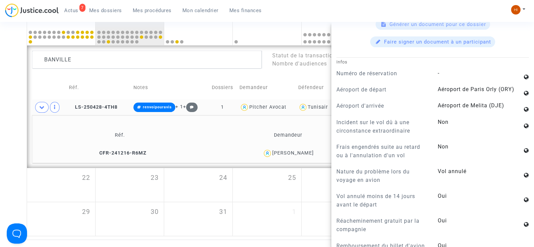
drag, startPoint x: 118, startPoint y: 108, endPoint x: 130, endPoint y: 106, distance: 12.3
click at [118, 108] on td "LS-250428-4TH8" at bounding box center [99, 108] width 65 height 16
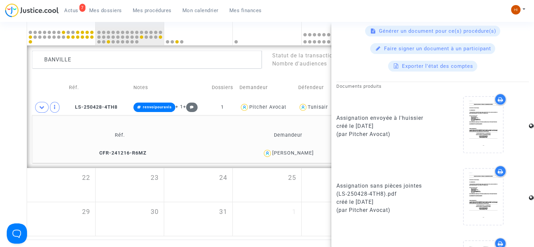
scroll to position [380, 0]
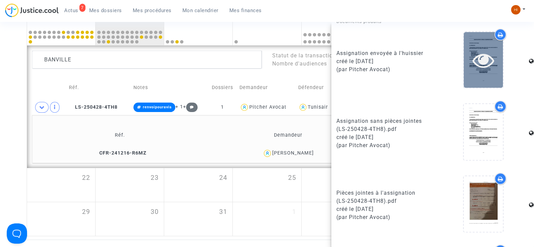
click at [487, 61] on icon at bounding box center [484, 60] width 22 height 22
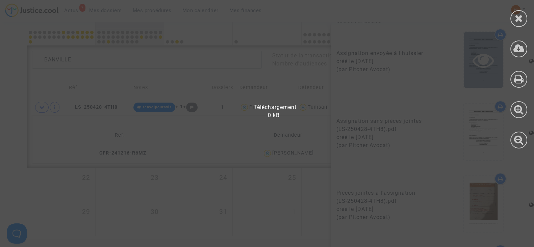
click at [487, 61] on div at bounding box center [271, 127] width 543 height 241
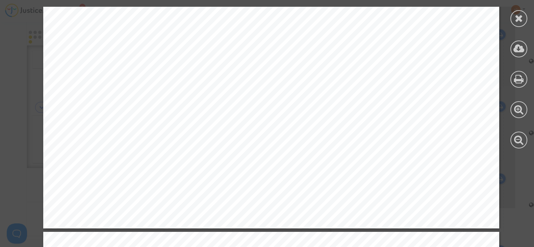
scroll to position [423, 0]
click at [522, 16] on icon at bounding box center [519, 18] width 8 height 10
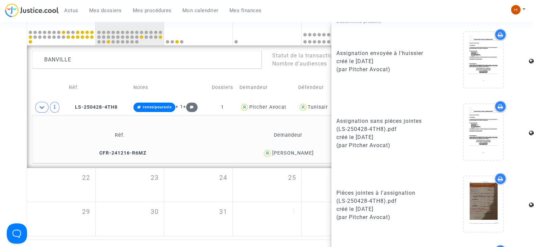
click at [7, 100] on div "Date de clôture d'instruction Date de conciliation Date d'audience Date de juge…" at bounding box center [267, 27] width 534 height 420
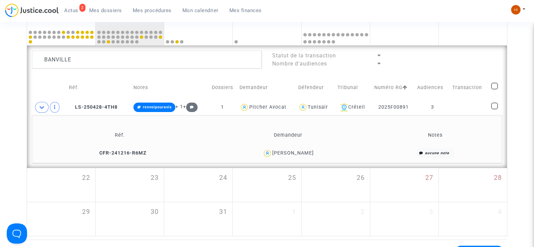
drag, startPoint x: 15, startPoint y: 114, endPoint x: 12, endPoint y: 88, distance: 26.5
click at [13, 88] on div "Date de clôture d'instruction Date de conciliation Date d'audience Date de juge…" at bounding box center [267, 27] width 534 height 420
